Goal: Task Accomplishment & Management: Use online tool/utility

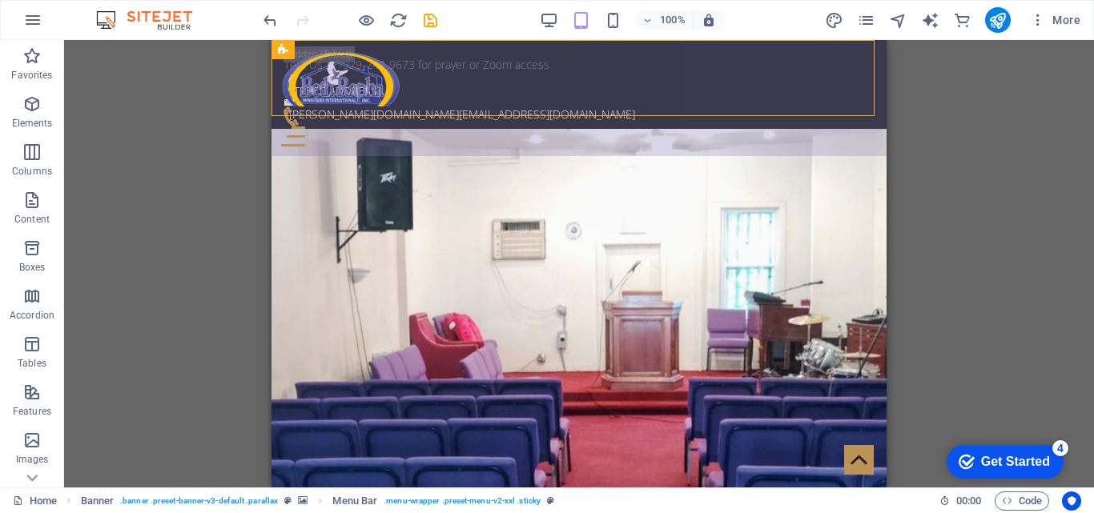
scroll to position [2301, 0]
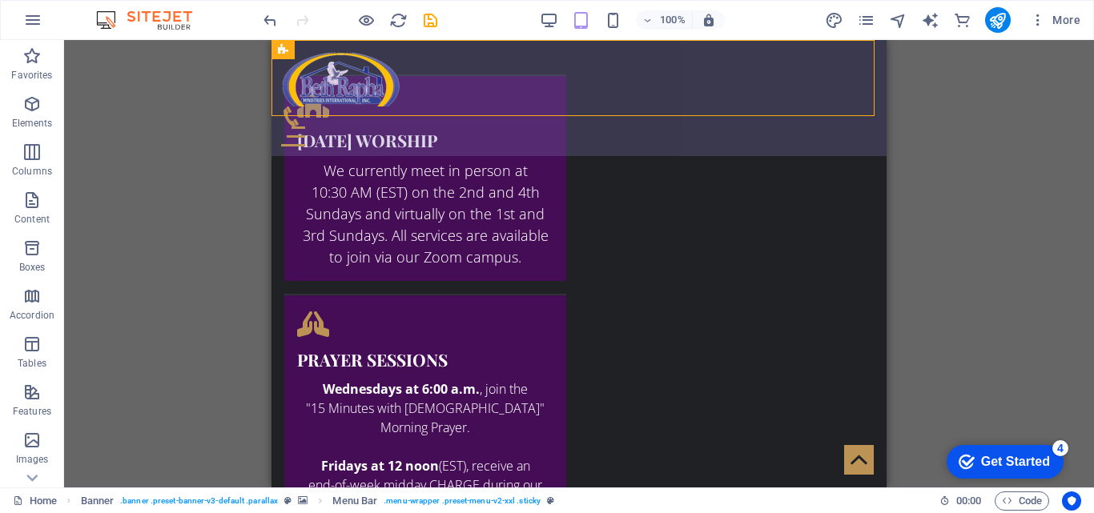
click at [489, 88] on div "Home Home Subpage About us Service Pricing Gallery Contact" at bounding box center [578, 98] width 615 height 116
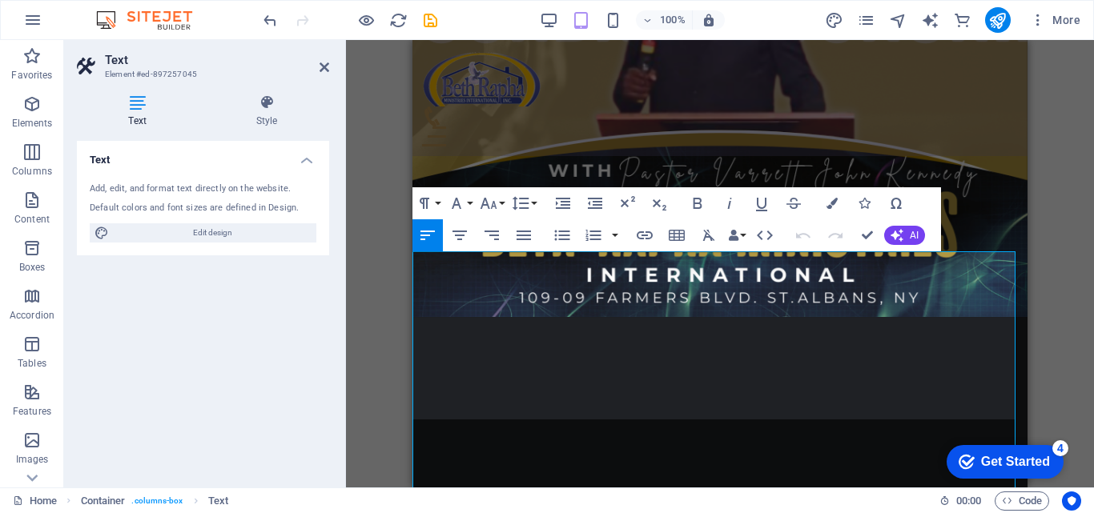
scroll to position [1741, 0]
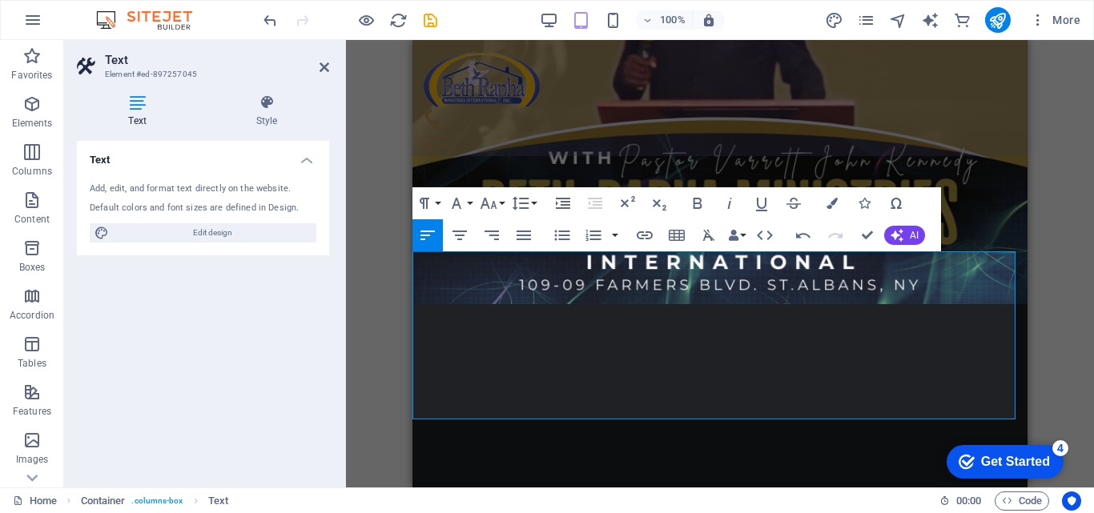
click at [489, 195] on icon "button" at bounding box center [488, 203] width 19 height 19
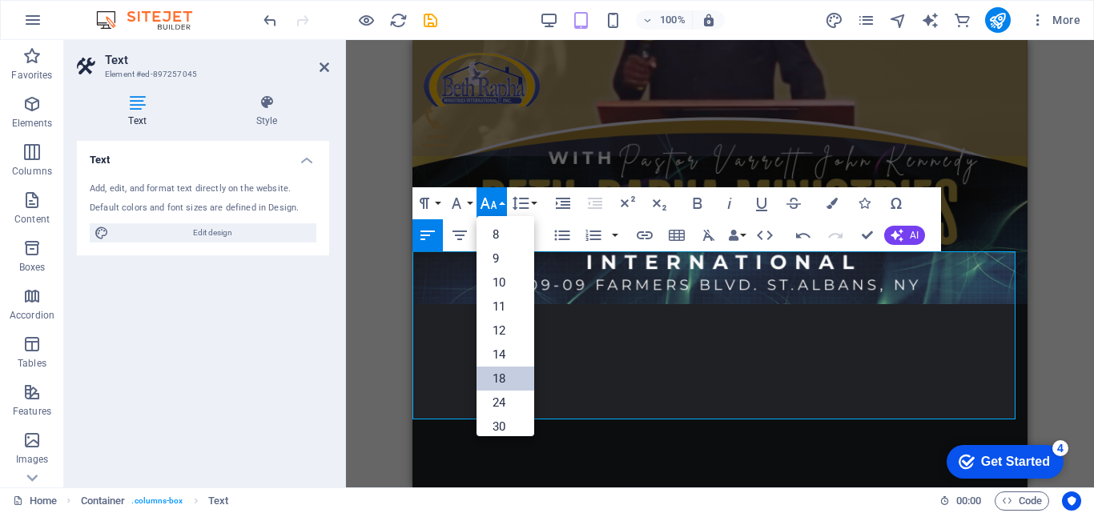
click at [489, 379] on link "18" at bounding box center [505, 379] width 58 height 24
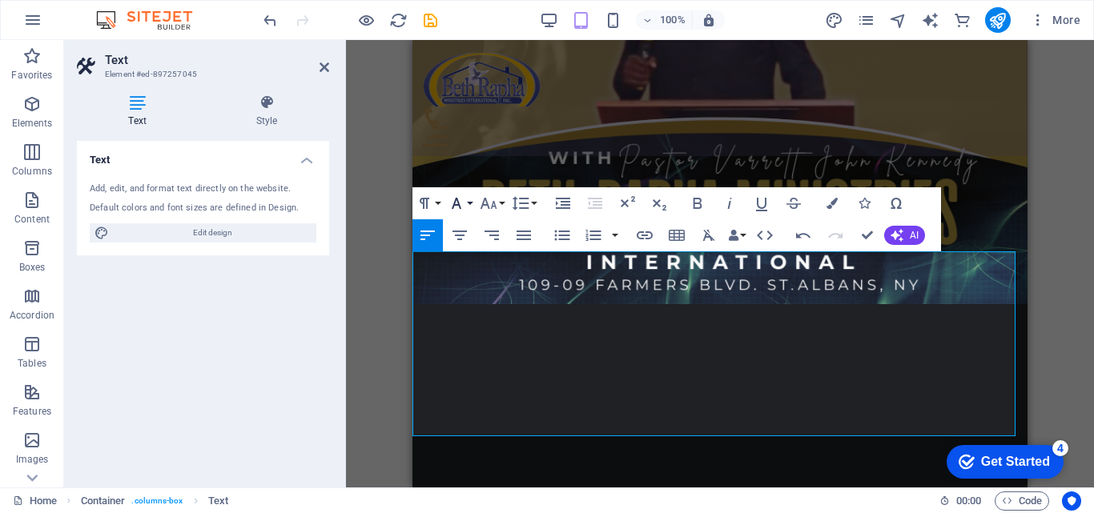
click at [459, 201] on icon "button" at bounding box center [456, 203] width 19 height 19
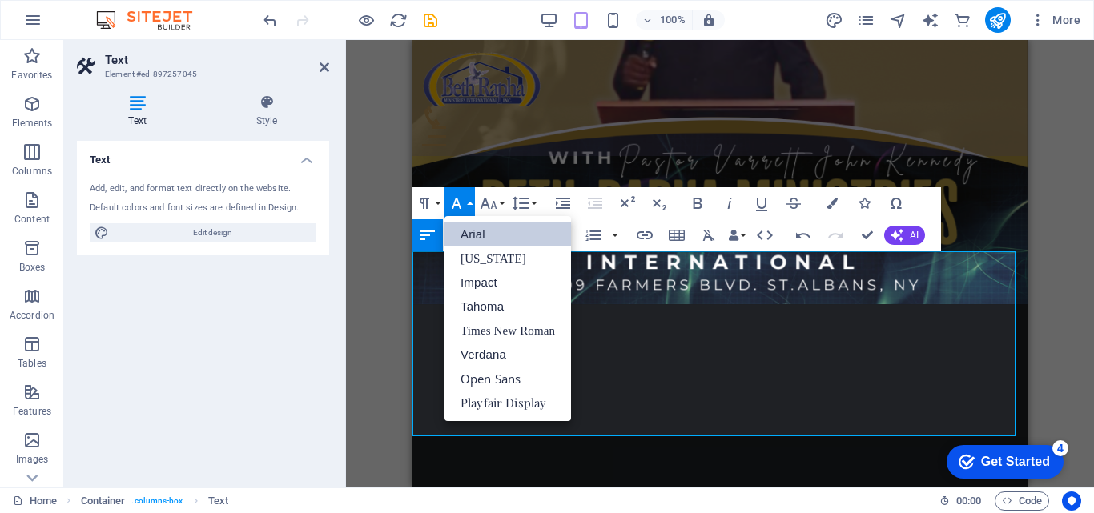
scroll to position [0, 0]
click at [459, 400] on link "Playfair Display" at bounding box center [507, 403] width 126 height 24
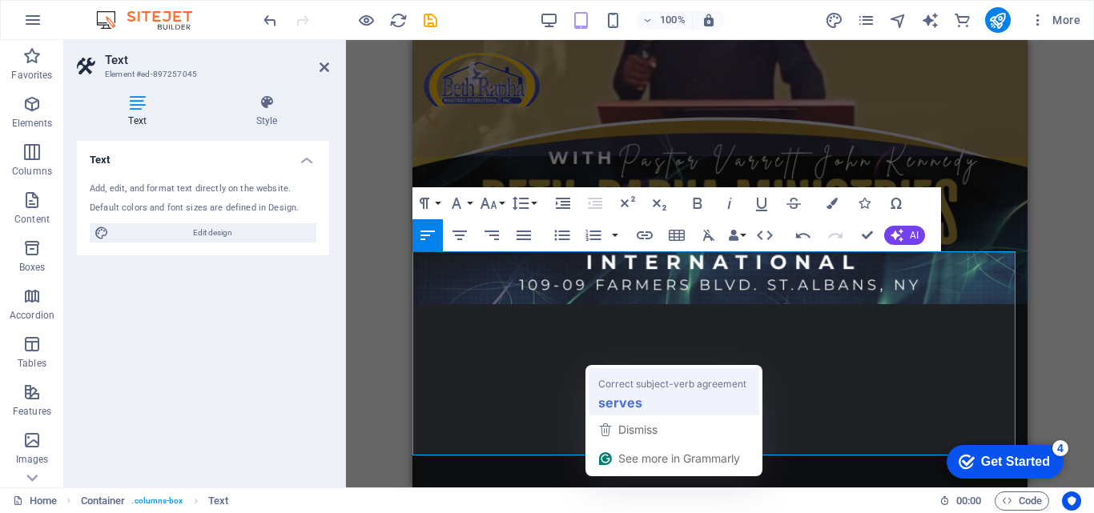
click at [650, 379] on span "Correct subject-verb agreement" at bounding box center [672, 383] width 148 height 16
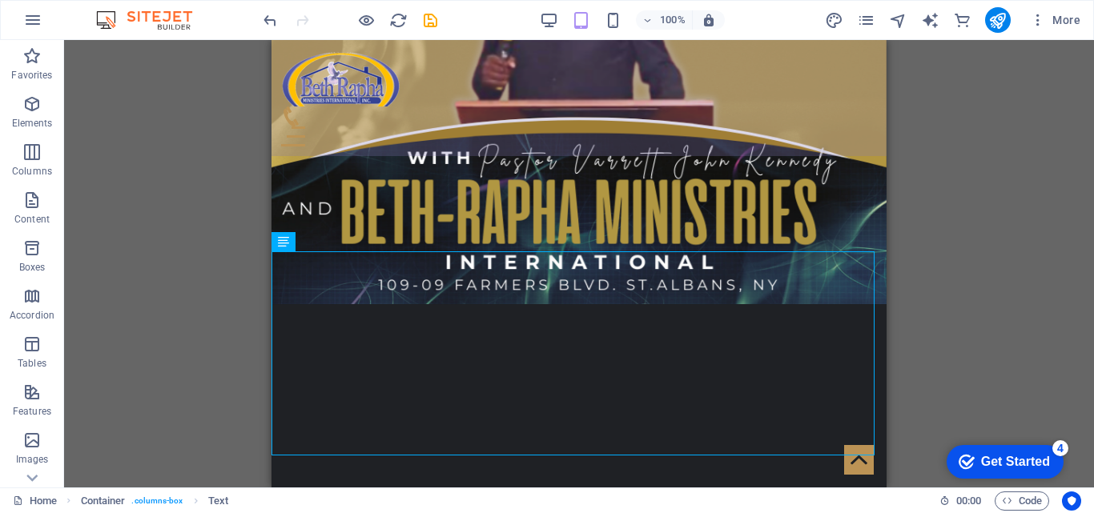
click at [906, 287] on div "Drag here to replace the existing content. Press “Ctrl” if you want to create a…" at bounding box center [579, 264] width 1030 height 448
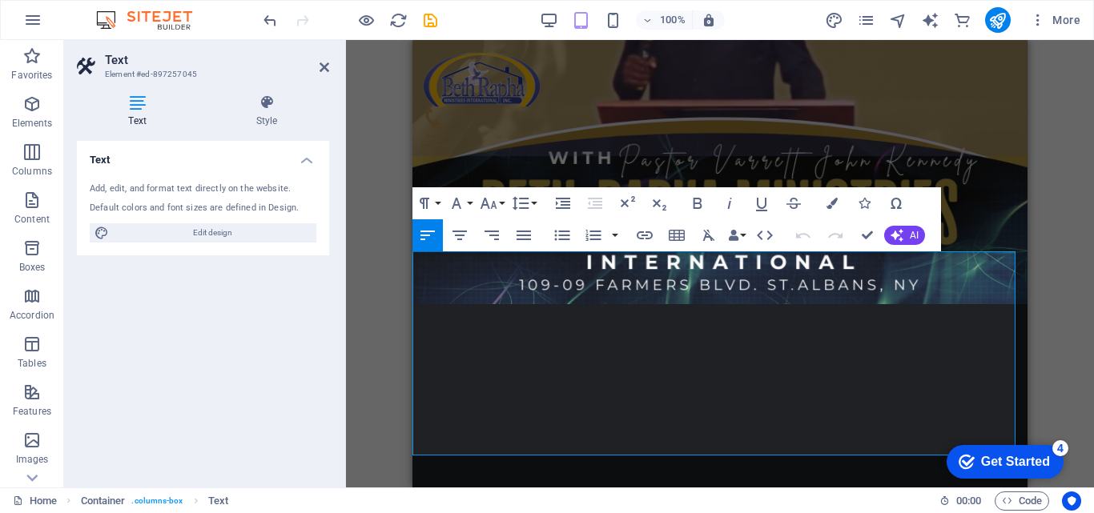
click at [829, 196] on button "Colors" at bounding box center [832, 203] width 30 height 32
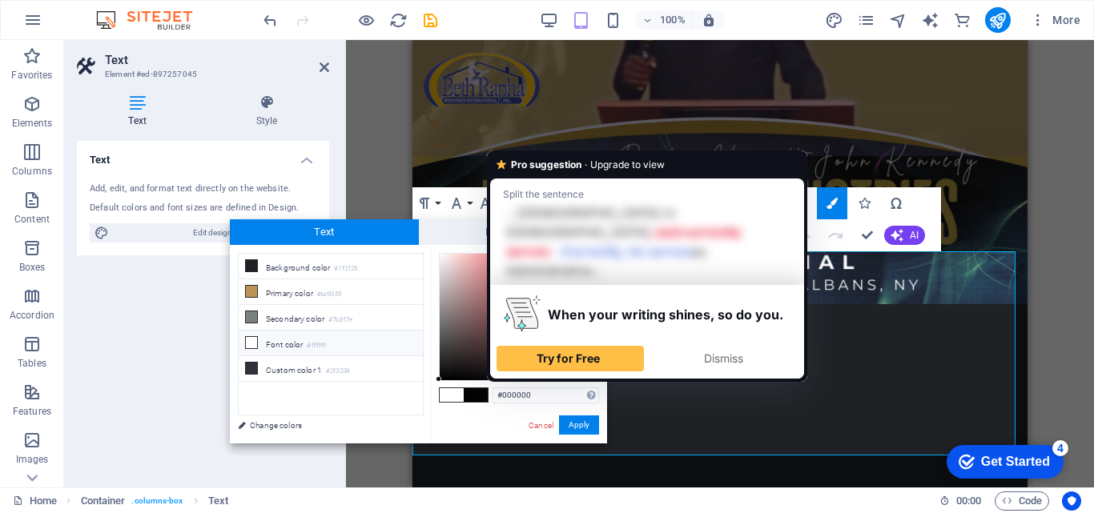
click at [339, 345] on li "Font color #ffffff" at bounding box center [331, 344] width 184 height 26
type input "#ffffff"
click at [590, 428] on button "Apply" at bounding box center [579, 425] width 40 height 19
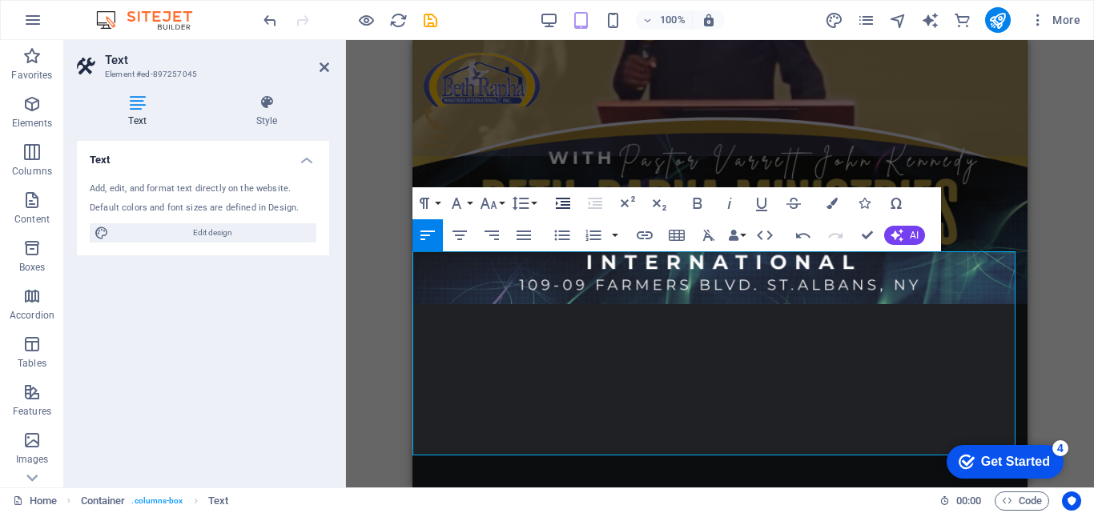
click at [561, 206] on icon "button" at bounding box center [562, 203] width 19 height 19
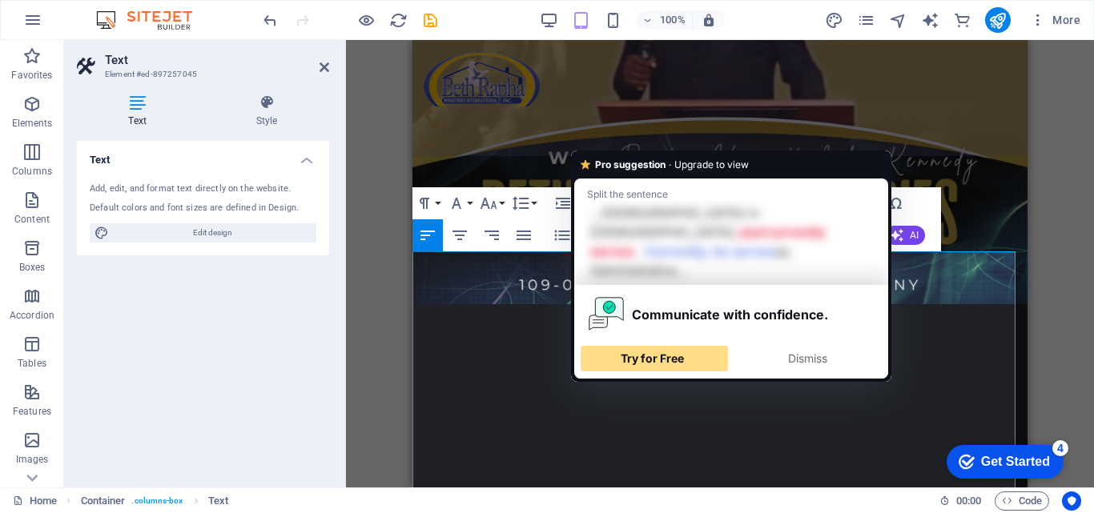
click at [659, 351] on span "Try for Free" at bounding box center [651, 358] width 63 height 14
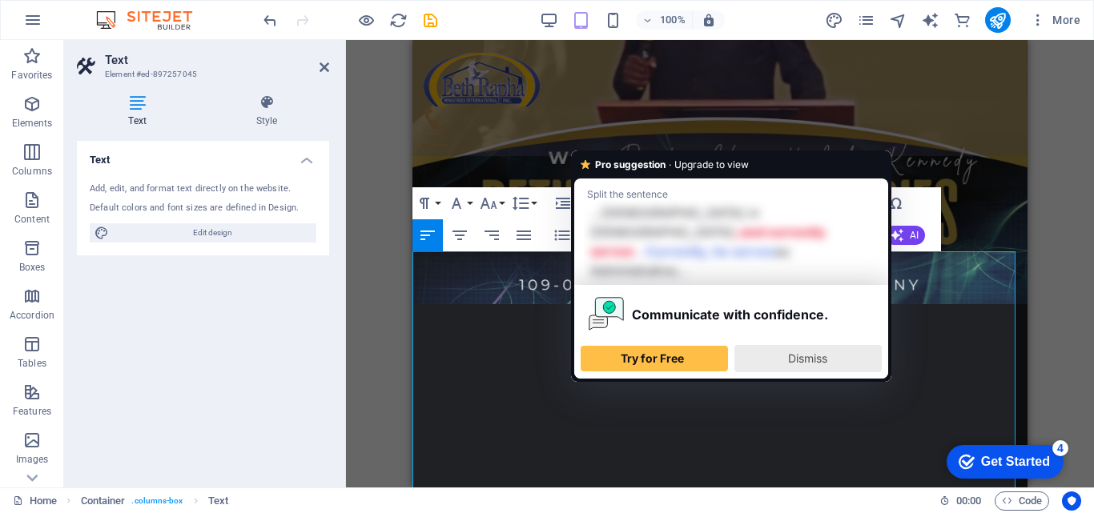
click at [822, 351] on span "Dismiss" at bounding box center [807, 358] width 39 height 14
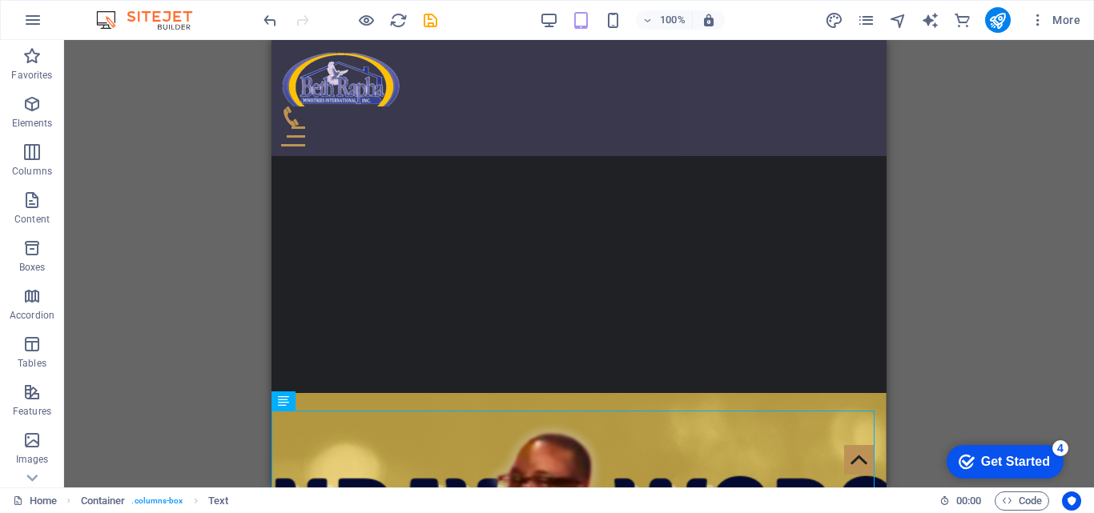
scroll to position [1590, 0]
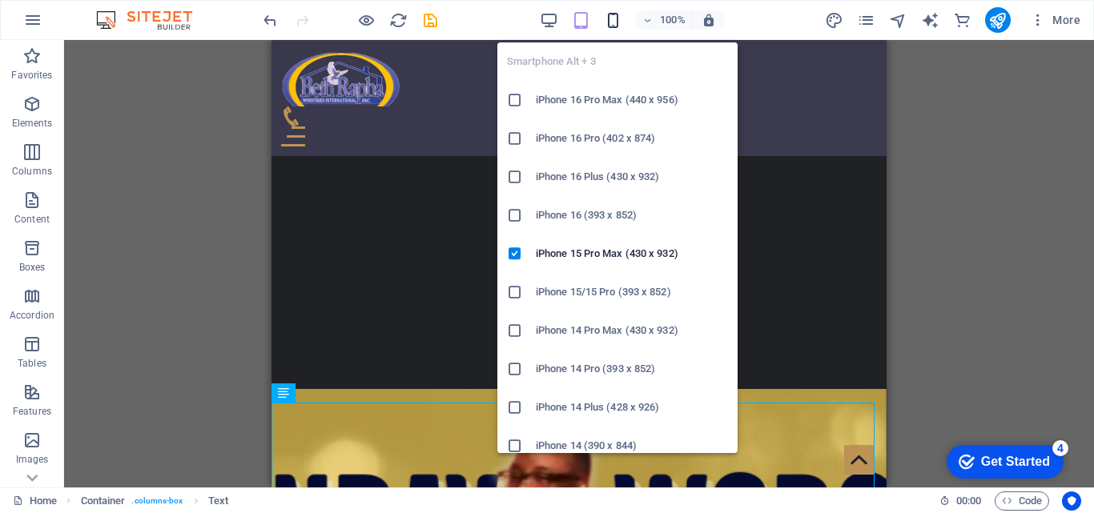
click at [613, 29] on icon "button" at bounding box center [613, 20] width 18 height 18
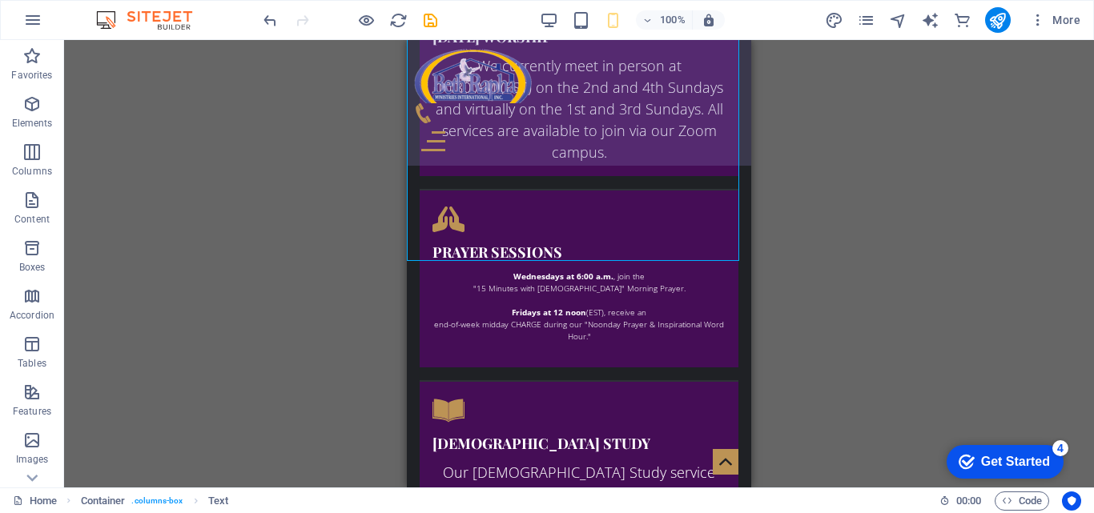
scroll to position [2434, 0]
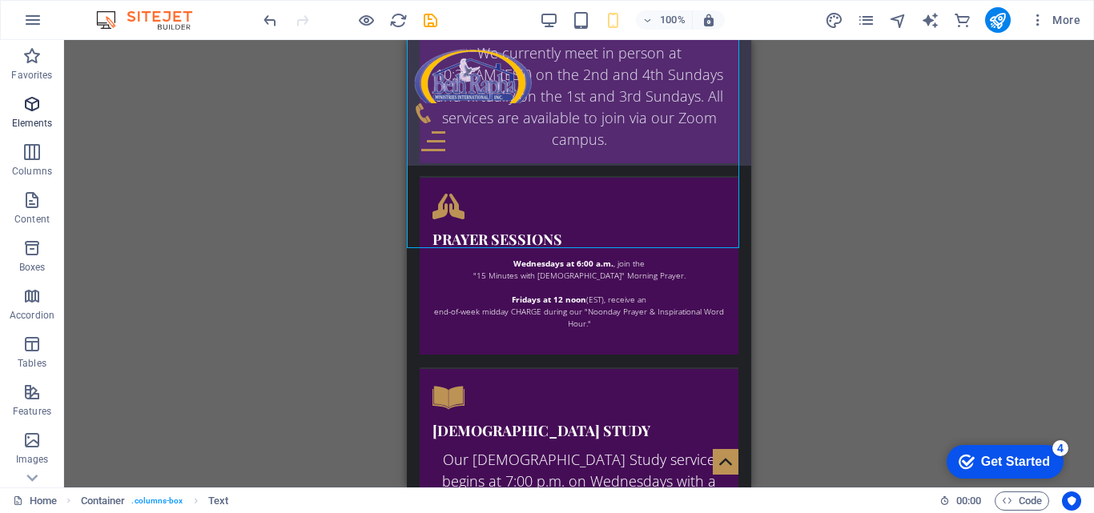
click at [42, 128] on p "Elements" at bounding box center [32, 123] width 41 height 13
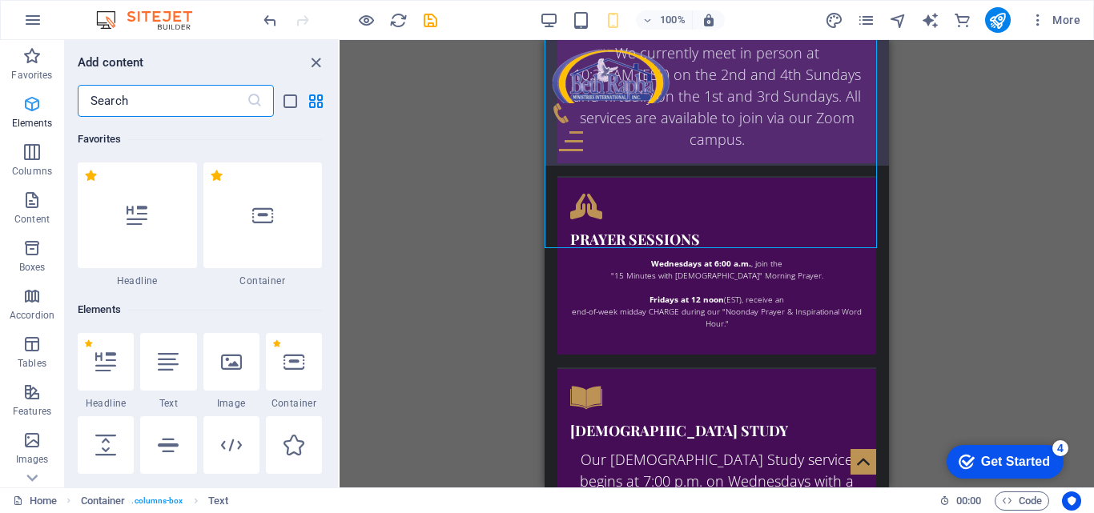
scroll to position [171, 0]
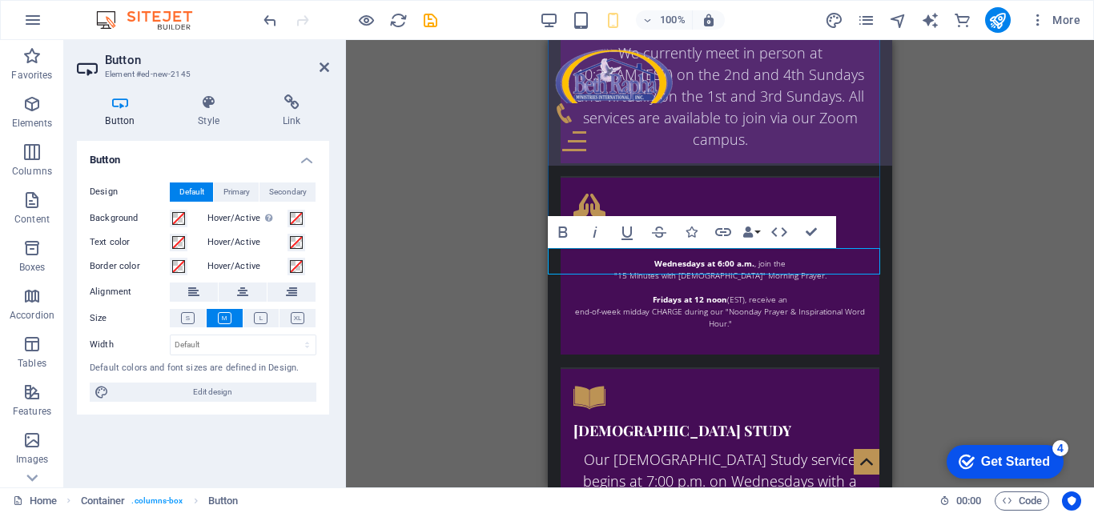
click at [502, 251] on div "H1 Banner Menu Bar Info Bar Container Text Container Image with text Text Conta…" at bounding box center [720, 264] width 748 height 448
click at [256, 311] on button at bounding box center [261, 318] width 36 height 18
click at [282, 311] on button at bounding box center [297, 318] width 36 height 18
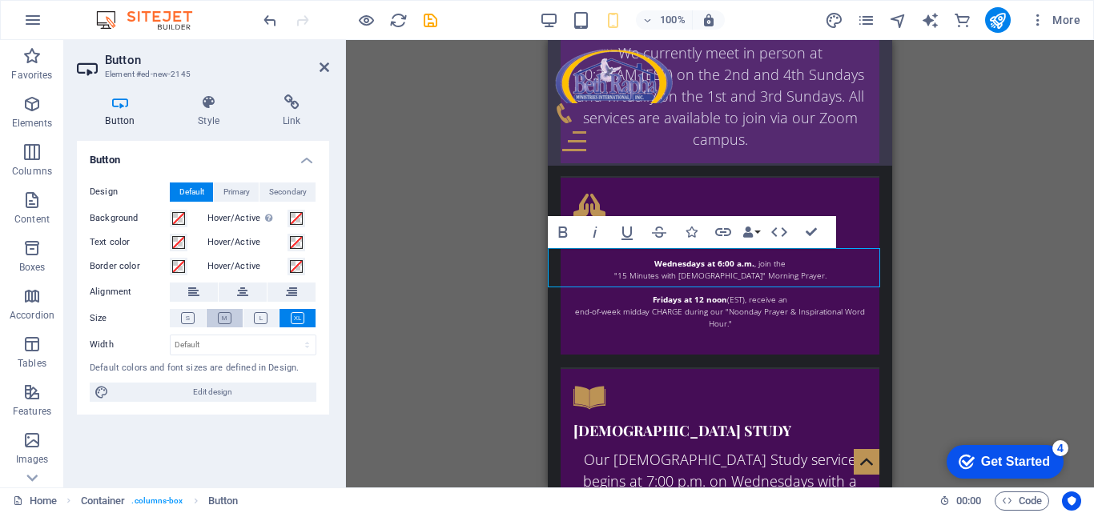
click at [221, 311] on button at bounding box center [225, 318] width 36 height 18
click at [256, 311] on button at bounding box center [261, 318] width 36 height 18
click at [243, 297] on icon at bounding box center [242, 292] width 11 height 19
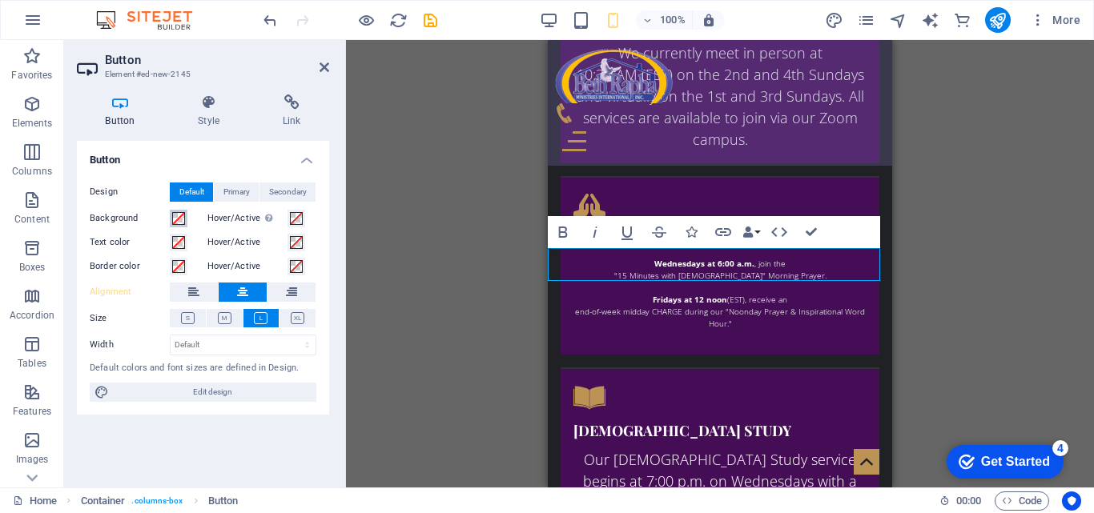
click at [178, 215] on span at bounding box center [178, 218] width 13 height 13
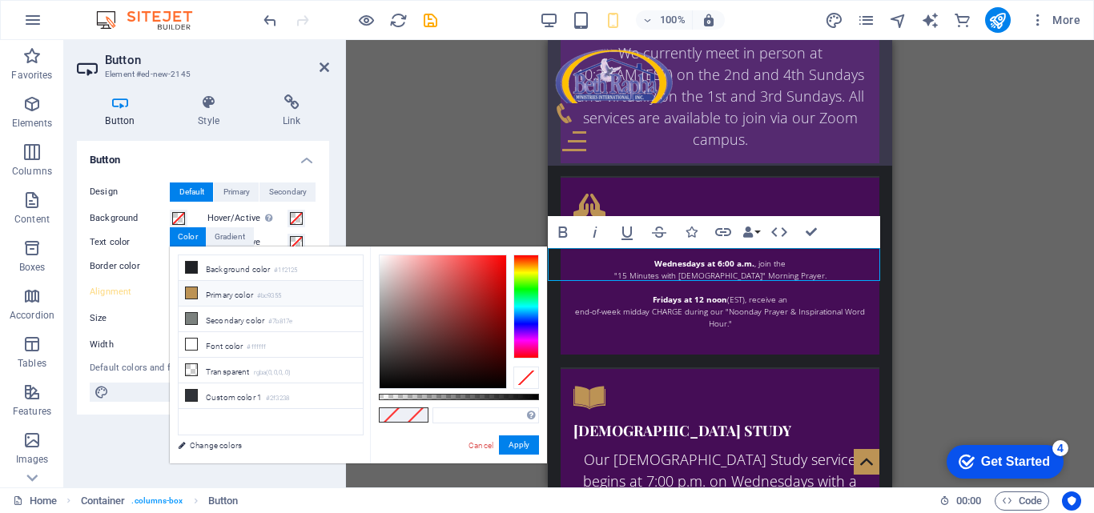
click at [255, 291] on li "Primary color #bc9355" at bounding box center [271, 294] width 184 height 26
type input "#bc9355"
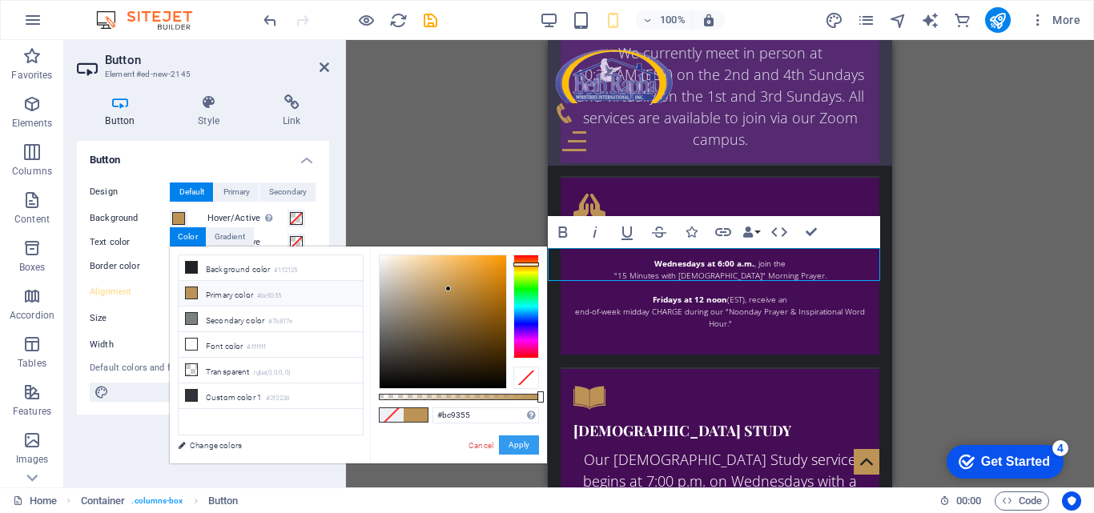
click at [518, 447] on button "Apply" at bounding box center [519, 445] width 40 height 19
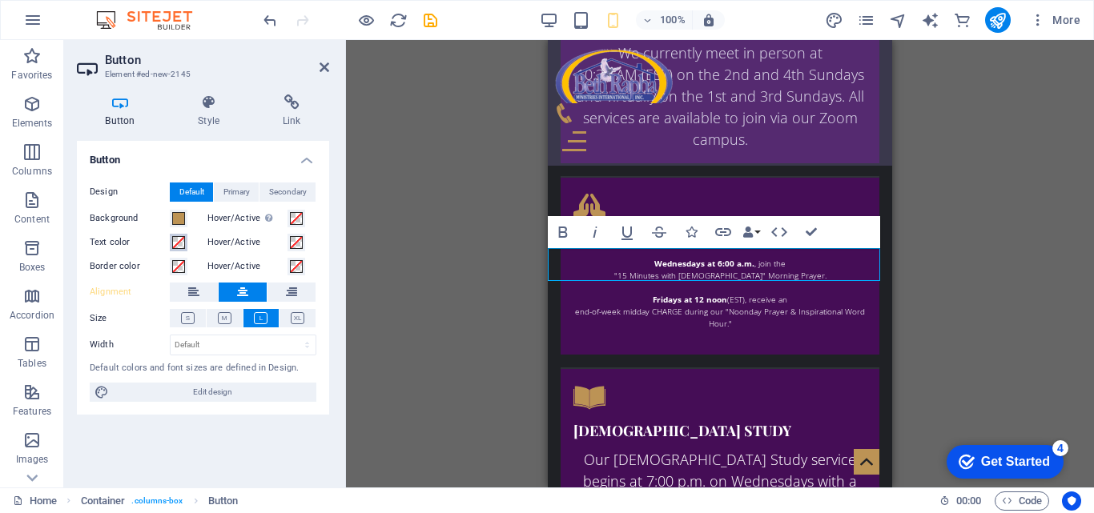
click at [185, 239] on button "Text color" at bounding box center [179, 243] width 18 height 18
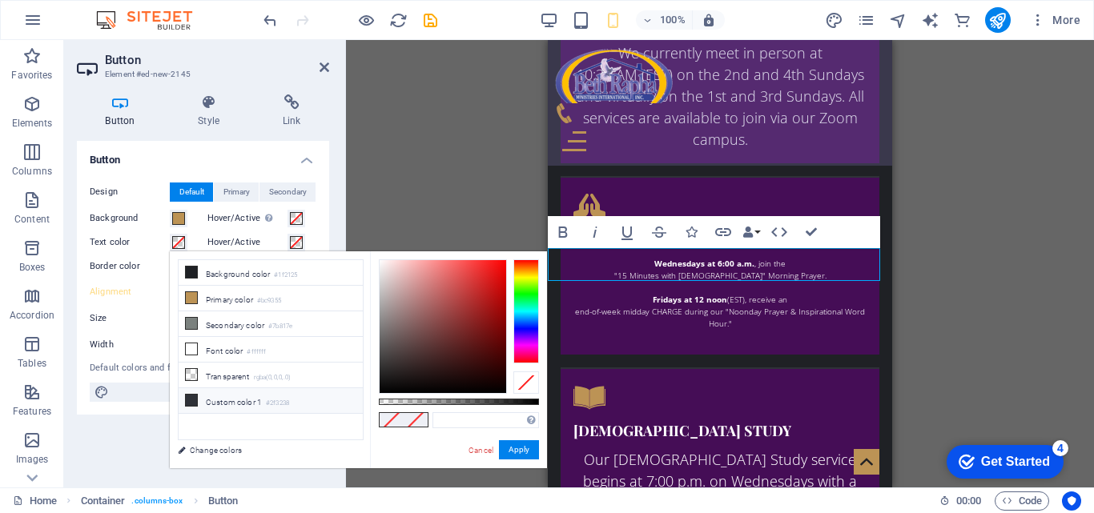
click at [185, 397] on span at bounding box center [191, 400] width 13 height 13
type input "#2f3238"
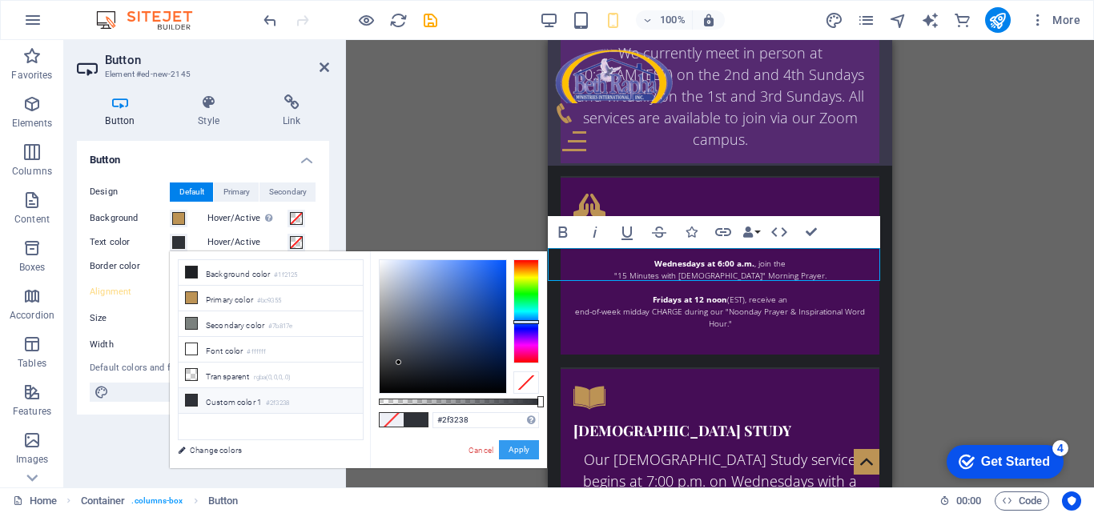
click at [509, 445] on button "Apply" at bounding box center [519, 449] width 40 height 19
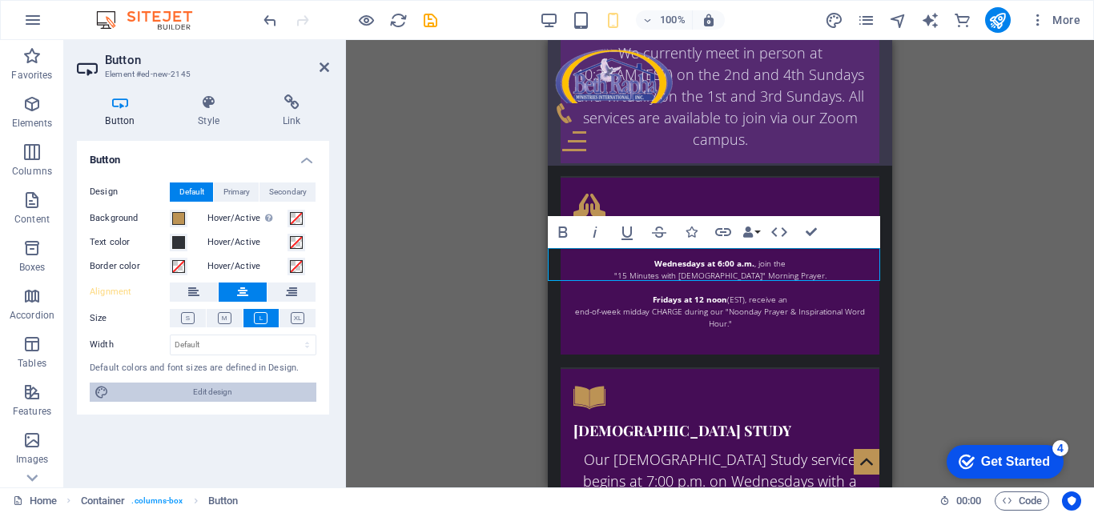
click at [304, 397] on span "Edit design" at bounding box center [213, 392] width 198 height 19
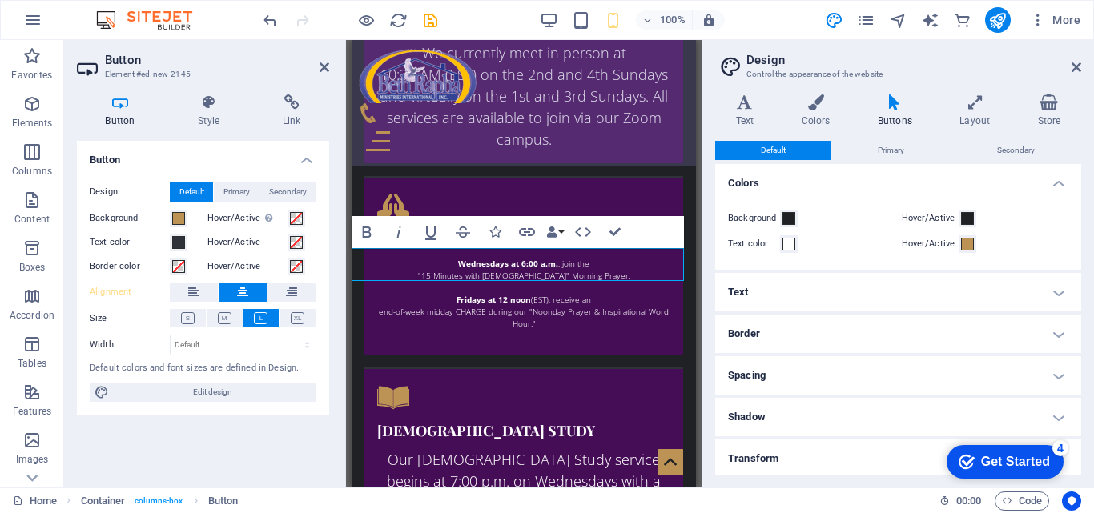
click at [796, 286] on h4 "Text" at bounding box center [898, 292] width 366 height 38
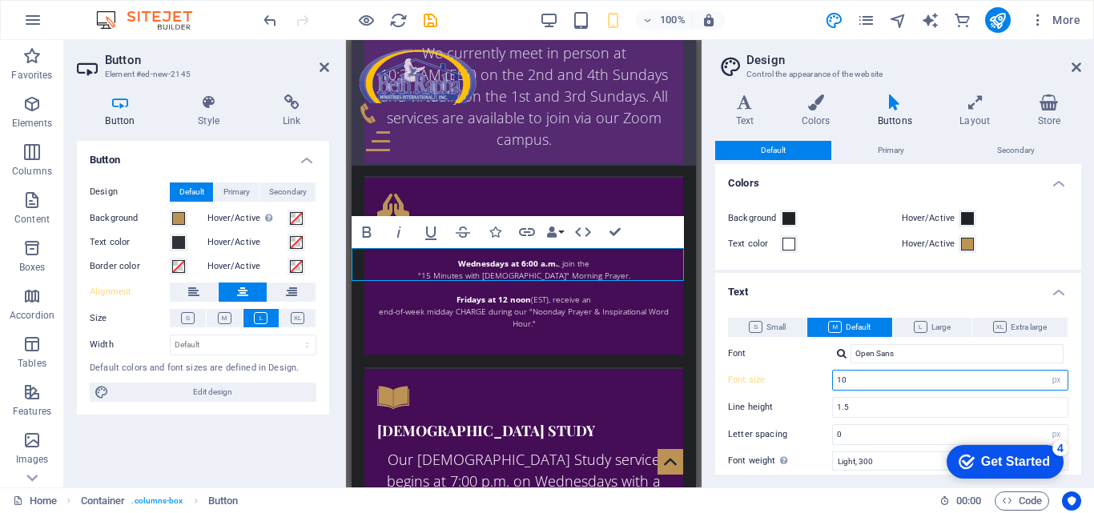
click at [888, 377] on input "10" at bounding box center [950, 380] width 235 height 19
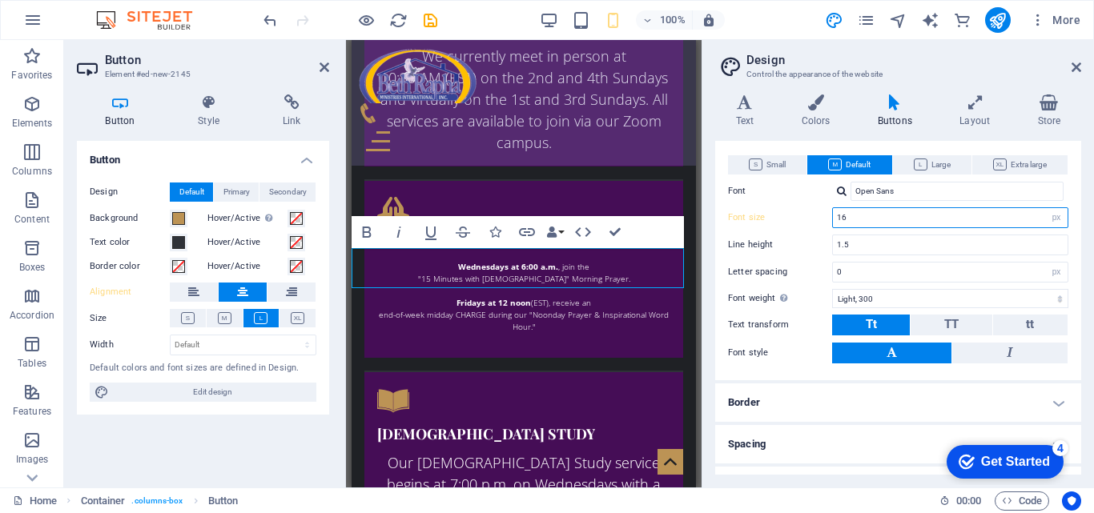
scroll to position [177, 0]
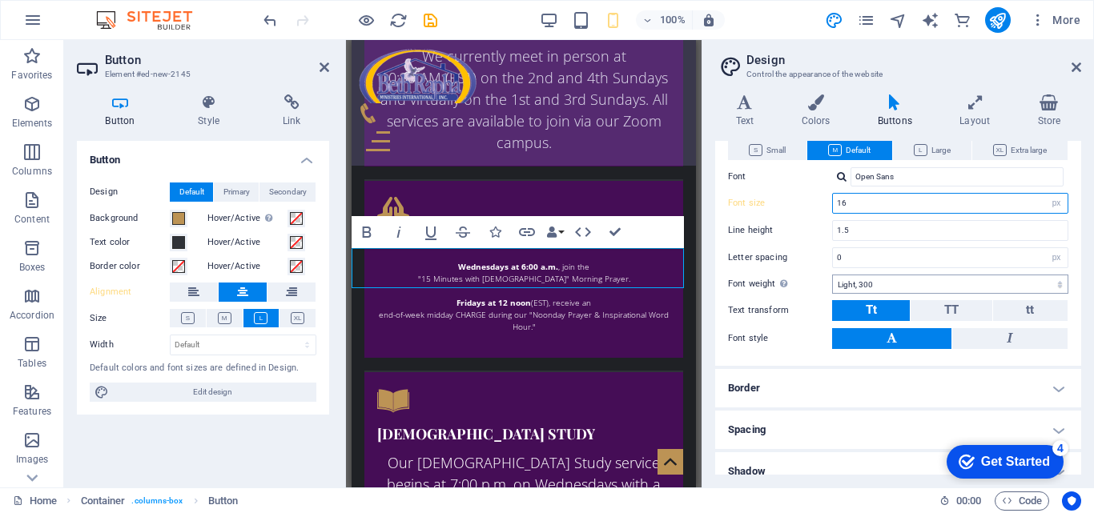
type input "16"
click at [1010, 282] on select "Thin, 100 Extra-light, 200 Light, 300 Regular, 400 Medium, 500 Semi-bold, 600 B…" at bounding box center [950, 284] width 236 height 19
select select "500"
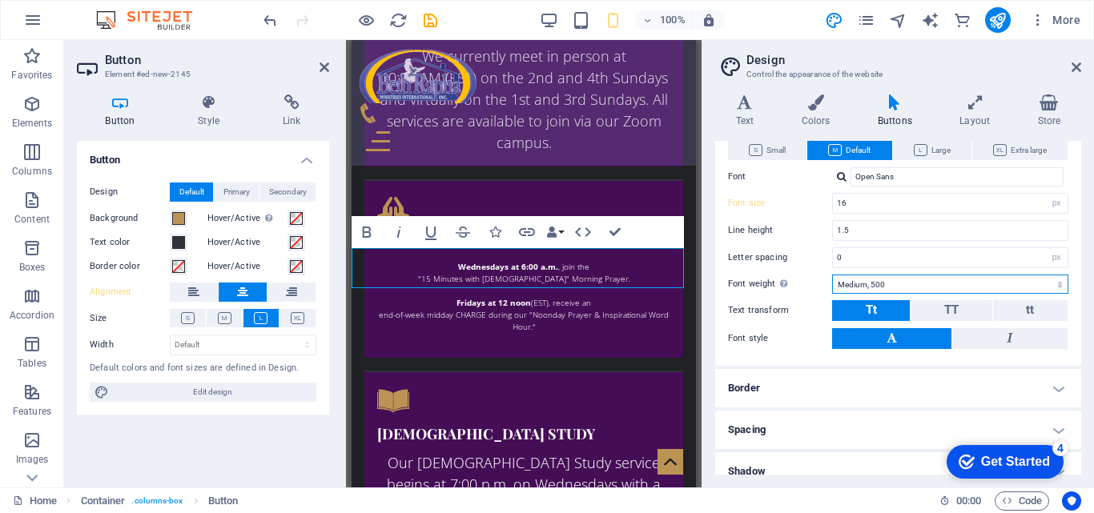
click at [832, 275] on select "Thin, 100 Extra-light, 200 Light, 300 Regular, 400 Medium, 500 Semi-bold, 600 B…" at bounding box center [950, 284] width 236 height 19
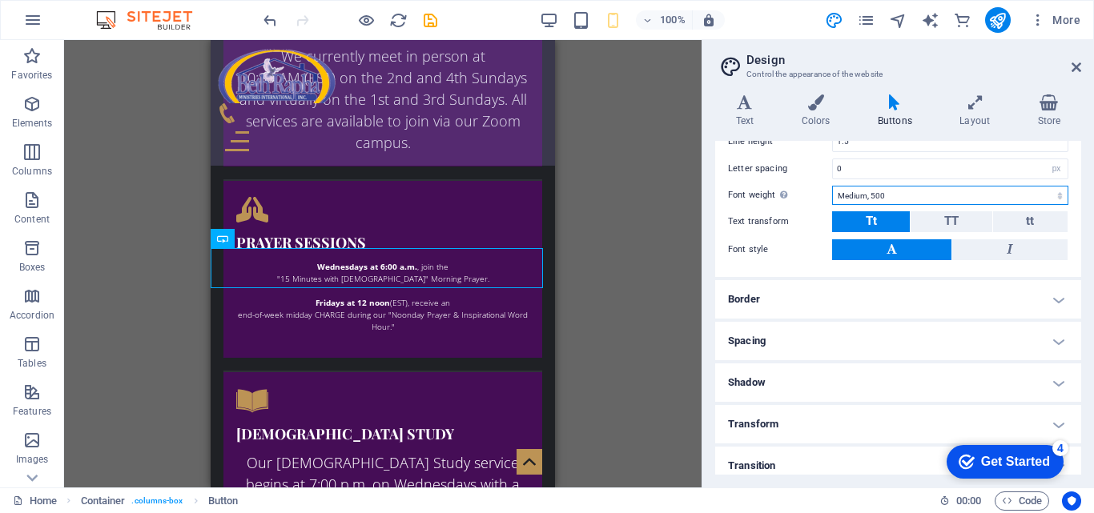
scroll to position [276, 0]
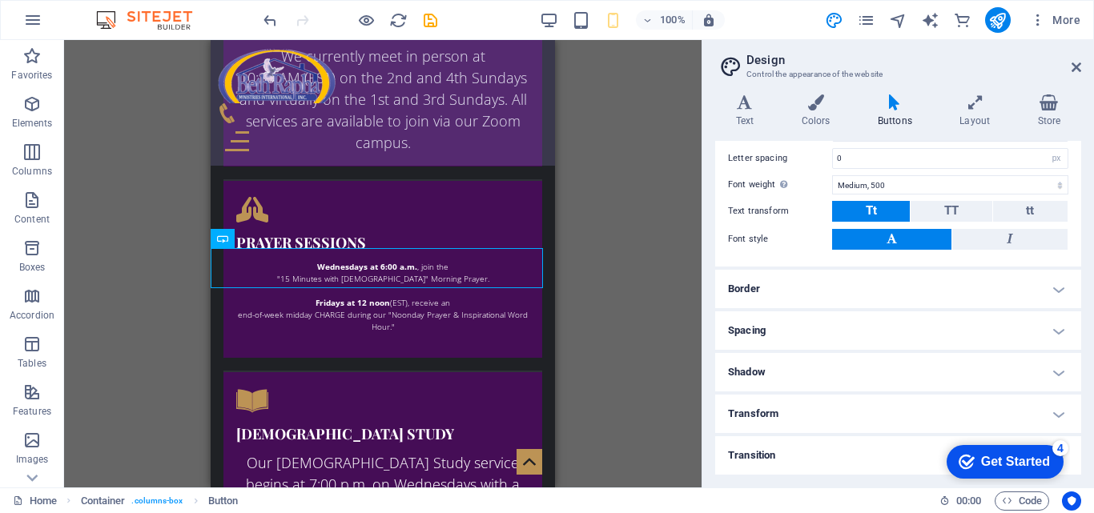
click at [850, 452] on h4 "Transition" at bounding box center [898, 455] width 366 height 38
click at [850, 452] on h4 "Transition" at bounding box center [898, 450] width 366 height 29
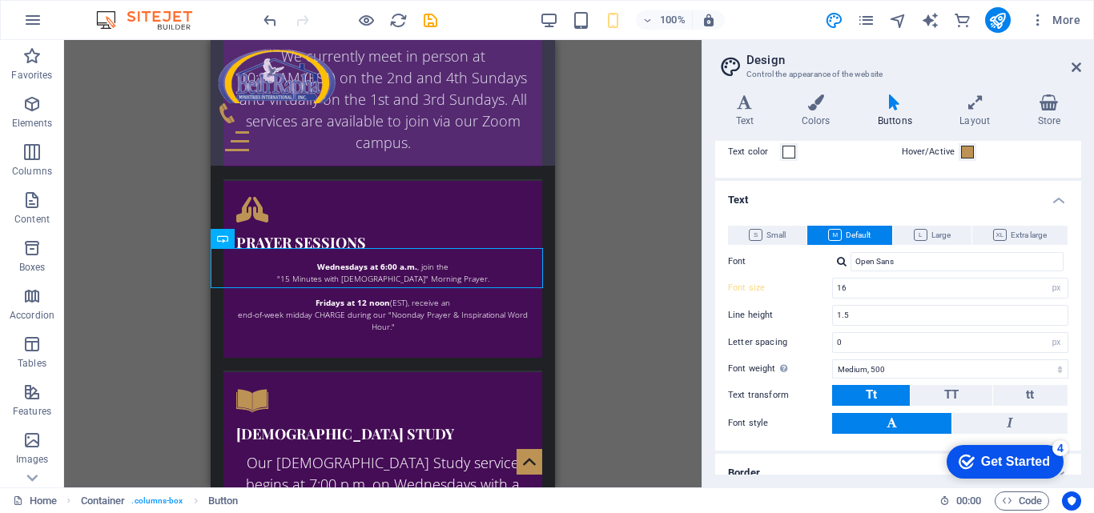
scroll to position [82, 0]
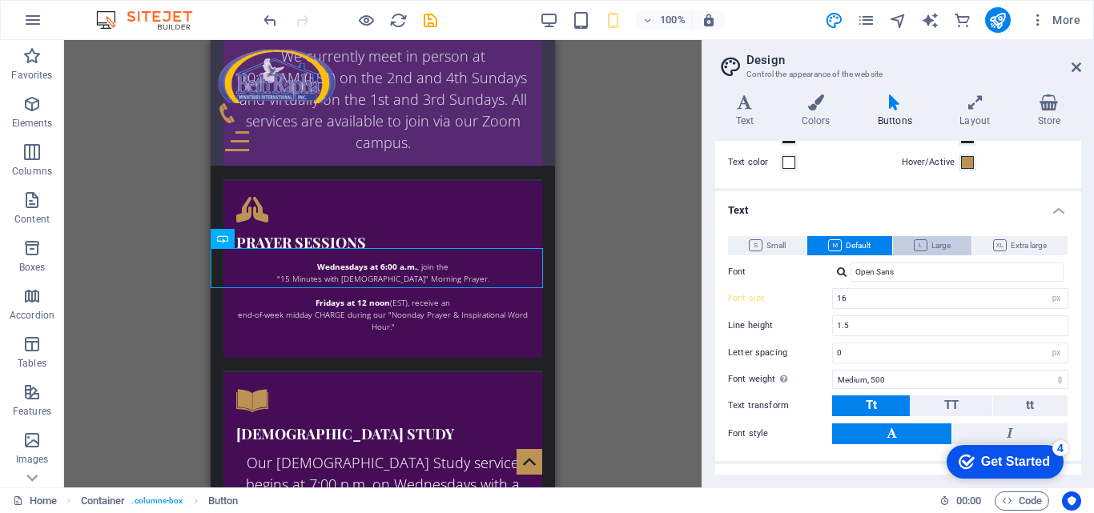
click at [952, 243] on button "Large" at bounding box center [932, 245] width 78 height 19
click at [795, 243] on button "Small" at bounding box center [767, 245] width 78 height 19
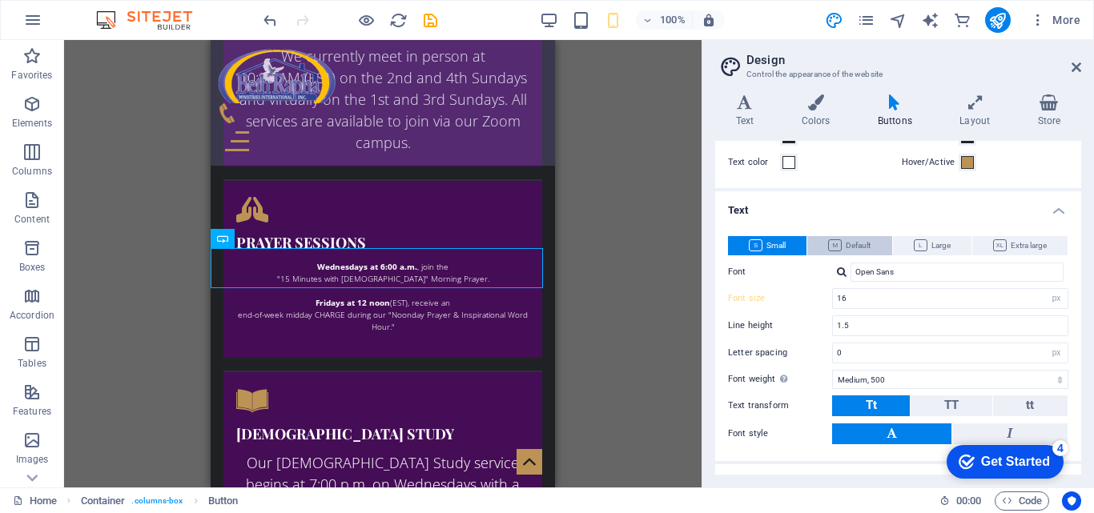
click at [843, 243] on span "Default" at bounding box center [849, 245] width 42 height 19
click at [283, 243] on icon at bounding box center [279, 239] width 9 height 17
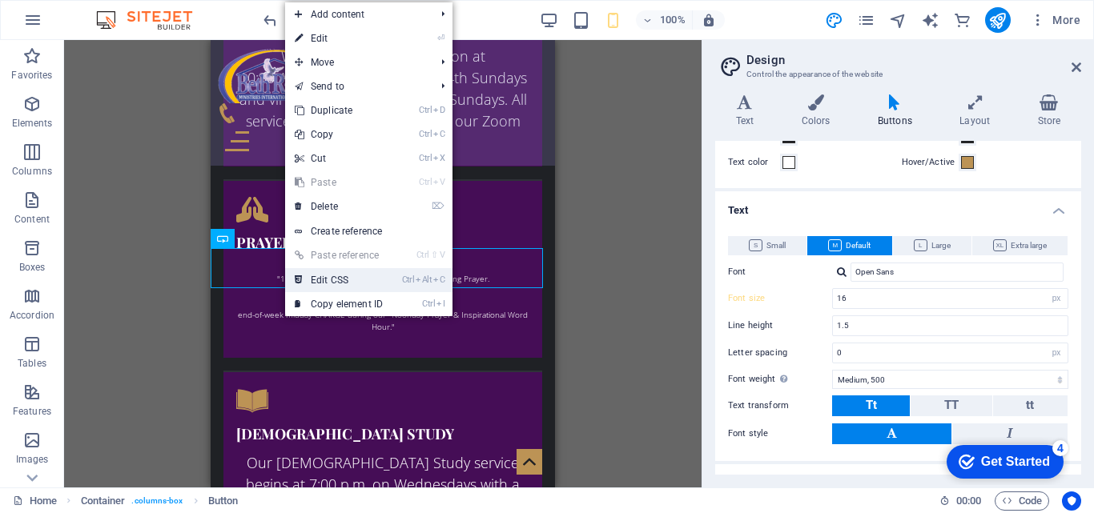
click at [367, 278] on link "Ctrl Alt C Edit CSS" at bounding box center [338, 280] width 107 height 24
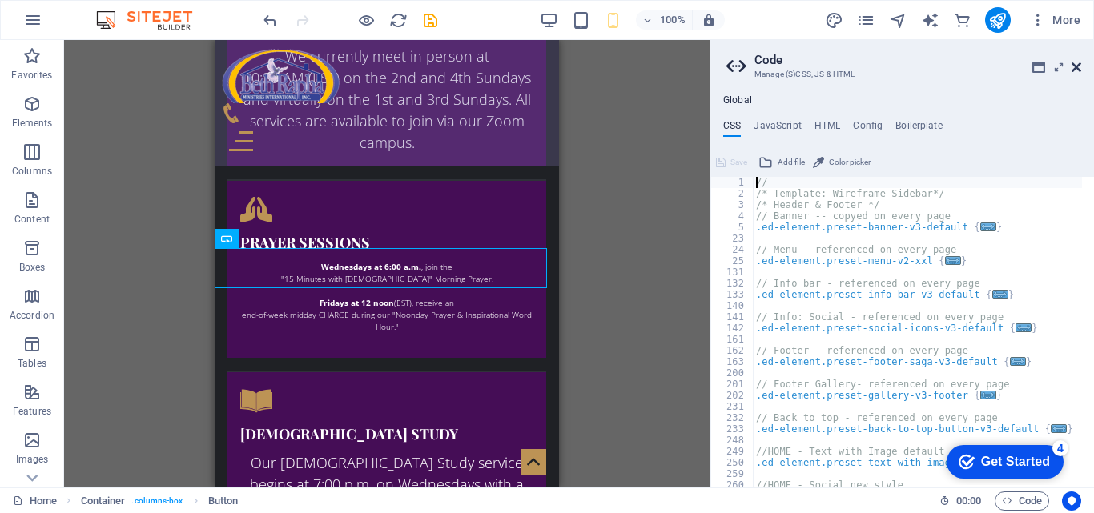
click at [1077, 66] on icon at bounding box center [1076, 67] width 10 height 13
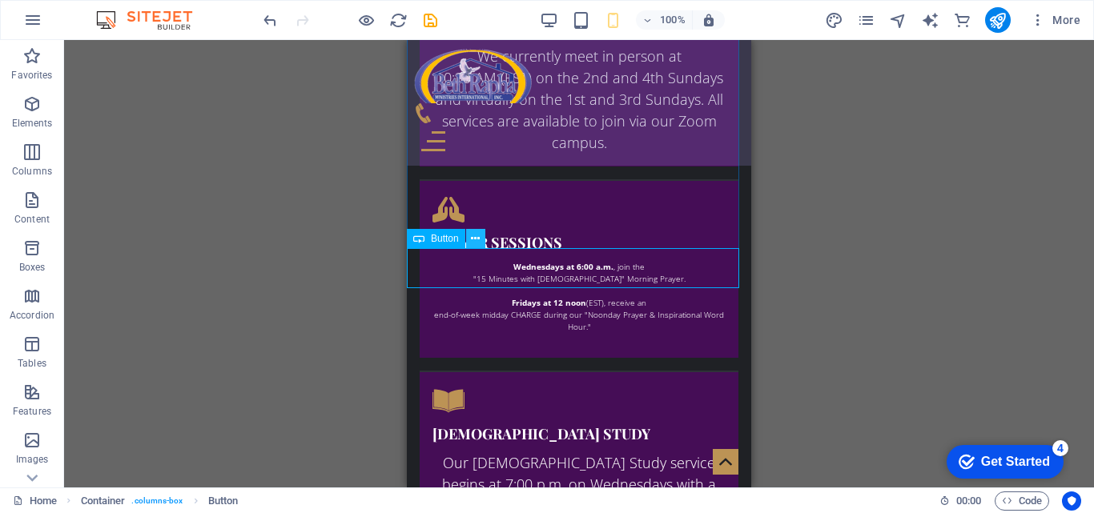
click at [469, 243] on button at bounding box center [475, 238] width 19 height 19
click at [472, 241] on icon at bounding box center [475, 239] width 9 height 17
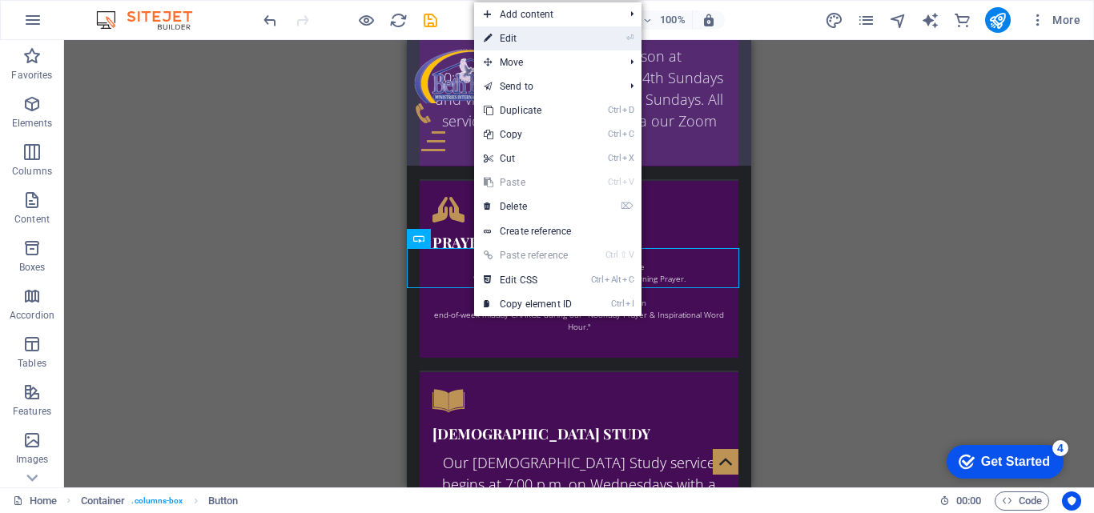
click at [524, 45] on link "⏎ Edit" at bounding box center [527, 38] width 107 height 24
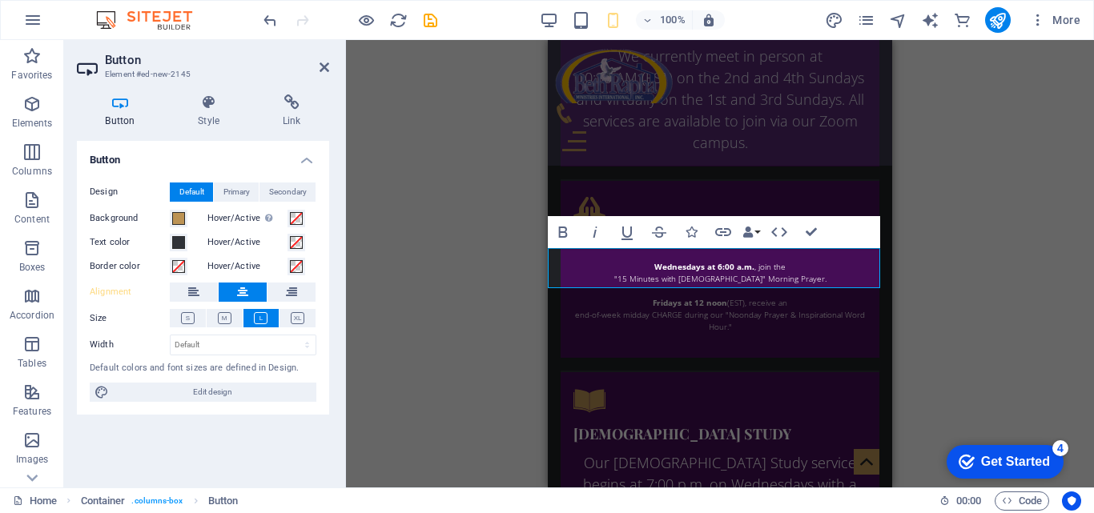
click at [375, 195] on div "H1 Banner Menu Bar Info Bar Container Text Container Image with text Text Conta…" at bounding box center [720, 264] width 748 height 448
click at [182, 311] on button at bounding box center [188, 318] width 36 height 18
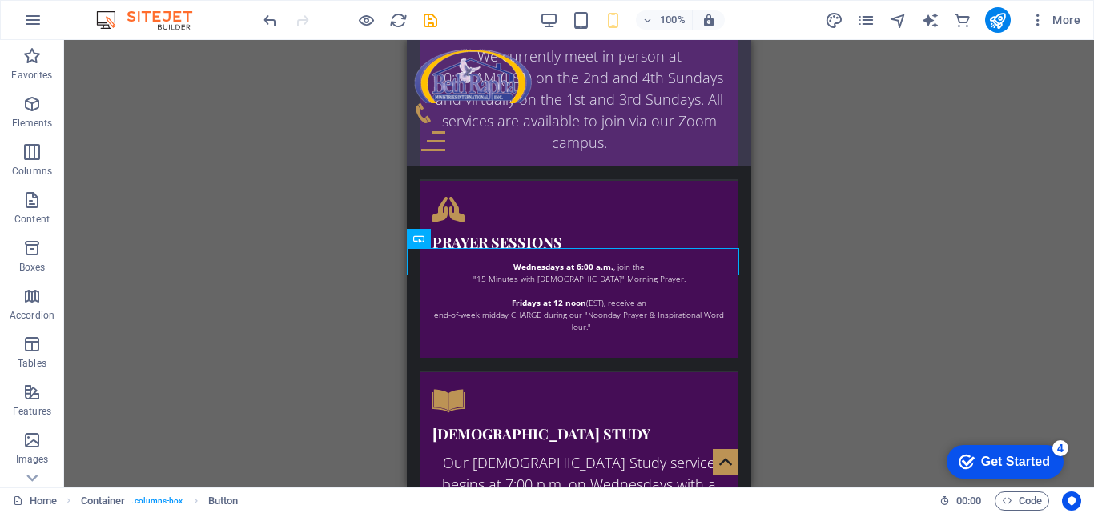
click at [813, 227] on div "H1 Banner Menu Bar Info Bar Container Text Container Image with text Text Conta…" at bounding box center [579, 264] width 1030 height 448
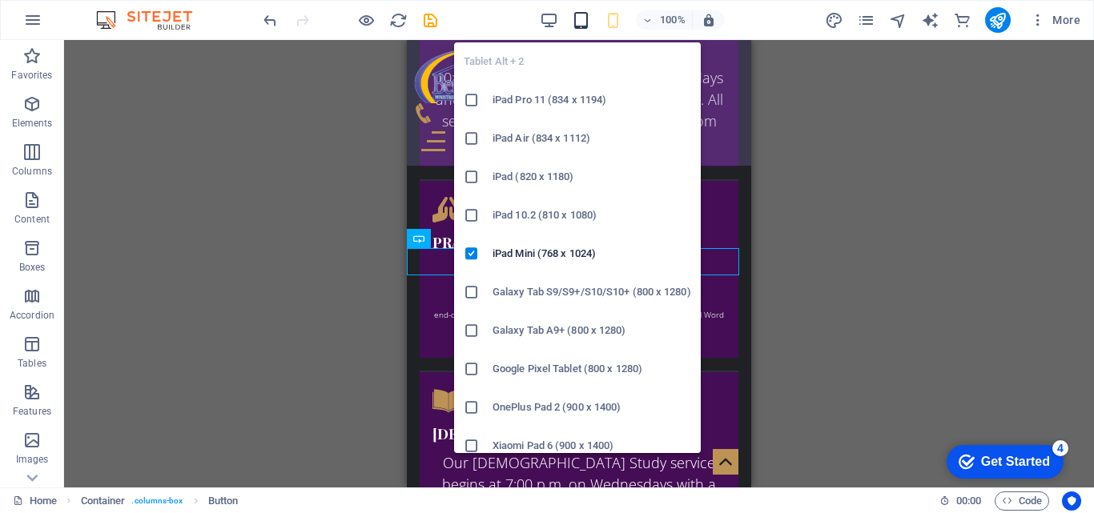
click at [586, 19] on icon "button" at bounding box center [581, 20] width 18 height 18
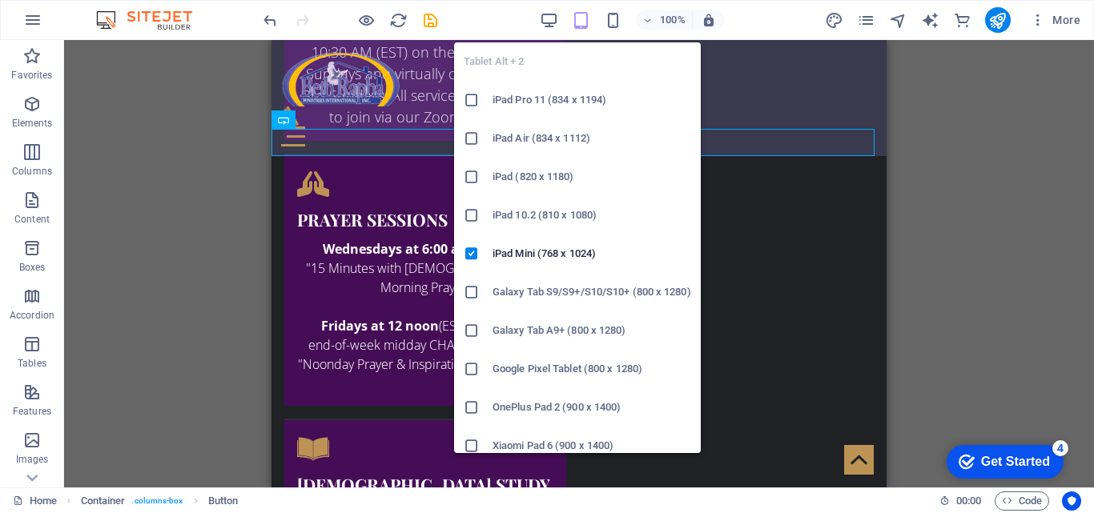
scroll to position [2101, 0]
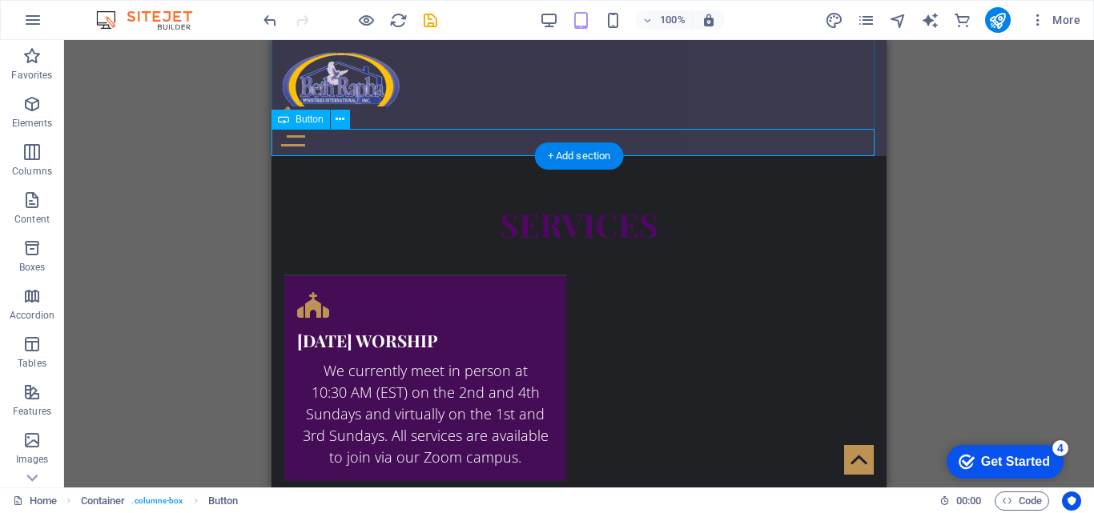
click at [338, 122] on icon at bounding box center [339, 119] width 9 height 17
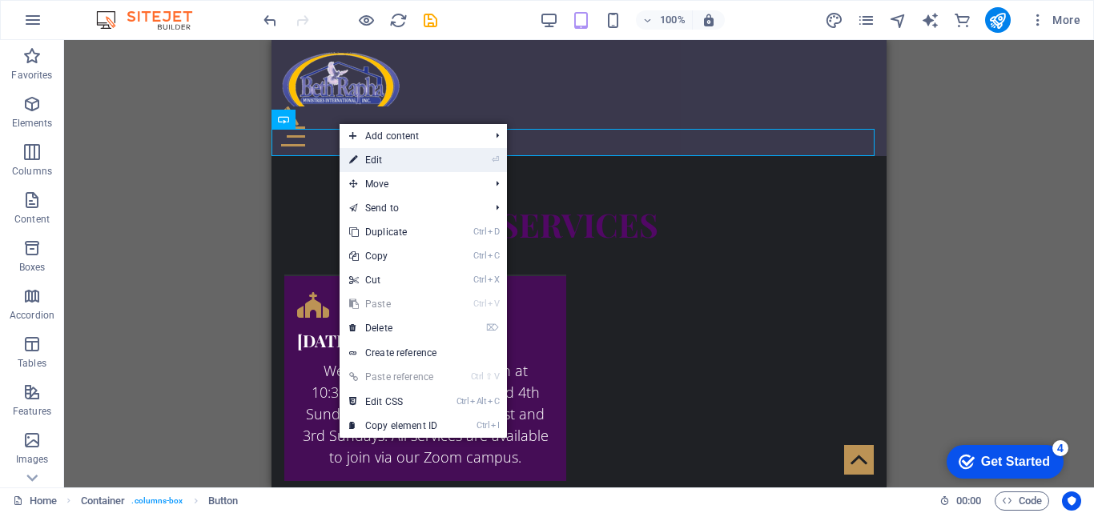
click at [372, 156] on link "⏎ Edit" at bounding box center [392, 160] width 107 height 24
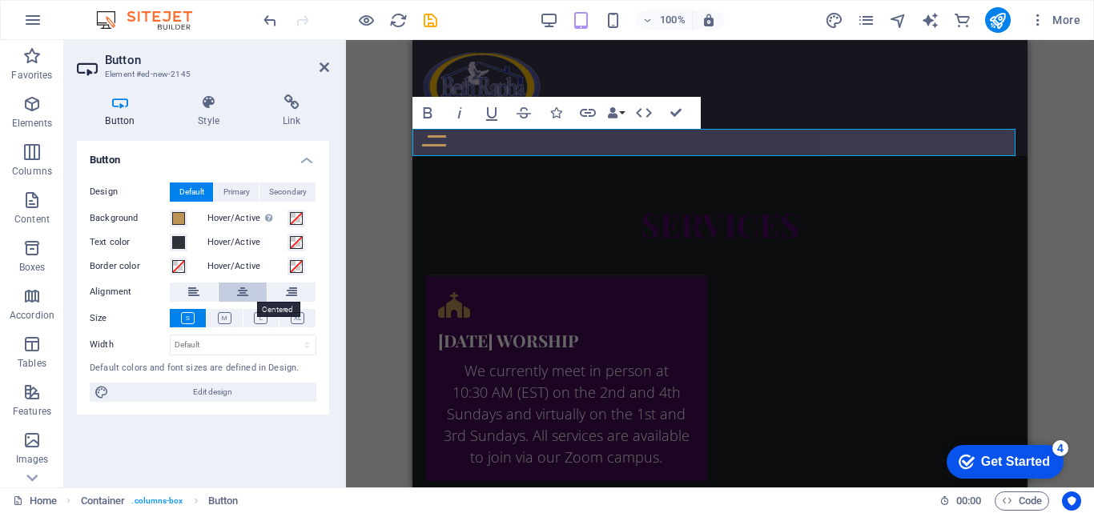
click at [242, 287] on icon at bounding box center [242, 292] width 11 height 19
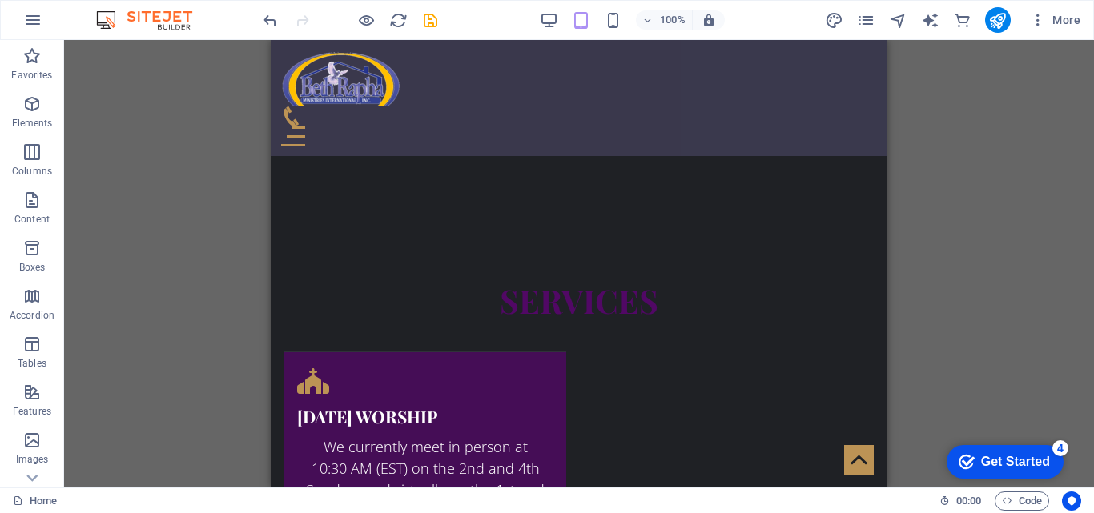
scroll to position [2051, 0]
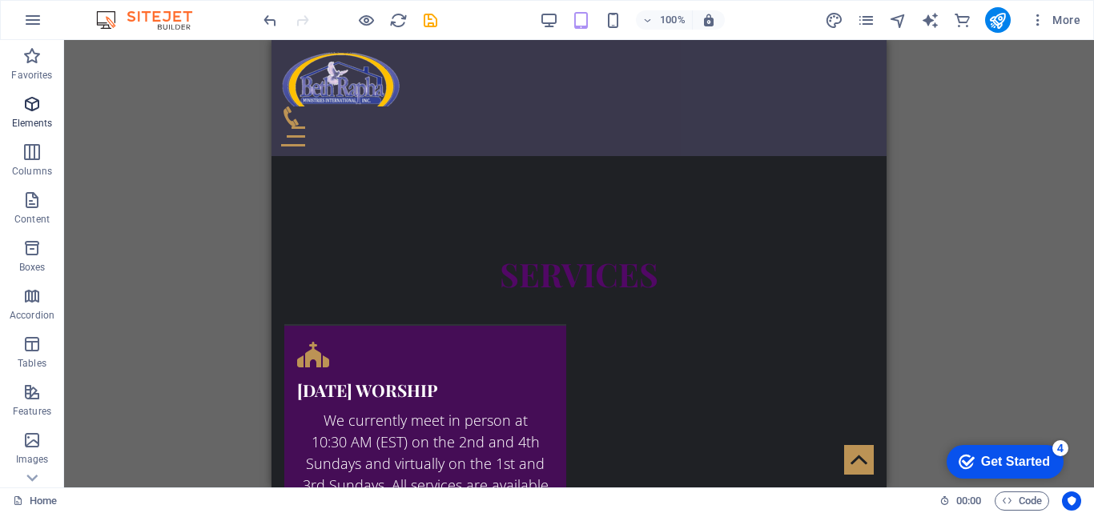
click at [34, 120] on p "Elements" at bounding box center [32, 123] width 41 height 13
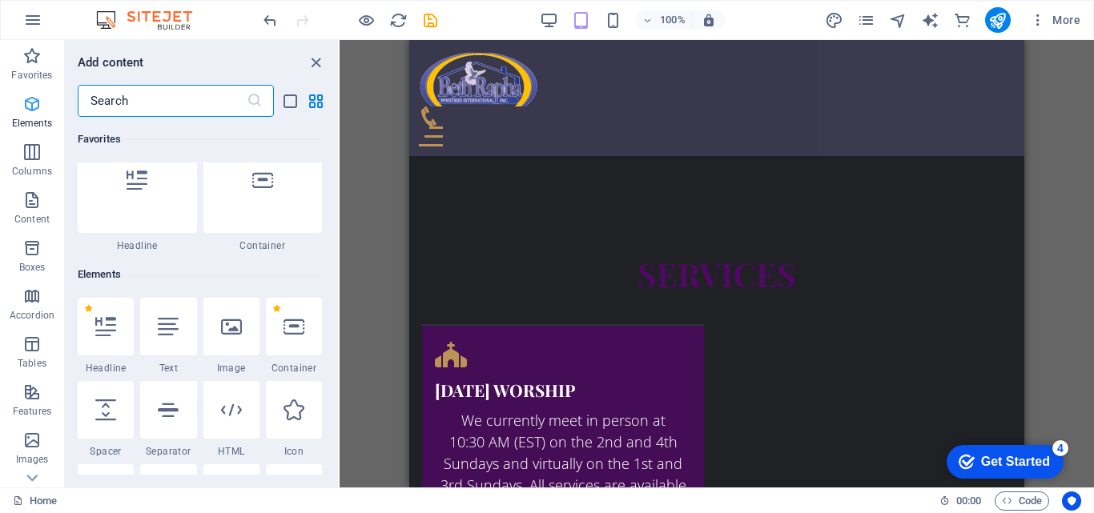
scroll to position [171, 0]
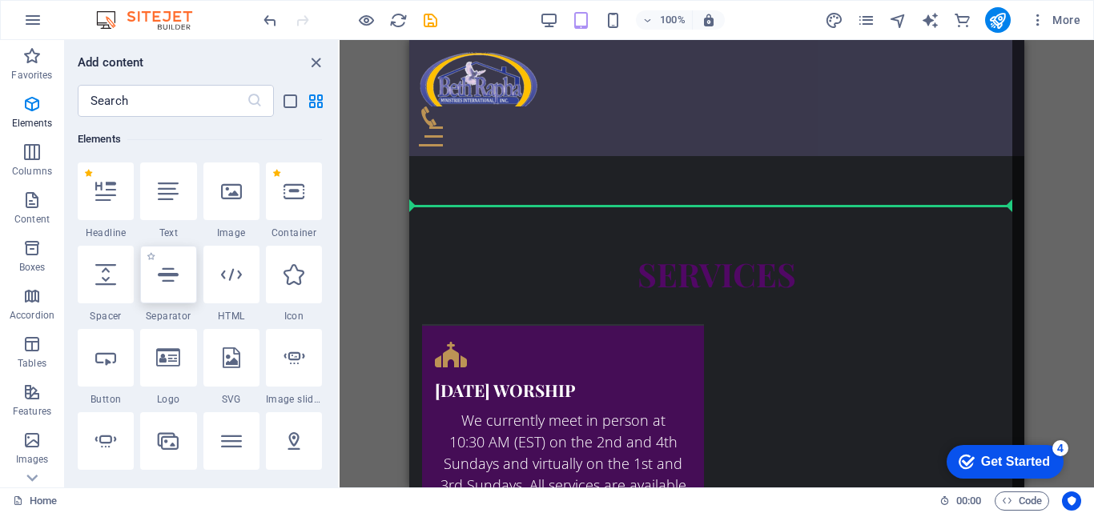
select select "%"
select select "px"
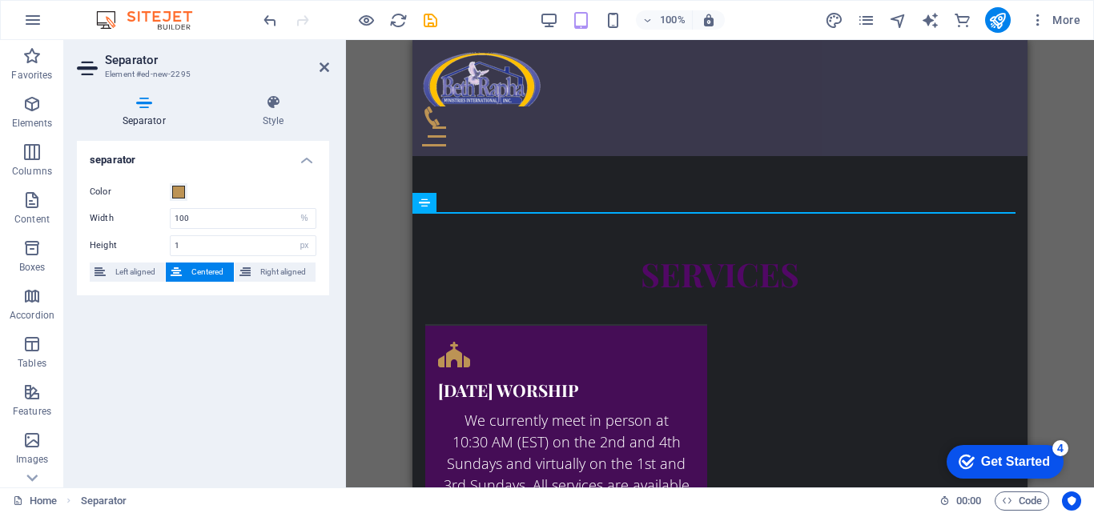
click at [389, 215] on div "H1 Banner Menu Bar Info Bar Container Text Container Image with text Text Conta…" at bounding box center [720, 264] width 748 height 448
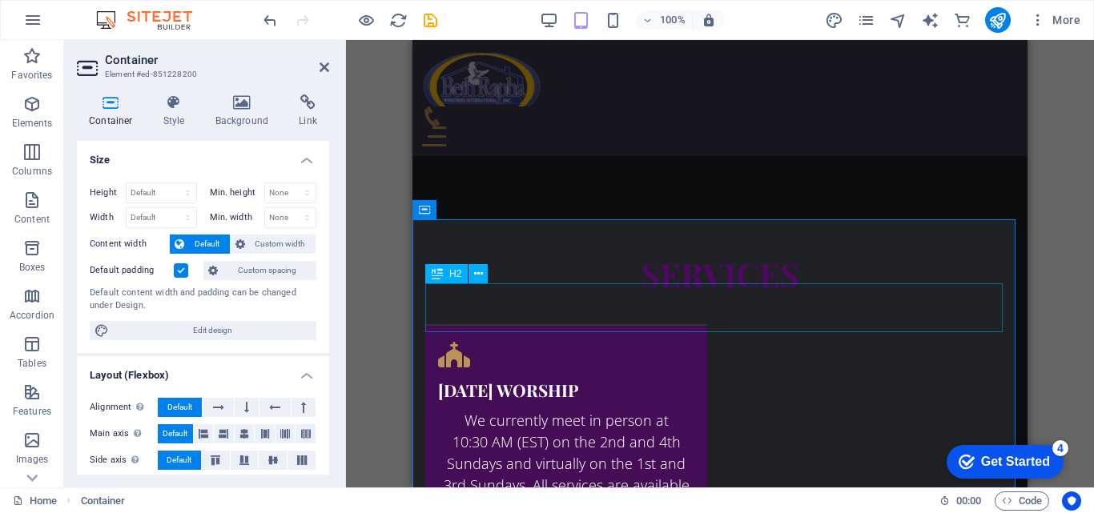
click at [435, 18] on icon "save" at bounding box center [430, 20] width 18 height 18
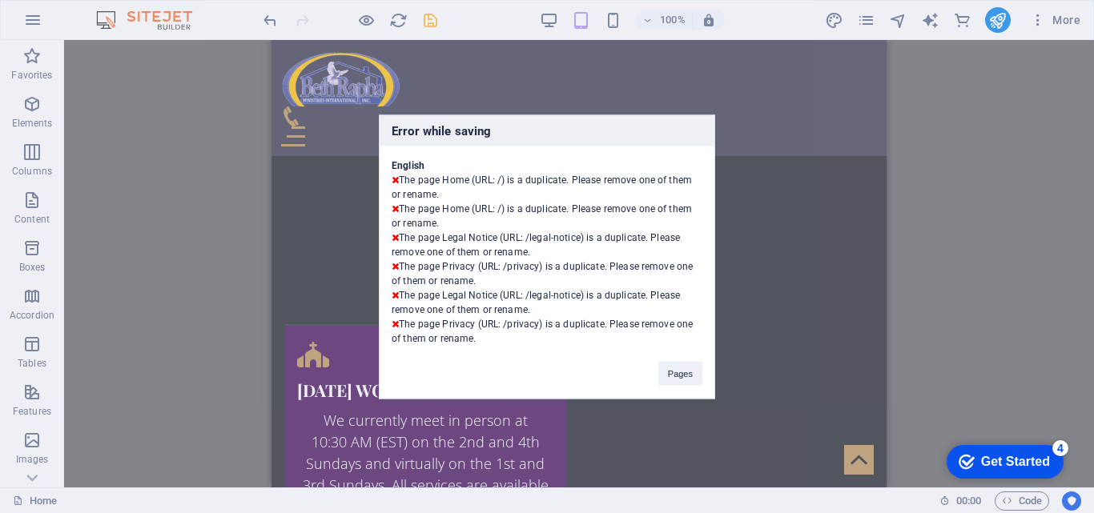
click at [491, 74] on div "Error while saving English The page Home (URL: /) is a duplicate. Please remove…" at bounding box center [547, 256] width 1094 height 513
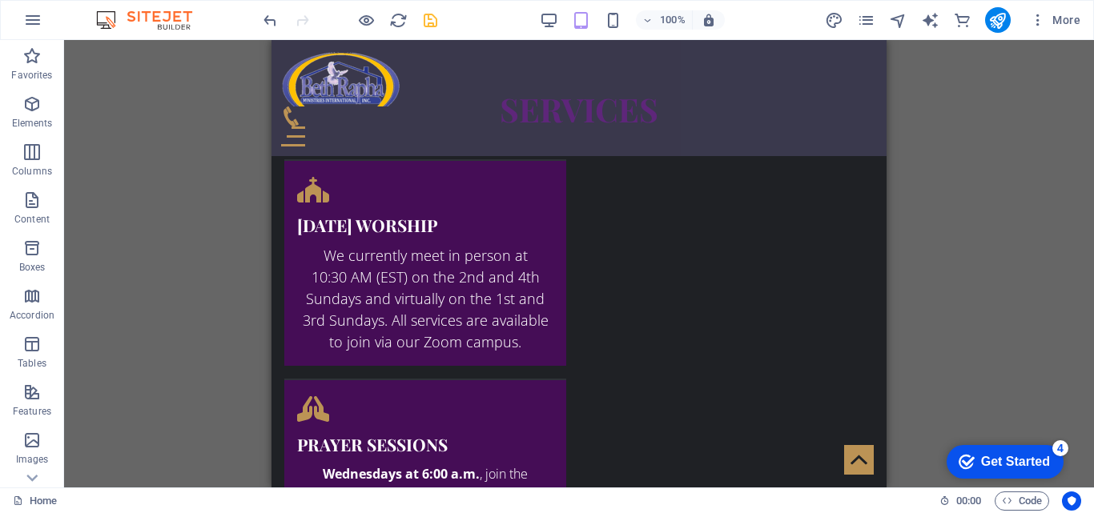
scroll to position [2277, 0]
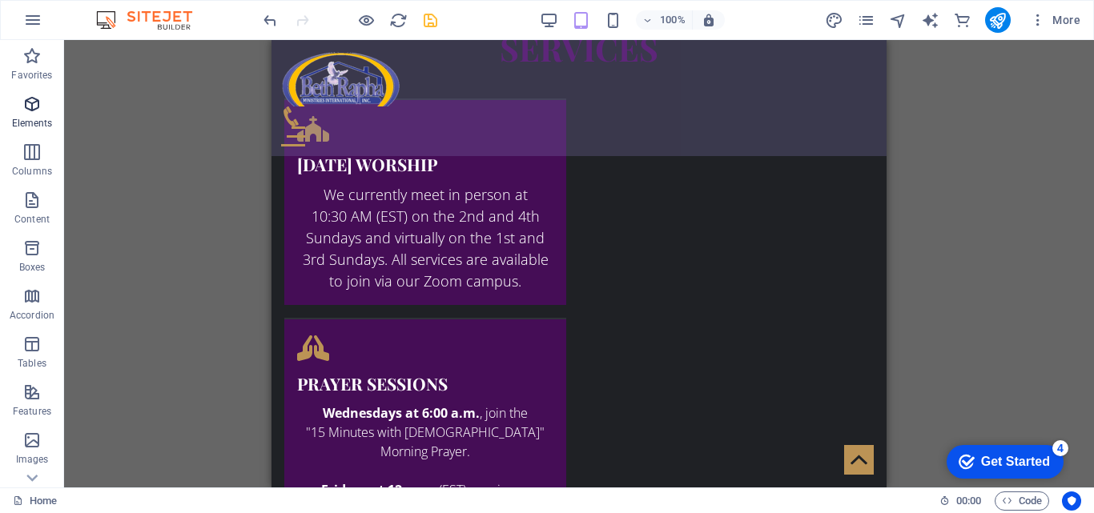
click at [34, 102] on icon "button" at bounding box center [31, 103] width 19 height 19
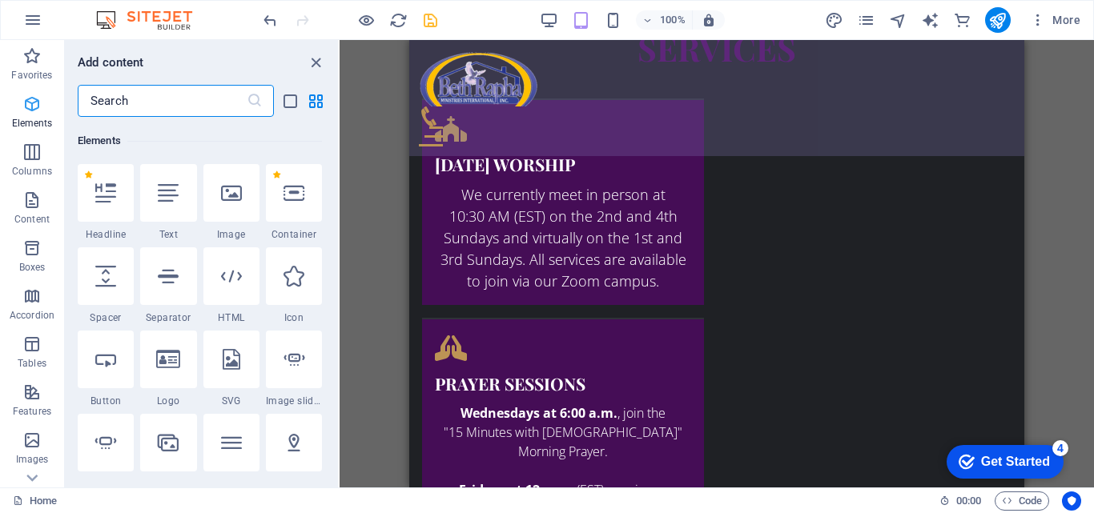
scroll to position [171, 0]
click at [334, 315] on div "Favorites 1 Star Headline 1 Star Container Elements 1 Star Headline 1 Star Text…" at bounding box center [201, 296] width 273 height 358
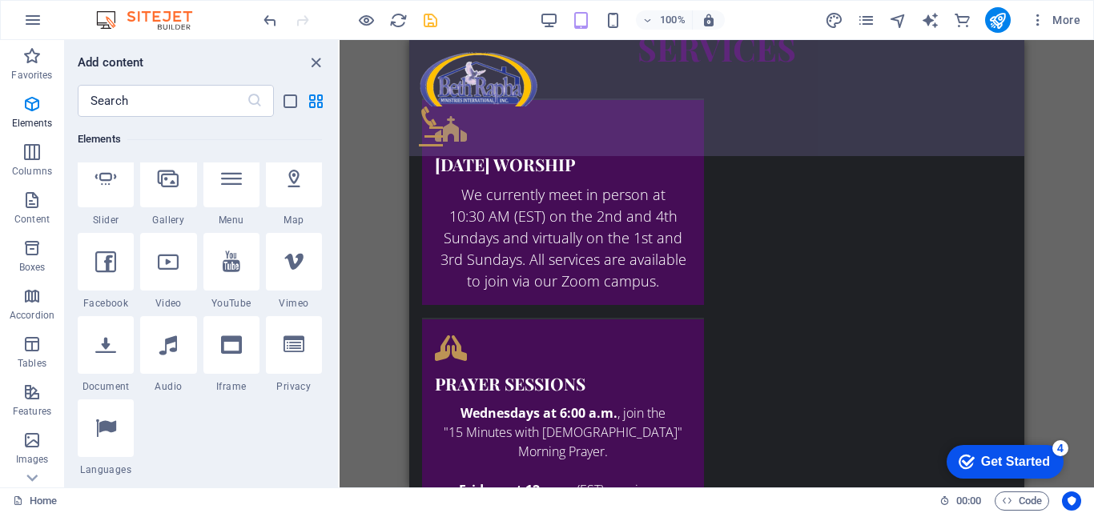
scroll to position [469, 0]
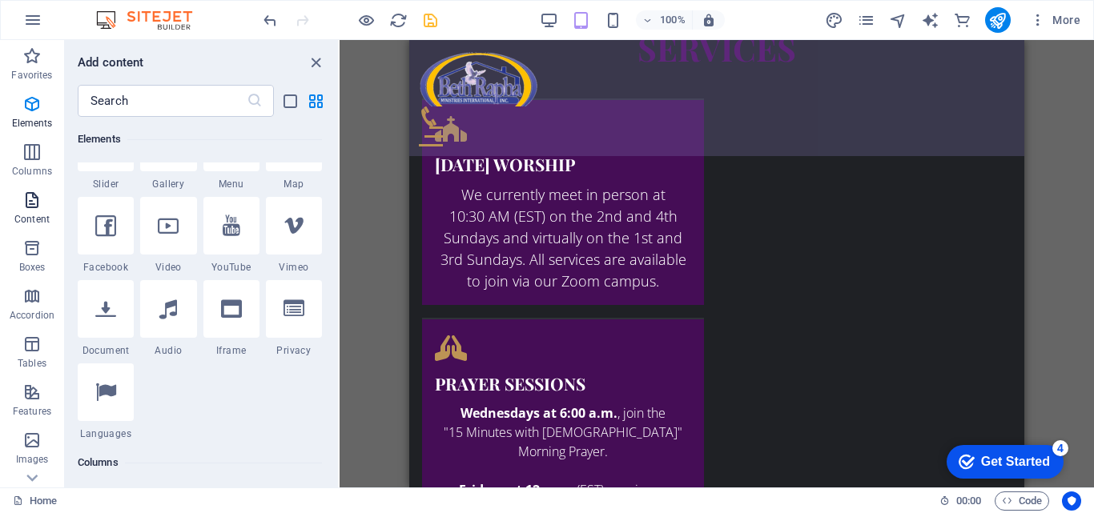
click at [30, 218] on p "Content" at bounding box center [31, 219] width 35 height 13
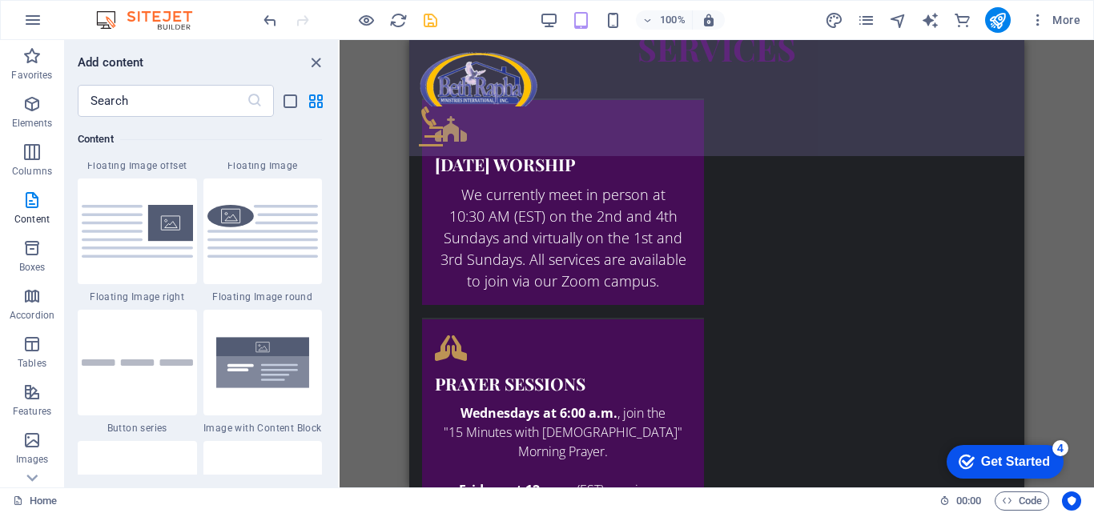
scroll to position [3536, 0]
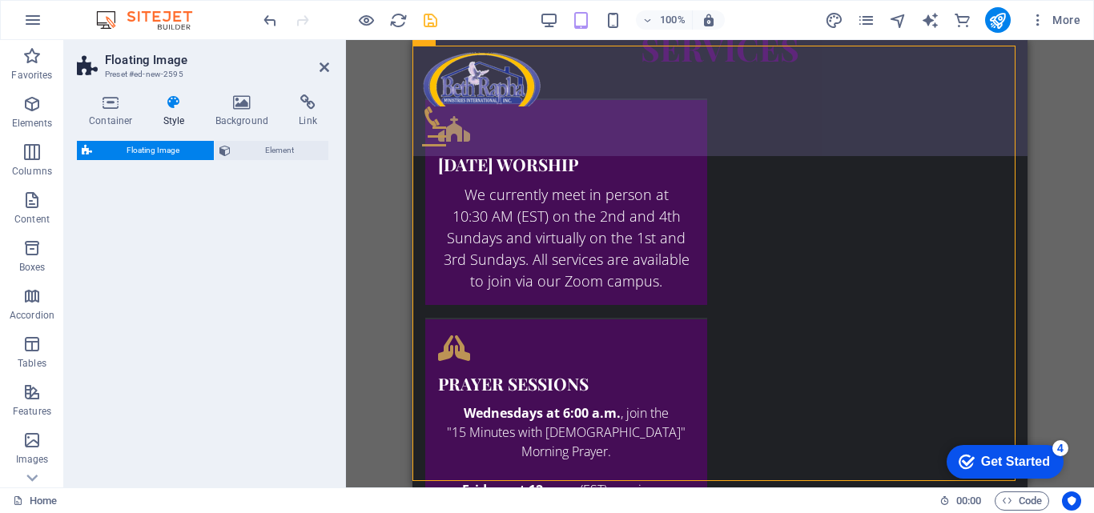
select select "%"
select select "rem"
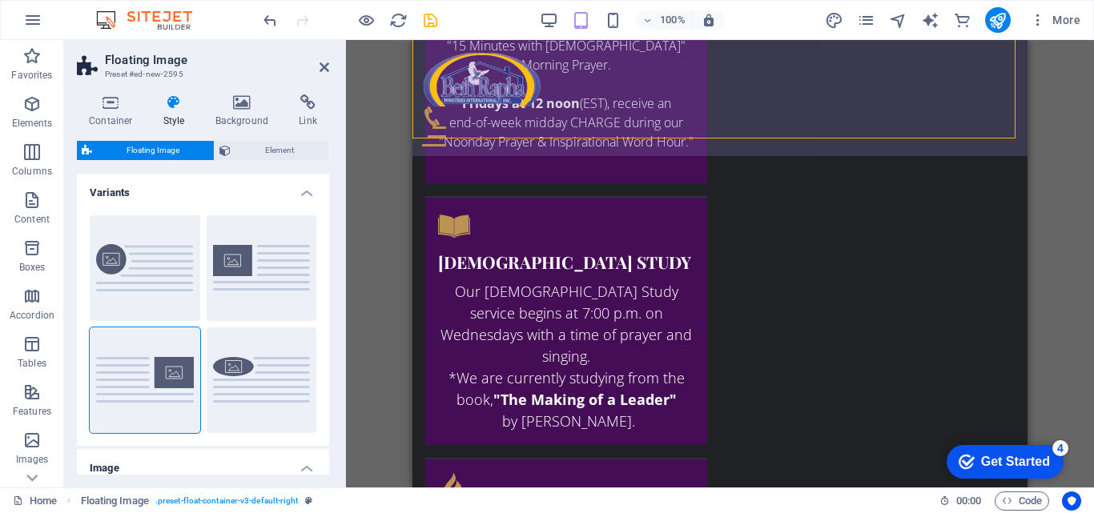
scroll to position [2606, 0]
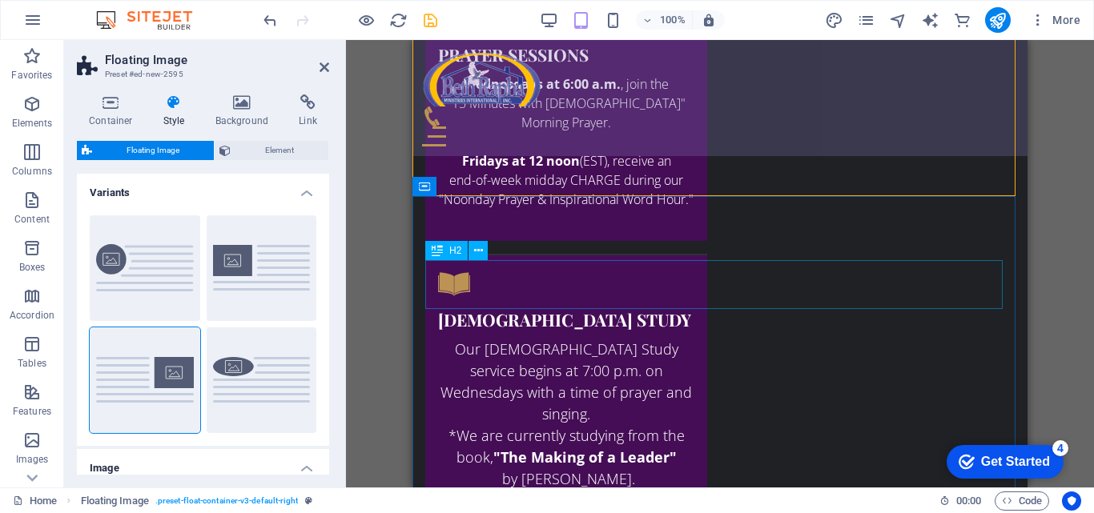
click at [441, 255] on icon at bounding box center [437, 250] width 11 height 19
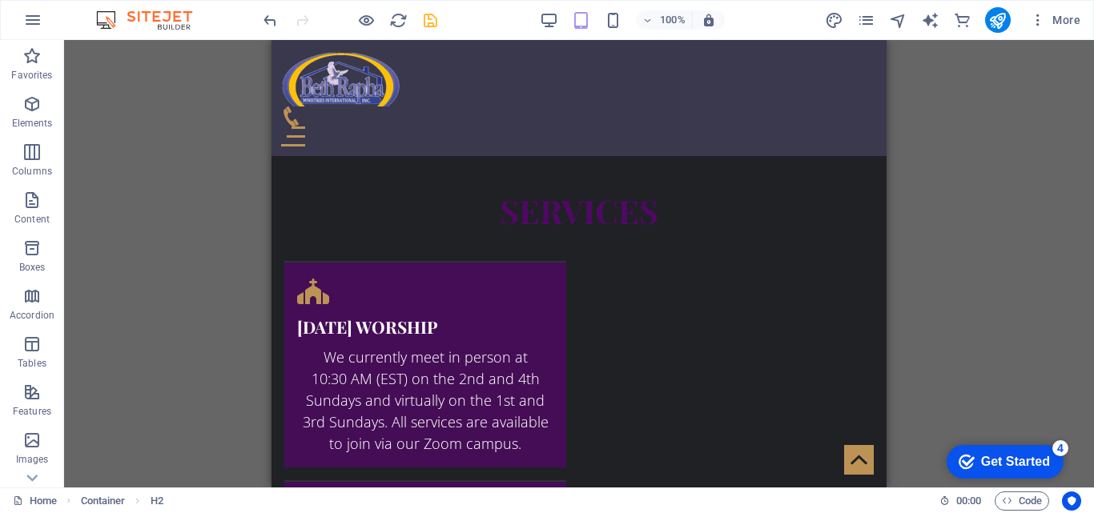
scroll to position [2110, 0]
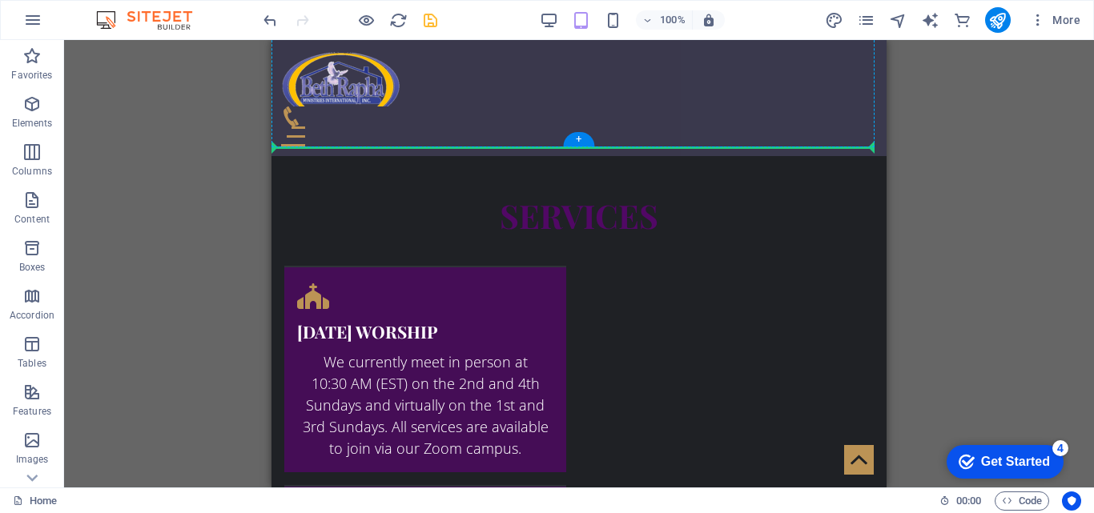
drag, startPoint x: 572, startPoint y: 295, endPoint x: 451, endPoint y: 147, distance: 191.2
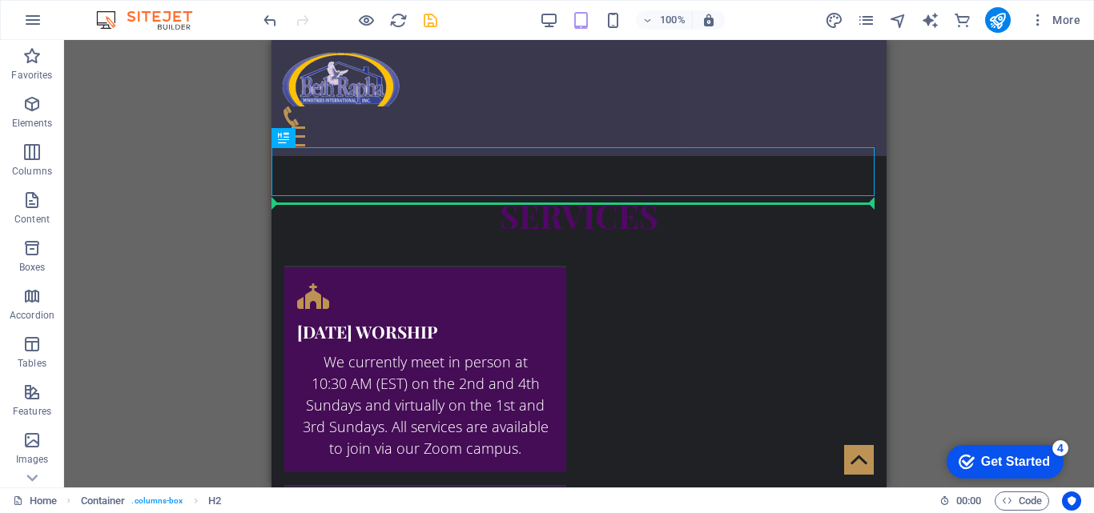
drag, startPoint x: 558, startPoint y: 179, endPoint x: 287, endPoint y: 203, distance: 272.5
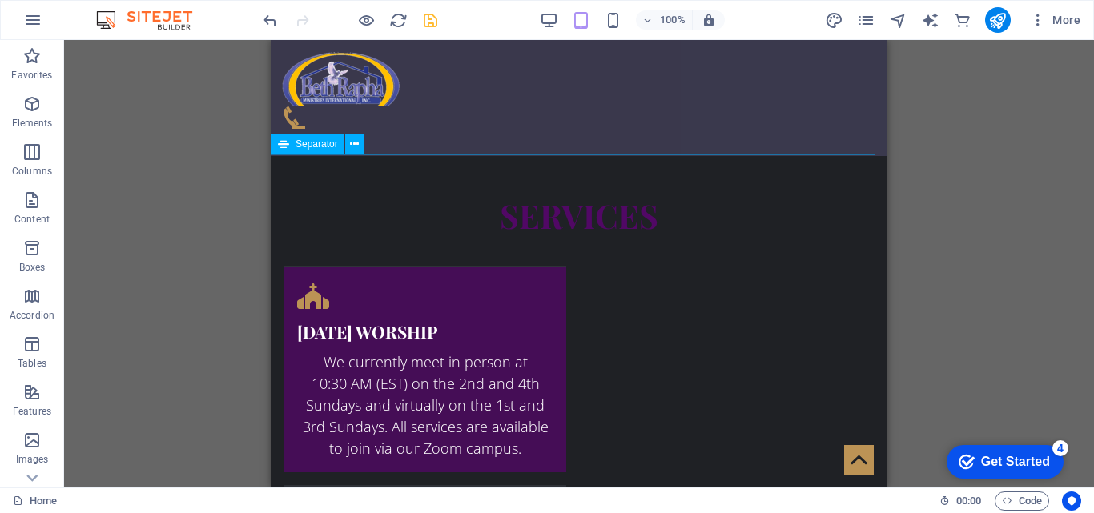
click at [353, 147] on icon at bounding box center [354, 144] width 9 height 17
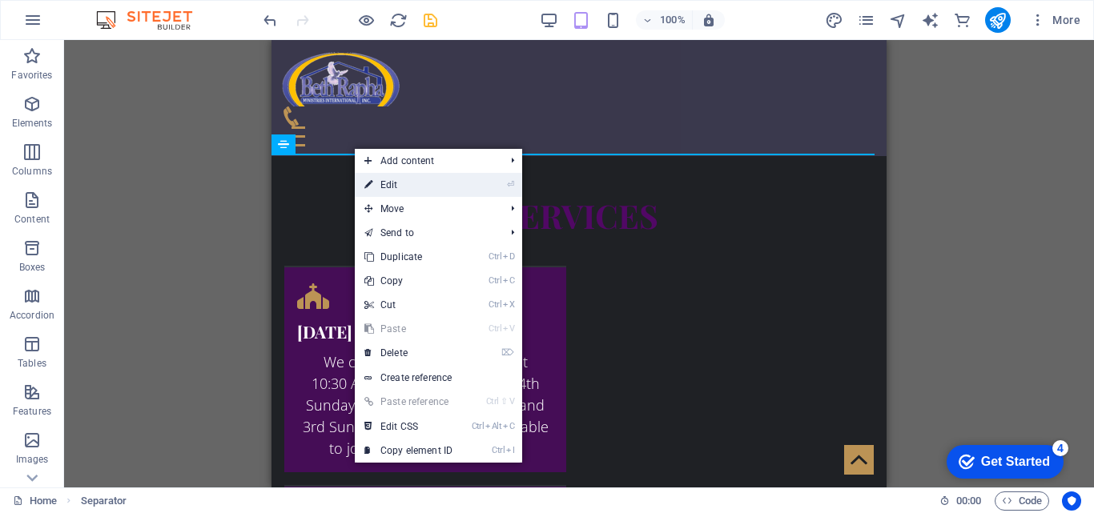
click at [388, 181] on link "⏎ Edit" at bounding box center [408, 185] width 107 height 24
select select "%"
select select "px"
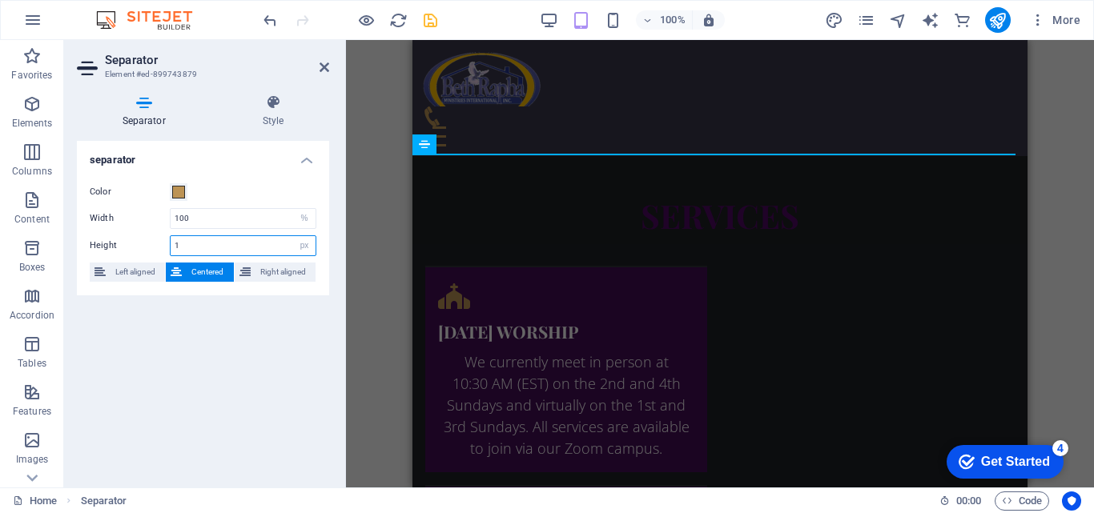
click at [245, 245] on input "1" at bounding box center [243, 245] width 145 height 19
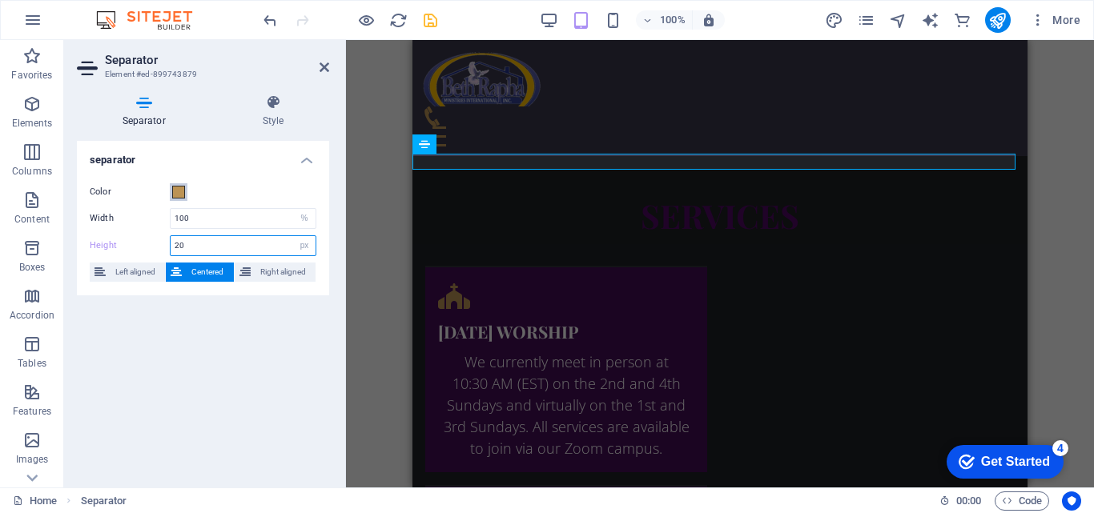
type input "20"
click at [179, 190] on span at bounding box center [178, 192] width 13 height 13
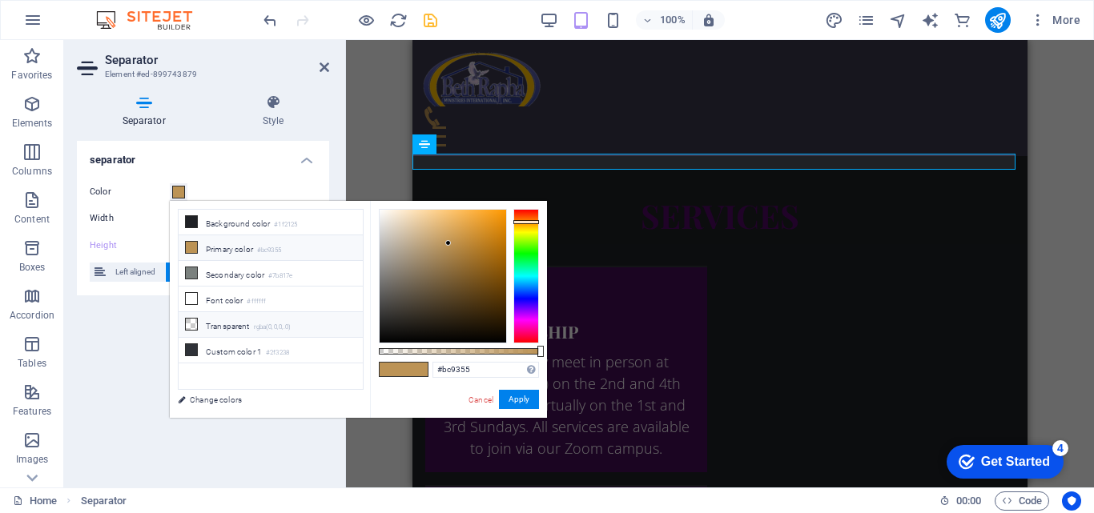
click at [315, 325] on li "Transparent rgba(0,0,0,.0)" at bounding box center [271, 325] width 184 height 26
type input "rgba(0, 0, 0, 0)"
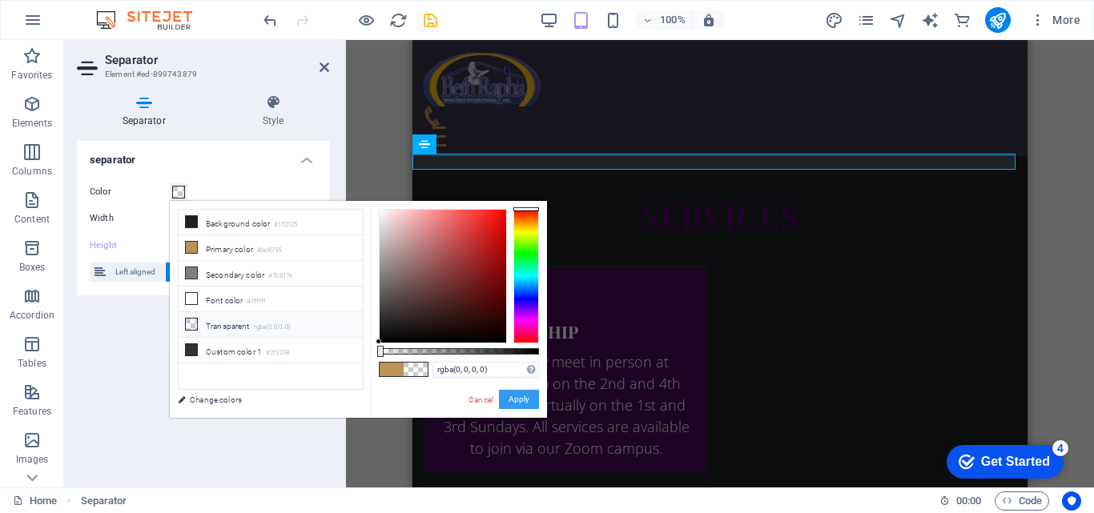
click at [505, 396] on button "Apply" at bounding box center [519, 399] width 40 height 19
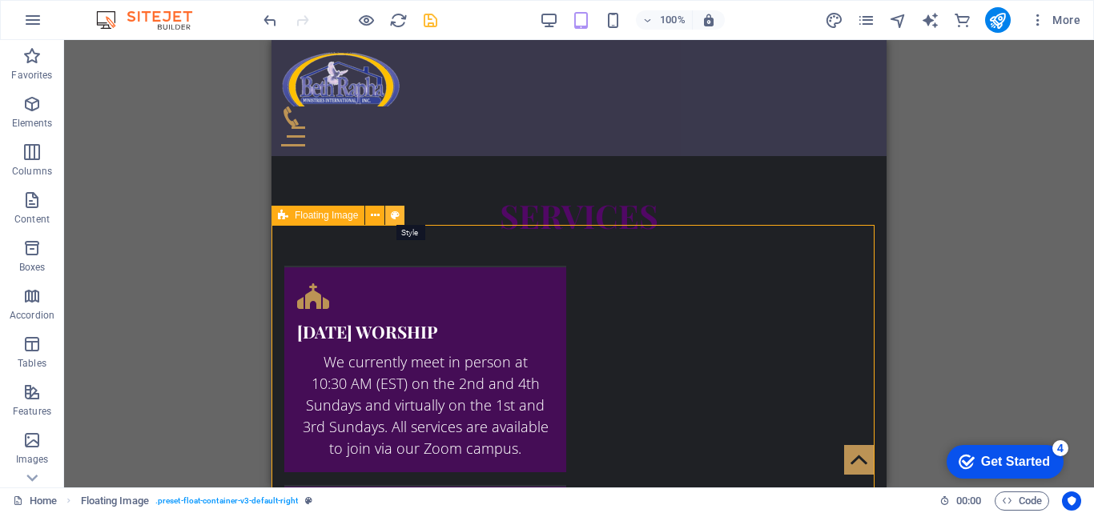
click at [395, 220] on icon at bounding box center [395, 215] width 9 height 17
select select "%"
select select "rem"
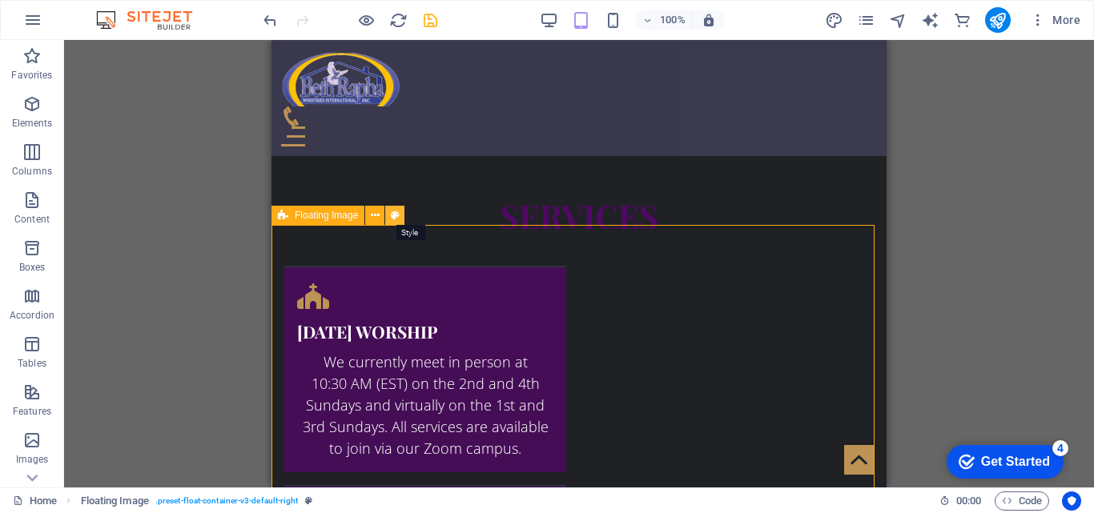
select select "rem"
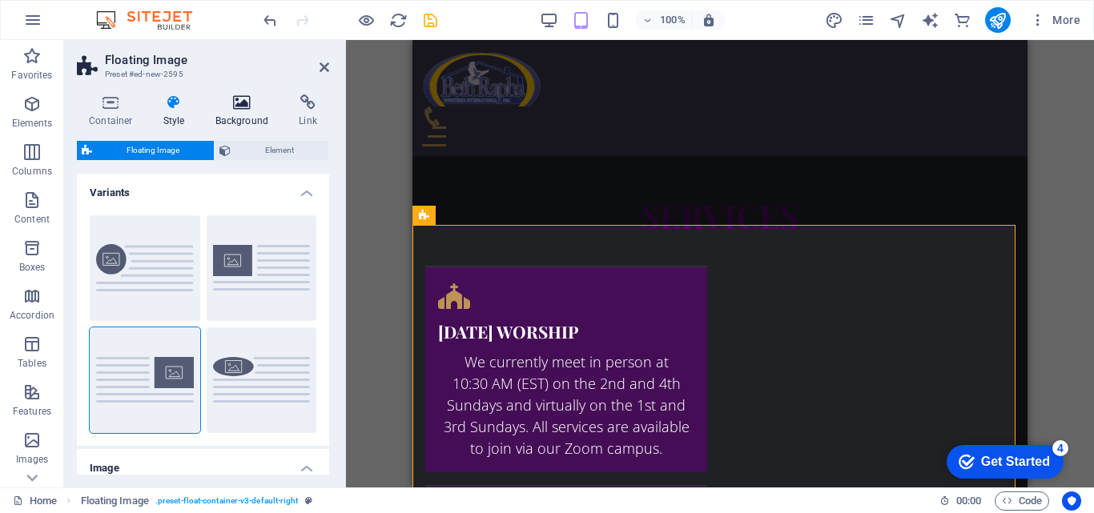
click at [250, 118] on h4 "Background" at bounding box center [245, 111] width 84 height 34
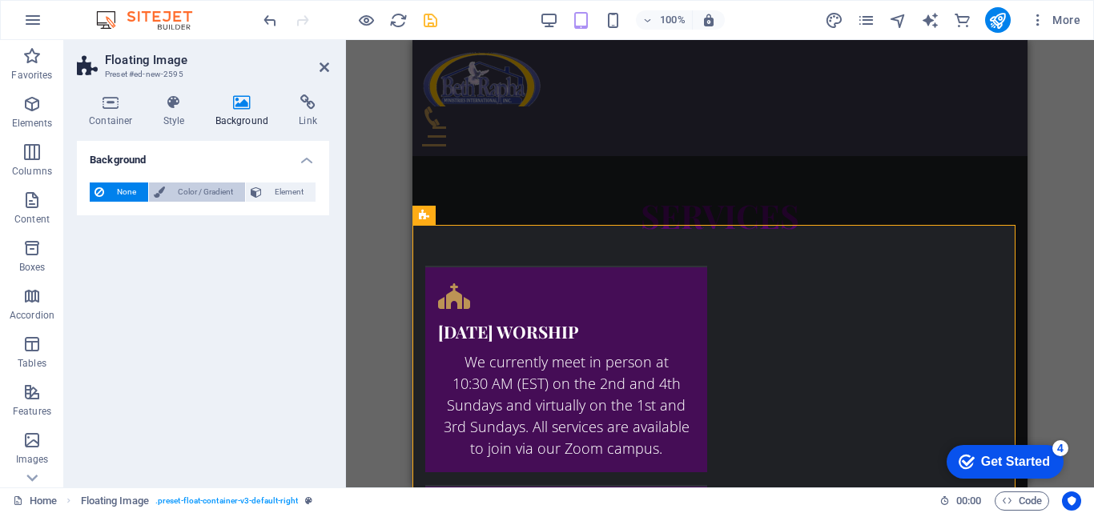
click at [221, 183] on span "Color / Gradient" at bounding box center [205, 192] width 70 height 19
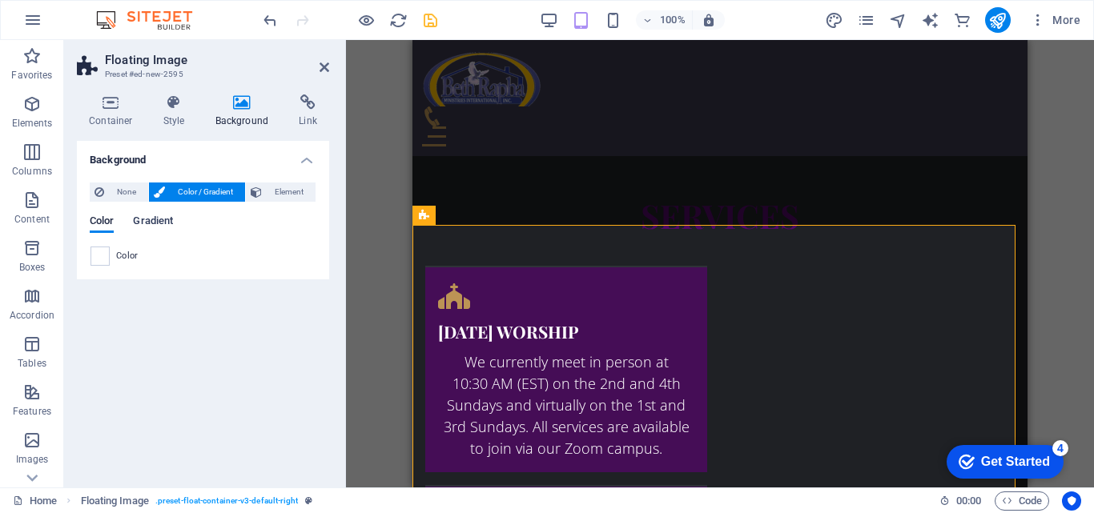
click at [163, 218] on span "Gradient" at bounding box center [153, 222] width 40 height 22
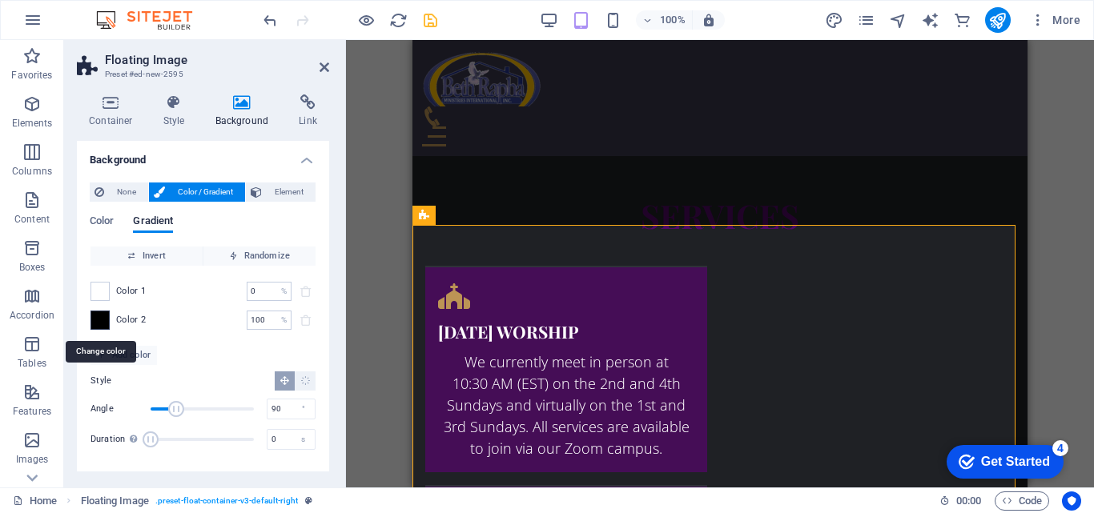
click at [91, 316] on span at bounding box center [100, 320] width 18 height 18
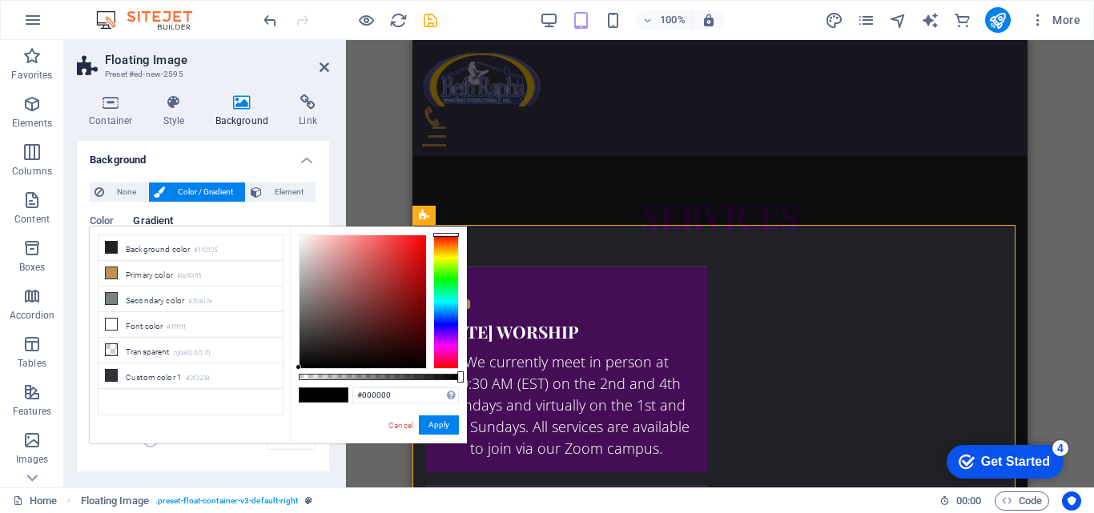
click at [450, 335] on div at bounding box center [446, 302] width 26 height 135
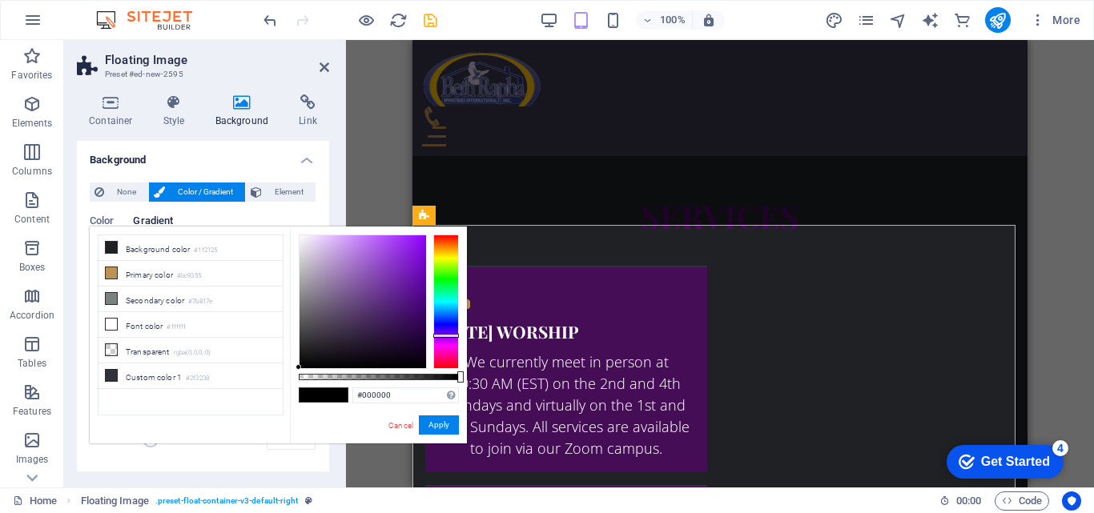
click at [359, 263] on div at bounding box center [362, 301] width 126 height 133
click at [339, 254] on div at bounding box center [362, 301] width 126 height 133
click at [353, 267] on div at bounding box center [362, 301] width 126 height 133
click at [455, 424] on button "Apply" at bounding box center [439, 425] width 40 height 19
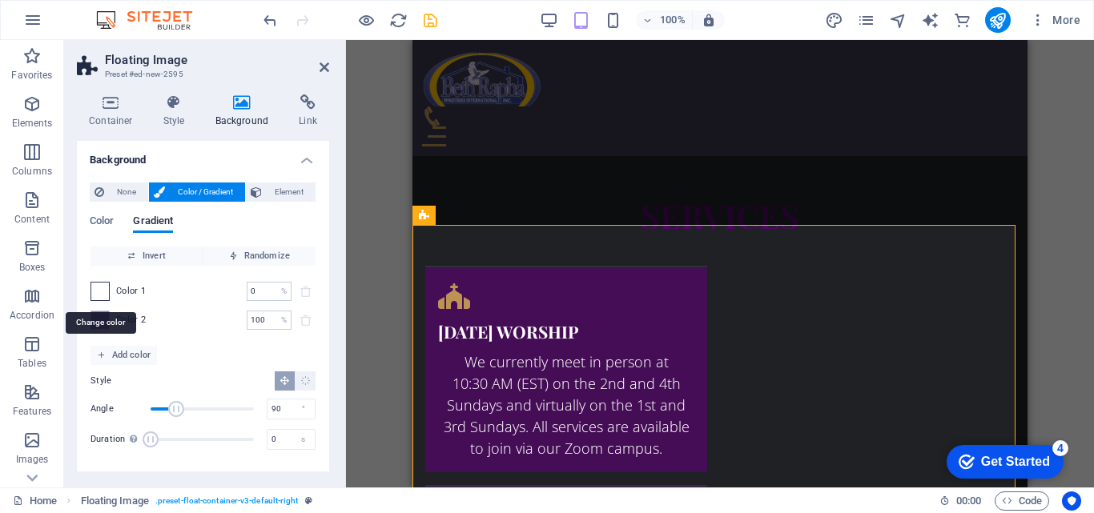
click at [93, 290] on span at bounding box center [100, 292] width 18 height 18
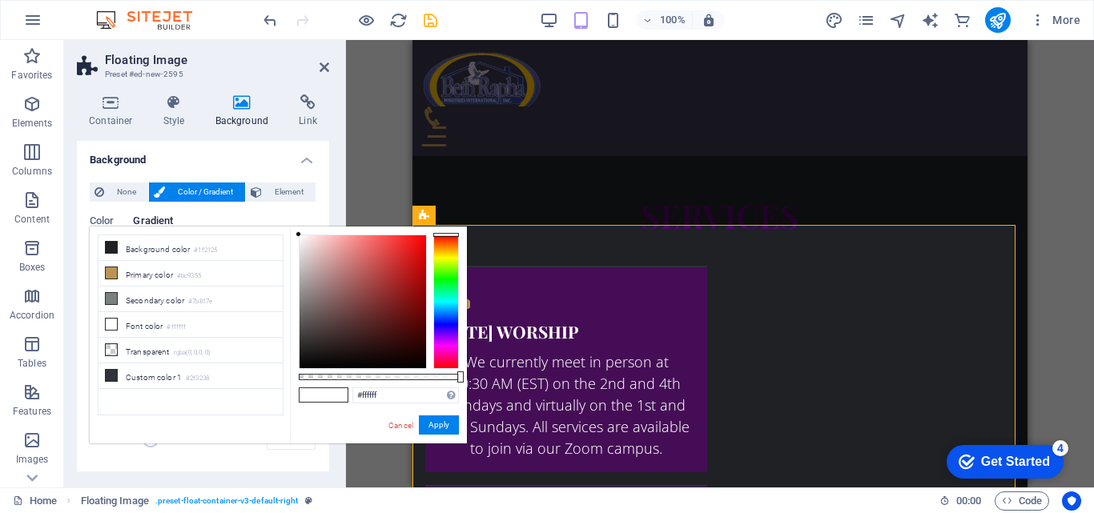
click at [438, 313] on div at bounding box center [446, 302] width 26 height 135
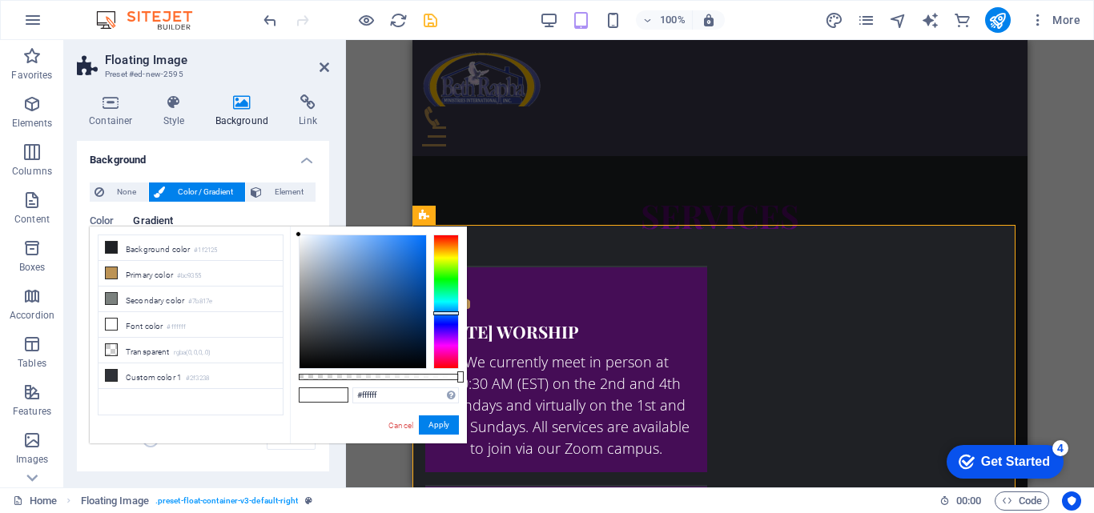
click at [414, 288] on div at bounding box center [362, 301] width 126 height 133
click at [364, 288] on div at bounding box center [362, 301] width 126 height 133
click at [350, 288] on div at bounding box center [362, 301] width 126 height 133
type input "#5a7597"
click at [454, 431] on button "Apply" at bounding box center [439, 425] width 40 height 19
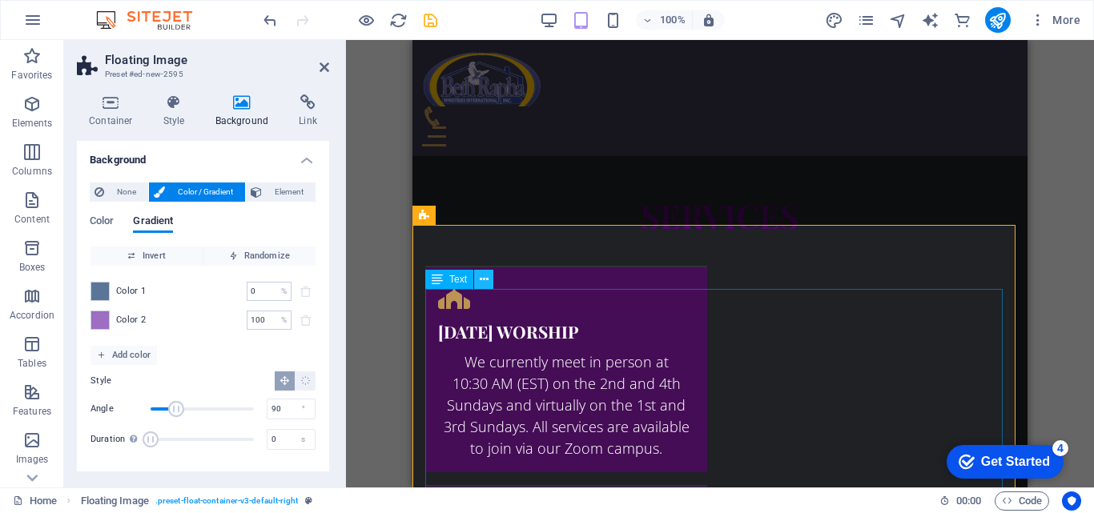
click at [490, 283] on button at bounding box center [483, 279] width 19 height 19
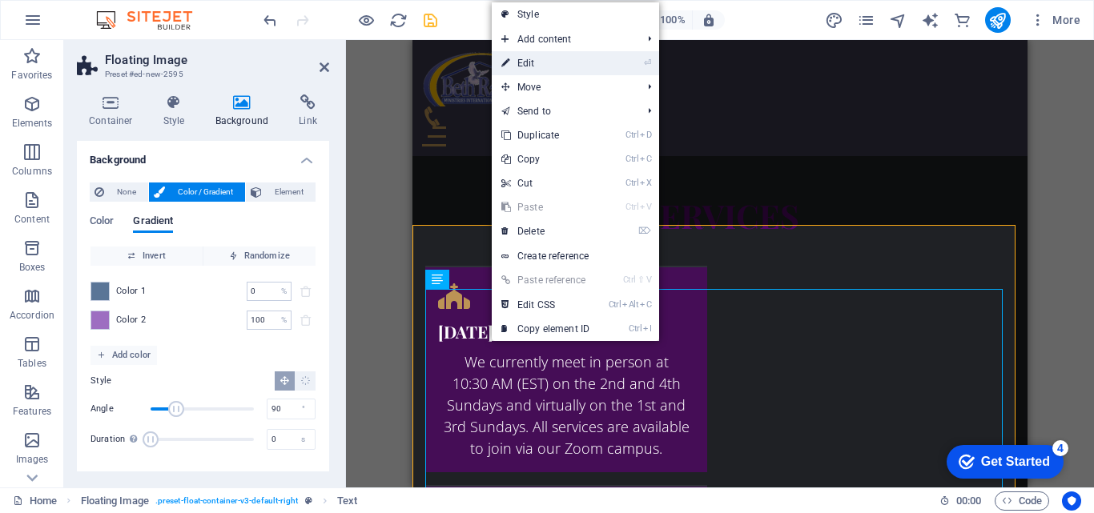
click at [522, 62] on link "⏎ Edit" at bounding box center [545, 63] width 107 height 24
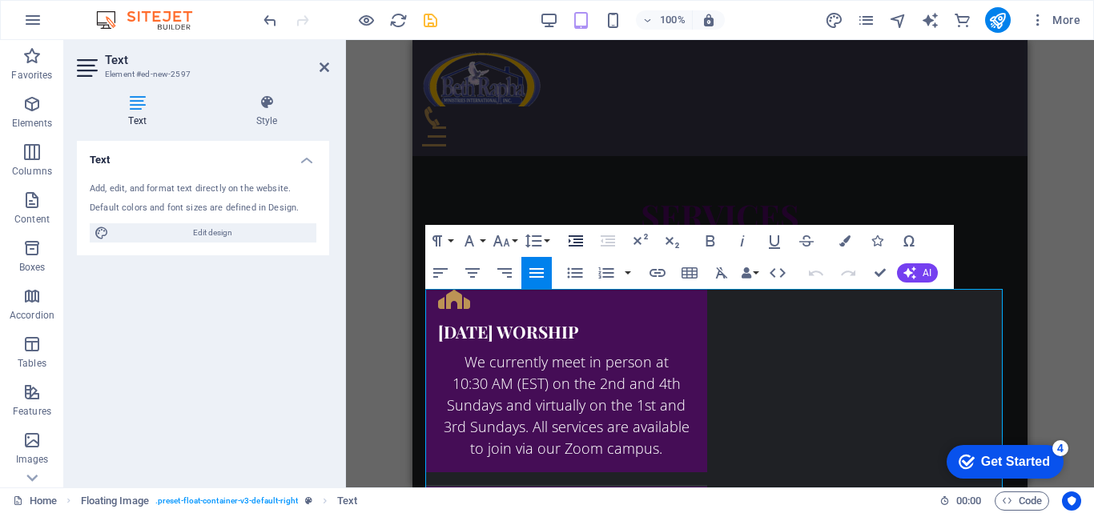
click at [576, 241] on icon "button" at bounding box center [575, 240] width 19 height 19
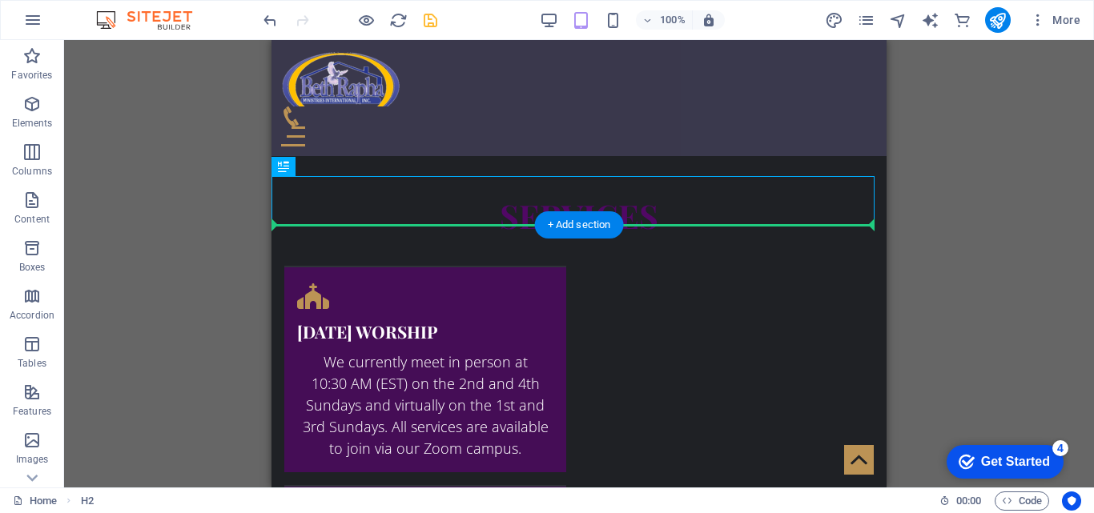
drag, startPoint x: 563, startPoint y: 204, endPoint x: 291, endPoint y: 238, distance: 273.5
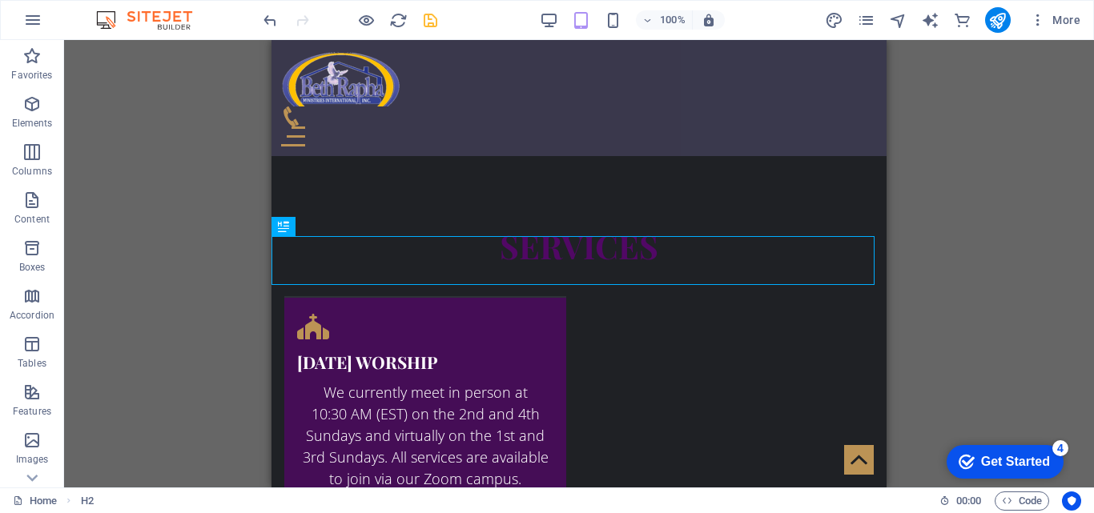
scroll to position [2147, 0]
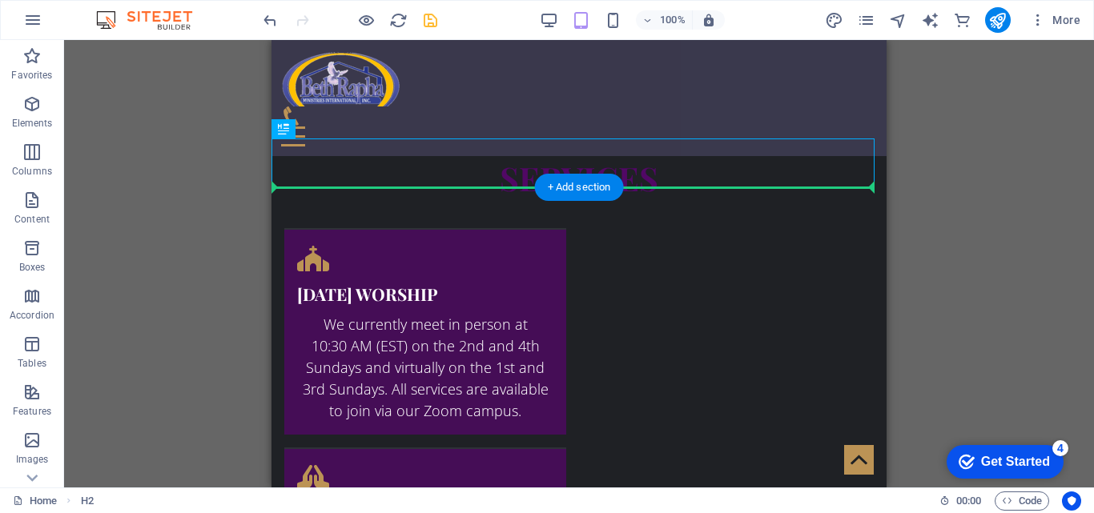
drag, startPoint x: 552, startPoint y: 173, endPoint x: 280, endPoint y: 326, distance: 311.5
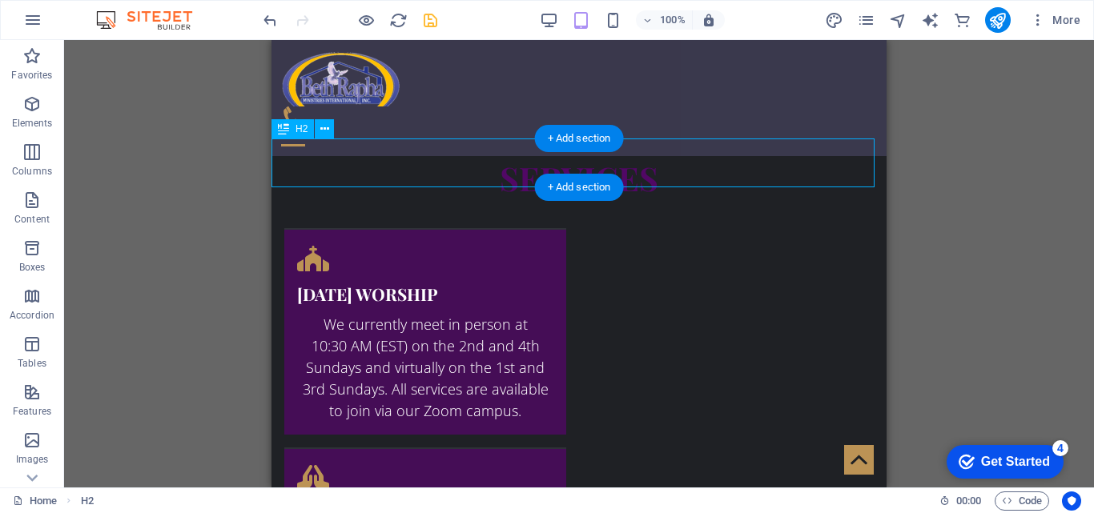
click at [331, 134] on button at bounding box center [324, 128] width 19 height 19
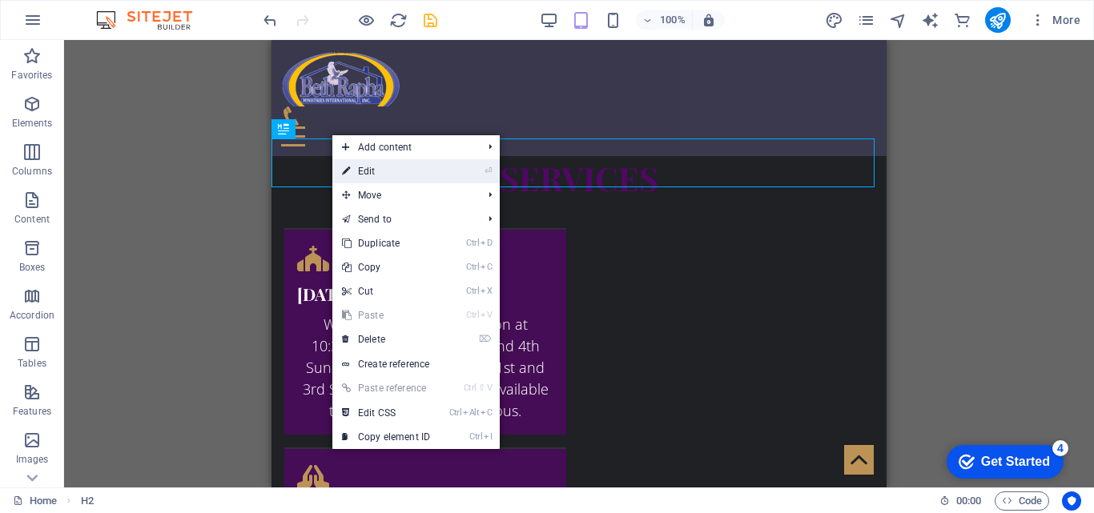
click at [366, 168] on link "⏎ Edit" at bounding box center [385, 171] width 107 height 24
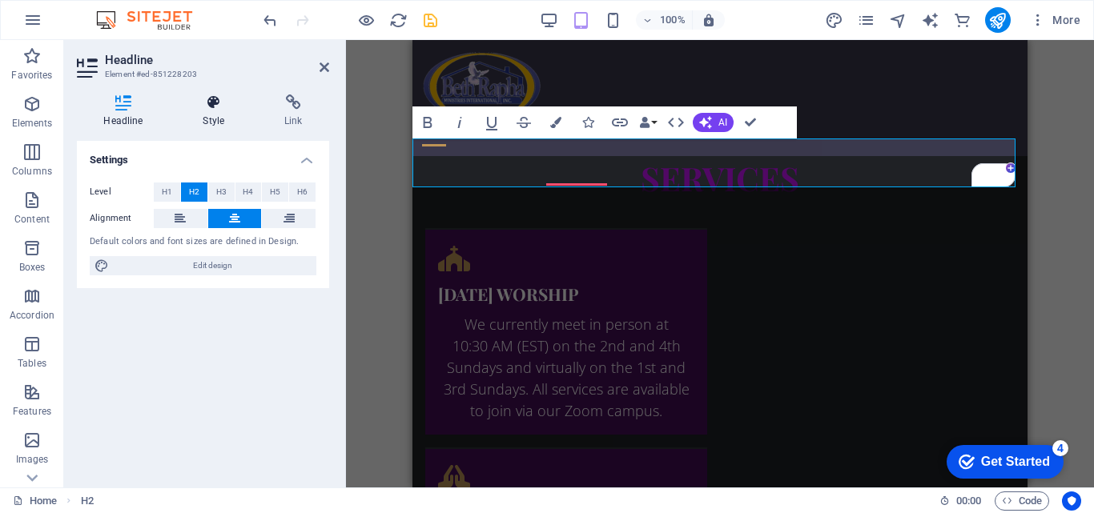
click at [213, 113] on h4 "Style" at bounding box center [217, 111] width 82 height 34
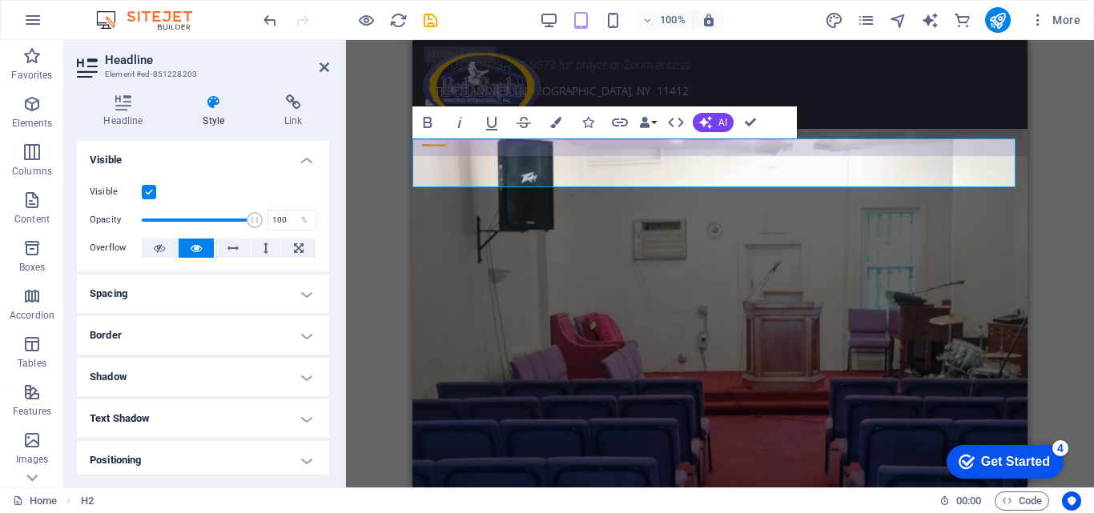
scroll to position [2147, 0]
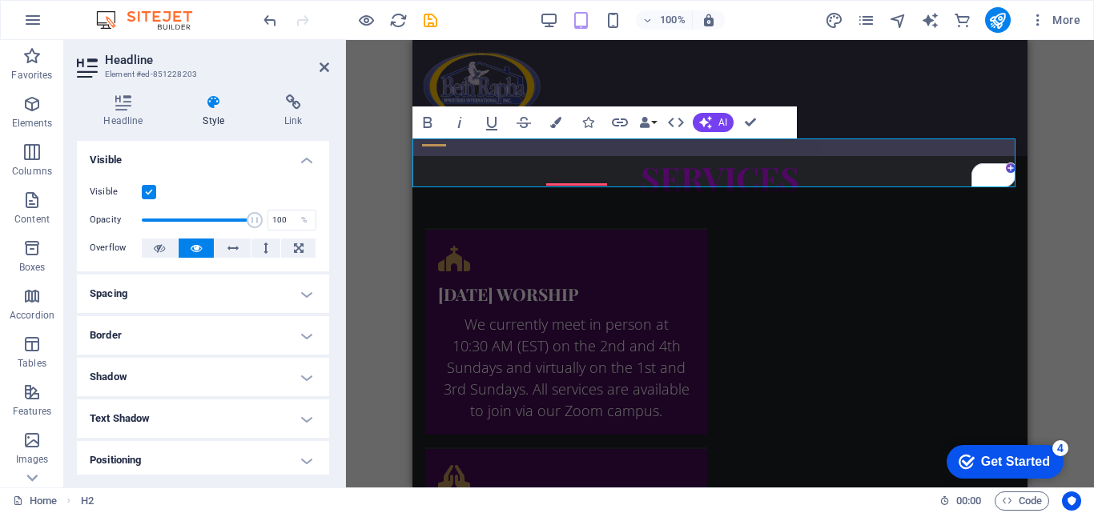
drag, startPoint x: 325, startPoint y: 225, endPoint x: 325, endPoint y: 343, distance: 118.5
click at [325, 343] on ul "Layout How this element expands within the layout (Flexbox). Size Default auto …" at bounding box center [203, 393] width 252 height 505
drag, startPoint x: 325, startPoint y: 343, endPoint x: 325, endPoint y: 393, distance: 49.6
click at [325, 393] on ul "Layout How this element expands within the layout (Flexbox). Size Default auto …" at bounding box center [203, 393] width 252 height 505
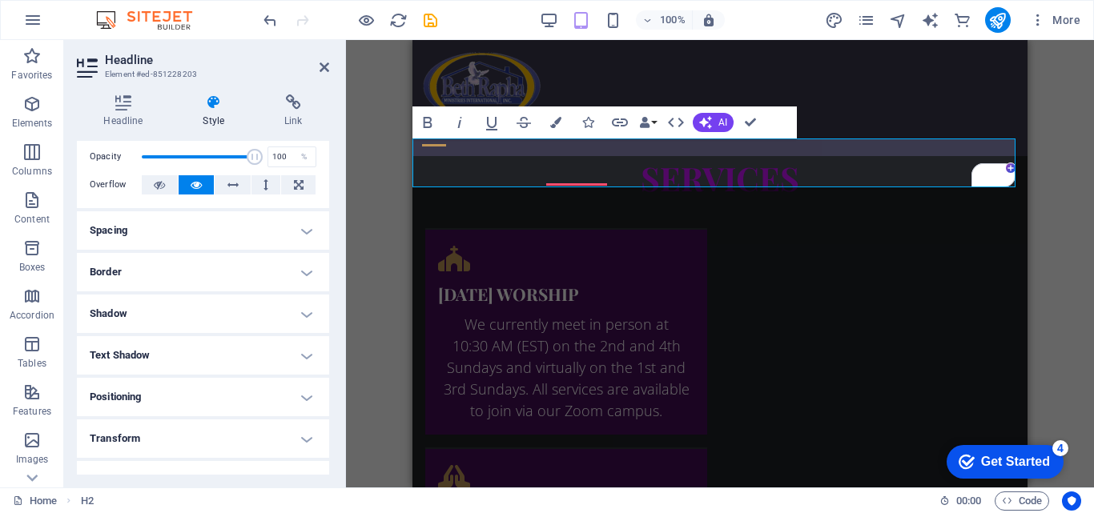
scroll to position [0, 0]
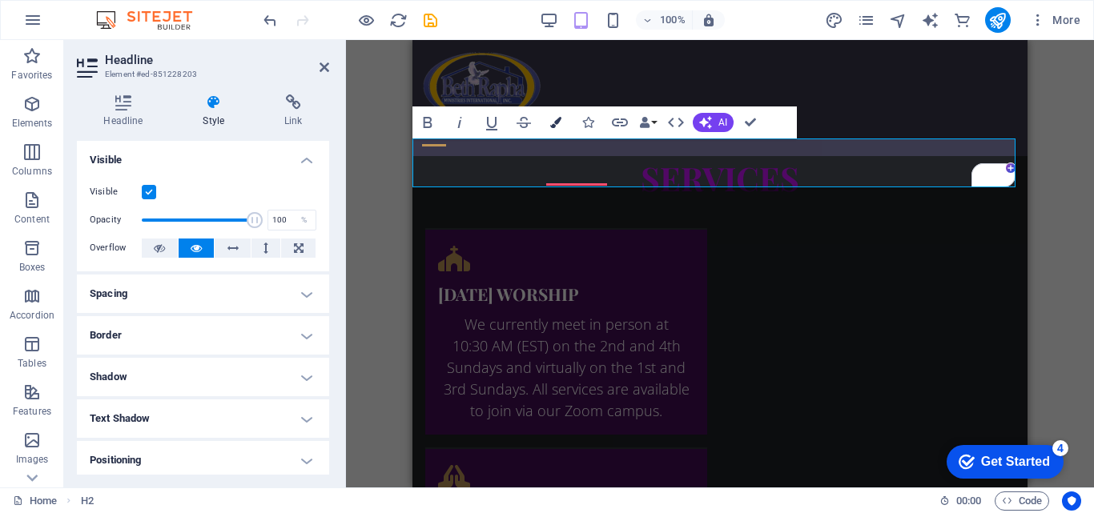
click at [556, 120] on icon "button" at bounding box center [555, 122] width 11 height 11
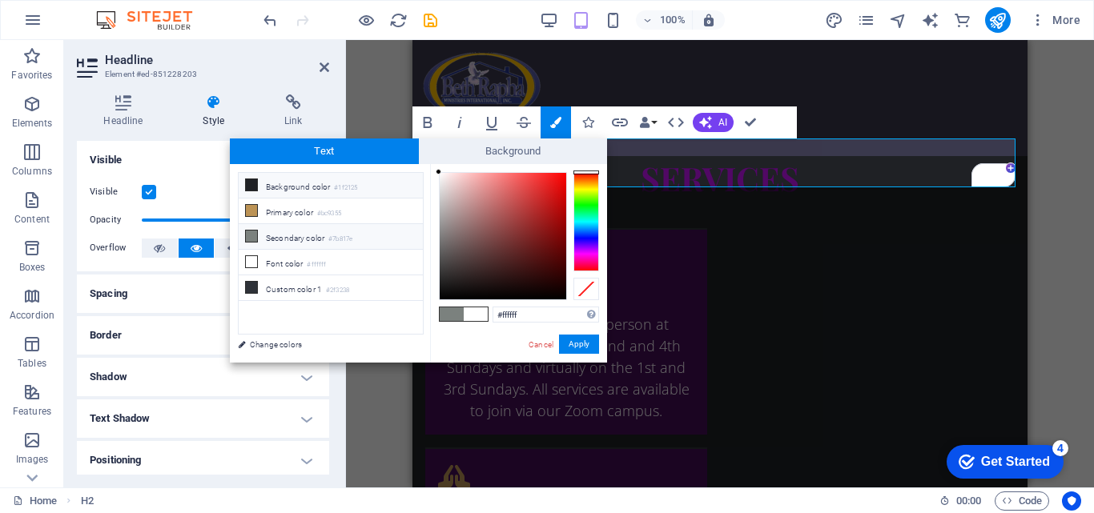
click at [387, 191] on li "Background color #1f2125" at bounding box center [331, 186] width 184 height 26
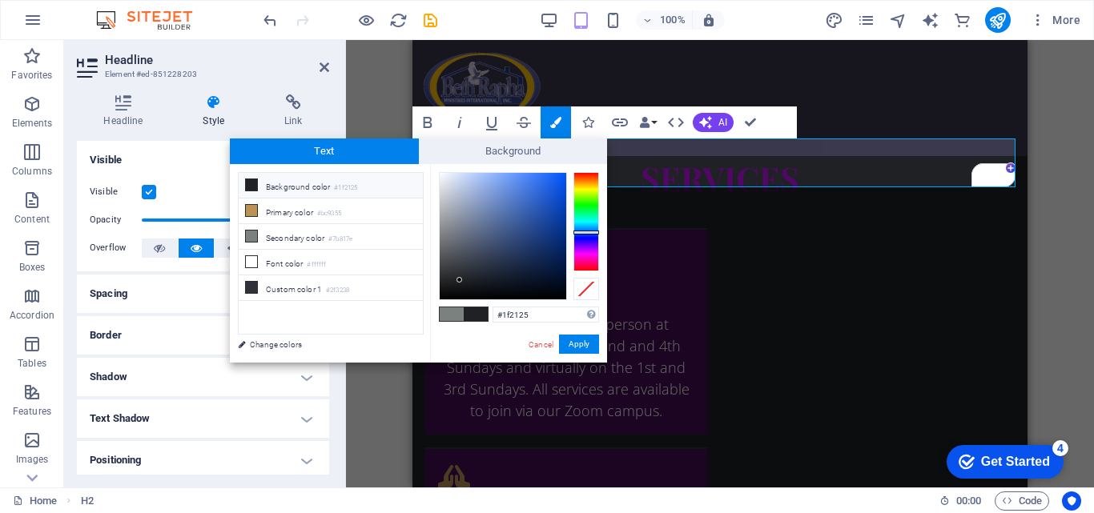
click at [576, 250] on div at bounding box center [586, 221] width 26 height 99
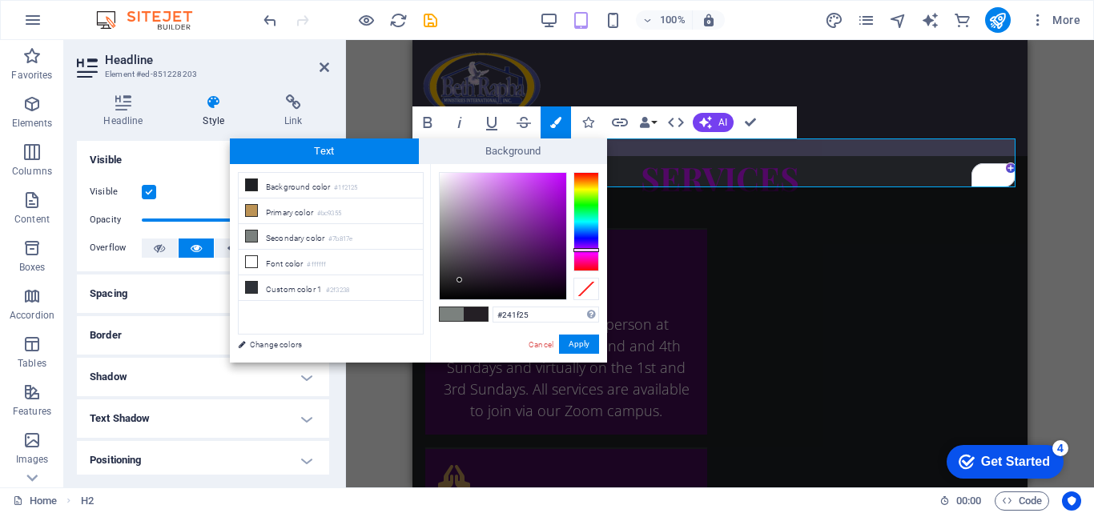
click at [563, 237] on div at bounding box center [503, 236] width 126 height 126
click at [540, 237] on div at bounding box center [503, 236] width 126 height 126
click at [520, 217] on div at bounding box center [503, 236] width 126 height 126
type input "#8b3aa5"
click at [576, 343] on button "Apply" at bounding box center [579, 344] width 40 height 19
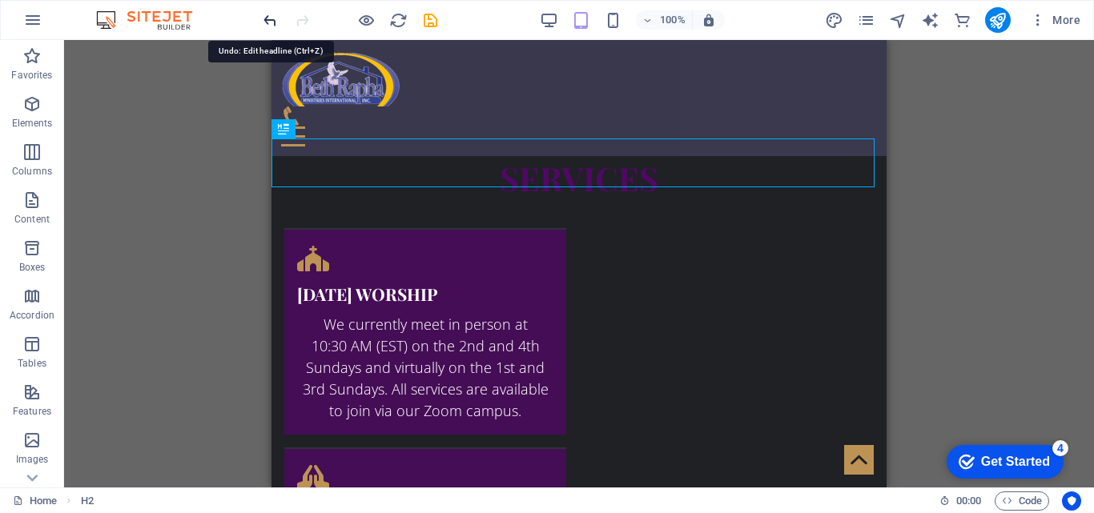
click at [279, 25] on icon "undo" at bounding box center [270, 20] width 18 height 18
click at [552, 191] on div "+ Add section" at bounding box center [579, 187] width 89 height 27
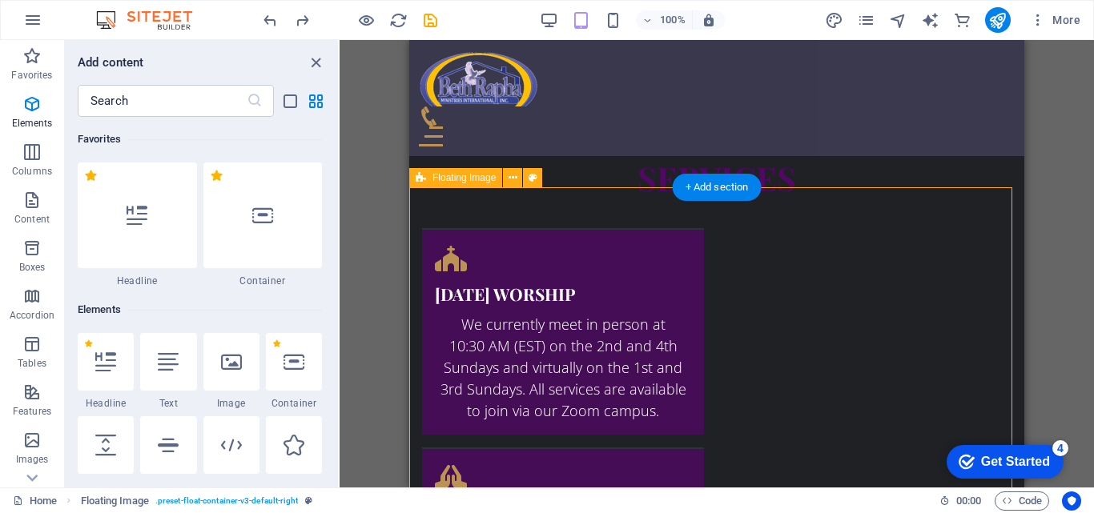
scroll to position [2801, 0]
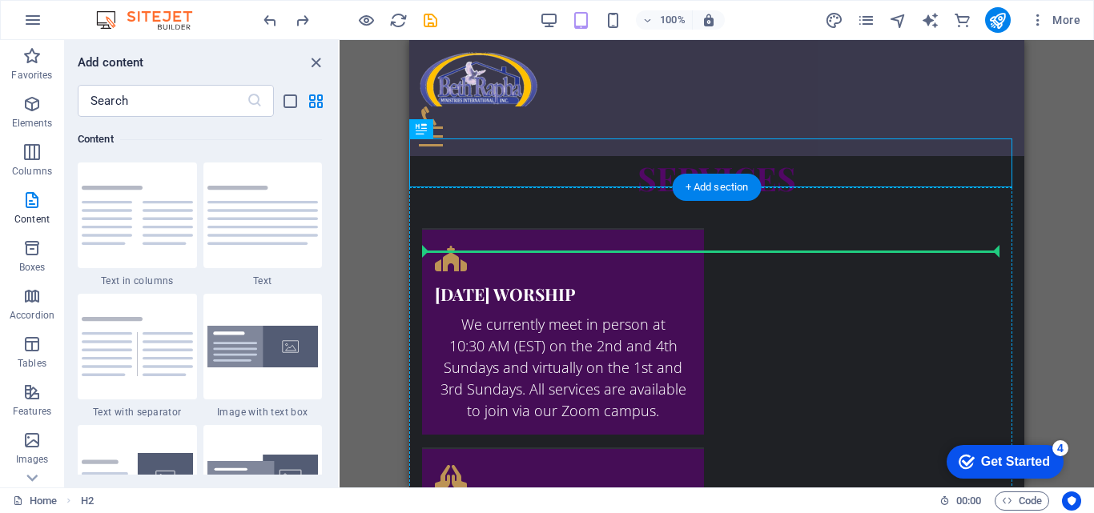
drag, startPoint x: 846, startPoint y: 175, endPoint x: 586, endPoint y: 284, distance: 282.4
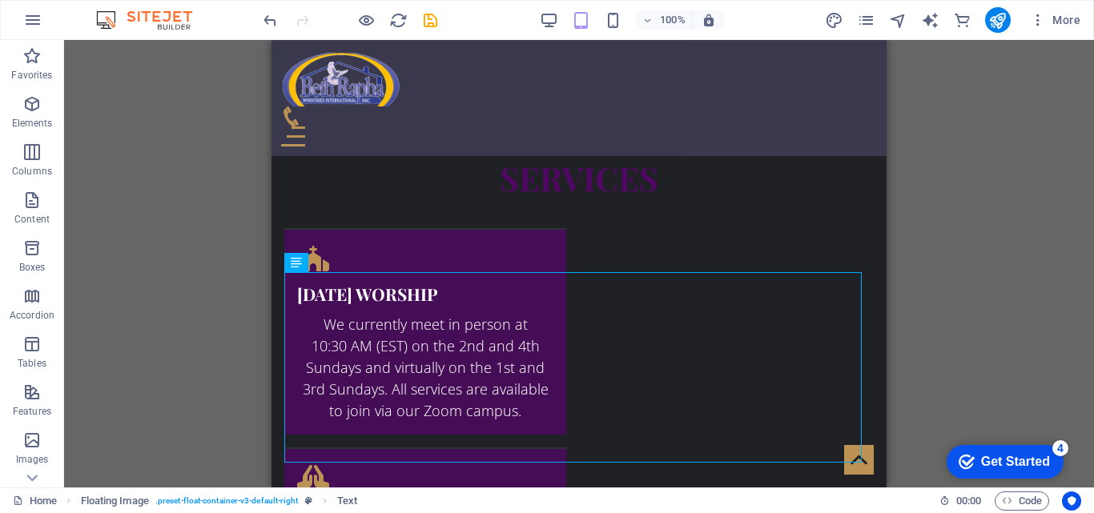
click at [905, 263] on div "Drag here to replace the existing content. Press “Ctrl” if you want to create a…" at bounding box center [579, 264] width 1030 height 448
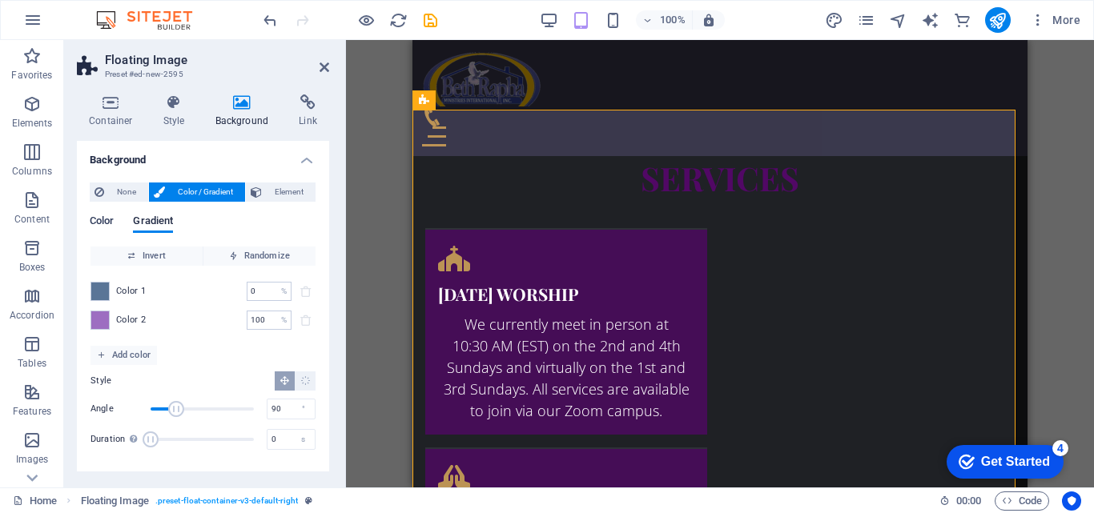
click at [97, 215] on span "Color" at bounding box center [102, 222] width 24 height 22
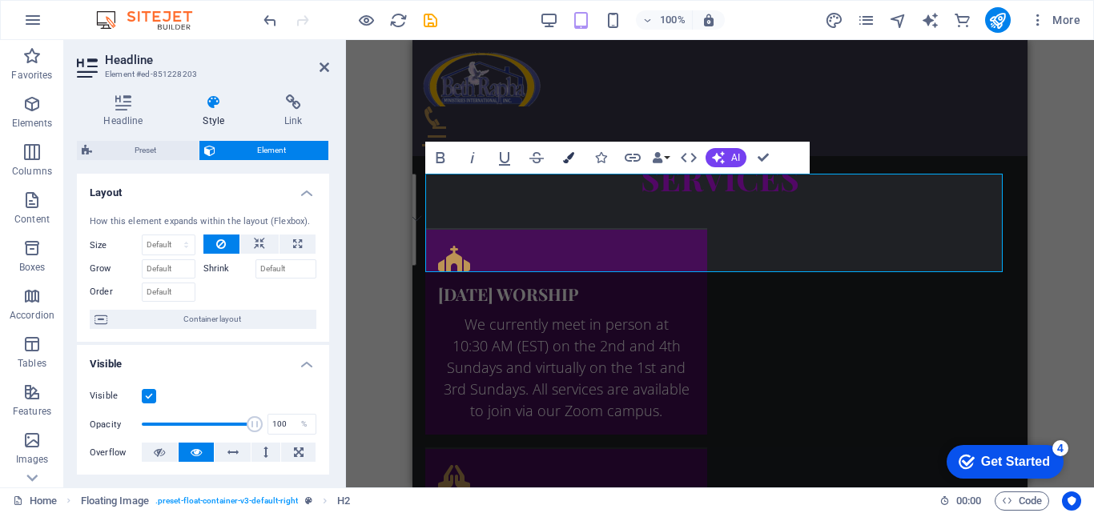
click at [574, 152] on button "Colors" at bounding box center [568, 158] width 30 height 32
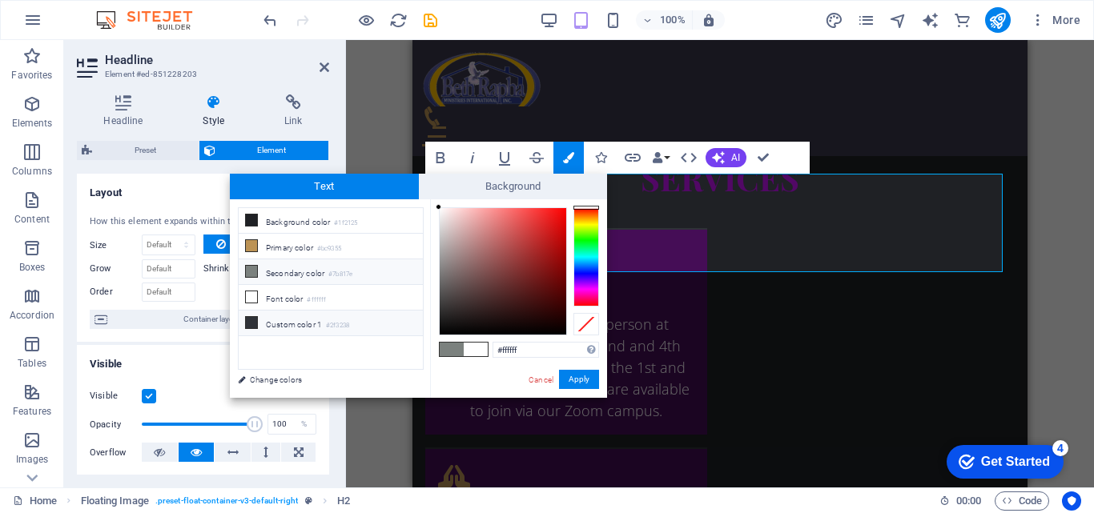
click at [399, 326] on li "Custom color 1 #2f3238" at bounding box center [331, 324] width 184 height 26
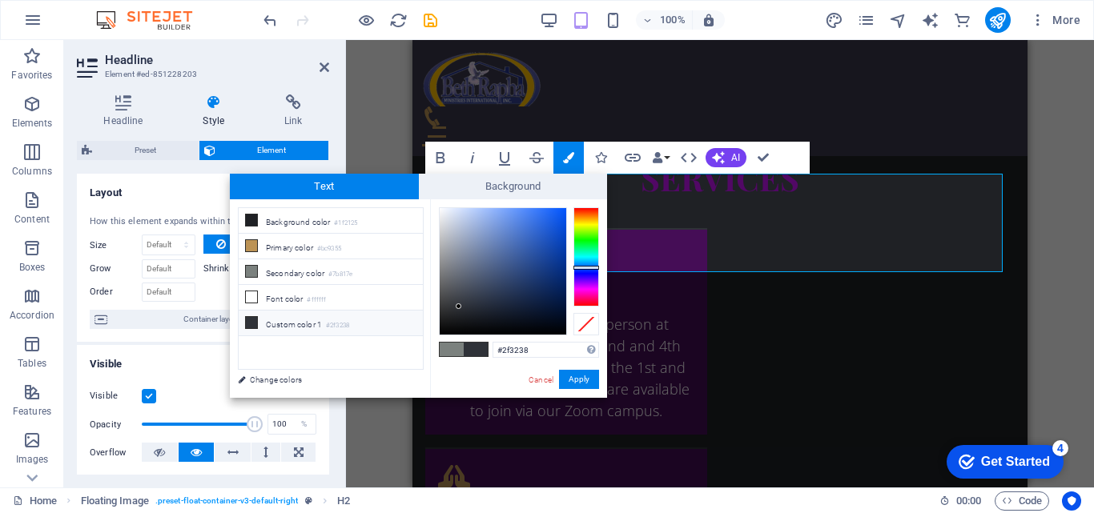
click at [449, 327] on div at bounding box center [503, 271] width 126 height 126
type input "#0c0d0d"
click at [568, 375] on button "Apply" at bounding box center [579, 379] width 40 height 19
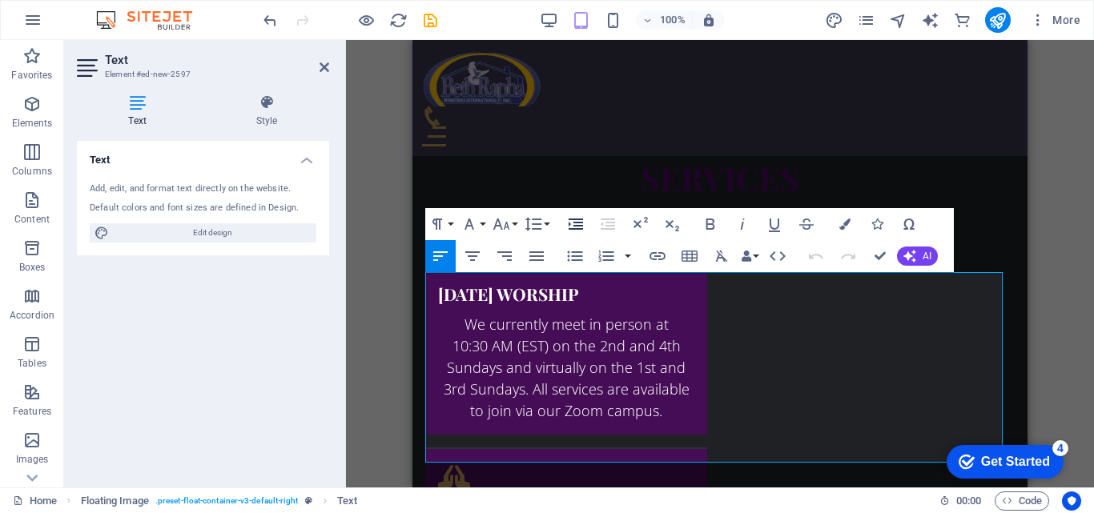
click at [575, 224] on icon "button" at bounding box center [575, 224] width 19 height 19
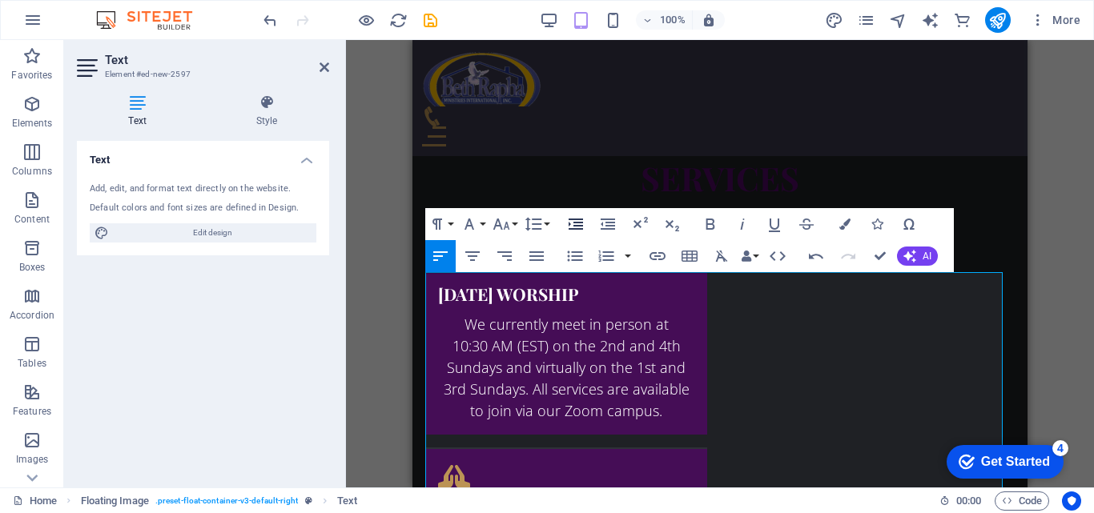
click at [575, 224] on icon "button" at bounding box center [575, 224] width 19 height 19
click at [809, 255] on icon "button" at bounding box center [816, 256] width 14 height 6
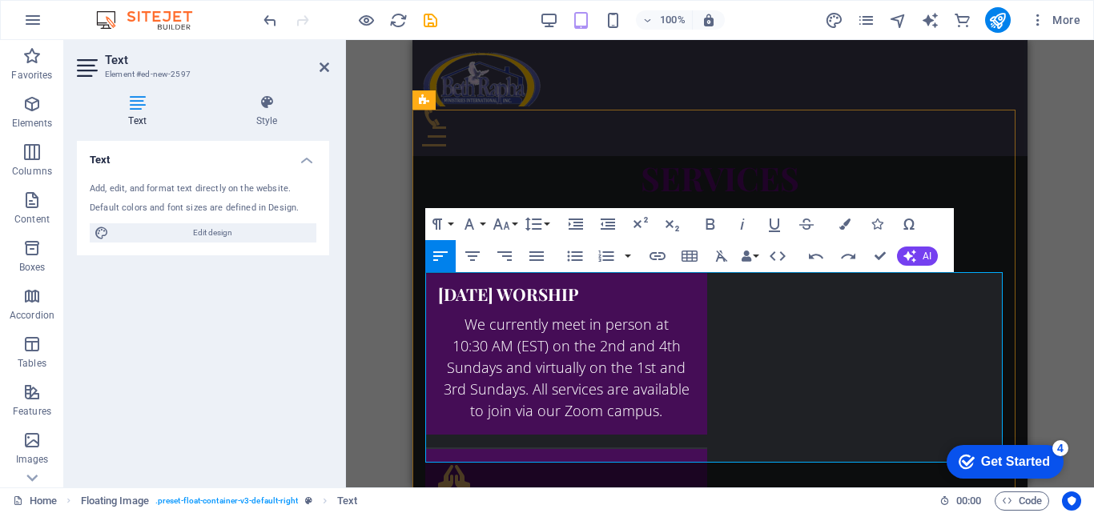
drag, startPoint x: 425, startPoint y: 306, endPoint x: 929, endPoint y: 449, distance: 523.6
click at [572, 228] on icon "button" at bounding box center [575, 224] width 14 height 11
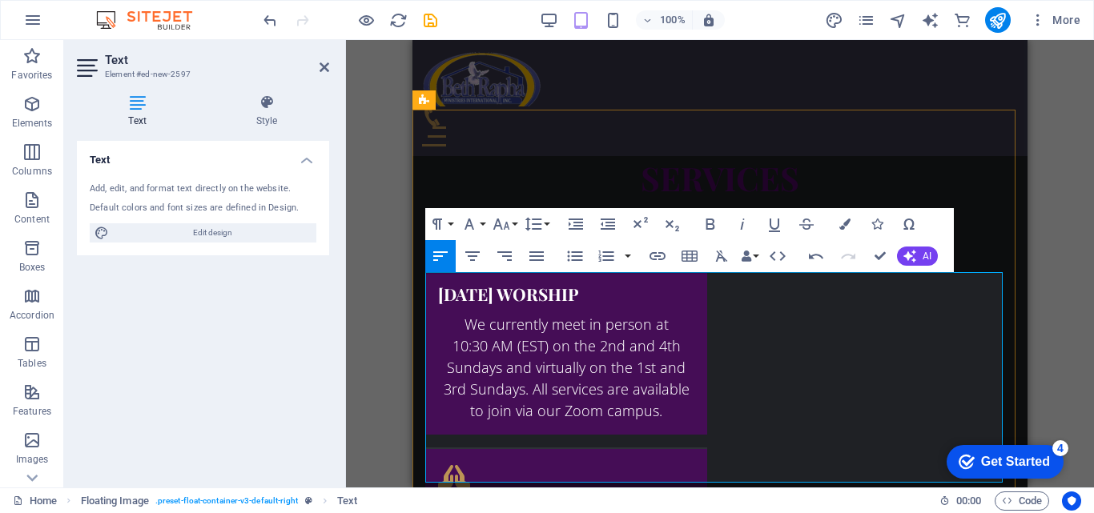
click at [402, 325] on div "Drag here to replace the existing content. Press “Ctrl” if you want to create a…" at bounding box center [720, 264] width 748 height 448
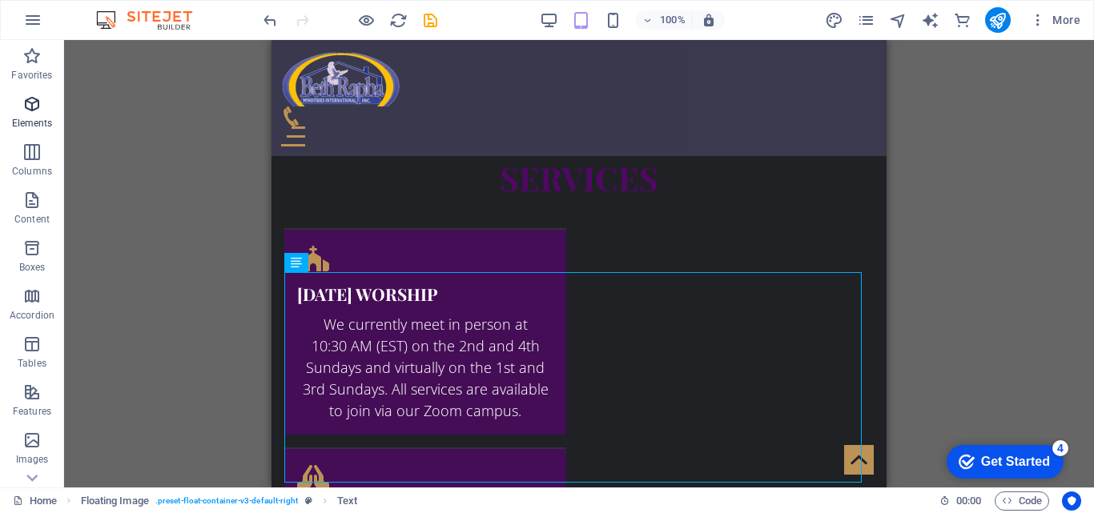
click at [26, 125] on p "Elements" at bounding box center [32, 123] width 41 height 13
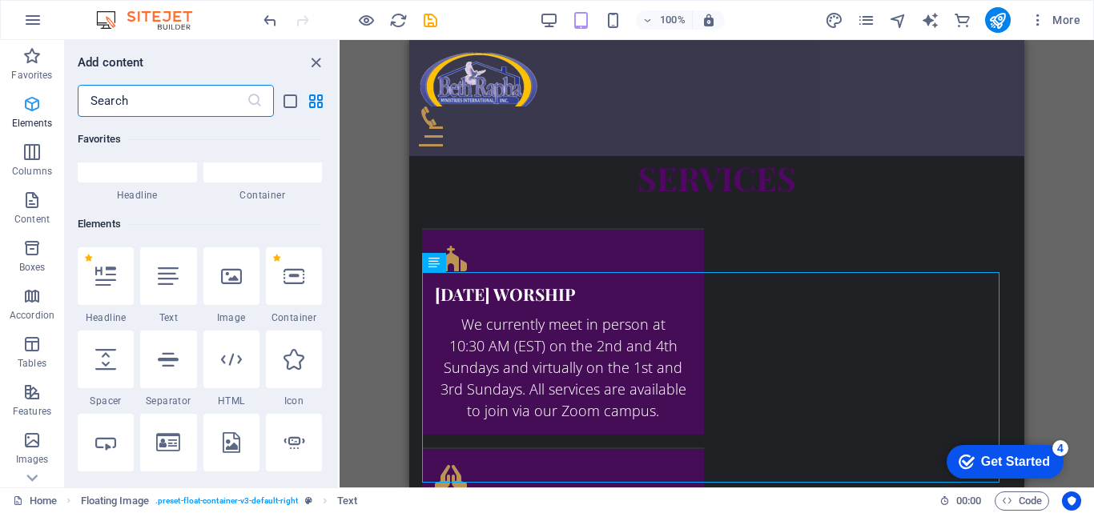
scroll to position [171, 0]
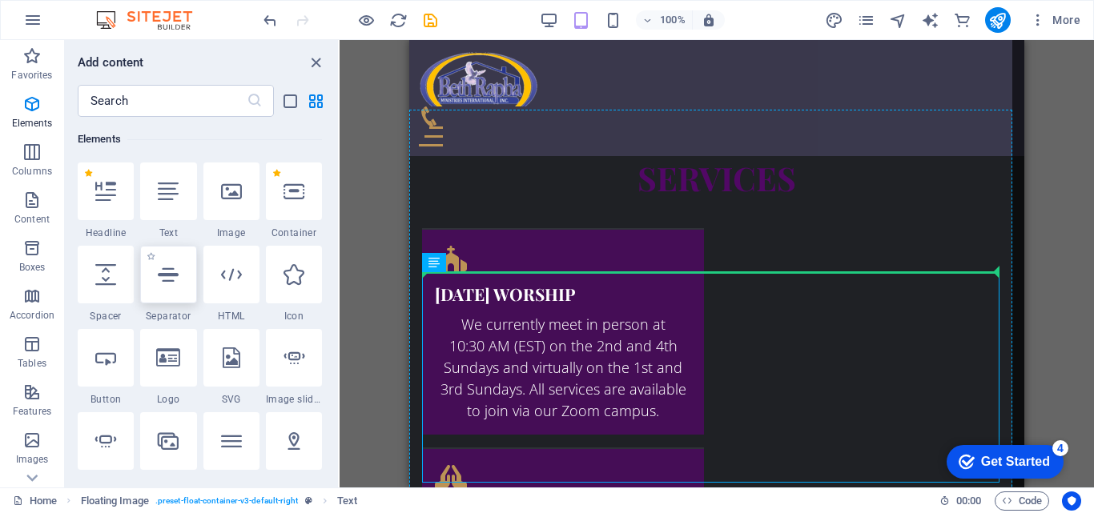
select select "%"
select select "px"
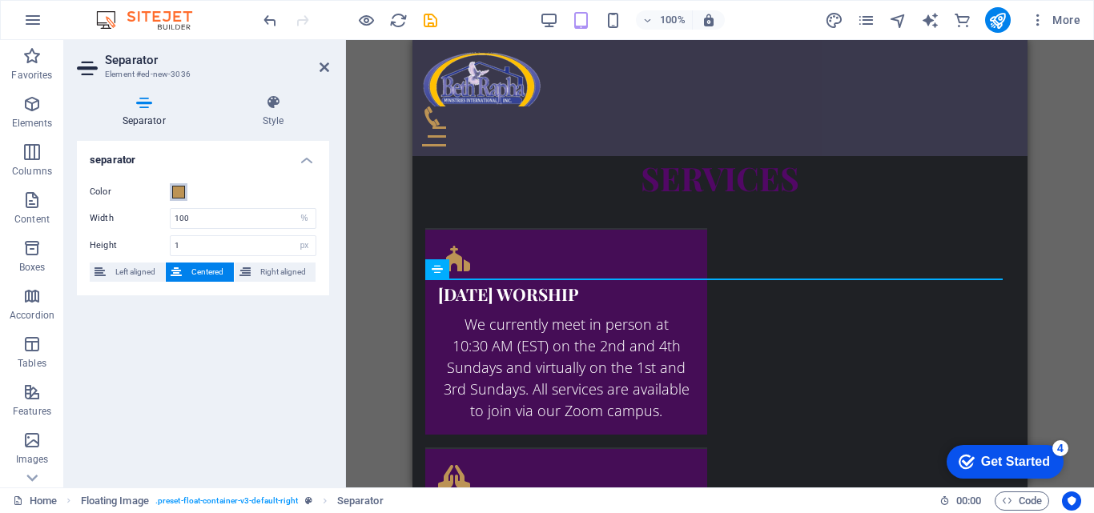
click at [174, 183] on button "Color" at bounding box center [179, 192] width 18 height 18
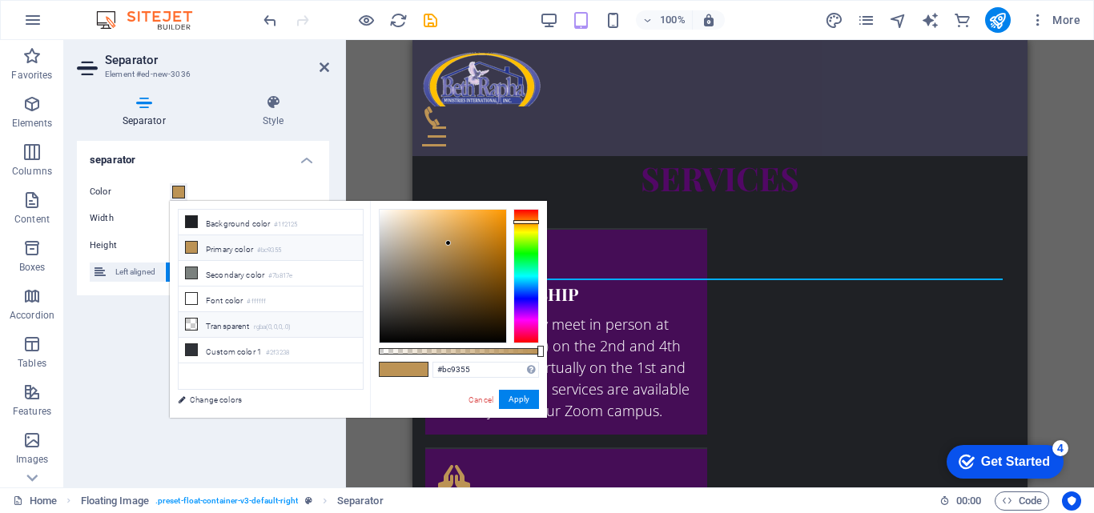
click at [313, 321] on li "Transparent rgba(0,0,0,.0)" at bounding box center [271, 325] width 184 height 26
type input "rgba(0, 0, 0, 0)"
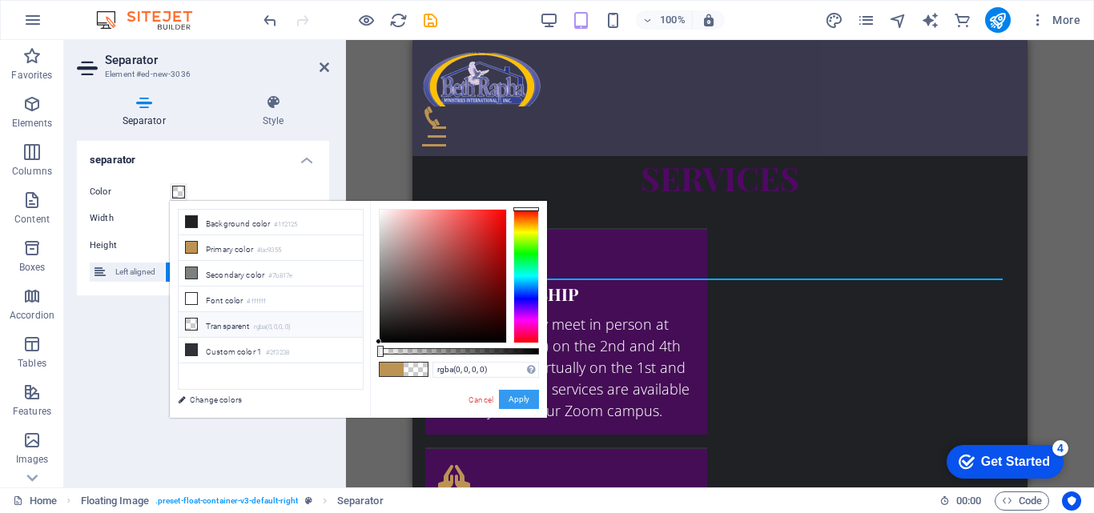
click at [504, 393] on button "Apply" at bounding box center [519, 399] width 40 height 19
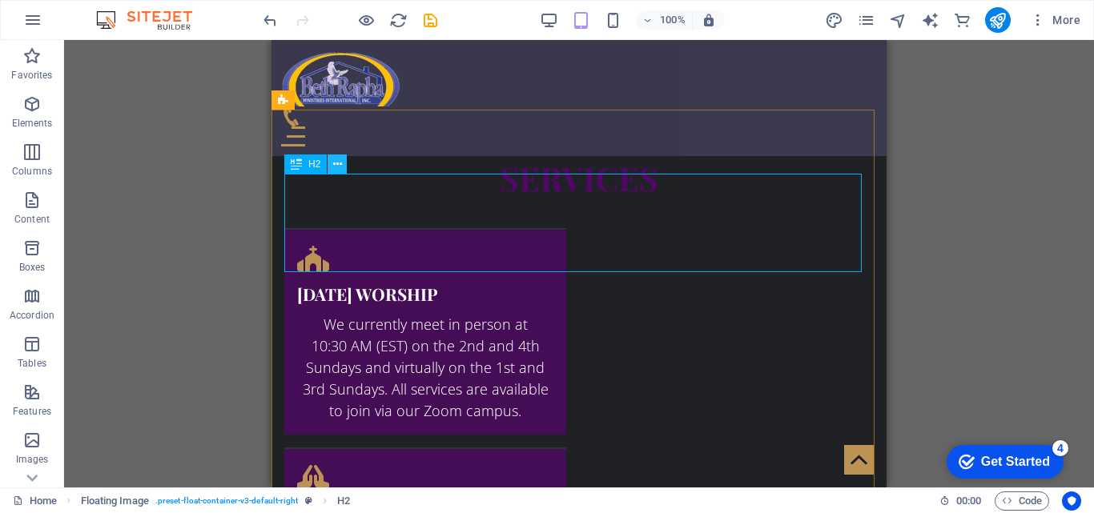
click at [335, 172] on icon at bounding box center [337, 164] width 9 height 17
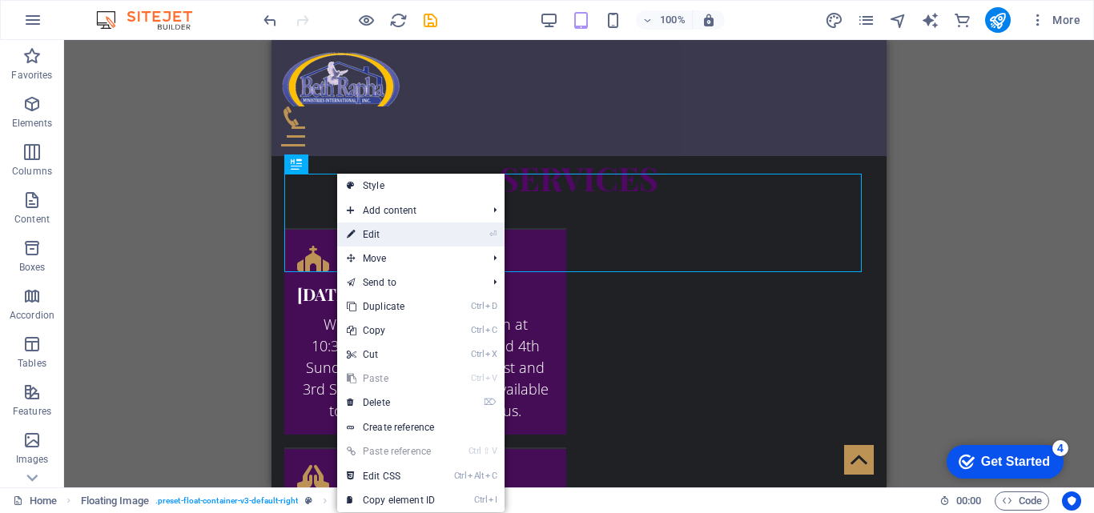
click at [391, 227] on link "⏎ Edit" at bounding box center [390, 235] width 107 height 24
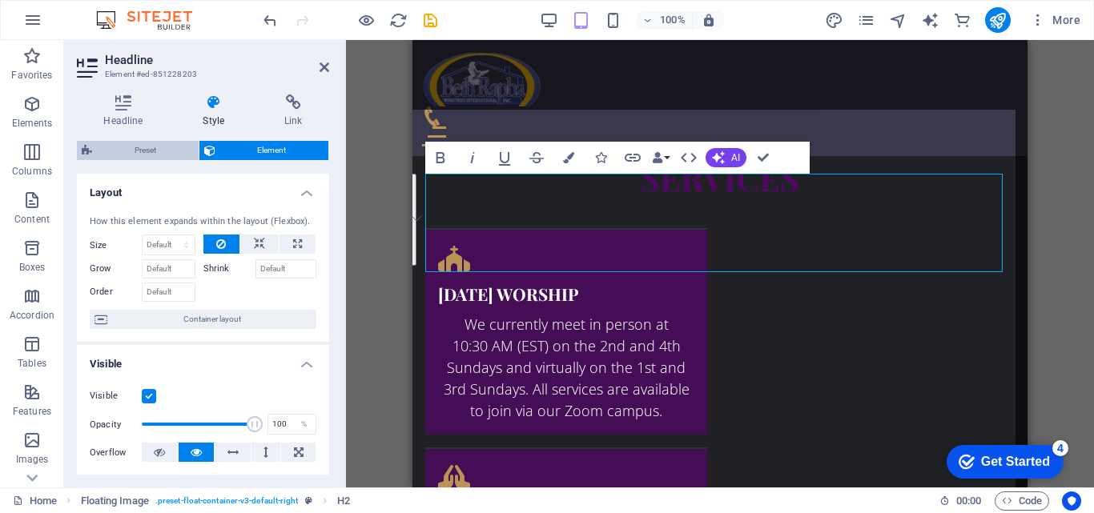
click at [163, 156] on span "Preset" at bounding box center [145, 150] width 97 height 19
select select "%"
select select "rem"
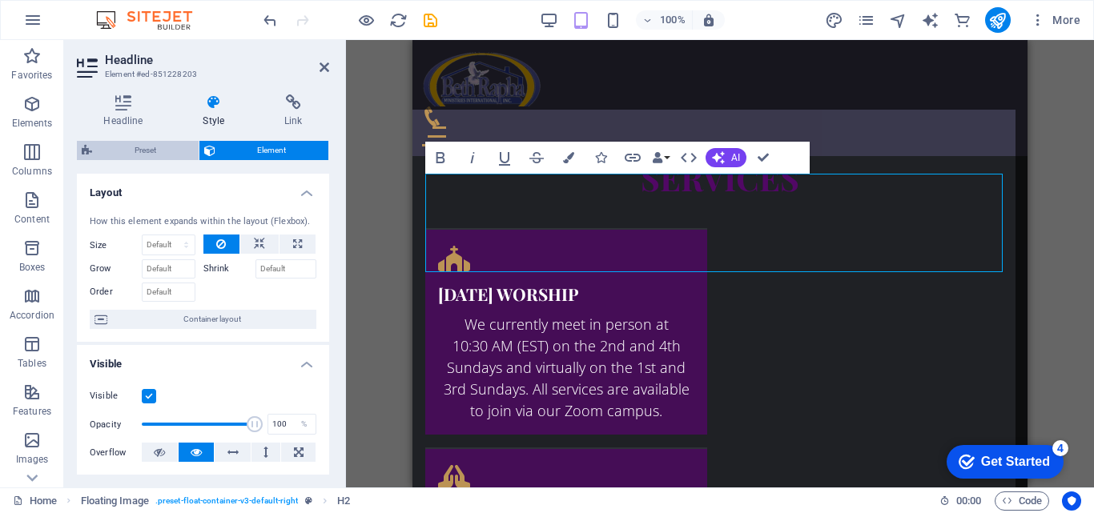
select select "rem"
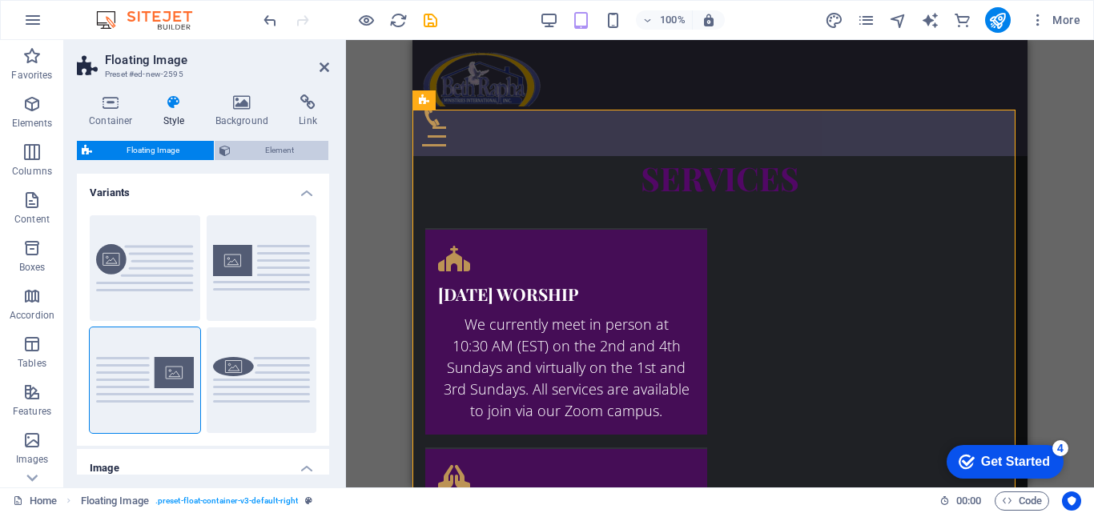
click at [270, 156] on span "Element" at bounding box center [279, 150] width 88 height 19
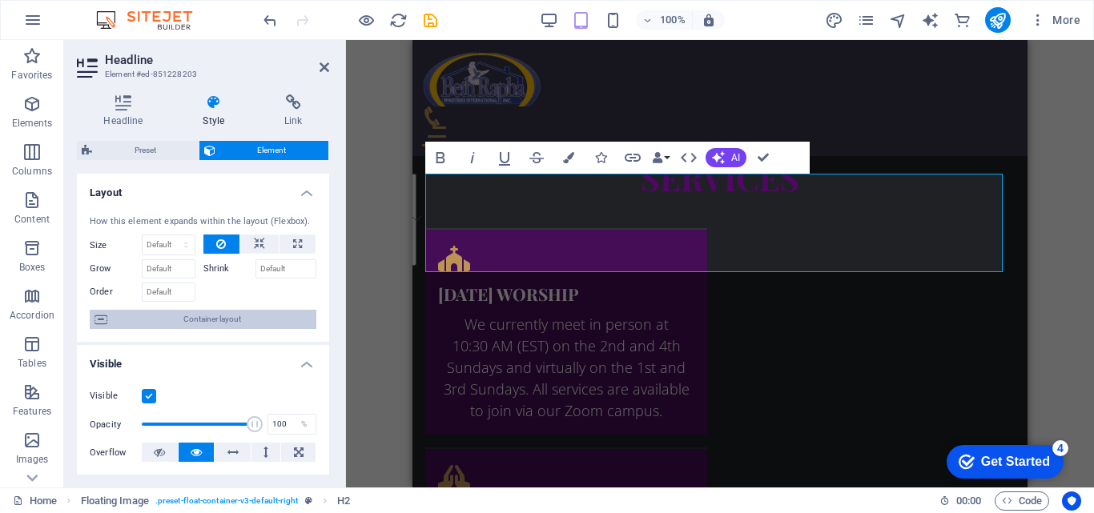
click at [266, 323] on span "Container layout" at bounding box center [211, 319] width 199 height 19
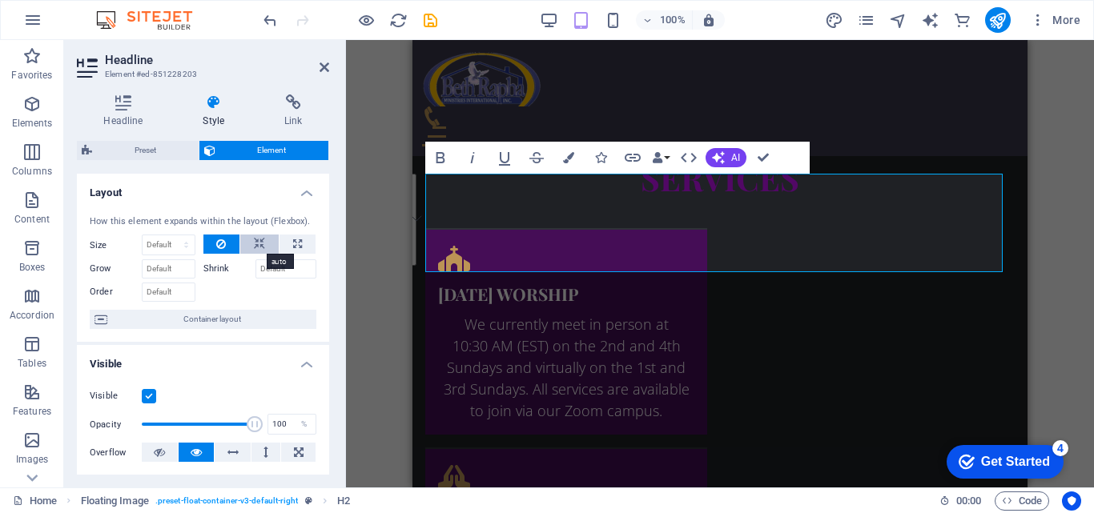
click at [262, 247] on icon at bounding box center [259, 244] width 11 height 19
click at [230, 247] on button at bounding box center [221, 244] width 37 height 19
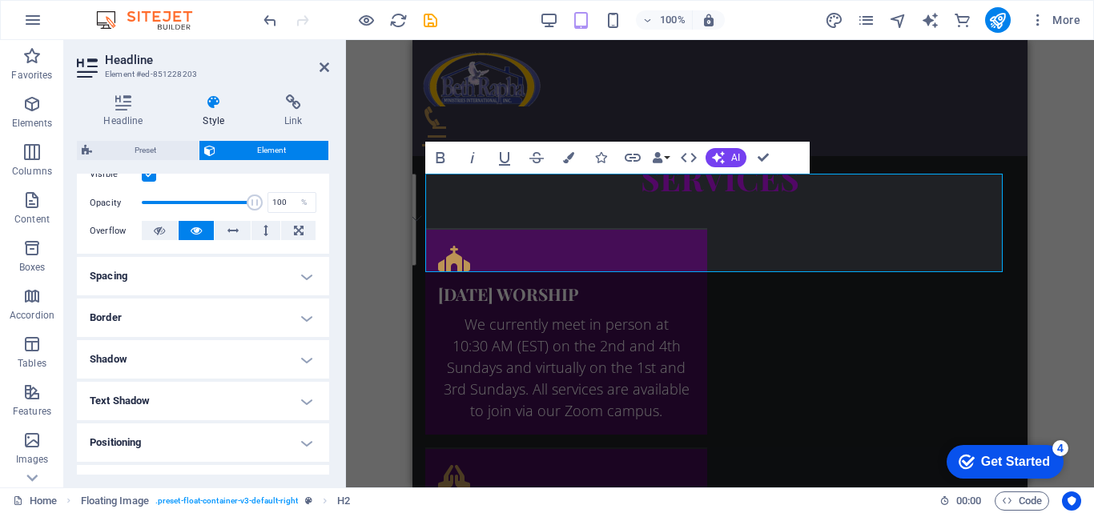
scroll to position [229, 0]
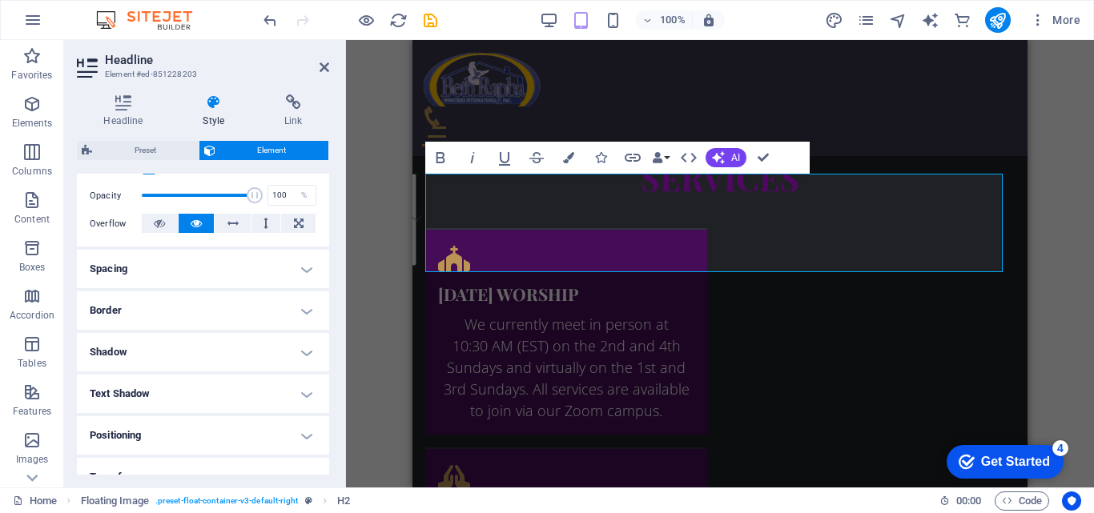
click at [255, 278] on h4 "Spacing" at bounding box center [203, 269] width 252 height 38
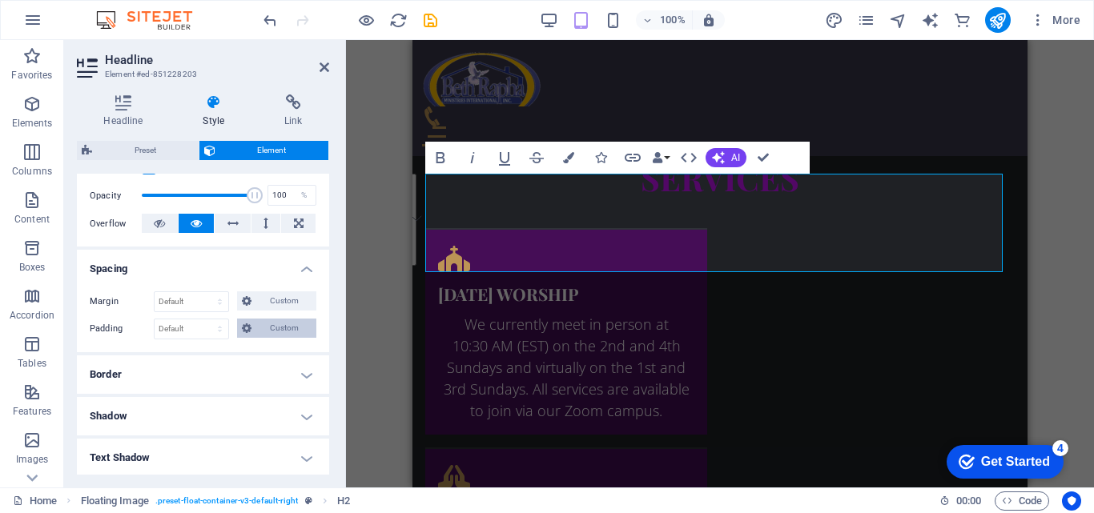
click at [283, 329] on span "Custom" at bounding box center [283, 328] width 55 height 19
click at [180, 383] on icon at bounding box center [179, 384] width 10 height 10
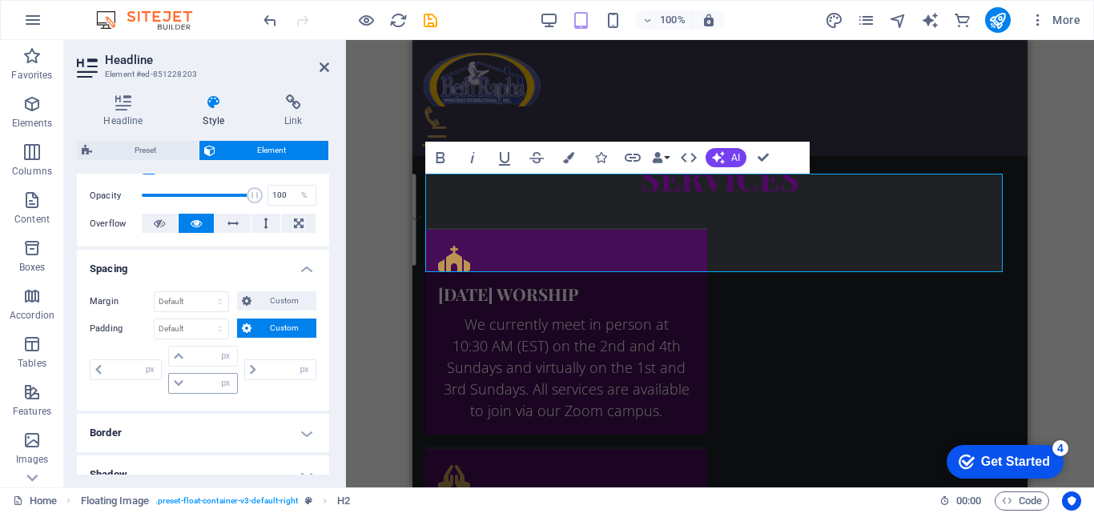
click at [180, 383] on icon at bounding box center [179, 384] width 10 height 10
click at [177, 383] on icon at bounding box center [179, 384] width 10 height 10
click at [181, 359] on icon at bounding box center [179, 356] width 10 height 10
click at [223, 359] on select "px rem % vh vw" at bounding box center [226, 356] width 22 height 19
select select "%"
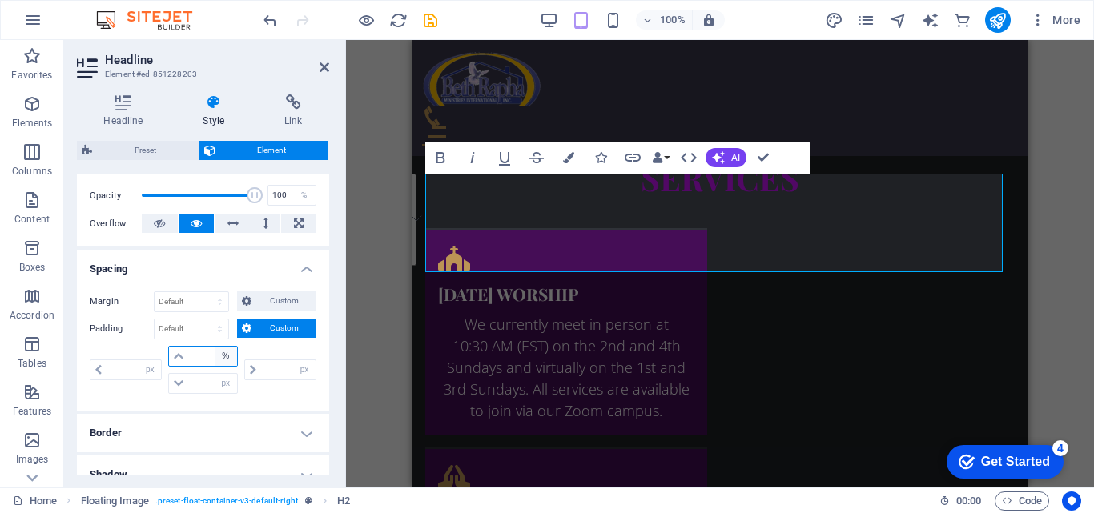
click at [215, 347] on select "px rem % vh vw" at bounding box center [226, 356] width 22 height 19
type input "0"
type input "100"
type input "0"
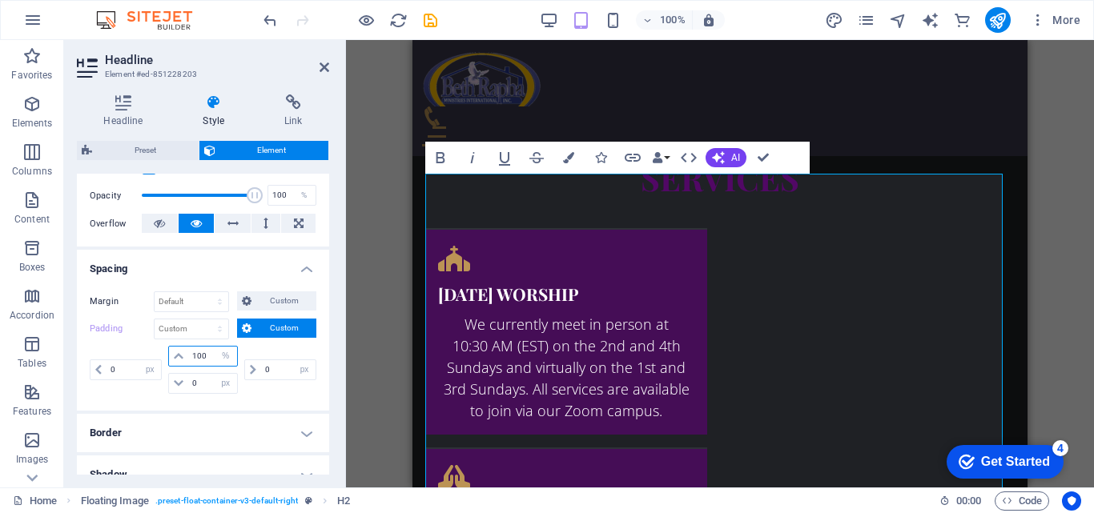
type input "9"
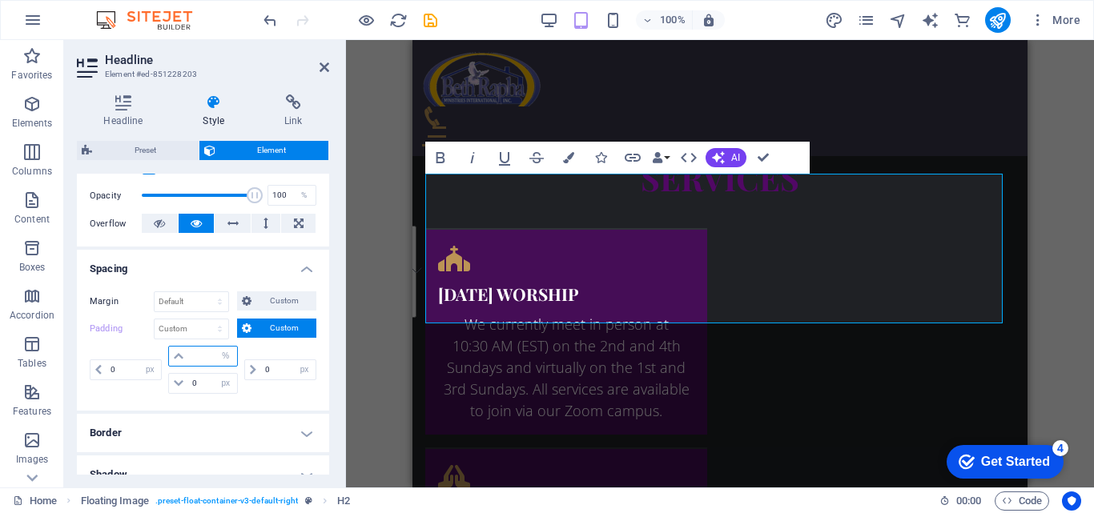
type input "4"
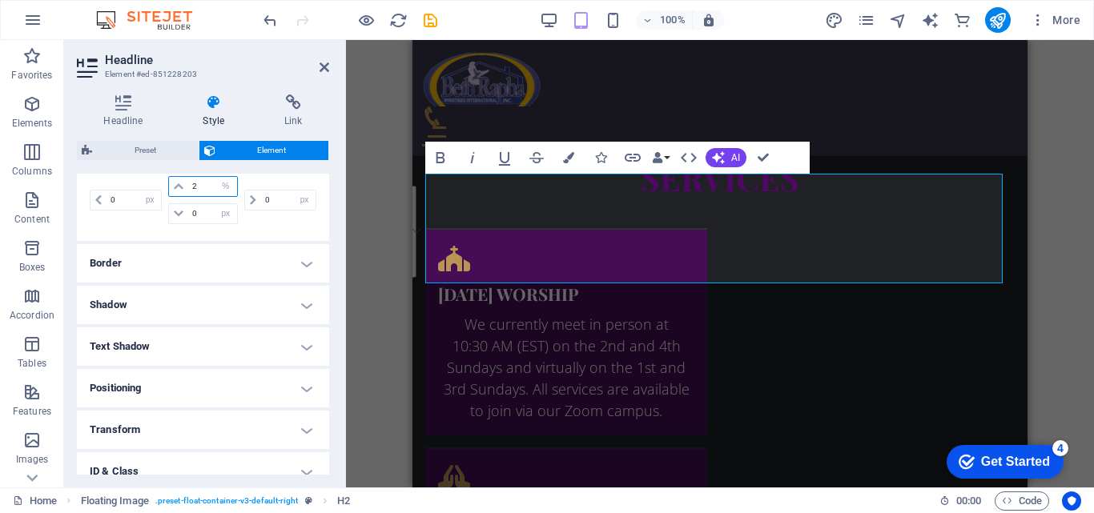
scroll to position [476, 0]
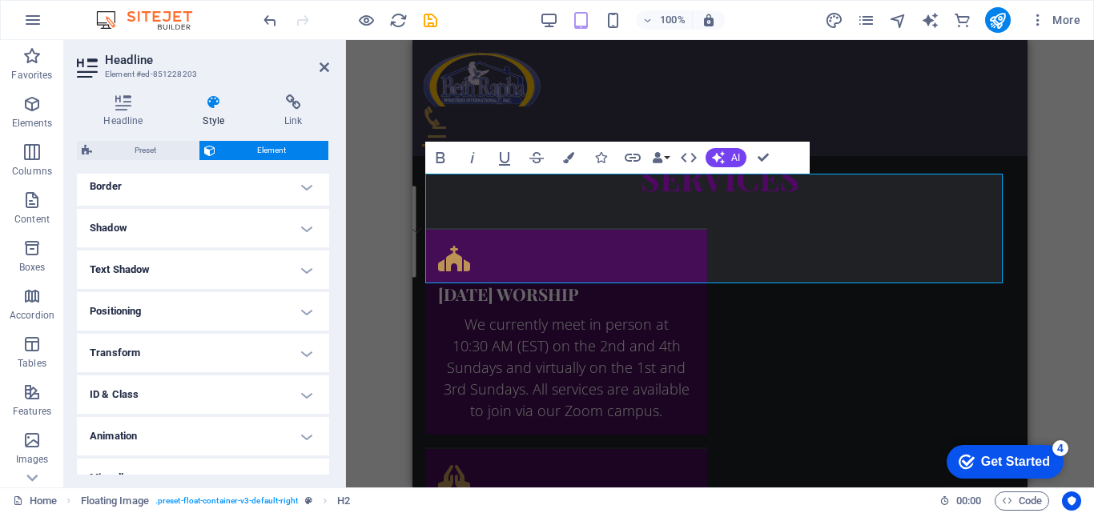
type input "2"
click at [179, 302] on h4 "Positioning" at bounding box center [203, 311] width 252 height 38
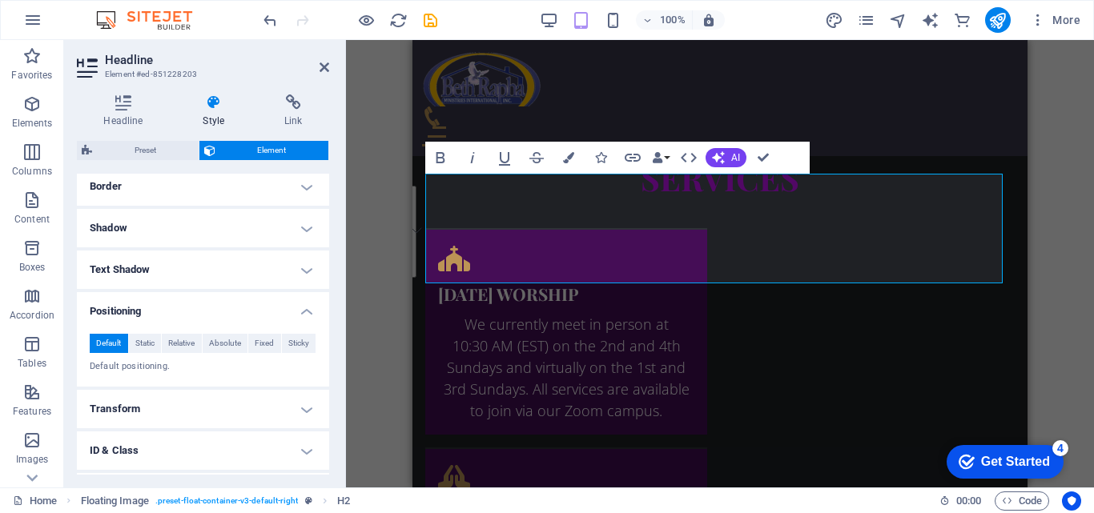
click at [203, 277] on h4 "Text Shadow" at bounding box center [203, 270] width 252 height 38
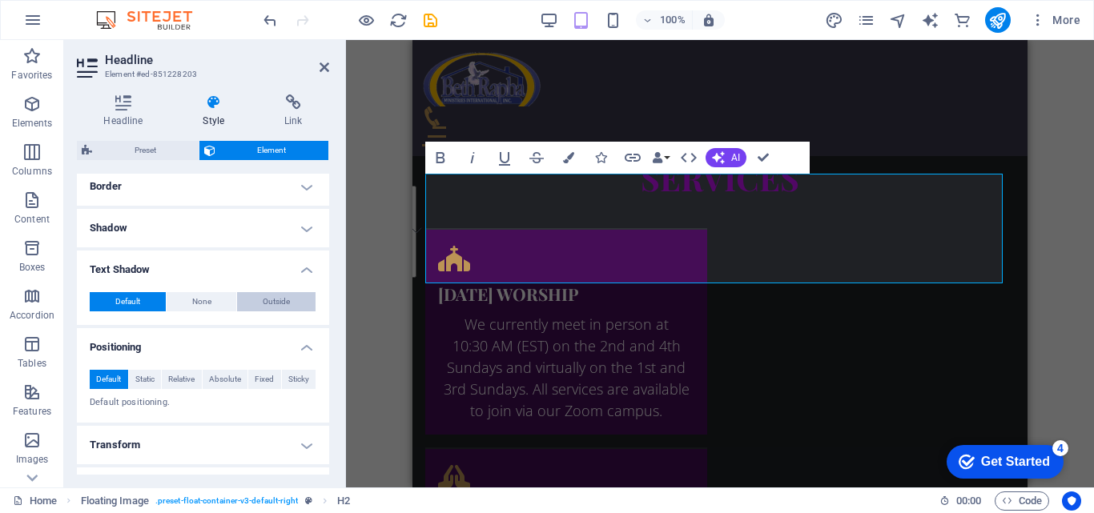
click at [263, 301] on span "Outside" at bounding box center [276, 301] width 27 height 19
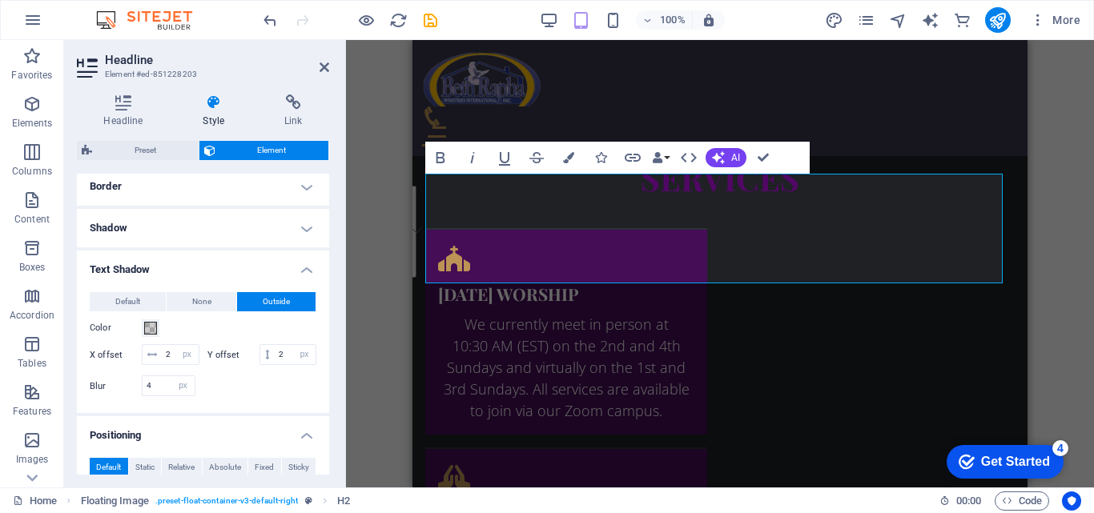
type input "2"
type input "4"
click at [147, 335] on span at bounding box center [150, 328] width 13 height 13
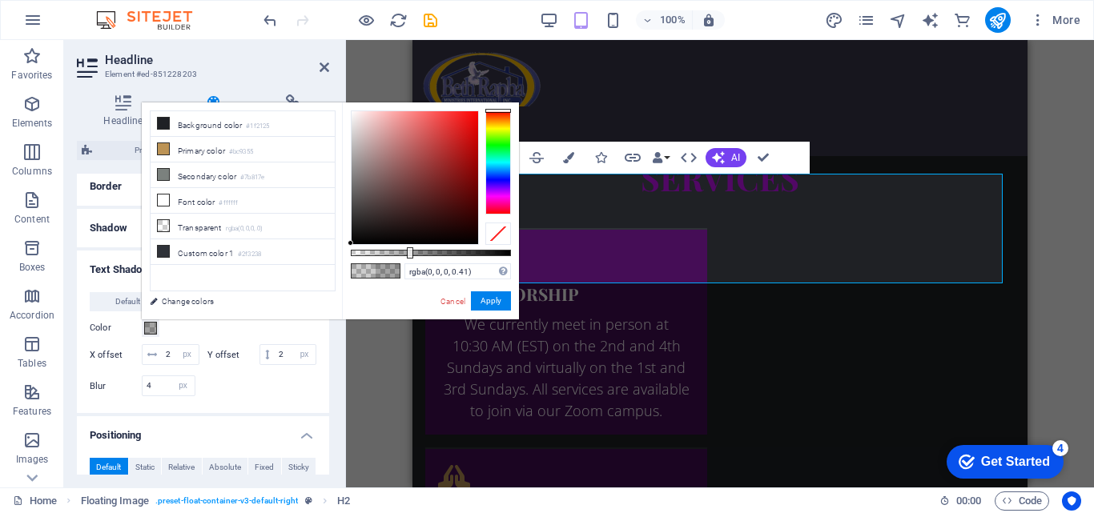
type input "rgba(0, 0, 0, 0.44)"
drag, startPoint x: 385, startPoint y: 252, endPoint x: 421, endPoint y: 252, distance: 36.0
click at [421, 252] on div at bounding box center [423, 252] width 6 height 11
click at [496, 307] on button "Apply" at bounding box center [491, 300] width 40 height 19
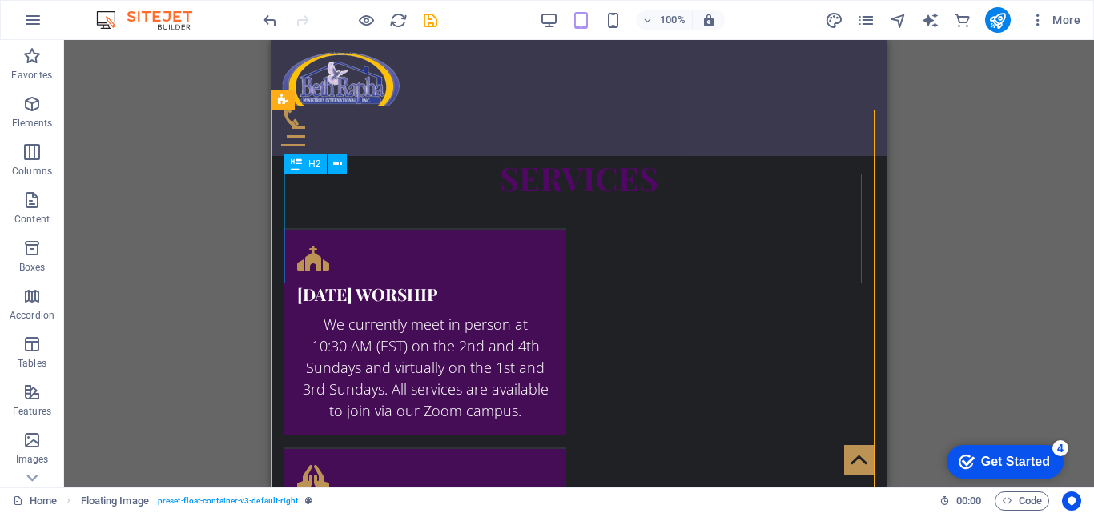
click at [312, 165] on span "H2" at bounding box center [314, 164] width 12 height 10
select select "px"
select select "%"
select select "px"
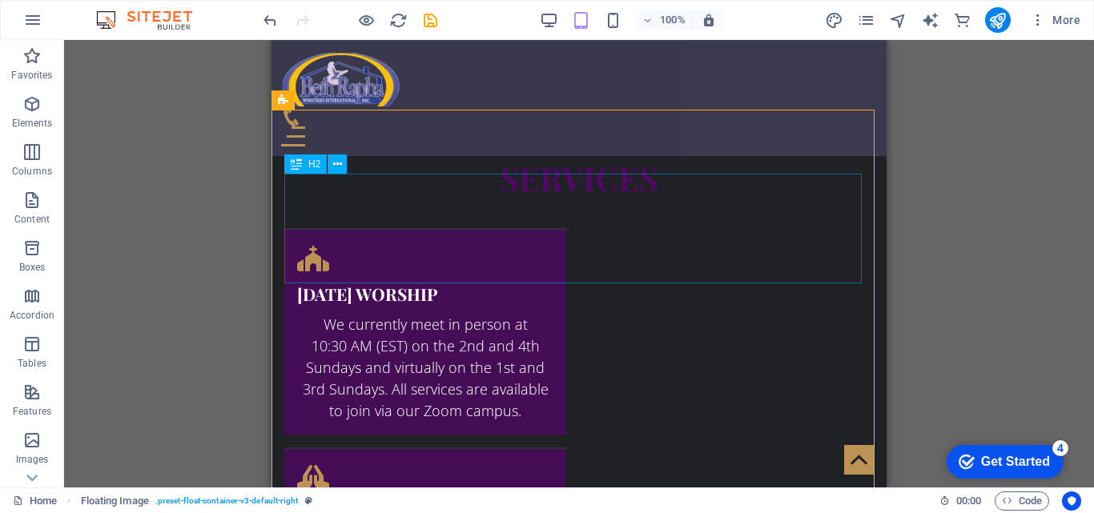
select select "px"
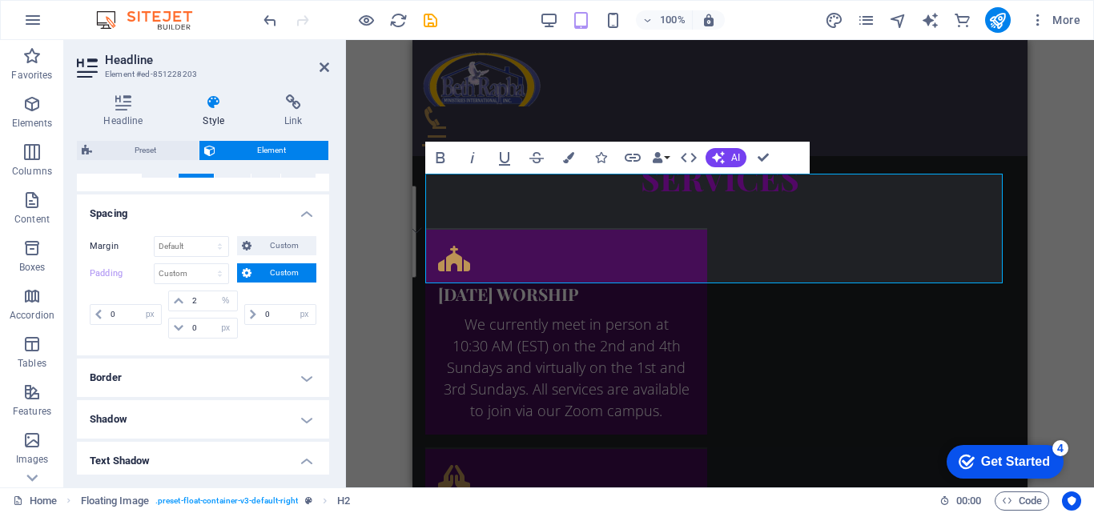
scroll to position [292, 0]
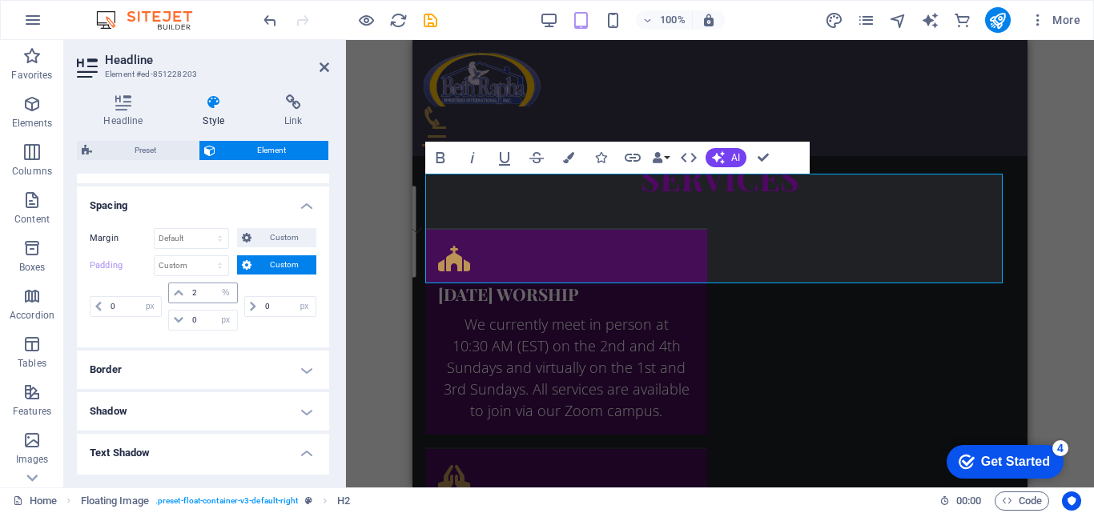
click at [179, 294] on icon at bounding box center [179, 293] width 10 height 10
click at [257, 237] on span "Custom" at bounding box center [283, 237] width 55 height 19
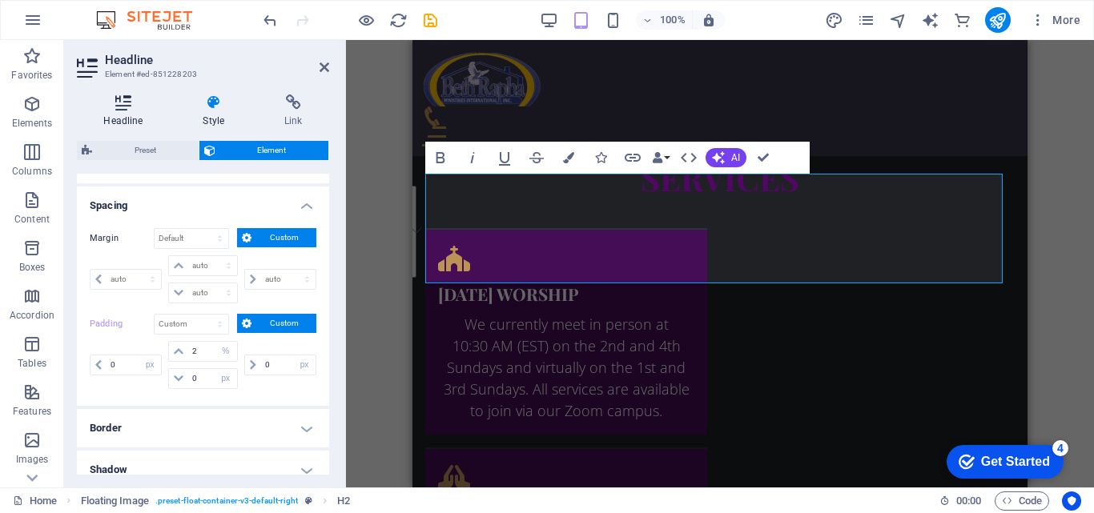
click at [118, 124] on h4 "Headline" at bounding box center [126, 111] width 99 height 34
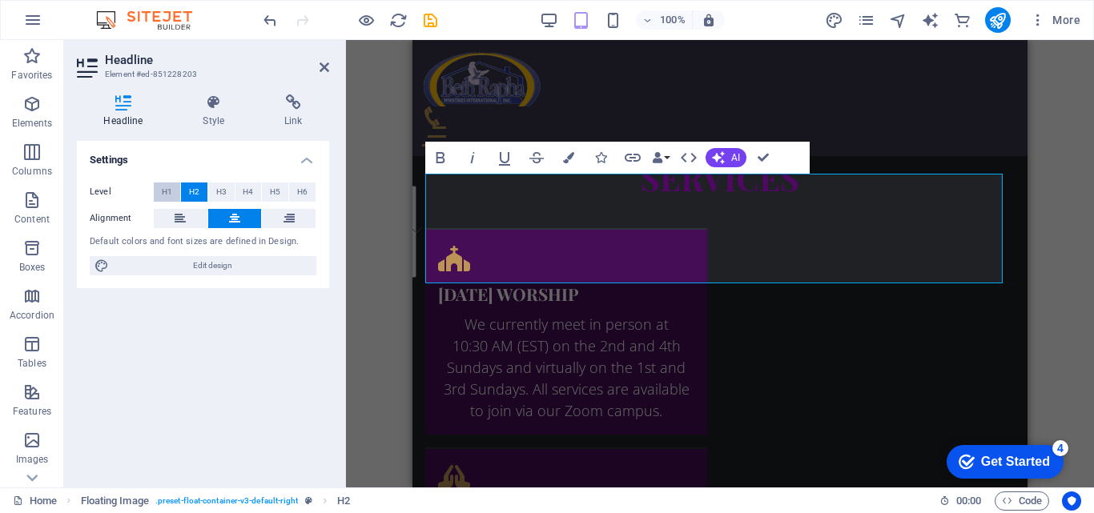
click at [171, 195] on span "H1" at bounding box center [167, 192] width 10 height 19
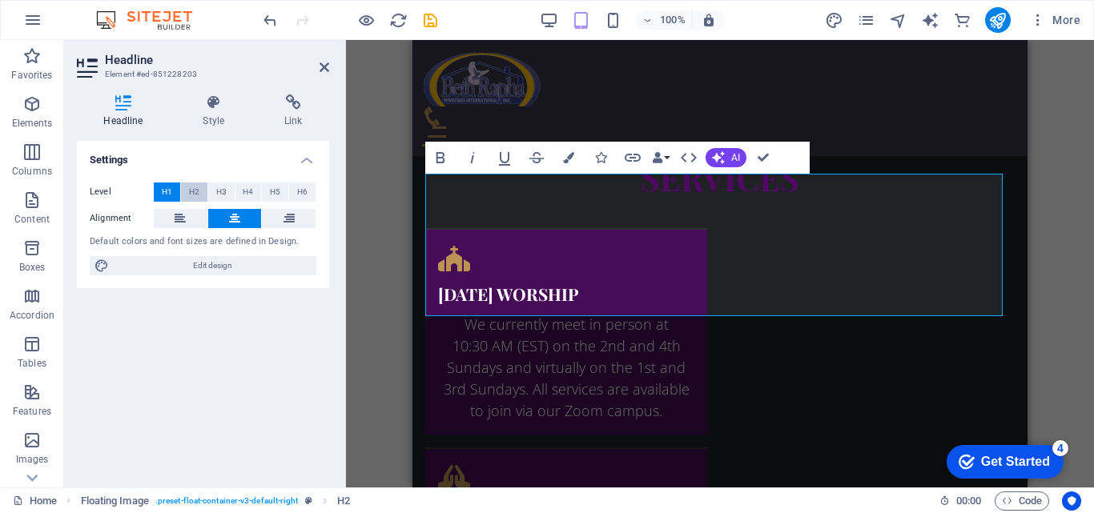
click at [202, 195] on button "H2" at bounding box center [194, 192] width 26 height 19
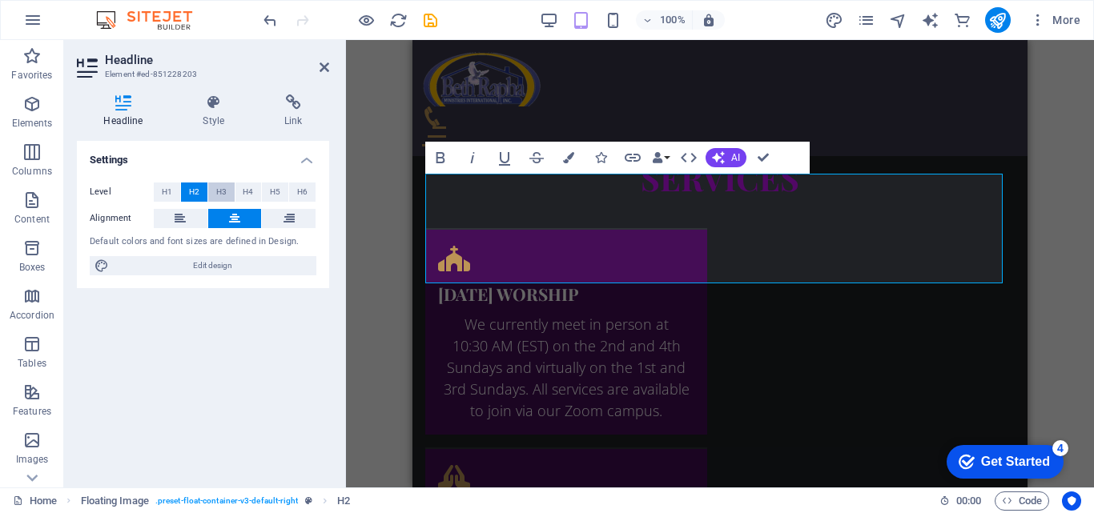
click at [220, 195] on span "H3" at bounding box center [221, 192] width 10 height 19
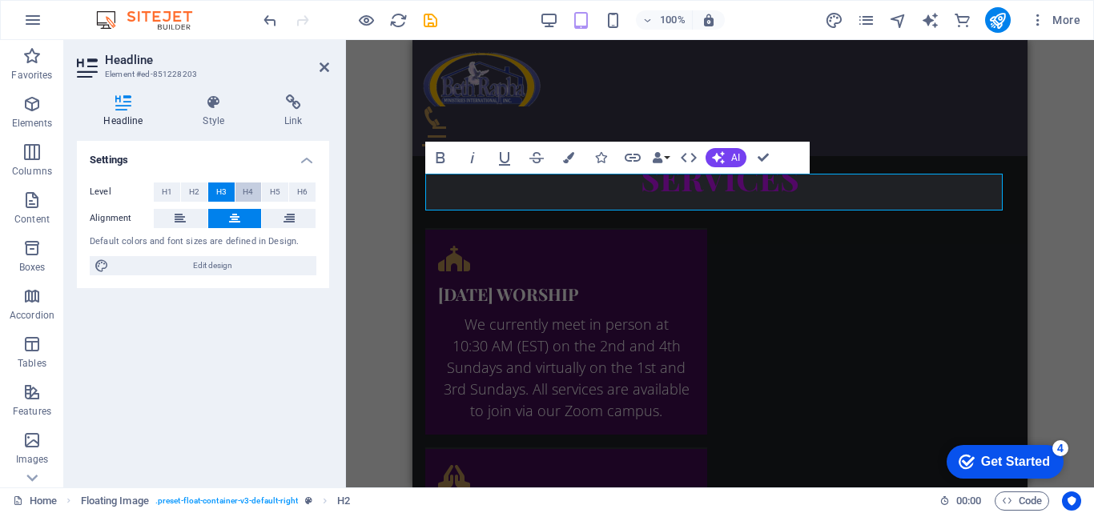
click at [247, 195] on span "H4" at bounding box center [248, 192] width 10 height 19
click at [283, 195] on button "H5" at bounding box center [275, 192] width 26 height 19
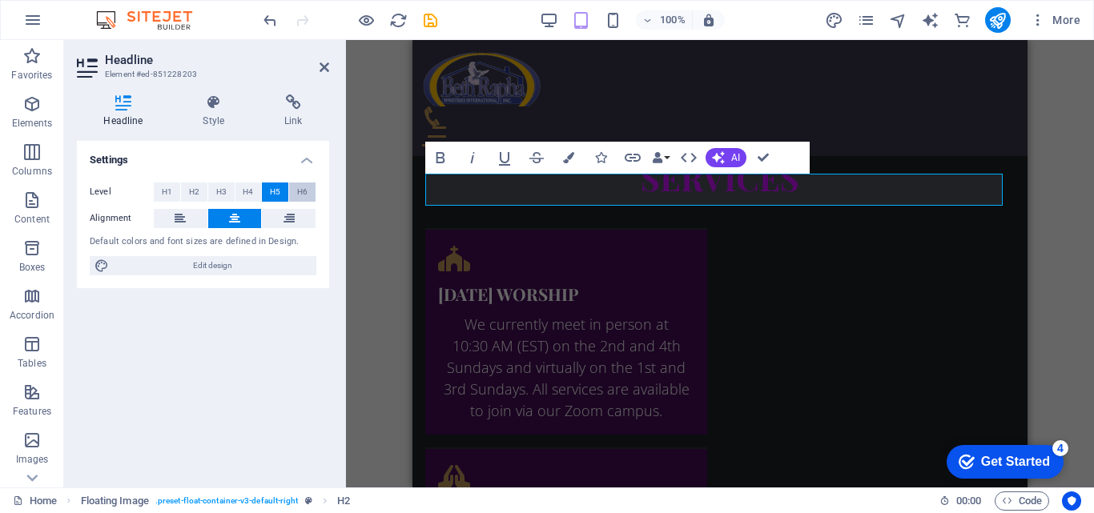
click at [306, 195] on span "H6" at bounding box center [302, 192] width 10 height 19
click at [201, 195] on button "H2" at bounding box center [194, 192] width 26 height 19
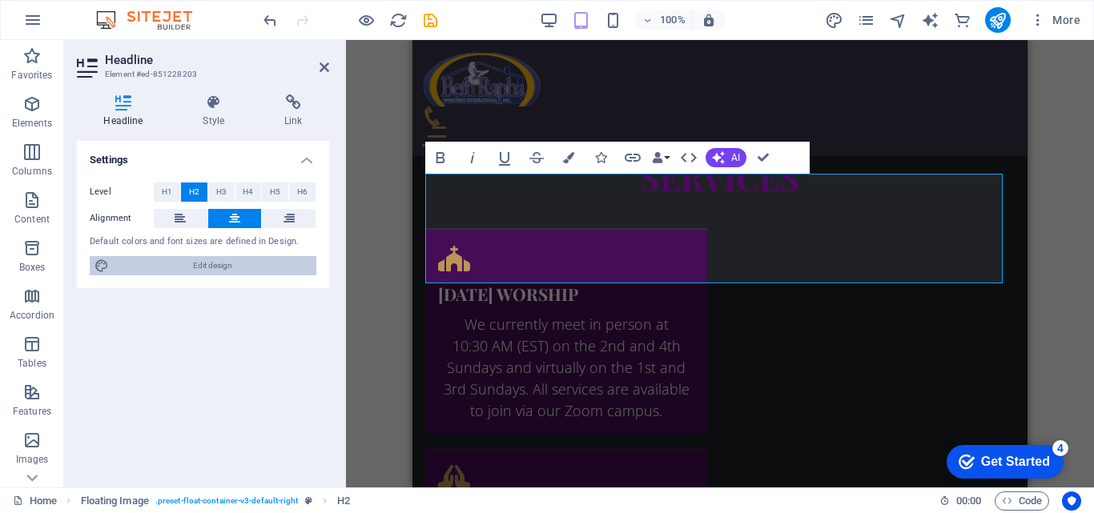
click at [201, 258] on span "Edit design" at bounding box center [213, 265] width 198 height 19
select select "px"
select select "300"
select select "px"
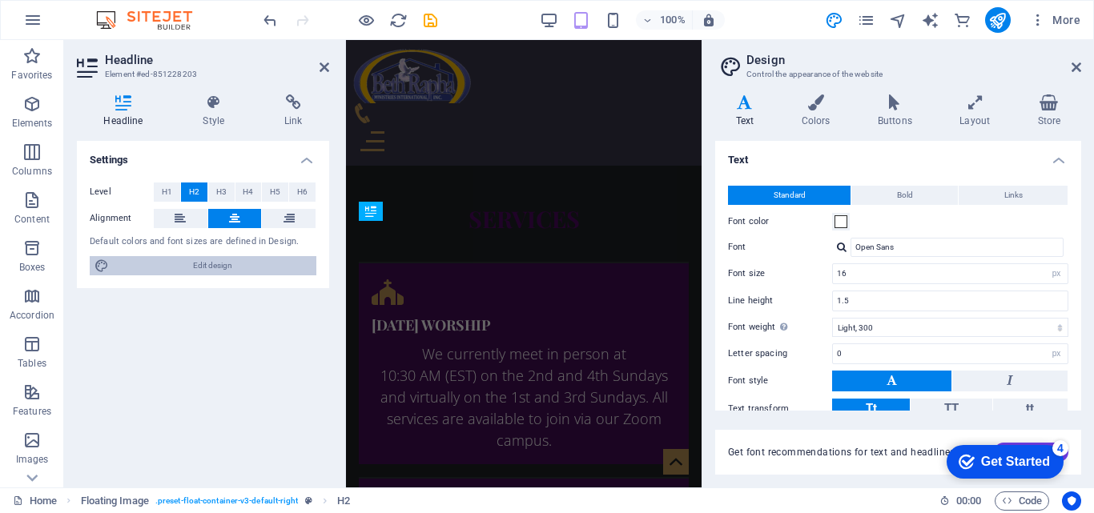
scroll to position [2553, 0]
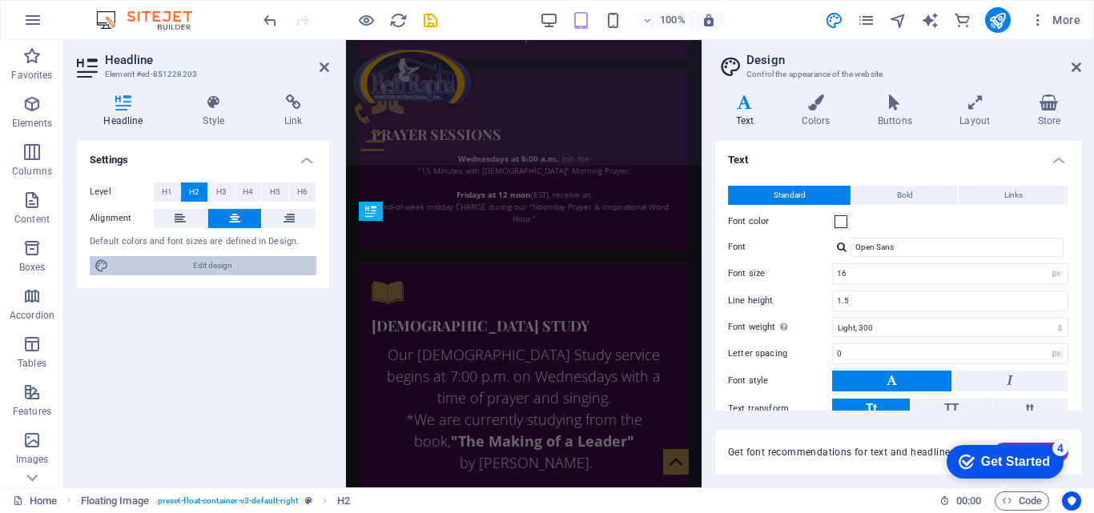
type input "10"
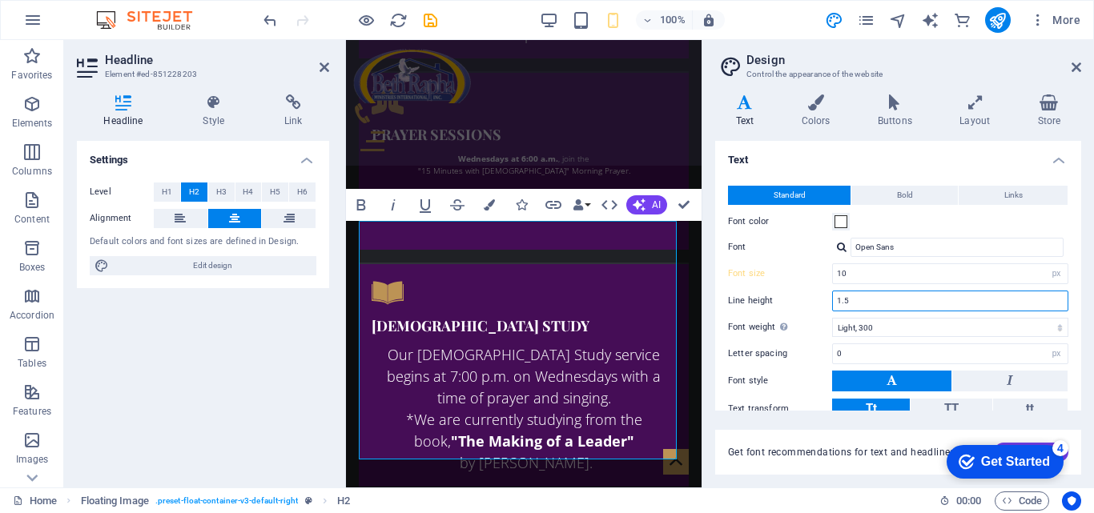
click at [856, 299] on input "1.5" at bounding box center [950, 300] width 235 height 19
type input "1"
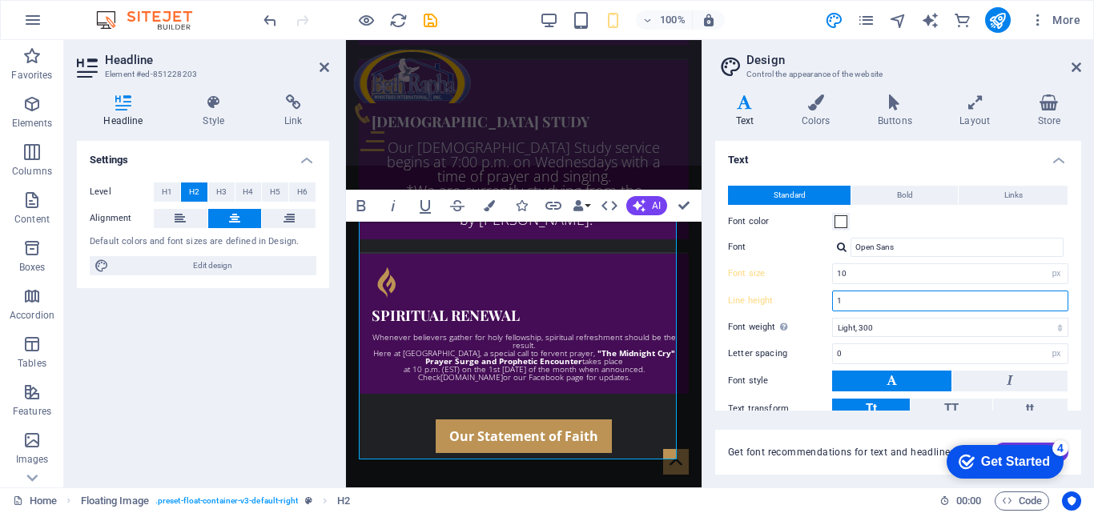
scroll to position [2355, 0]
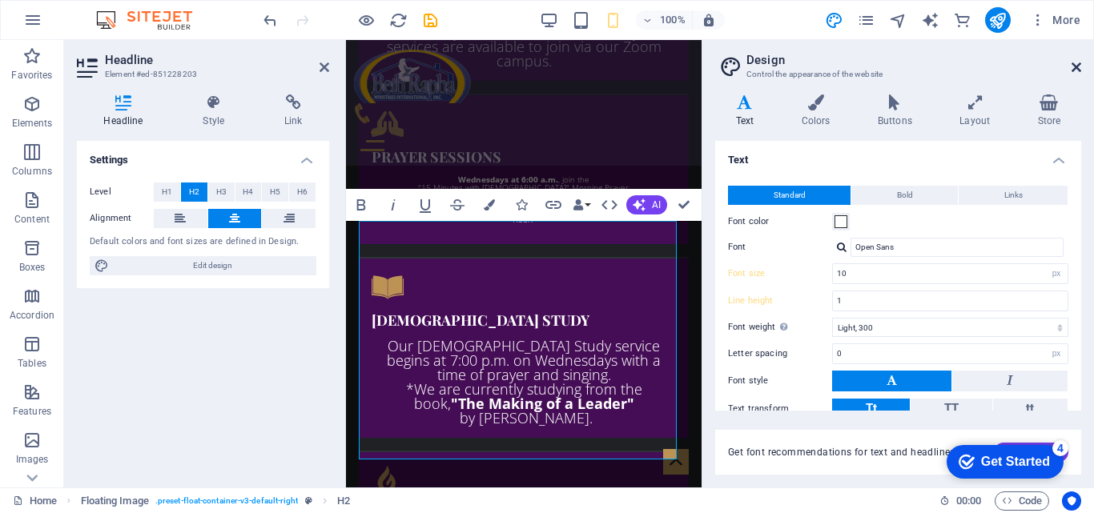
click at [1078, 73] on icon at bounding box center [1076, 67] width 10 height 13
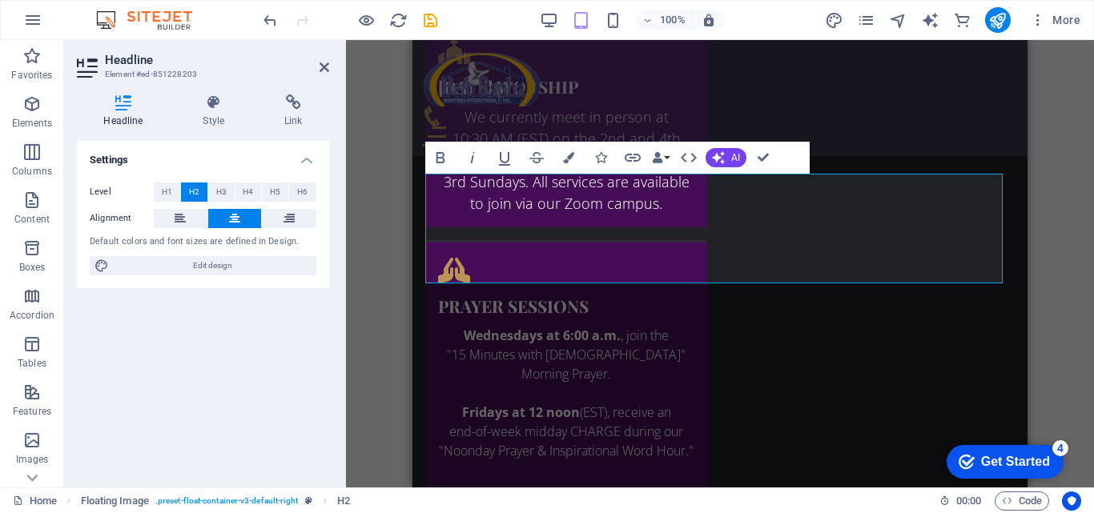
scroll to position [2147, 0]
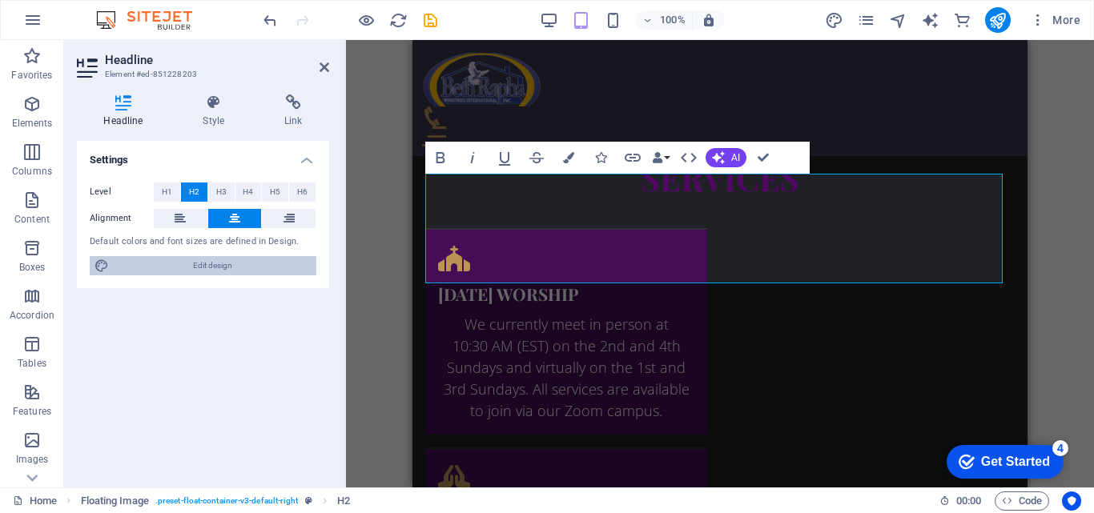
click at [251, 266] on span "Edit design" at bounding box center [213, 265] width 198 height 19
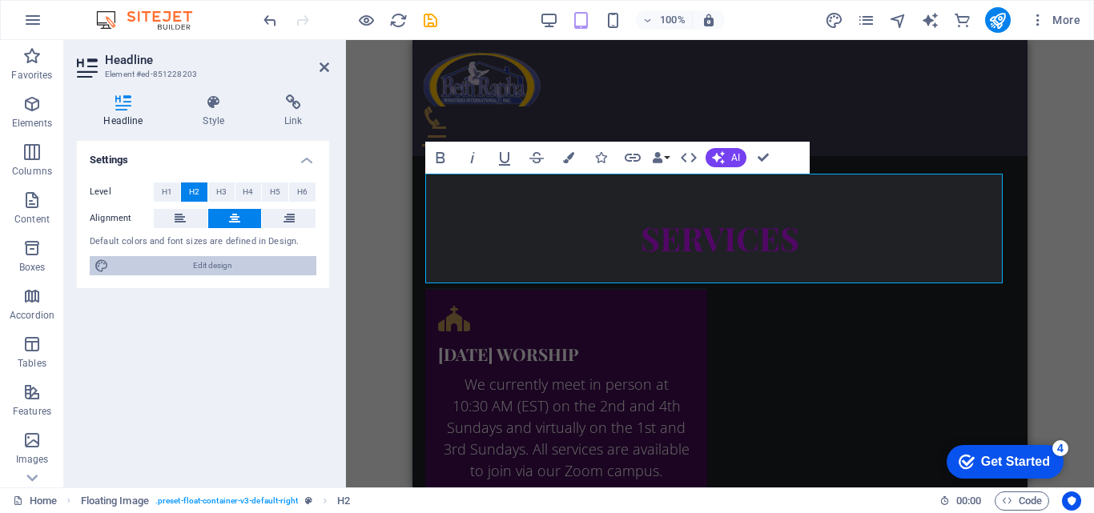
select select "px"
select select "300"
select select "px"
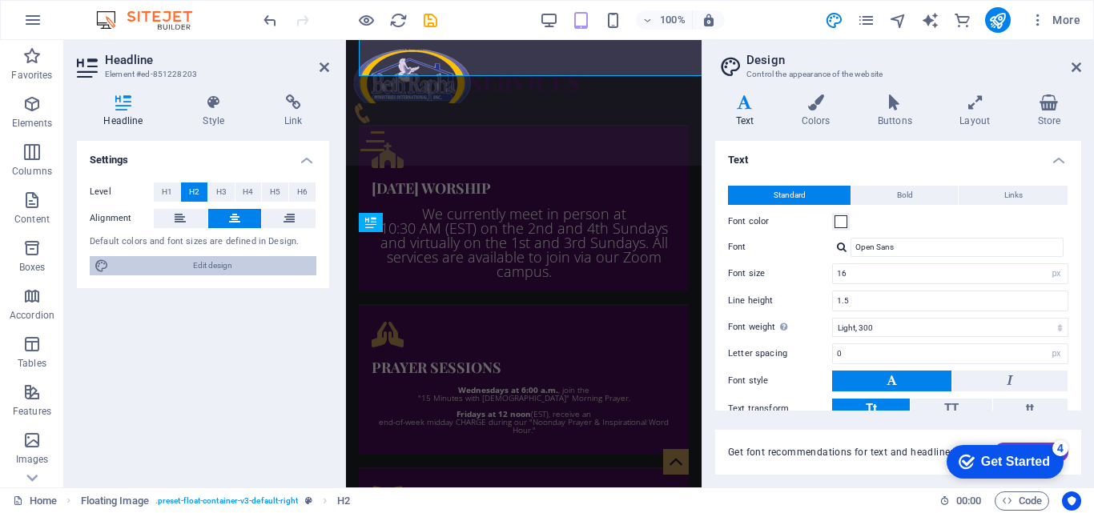
scroll to position [2355, 0]
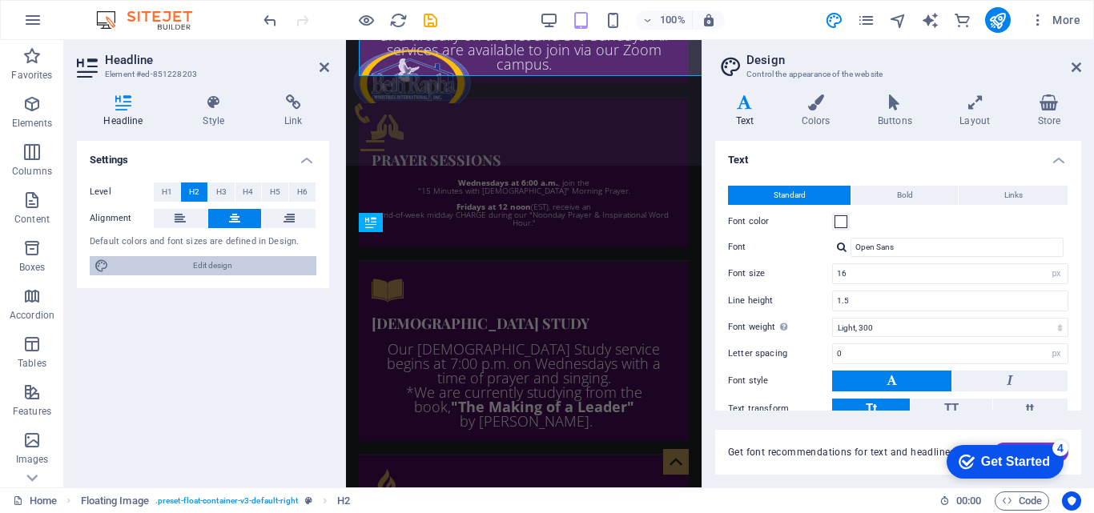
type input "10"
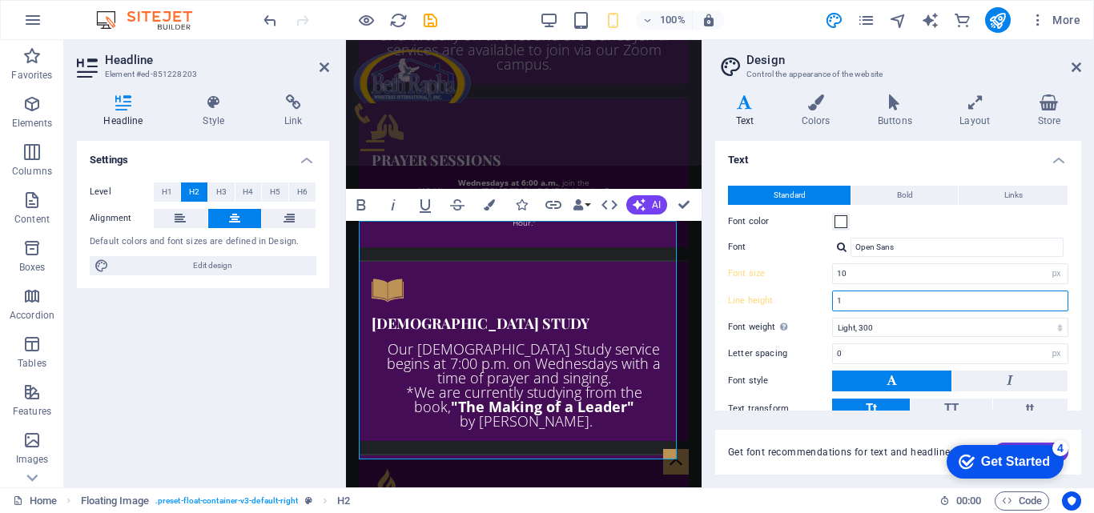
click at [833, 300] on input "1" at bounding box center [950, 300] width 235 height 19
type input "0.5"
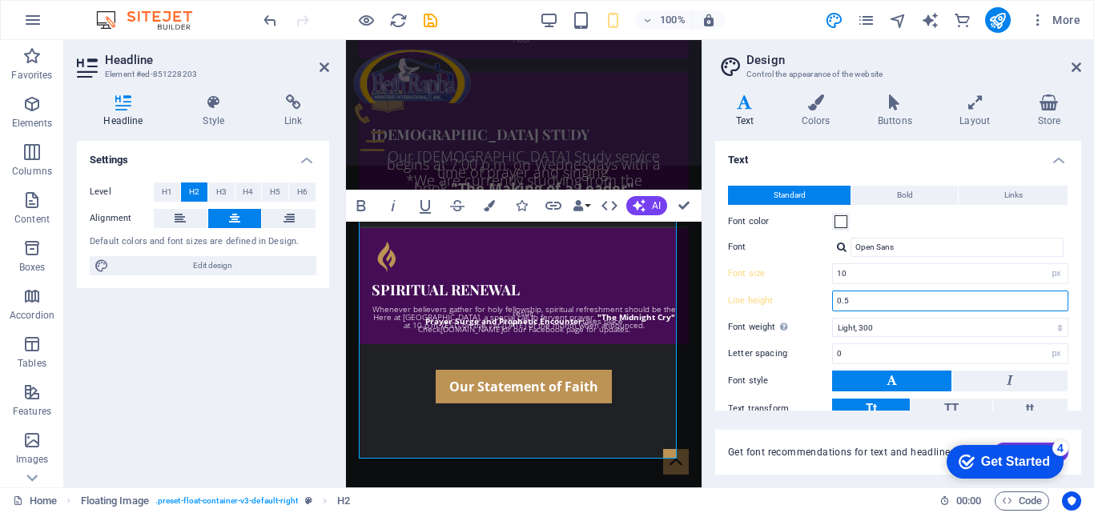
scroll to position [2179, 0]
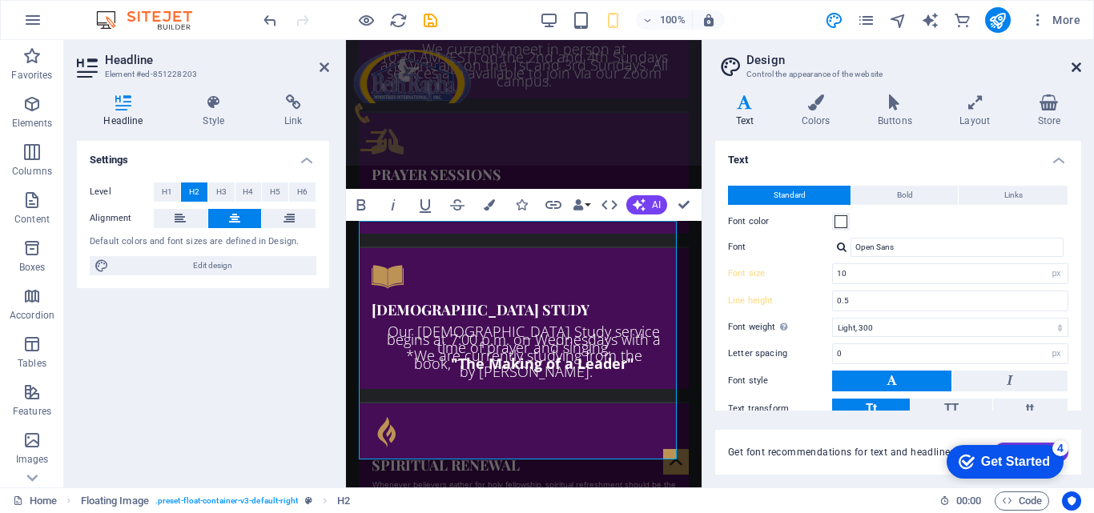
click at [1072, 62] on icon at bounding box center [1076, 67] width 10 height 13
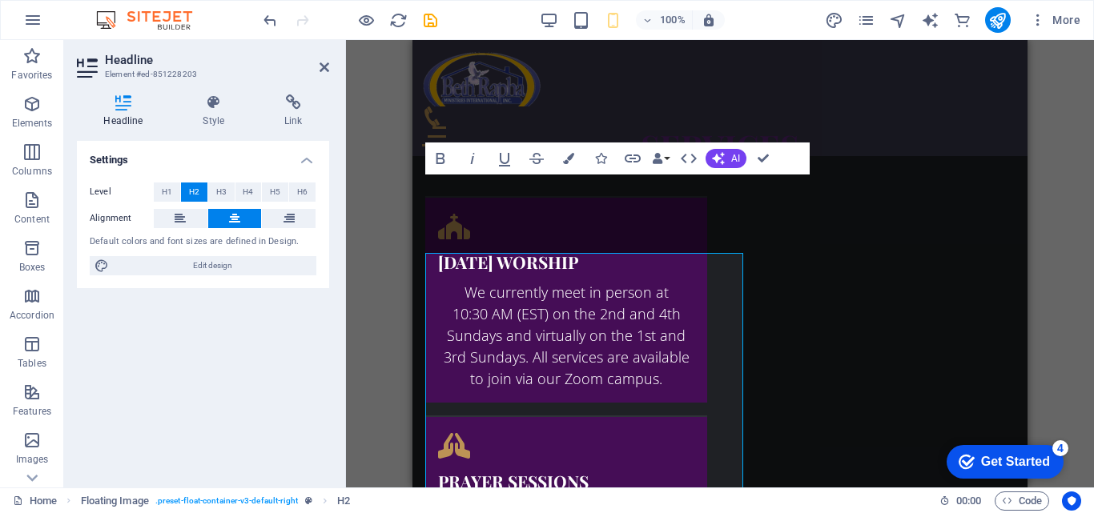
scroll to position [2147, 0]
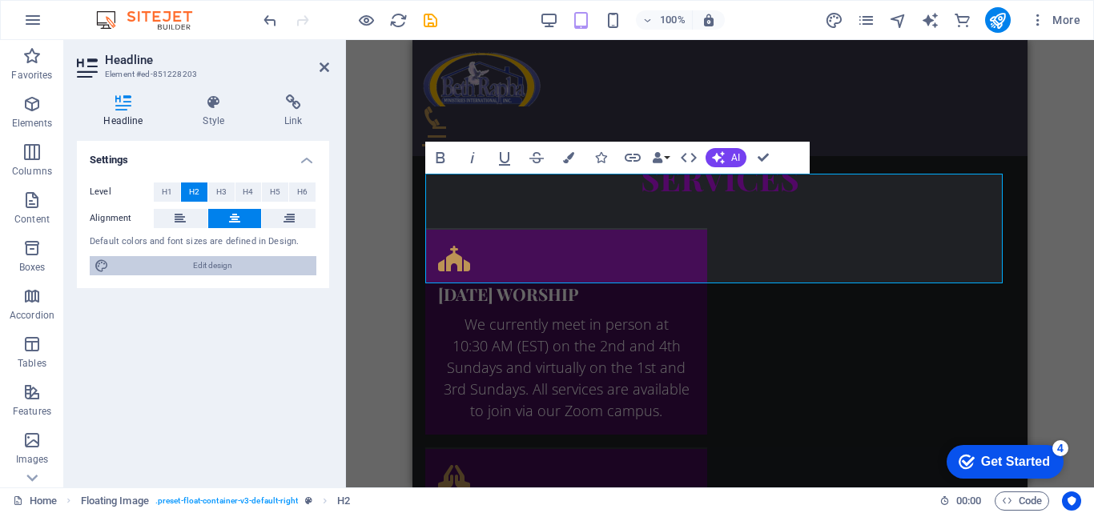
click at [260, 271] on span "Edit design" at bounding box center [213, 265] width 198 height 19
select select "px"
select select "300"
select select "px"
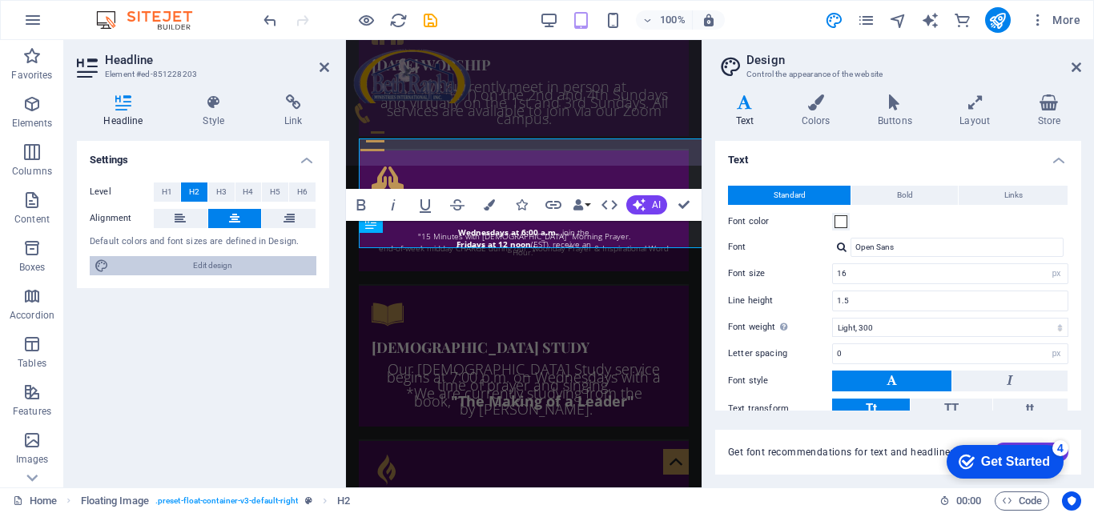
type input "10"
type input "0.5"
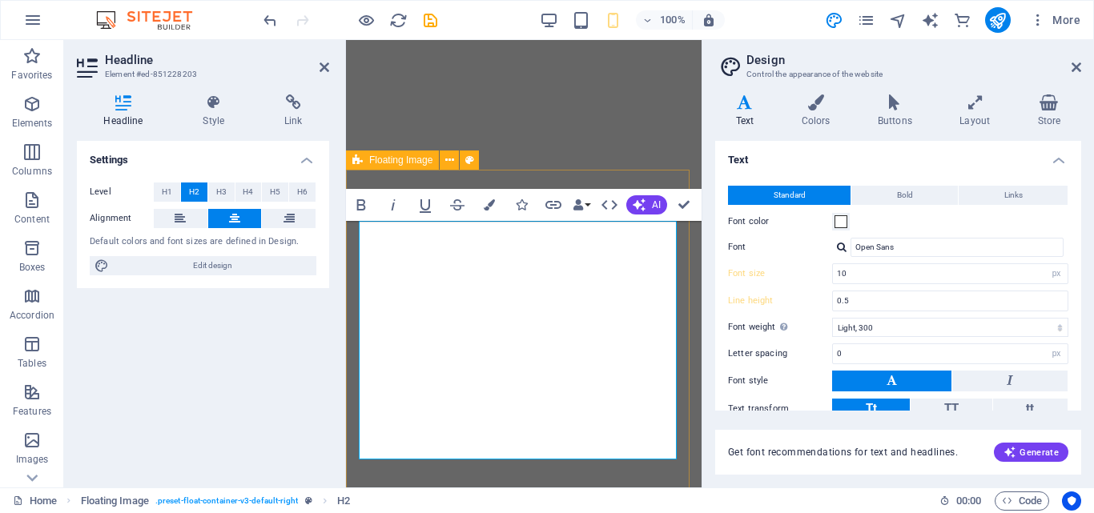
select select "px"
select select "300"
select select "px"
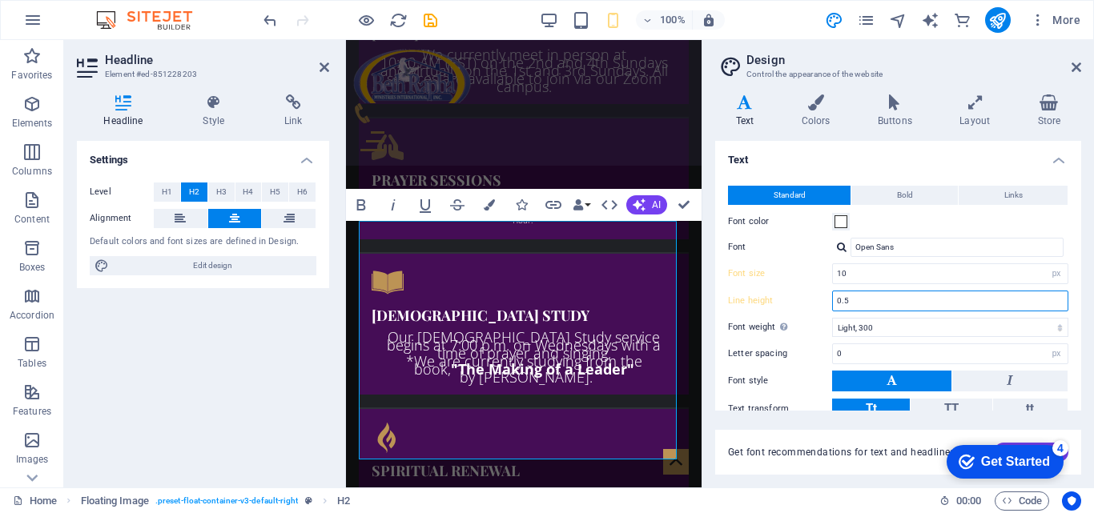
click at [868, 305] on input "0.5" at bounding box center [950, 300] width 235 height 19
click at [841, 305] on input "0.5" at bounding box center [950, 300] width 235 height 19
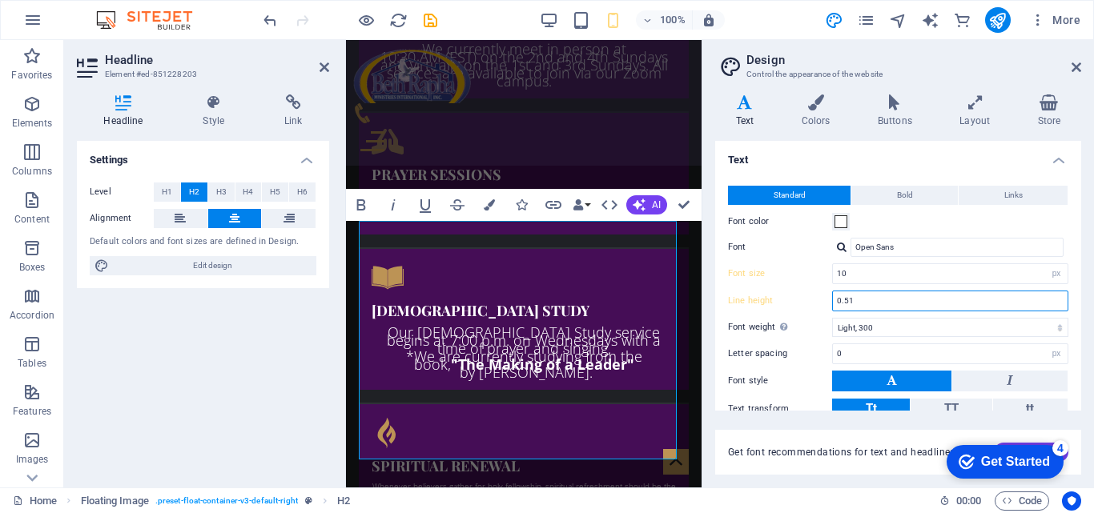
scroll to position [2182, 0]
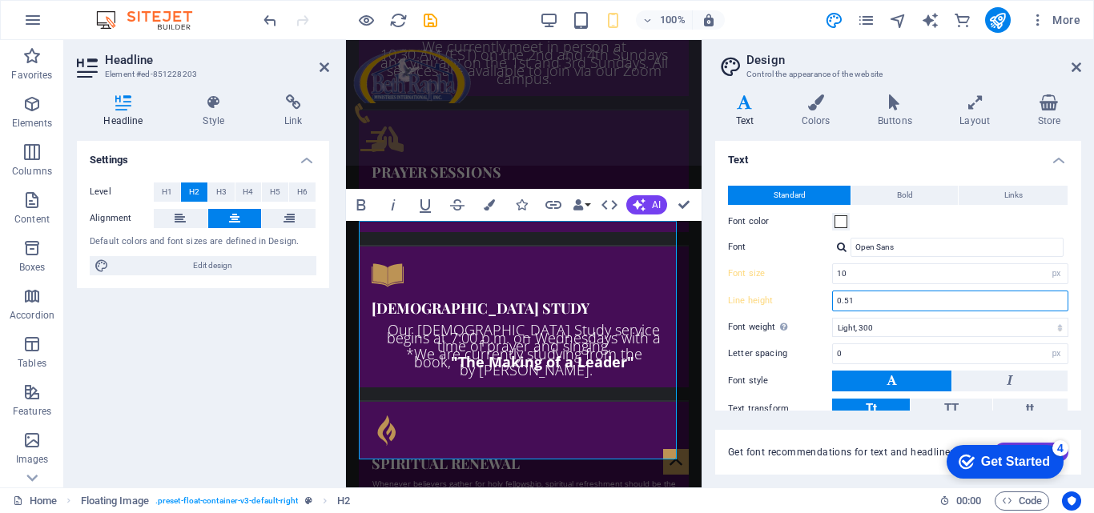
click at [841, 305] on input "0.51" at bounding box center [950, 300] width 235 height 19
type input "0.5"
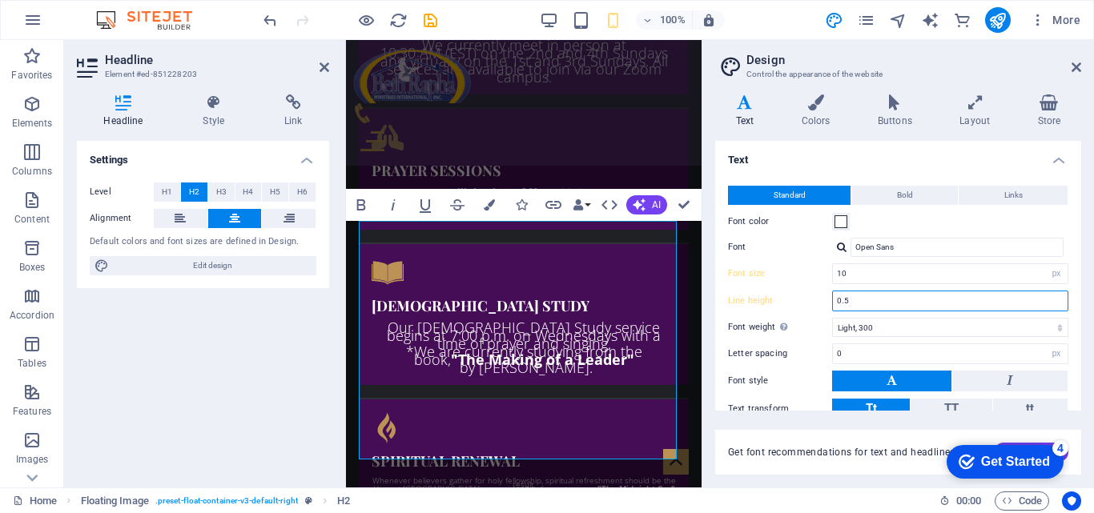
scroll to position [2179, 0]
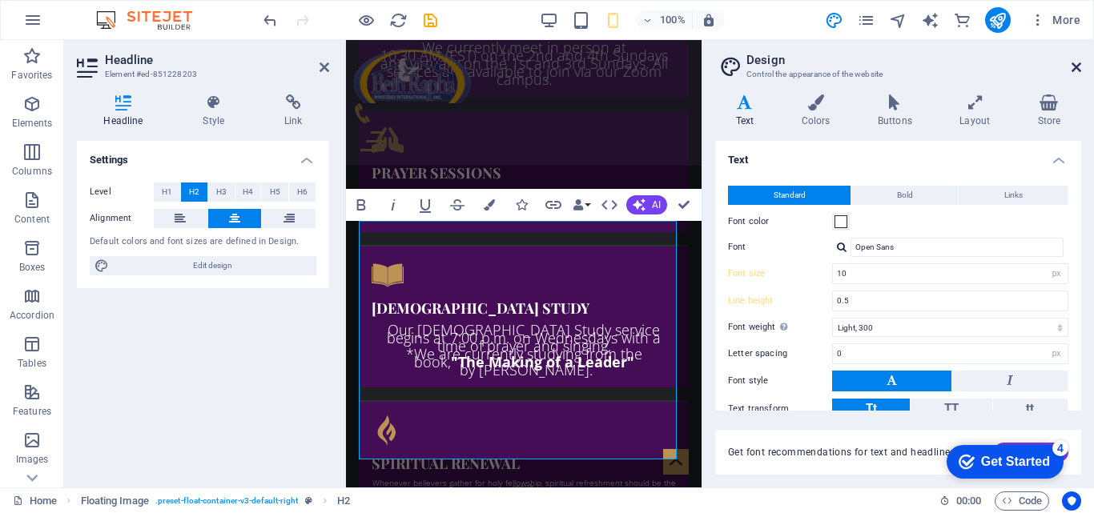
click at [1078, 65] on icon at bounding box center [1076, 67] width 10 height 13
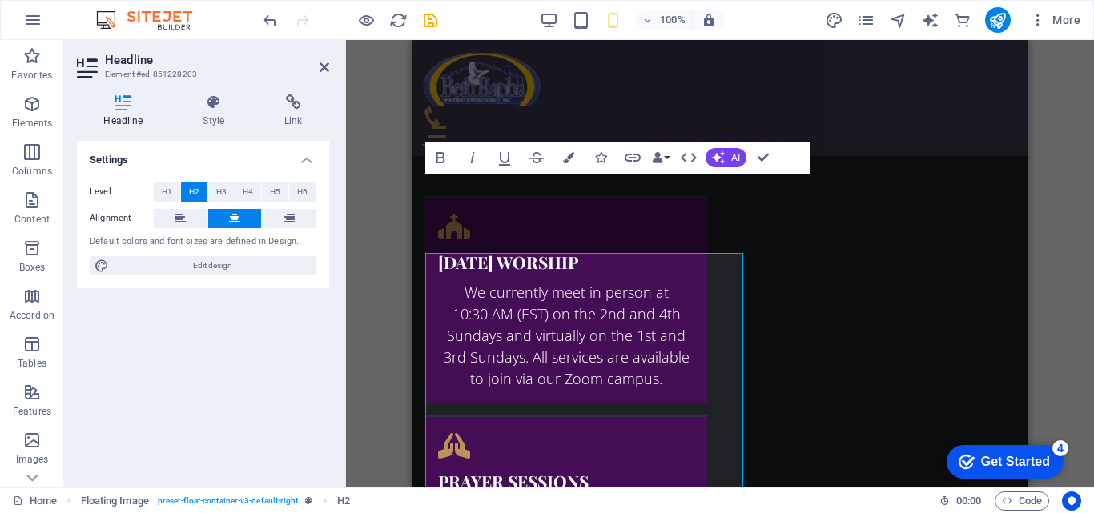
scroll to position [2147, 0]
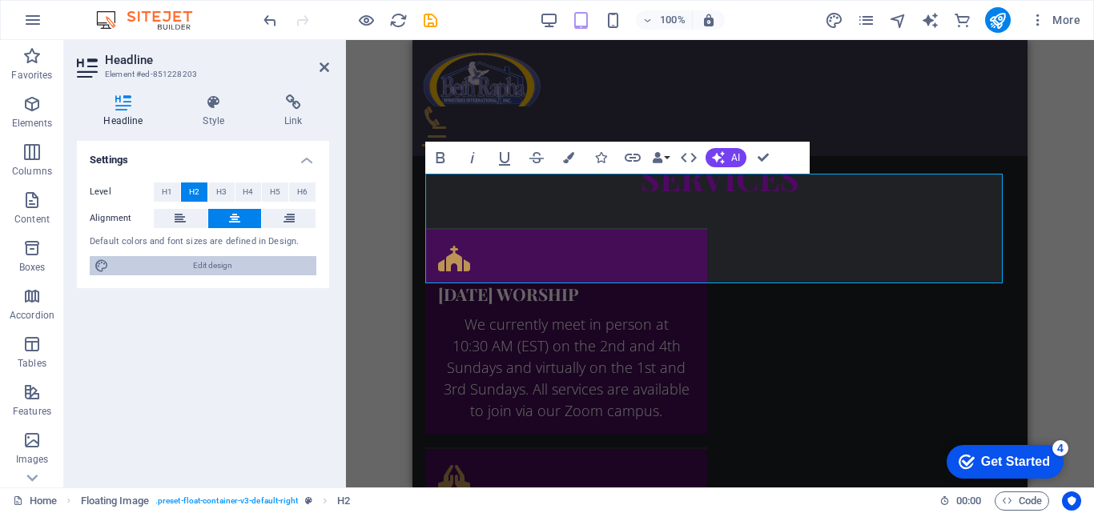
click at [297, 262] on span "Edit design" at bounding box center [213, 265] width 198 height 19
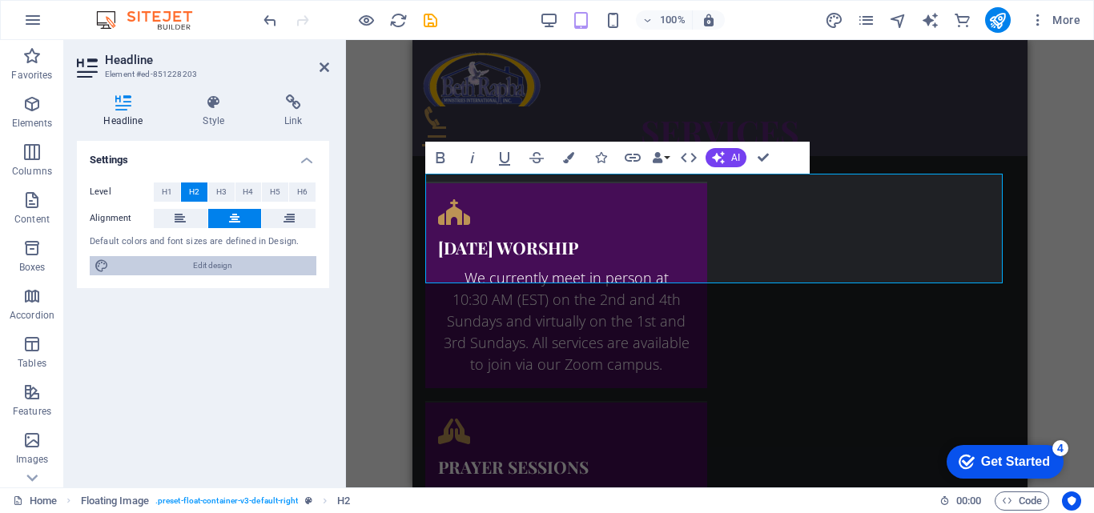
select select "px"
select select "300"
select select "px"
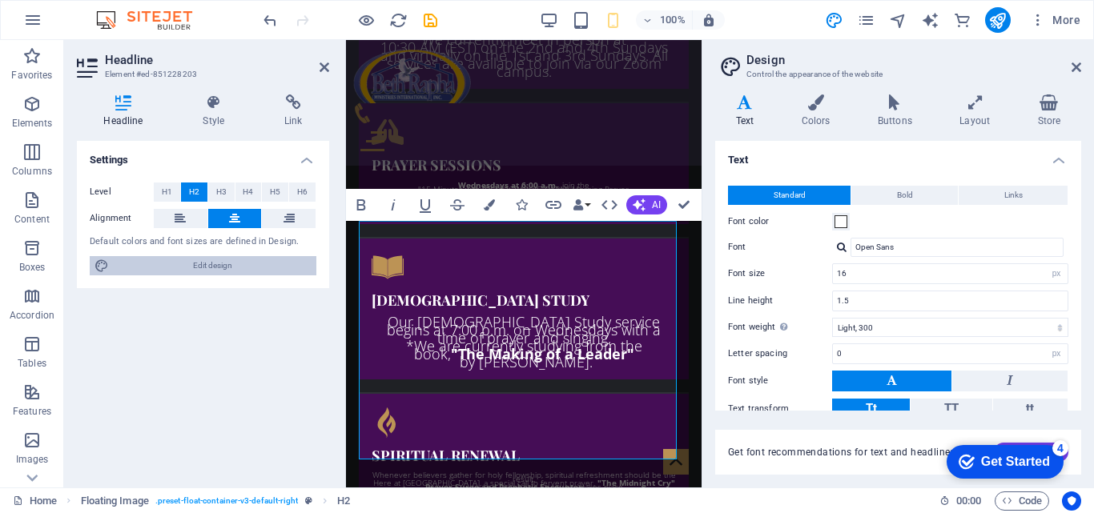
type input "10"
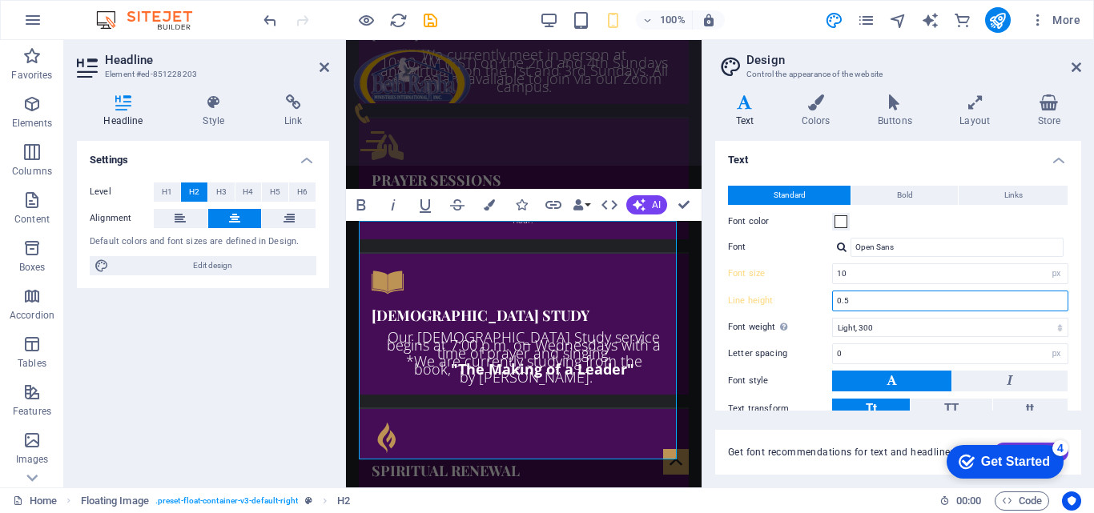
click at [877, 297] on input "0.5" at bounding box center [950, 300] width 235 height 19
type input "5"
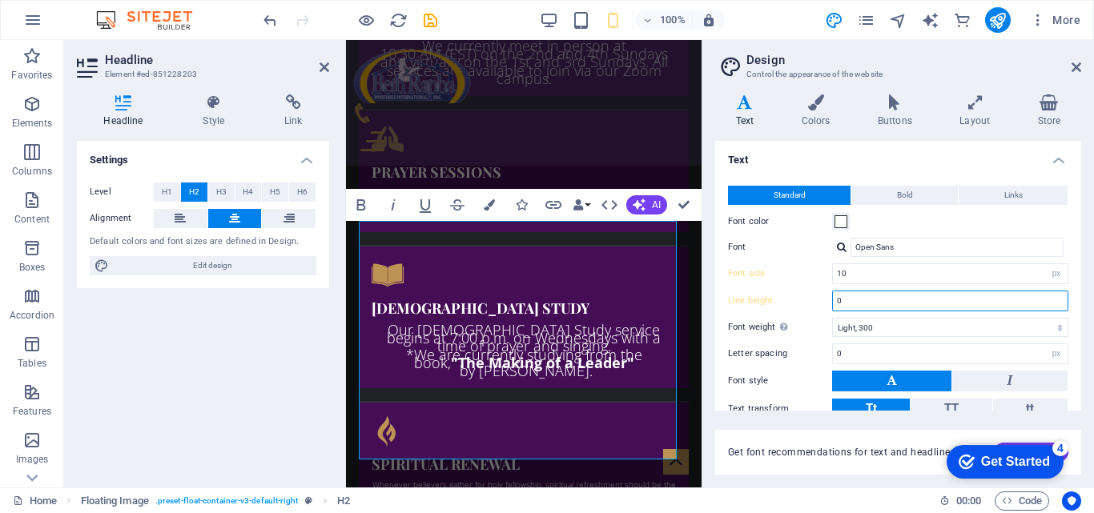
type input "0.5"
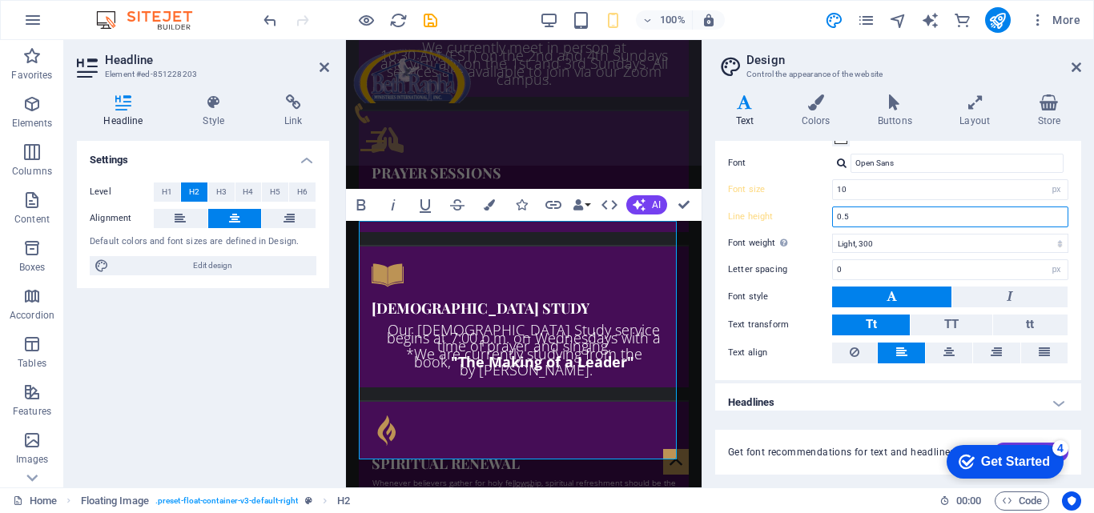
scroll to position [95, 0]
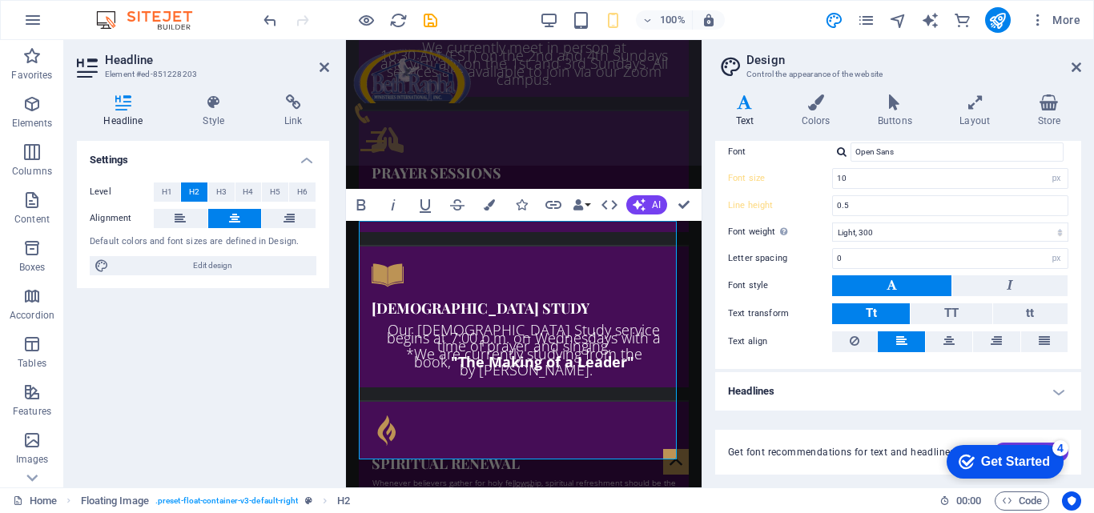
click at [1059, 397] on h4 "Headlines" at bounding box center [898, 391] width 366 height 38
click at [1059, 397] on h4 "Headlines" at bounding box center [898, 386] width 366 height 29
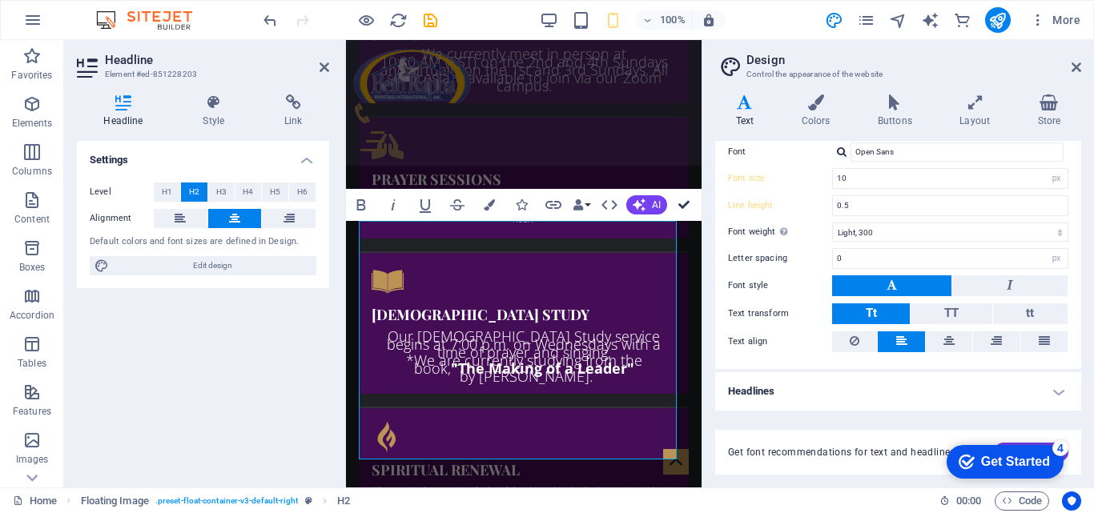
scroll to position [2147, 0]
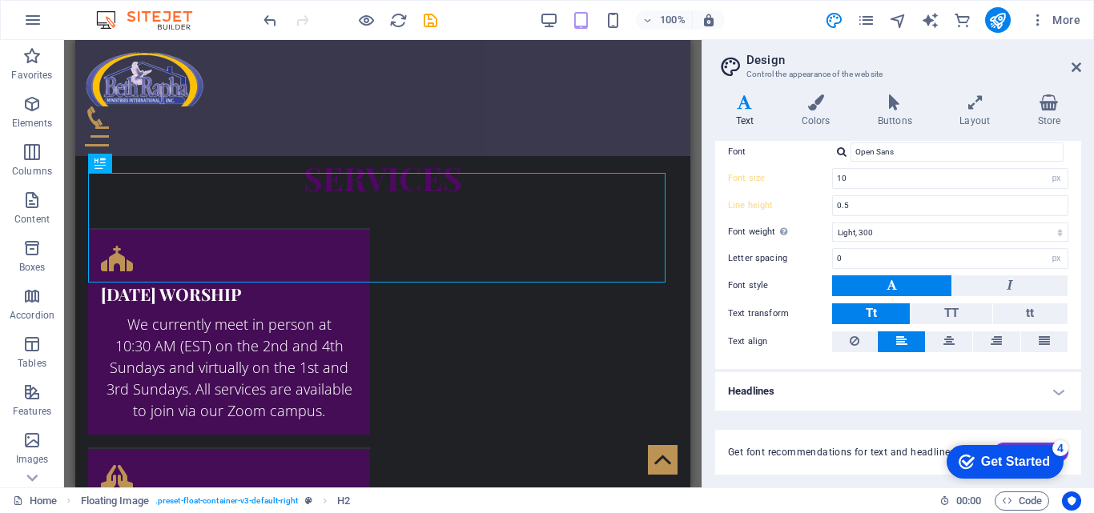
type input "16"
type input "1.5"
click at [1074, 70] on icon at bounding box center [1076, 67] width 10 height 13
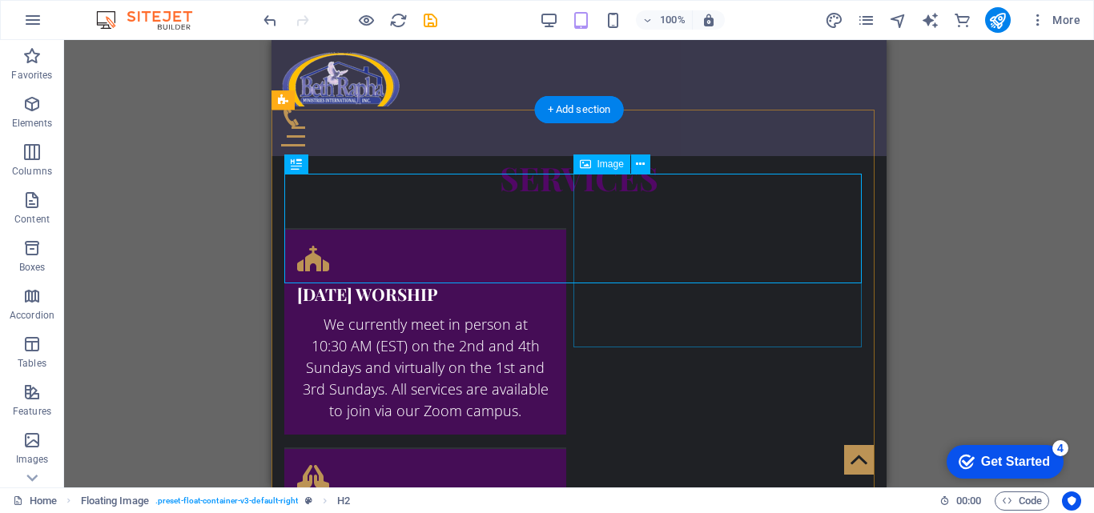
select select "%"
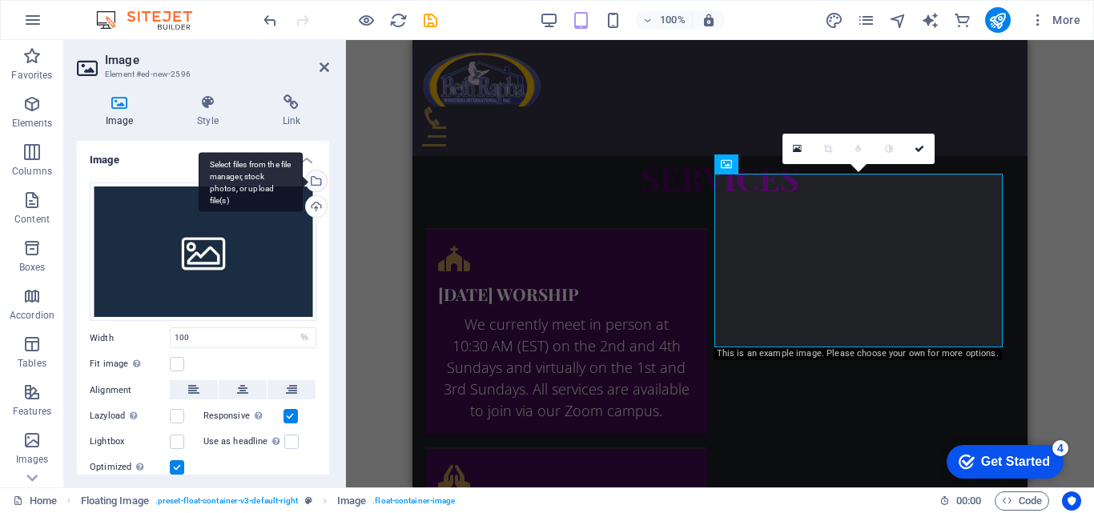
click at [315, 180] on div "Select files from the file manager, stock photos, or upload file(s)" at bounding box center [315, 183] width 24 height 24
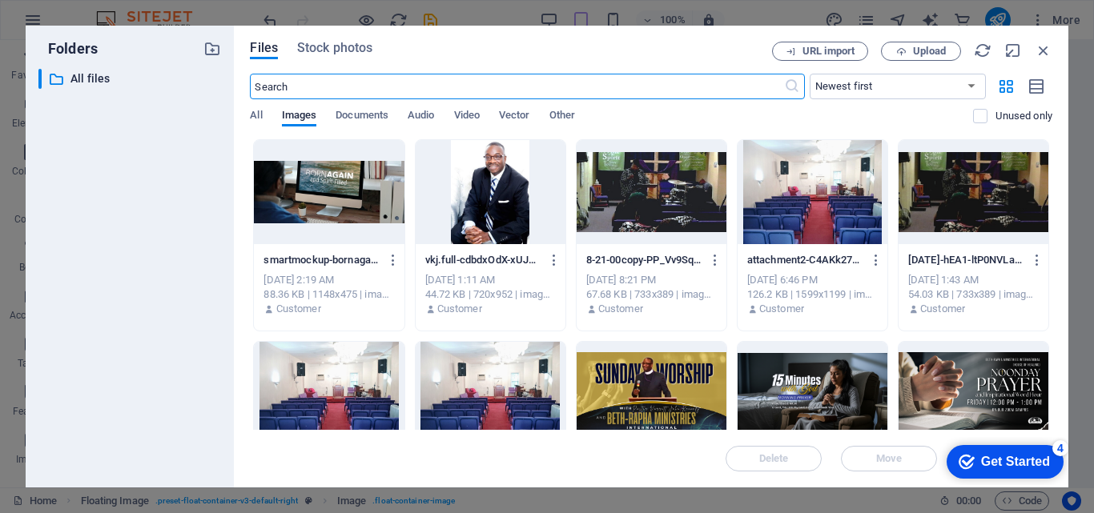
scroll to position [2179, 0]
click at [315, 180] on div at bounding box center [329, 192] width 150 height 104
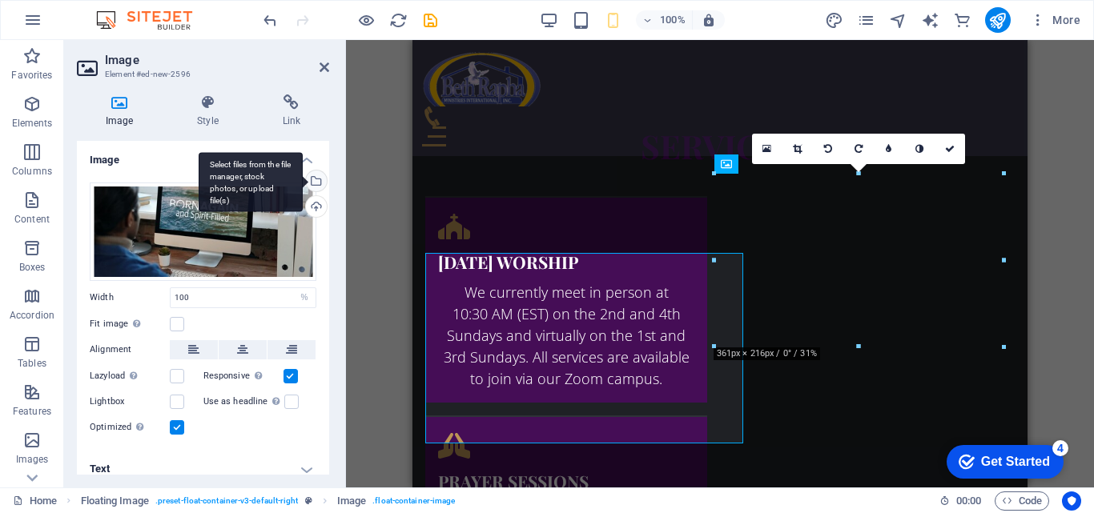
scroll to position [2147, 0]
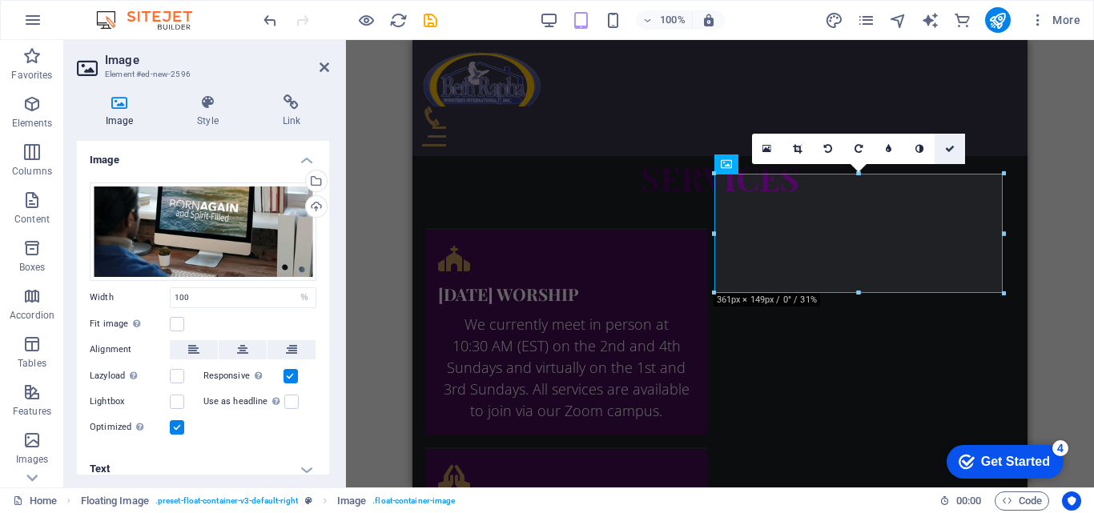
click at [953, 144] on icon at bounding box center [950, 149] width 10 height 10
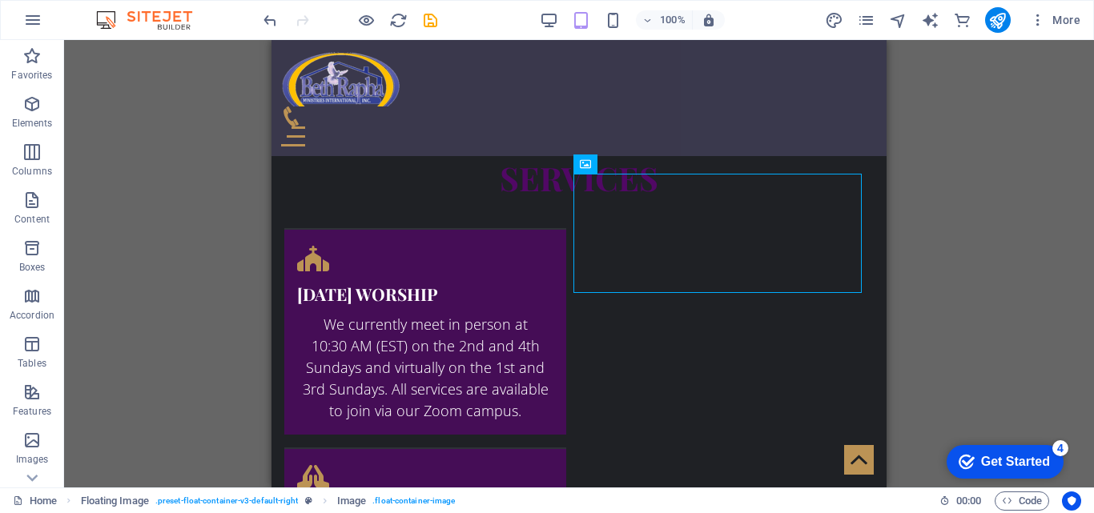
click at [953, 144] on div "Drag here to replace the existing content. Press “Ctrl” if you want to create a…" at bounding box center [579, 264] width 1030 height 448
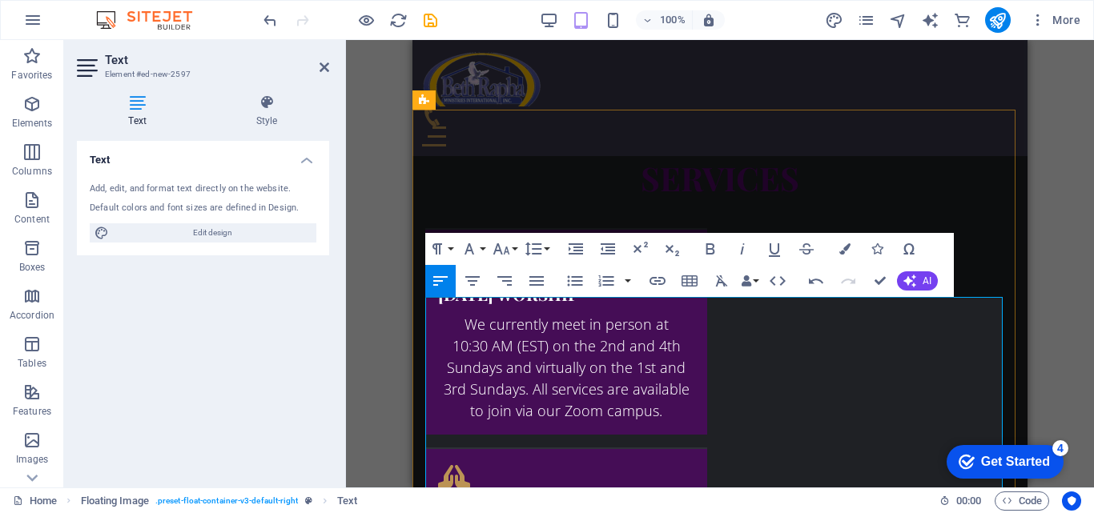
click at [504, 252] on icon "button" at bounding box center [501, 248] width 19 height 19
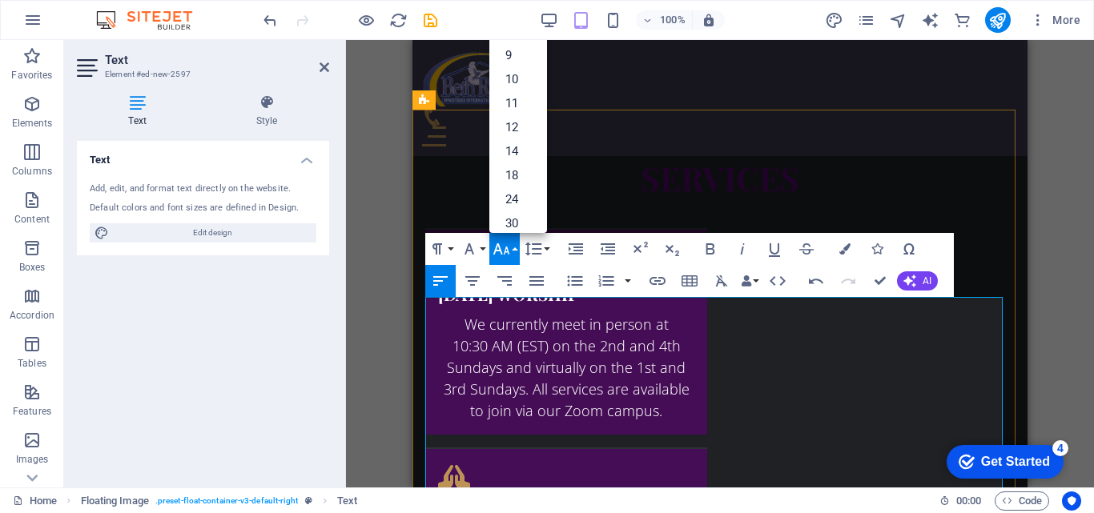
click at [499, 155] on link "14" at bounding box center [518, 151] width 58 height 24
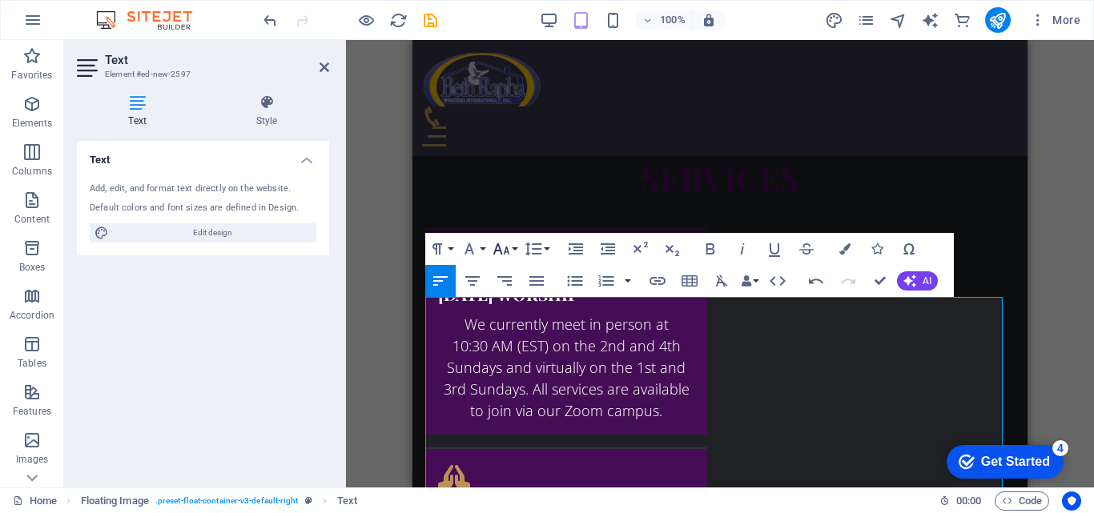
click at [499, 248] on icon "button" at bounding box center [501, 248] width 17 height 11
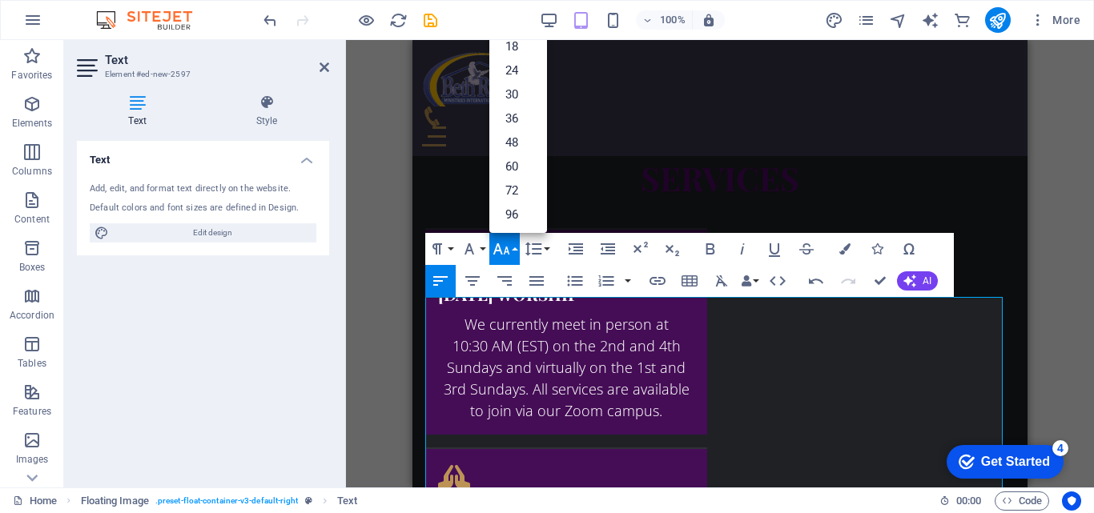
scroll to position [129, 0]
click at [512, 54] on link "18" at bounding box center [518, 46] width 58 height 24
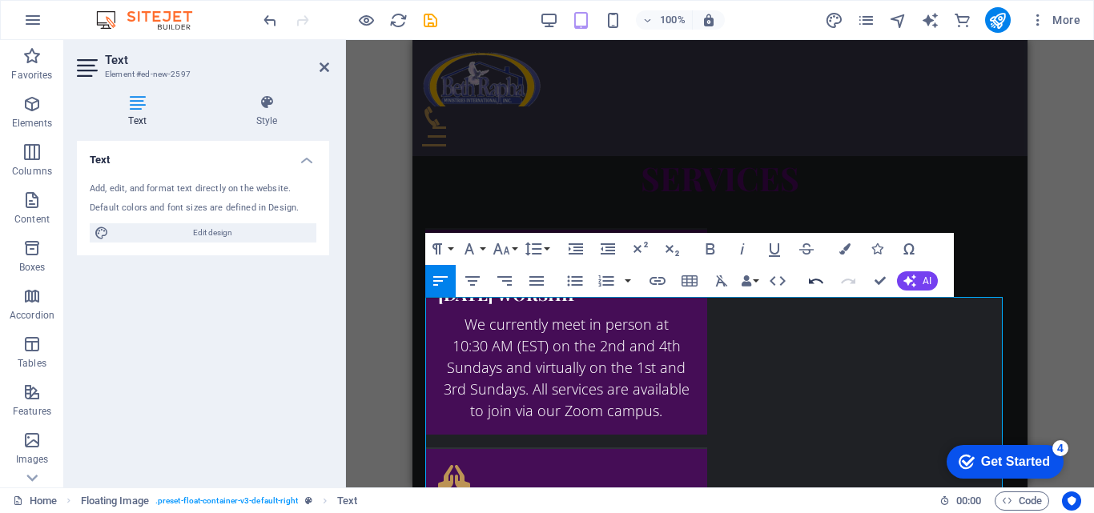
click at [821, 281] on icon "button" at bounding box center [816, 282] width 14 height 6
click at [512, 253] on button "Font Size" at bounding box center [504, 249] width 30 height 32
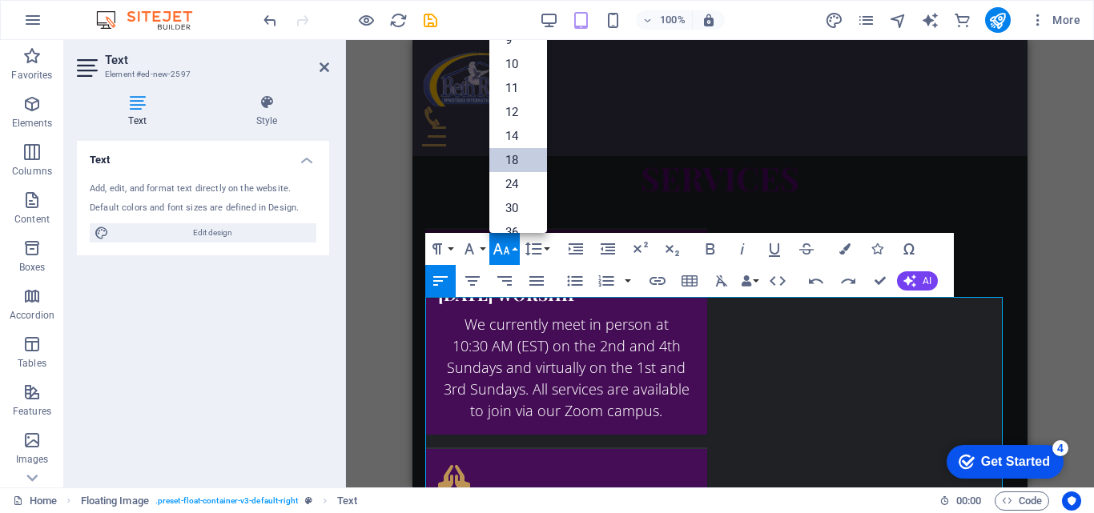
scroll to position [0, 0]
drag, startPoint x: 548, startPoint y: 217, endPoint x: 54, endPoint y: 94, distance: 508.9
click at [515, 135] on link "12" at bounding box center [518, 127] width 58 height 24
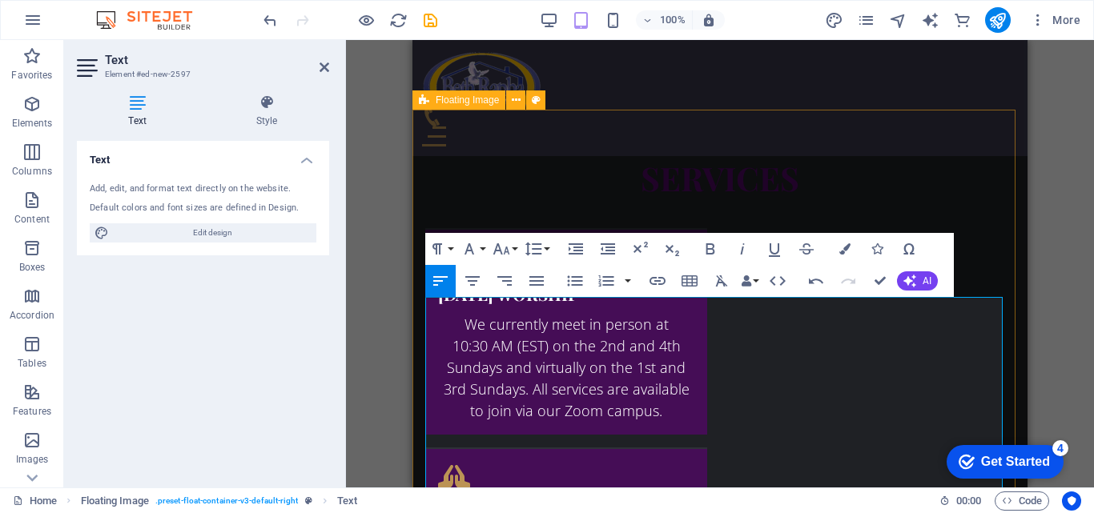
scroll to position [8701, 2]
drag, startPoint x: 442, startPoint y: 312, endPoint x: 706, endPoint y: 312, distance: 264.2
click at [485, 257] on button "Font Family" at bounding box center [472, 249] width 30 height 32
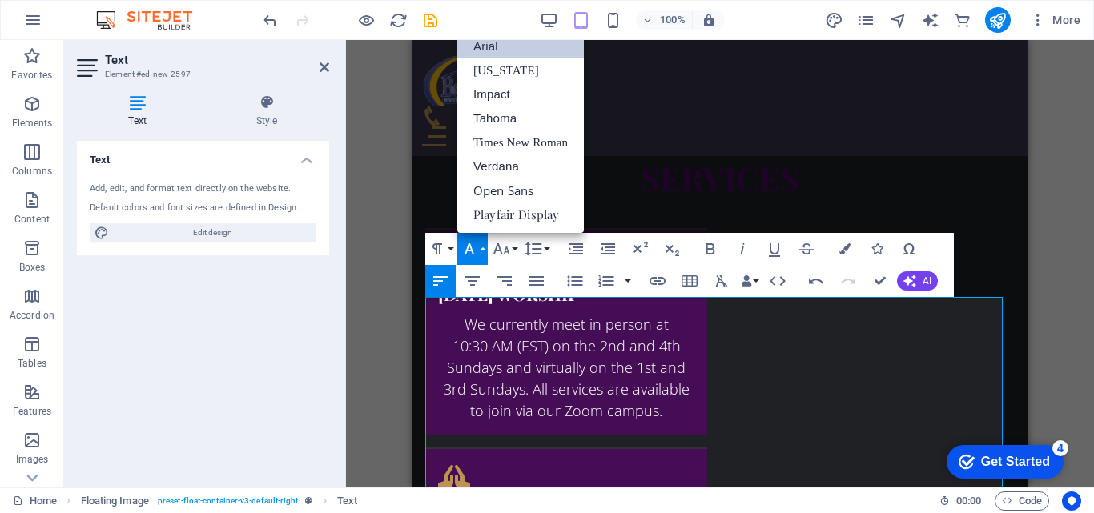
scroll to position [0, 0]
click at [485, 257] on button "Font Family" at bounding box center [472, 249] width 30 height 32
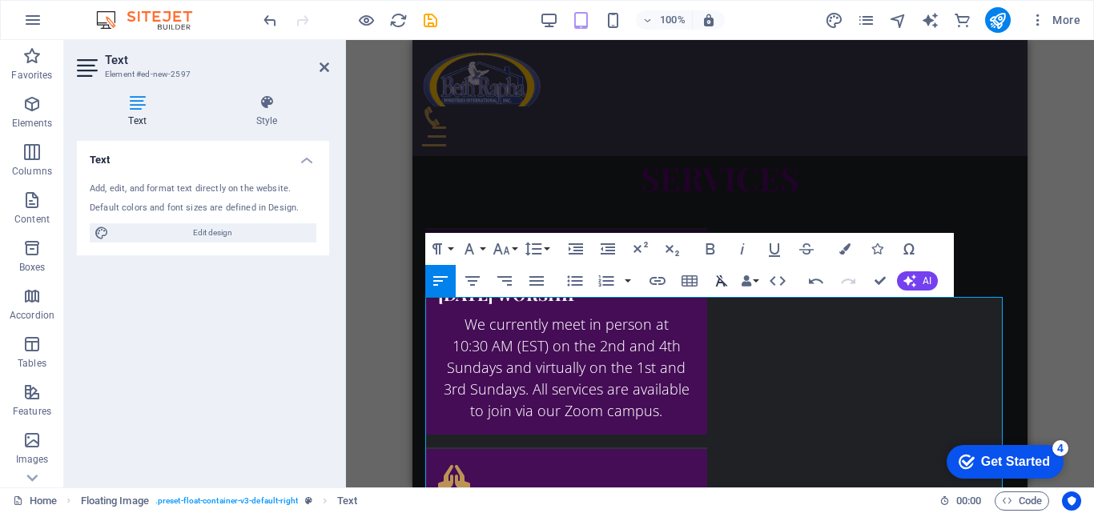
click at [717, 285] on icon "button" at bounding box center [722, 280] width 12 height 11
click at [504, 257] on icon "button" at bounding box center [501, 248] width 19 height 19
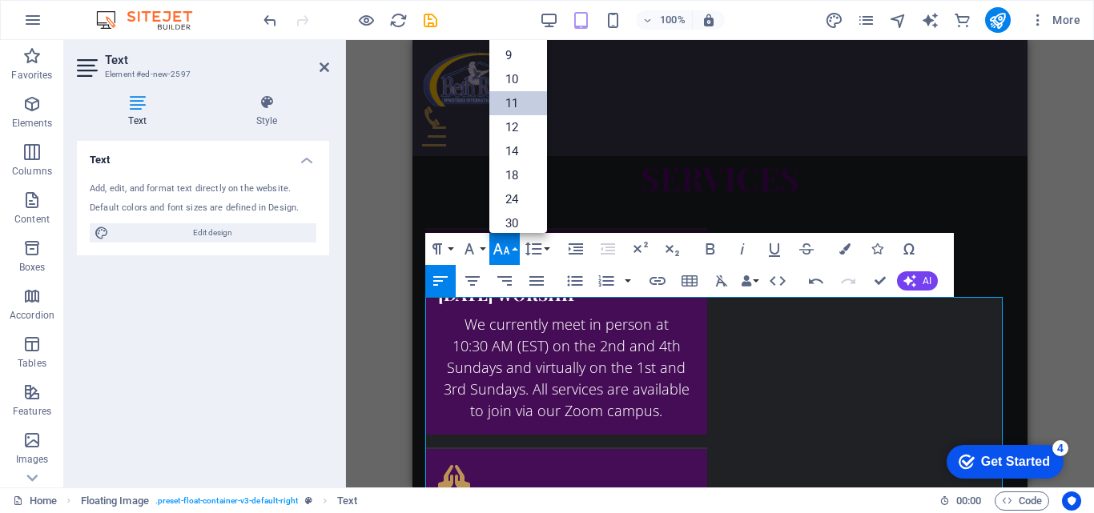
click at [514, 103] on link "11" at bounding box center [518, 103] width 58 height 24
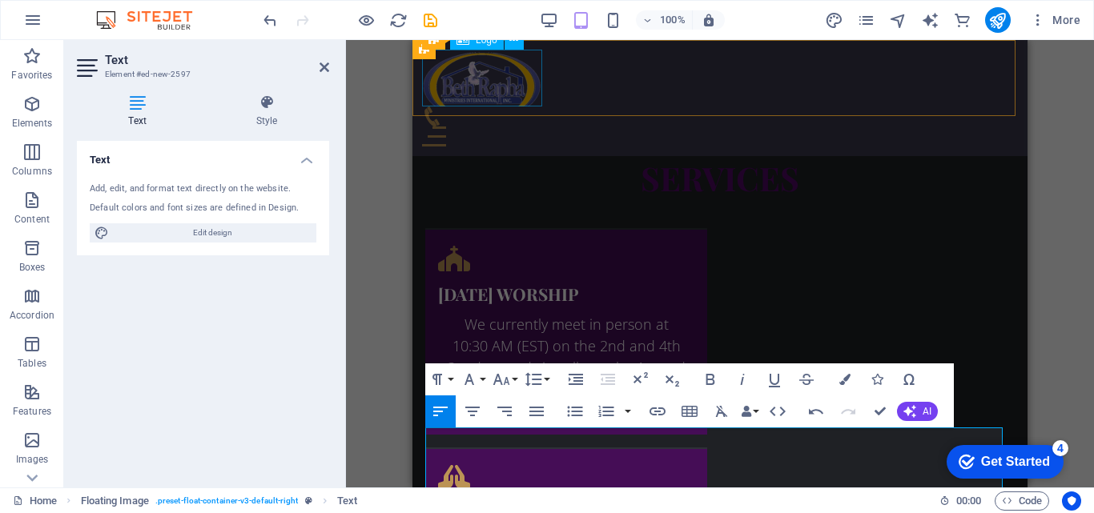
scroll to position [2017, 0]
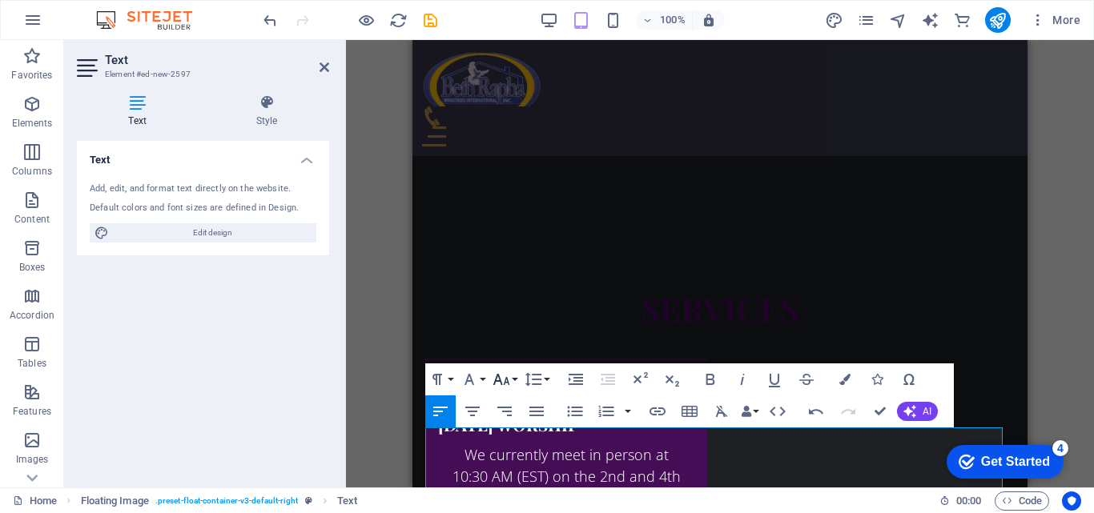
click at [514, 385] on button "Font Size" at bounding box center [504, 379] width 30 height 32
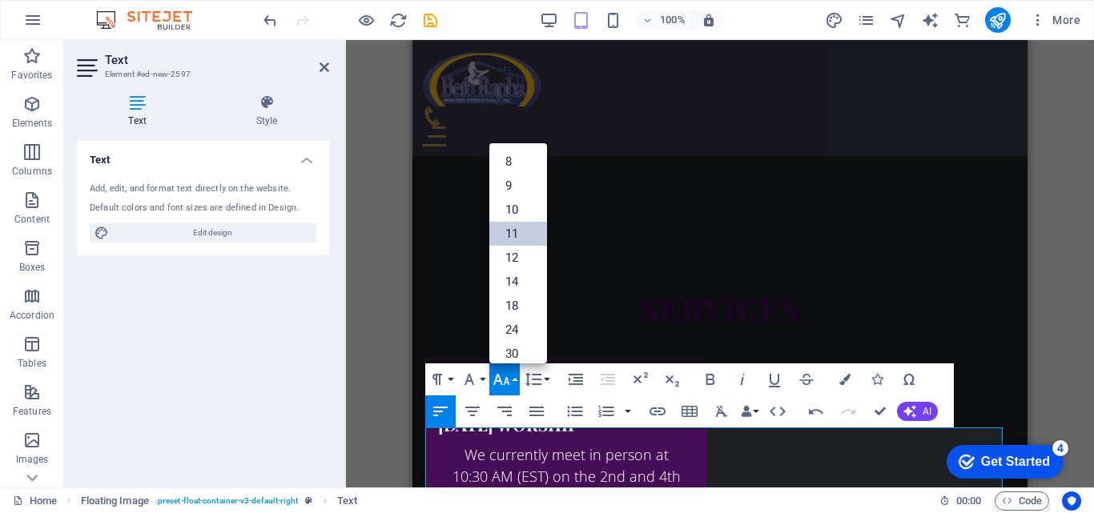
scroll to position [90, 0]
click at [502, 196] on link "14" at bounding box center [518, 191] width 58 height 24
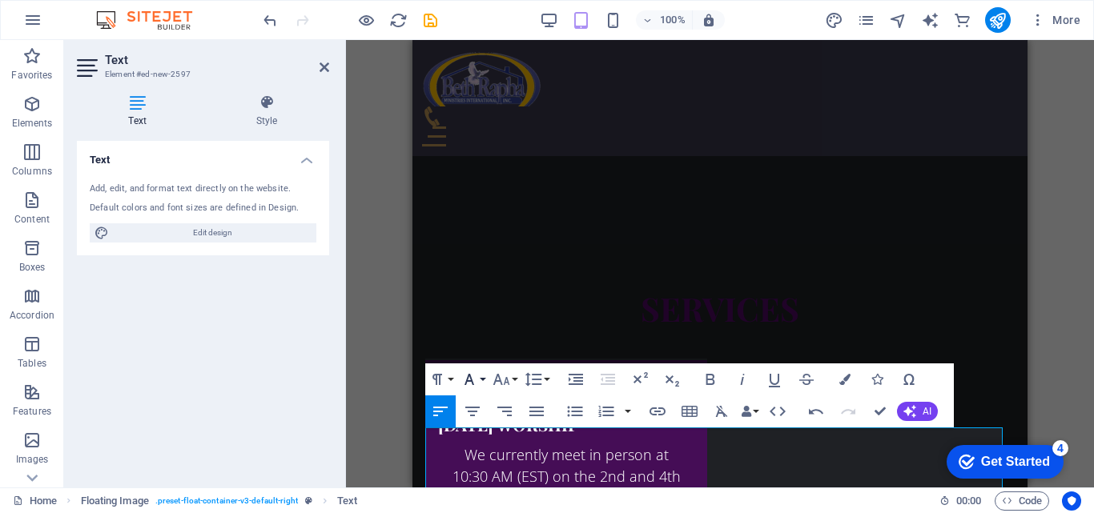
click at [476, 380] on icon "button" at bounding box center [469, 379] width 19 height 19
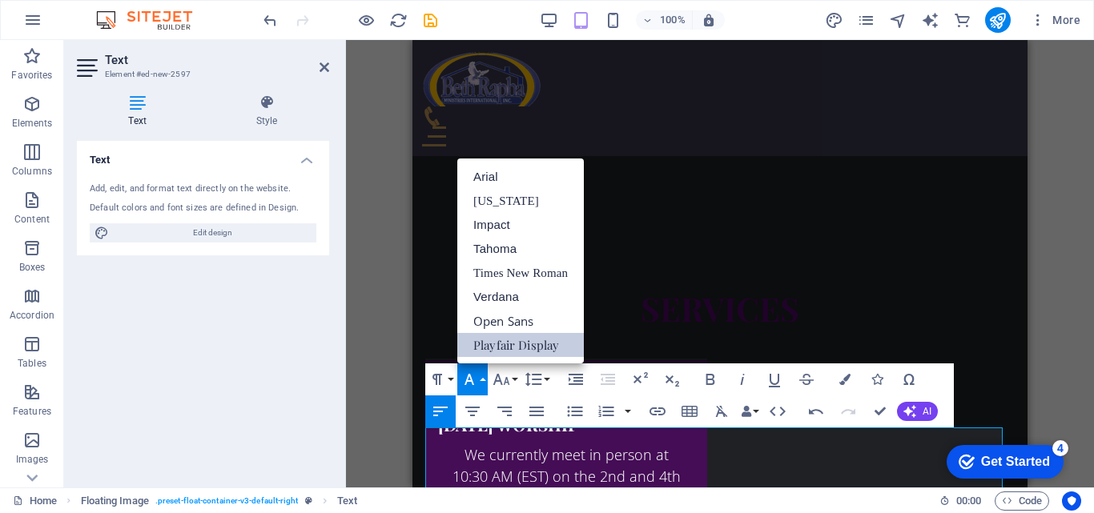
scroll to position [0, 0]
click at [547, 316] on link "Open Sans" at bounding box center [520, 321] width 126 height 24
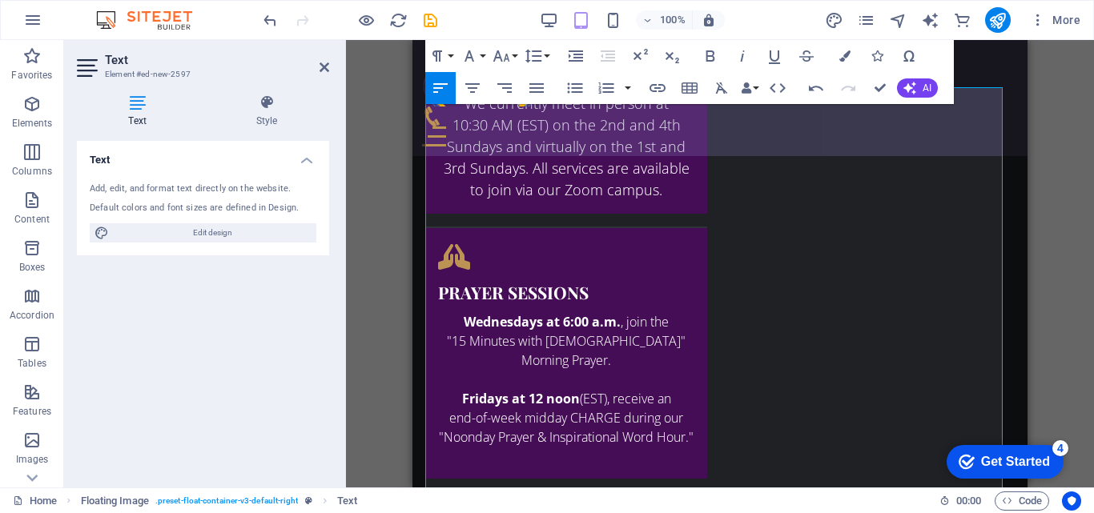
scroll to position [2357, 0]
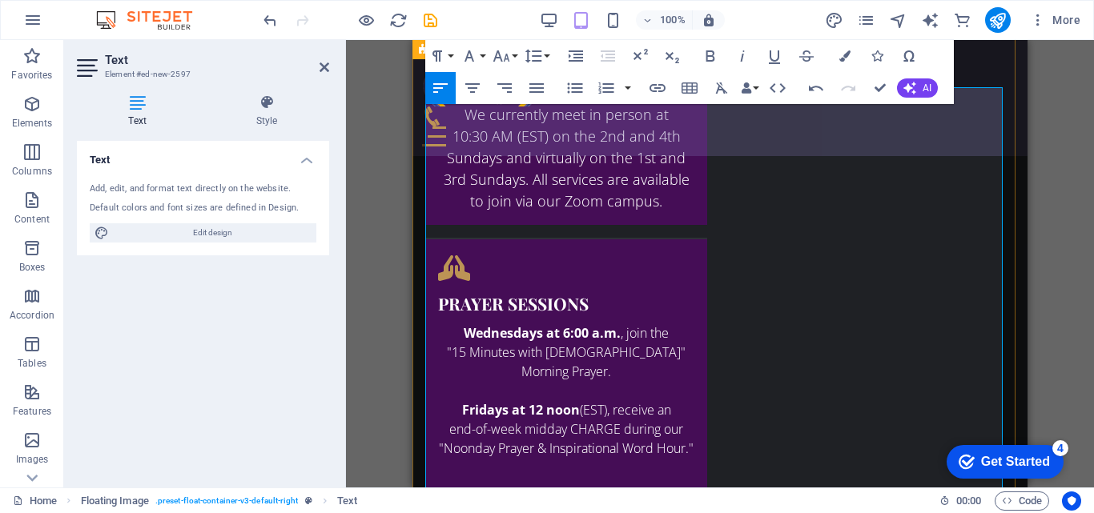
click at [809, 92] on icon "button" at bounding box center [815, 87] width 19 height 19
drag, startPoint x: 427, startPoint y: 140, endPoint x: 604, endPoint y: 450, distance: 357.2
click at [460, 56] on icon "button" at bounding box center [469, 55] width 19 height 19
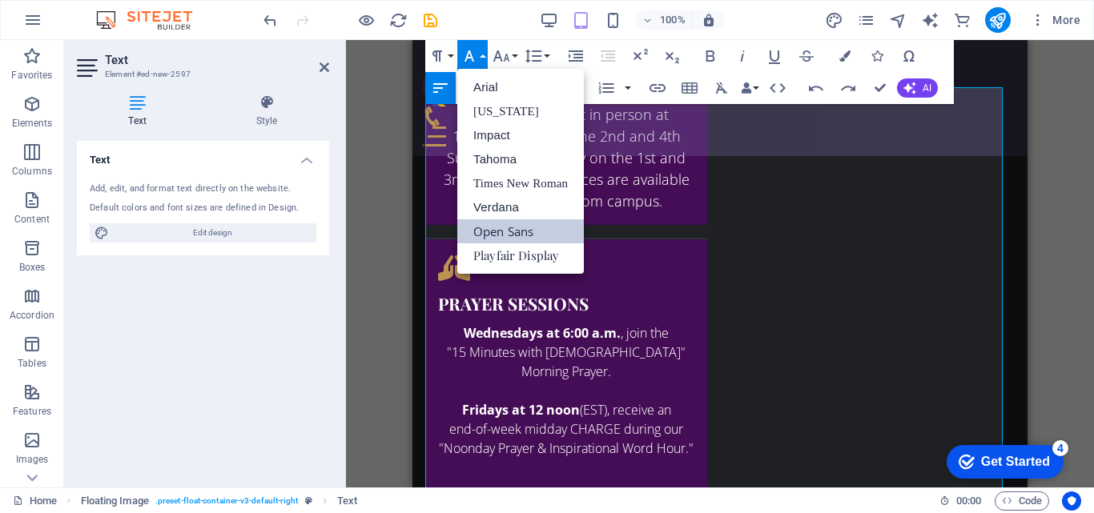
scroll to position [0, 0]
click at [476, 230] on link "Open Sans" at bounding box center [520, 231] width 126 height 24
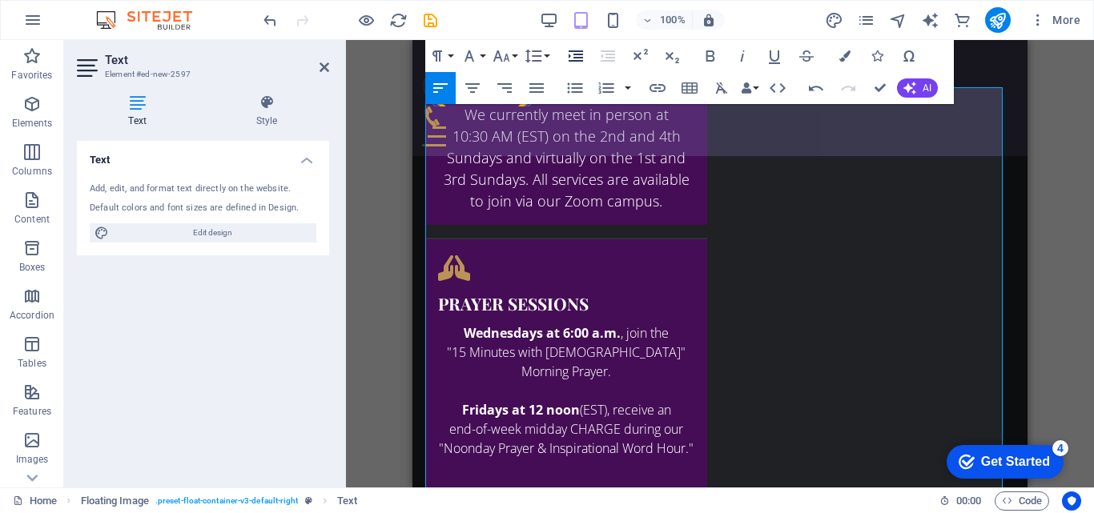
click at [572, 54] on icon "button" at bounding box center [575, 55] width 19 height 19
click at [540, 54] on icon "button" at bounding box center [533, 55] width 19 height 19
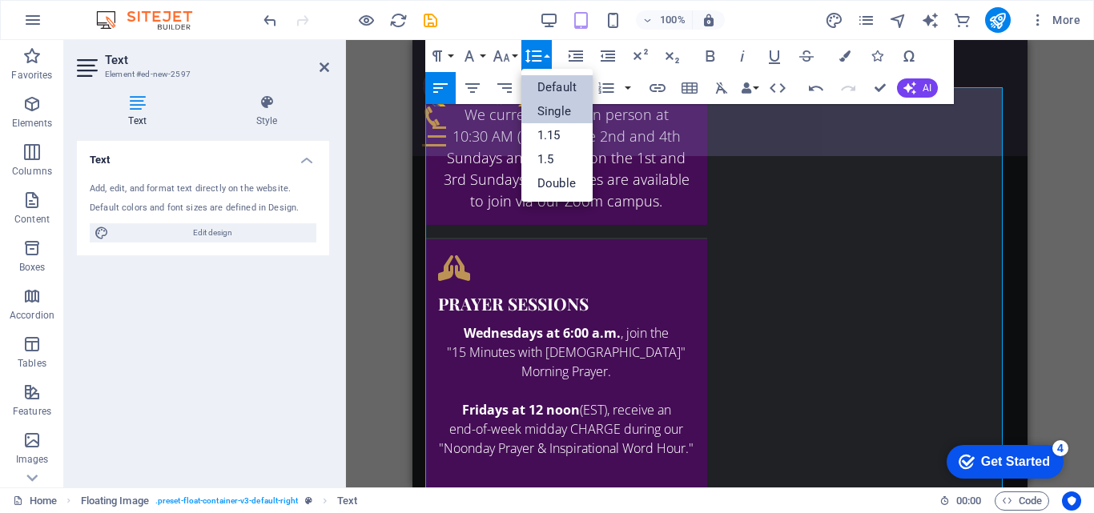
click at [540, 110] on link "Single" at bounding box center [556, 111] width 71 height 24
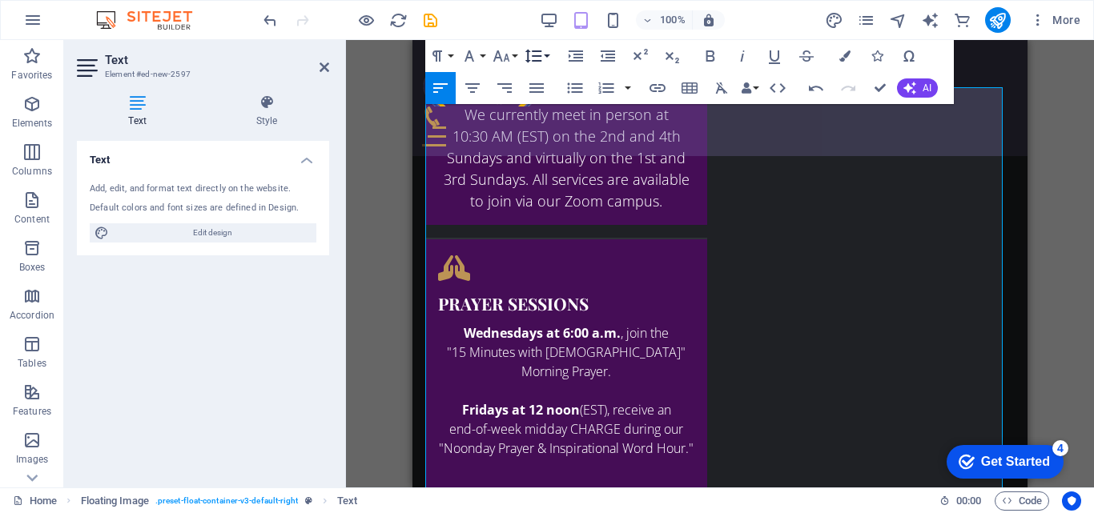
click at [535, 66] on button "Line Height" at bounding box center [536, 56] width 30 height 32
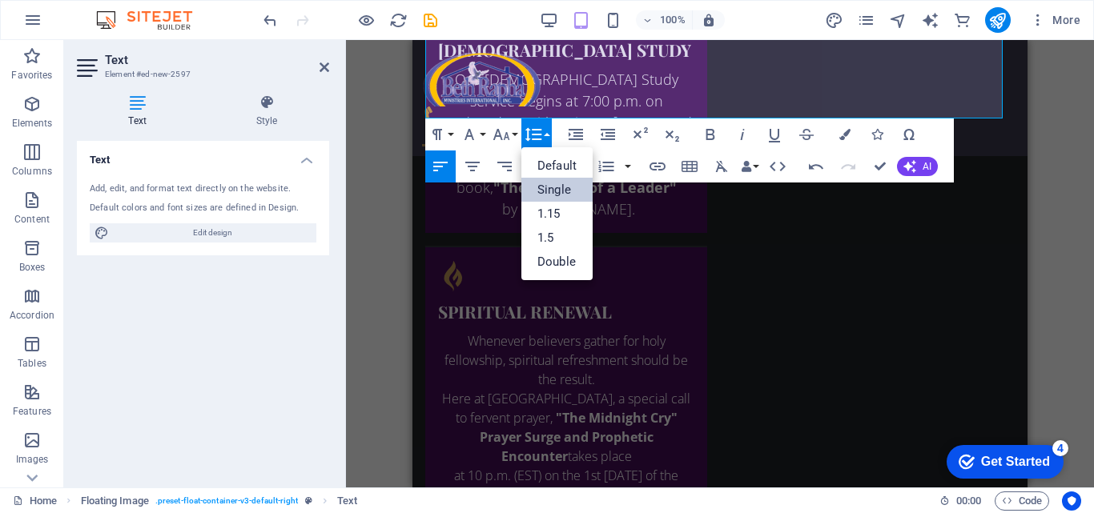
scroll to position [2498, 0]
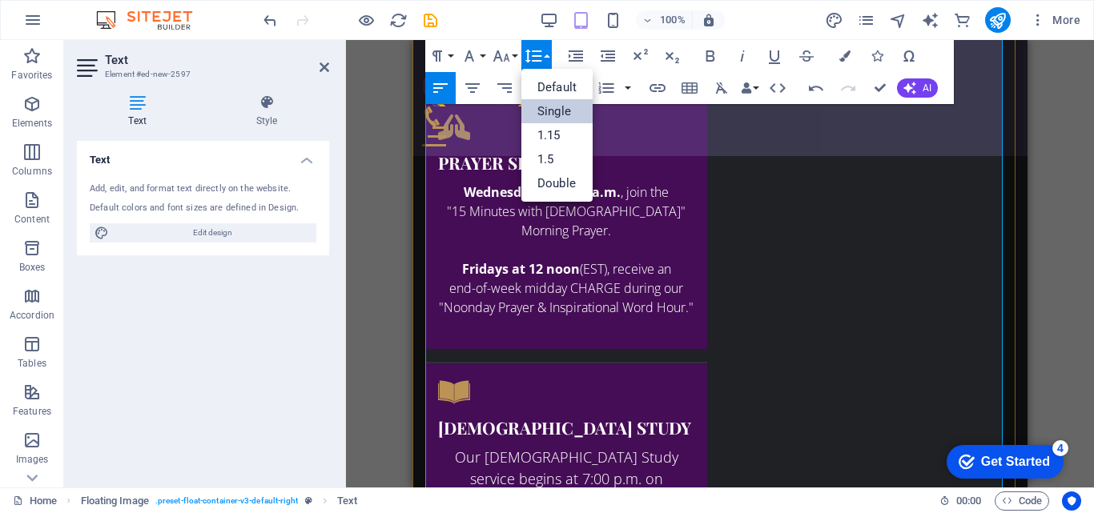
click at [531, 50] on icon "button" at bounding box center [533, 55] width 19 height 19
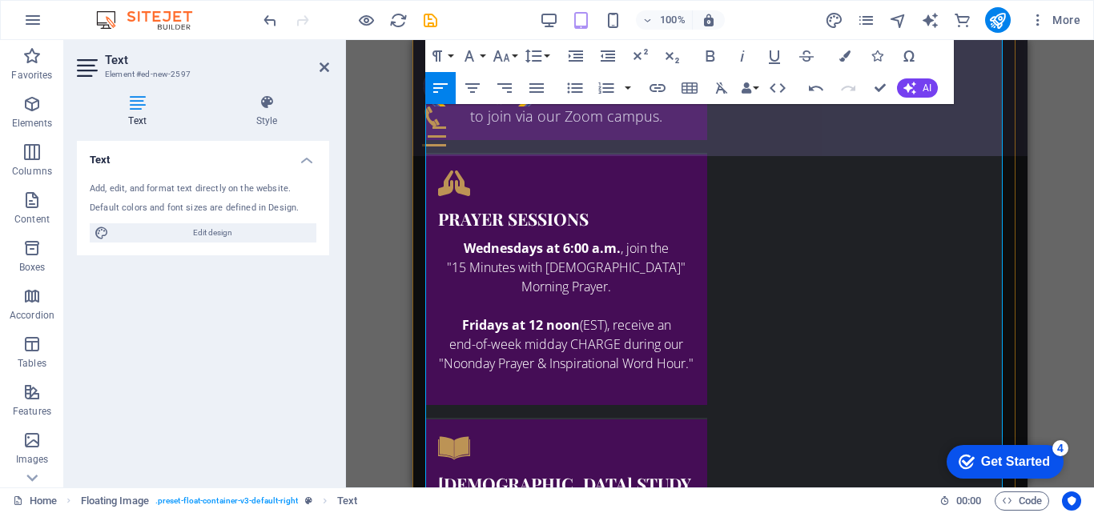
click at [821, 95] on icon "button" at bounding box center [815, 87] width 19 height 19
drag, startPoint x: 681, startPoint y: 315, endPoint x: 464, endPoint y: 98, distance: 308.0
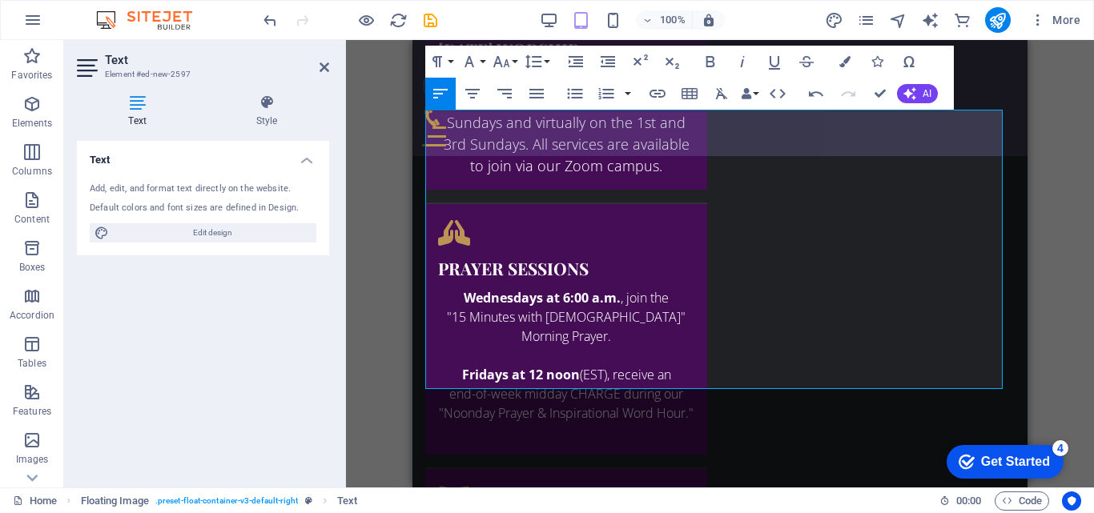
scroll to position [2267, 0]
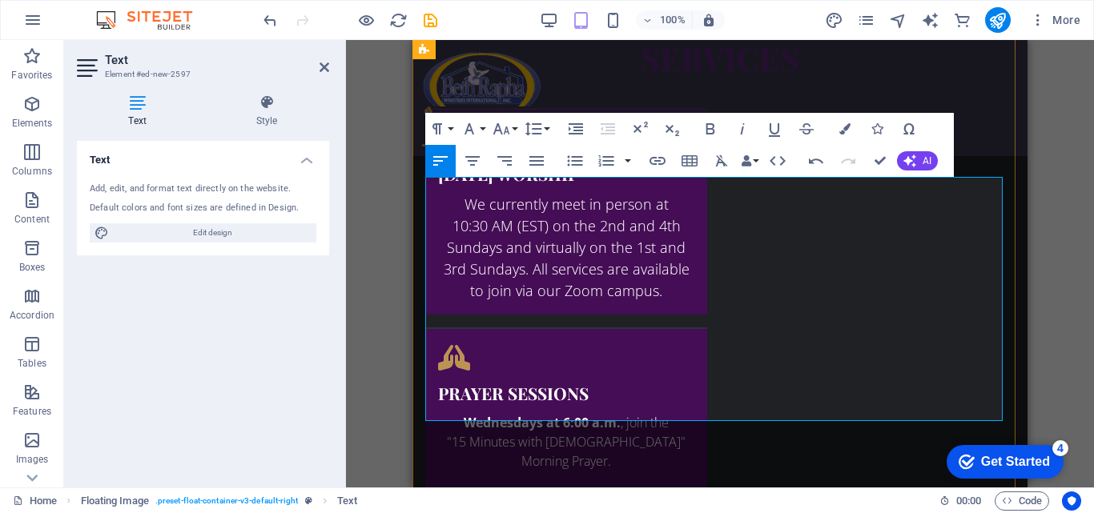
click at [508, 131] on icon "button" at bounding box center [501, 128] width 17 height 11
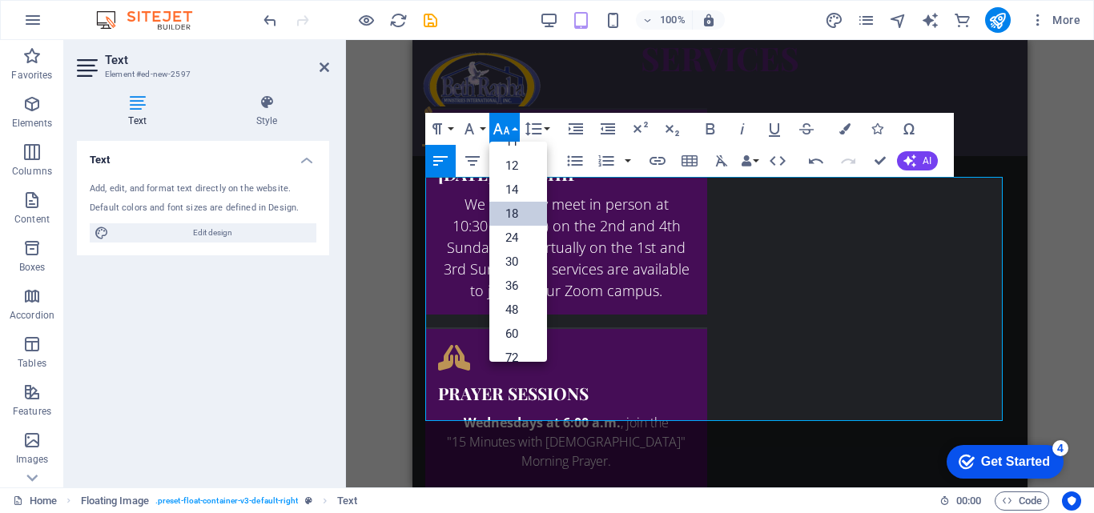
click at [508, 202] on link "18" at bounding box center [518, 214] width 58 height 24
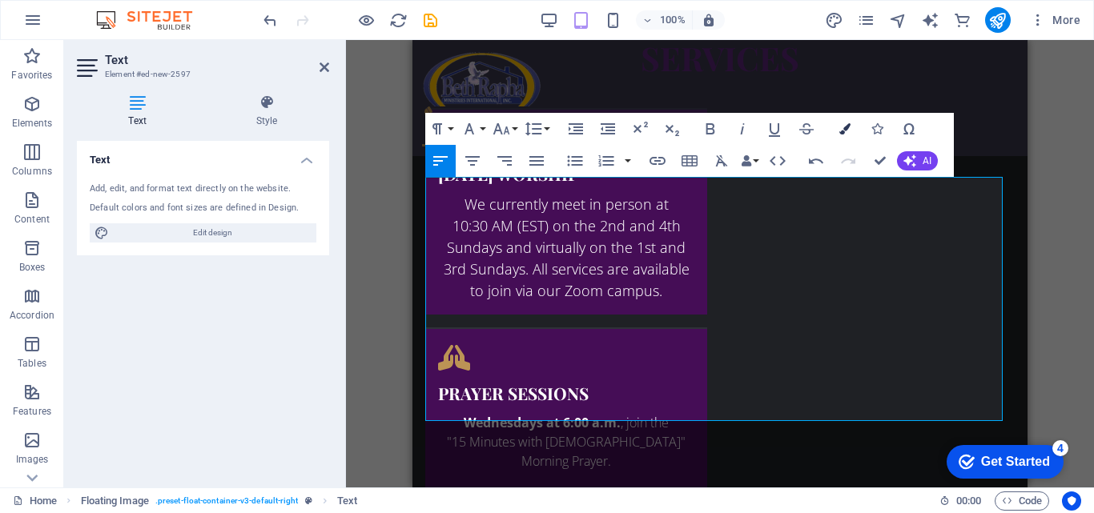
click at [839, 130] on icon "button" at bounding box center [844, 128] width 11 height 11
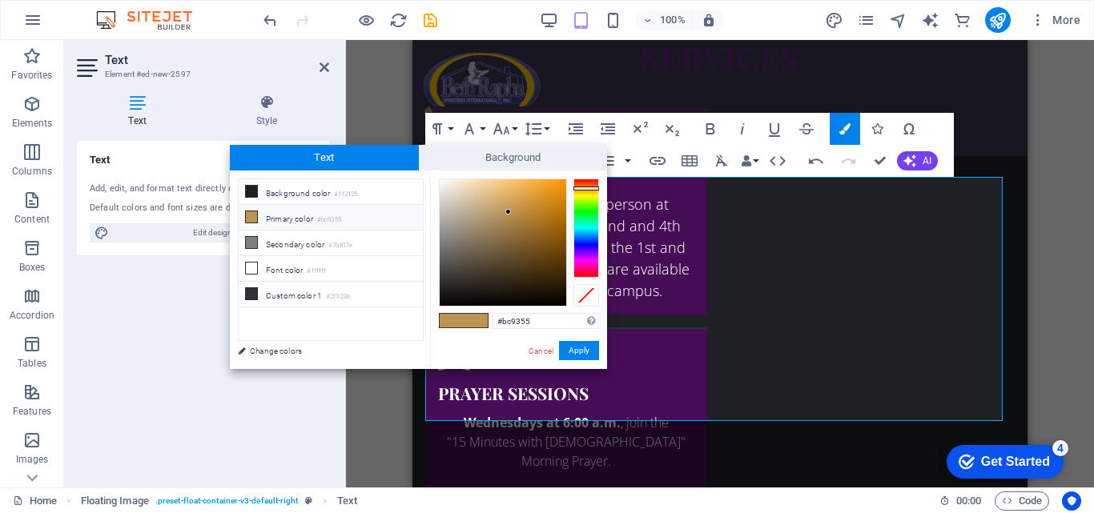
click at [442, 303] on div at bounding box center [503, 242] width 126 height 126
type input "#050505"
click at [585, 359] on button "Apply" at bounding box center [579, 350] width 40 height 19
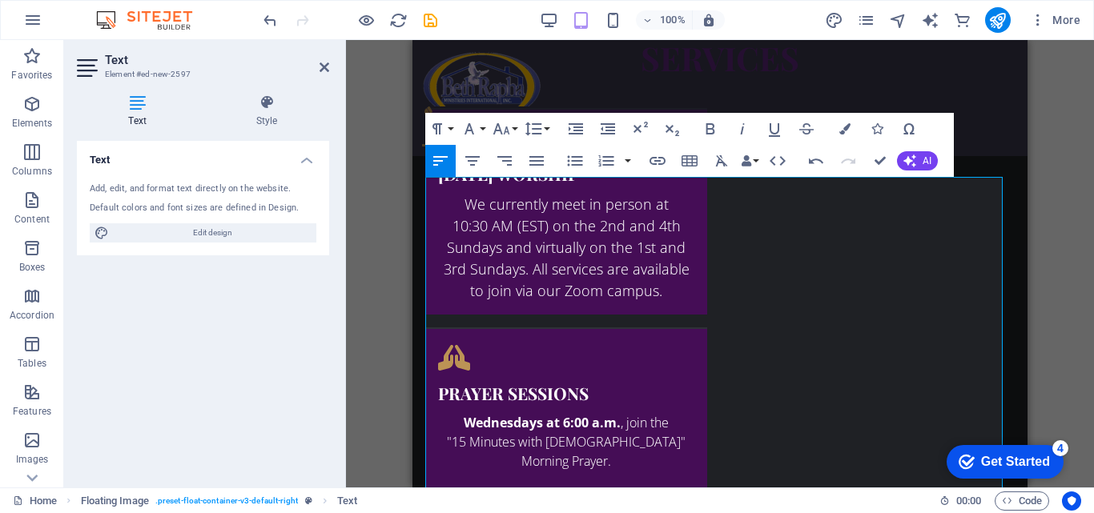
scroll to position [2274, 0]
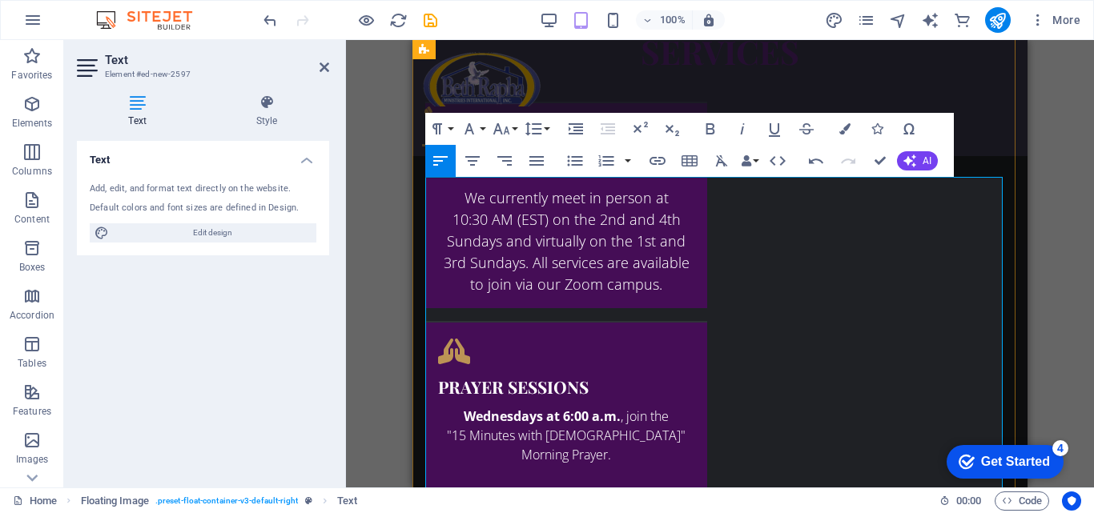
drag, startPoint x: 426, startPoint y: 232, endPoint x: 650, endPoint y: 456, distance: 317.0
click at [541, 143] on button "Line Height" at bounding box center [536, 129] width 30 height 32
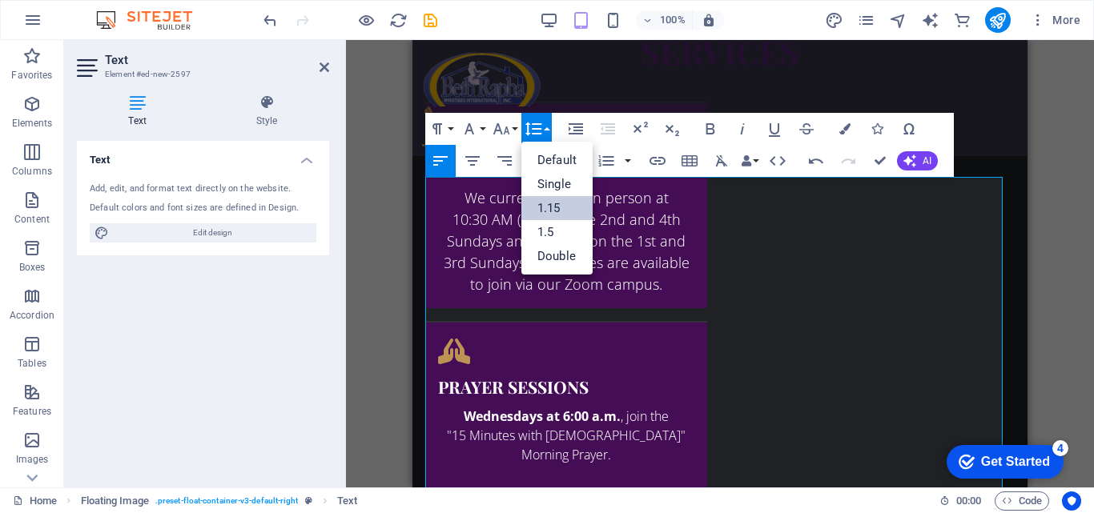
click at [541, 205] on link "1.15" at bounding box center [556, 208] width 71 height 24
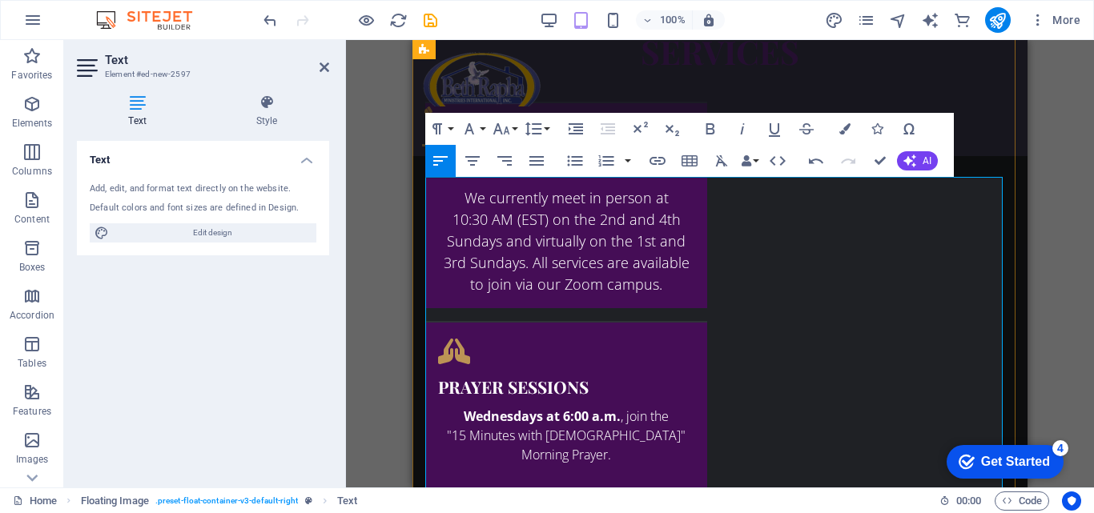
click at [819, 173] on button "Undo" at bounding box center [816, 161] width 30 height 32
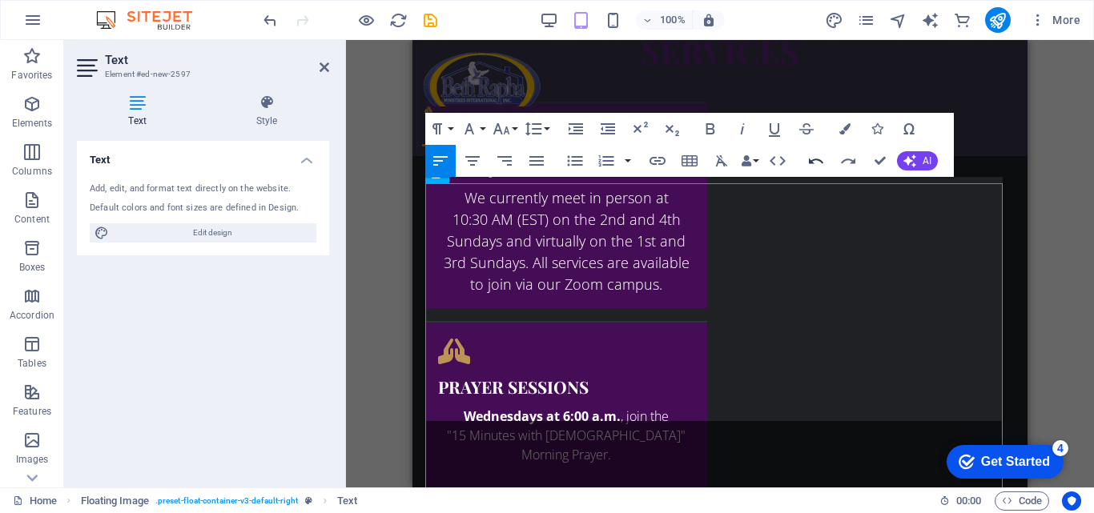
scroll to position [2267, 0]
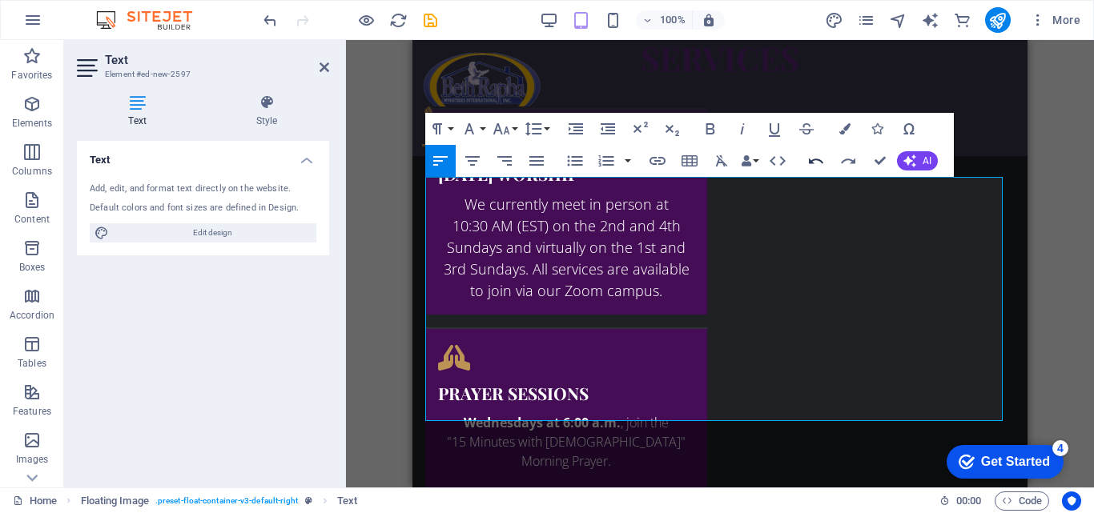
click at [819, 173] on button "Undo" at bounding box center [816, 161] width 30 height 32
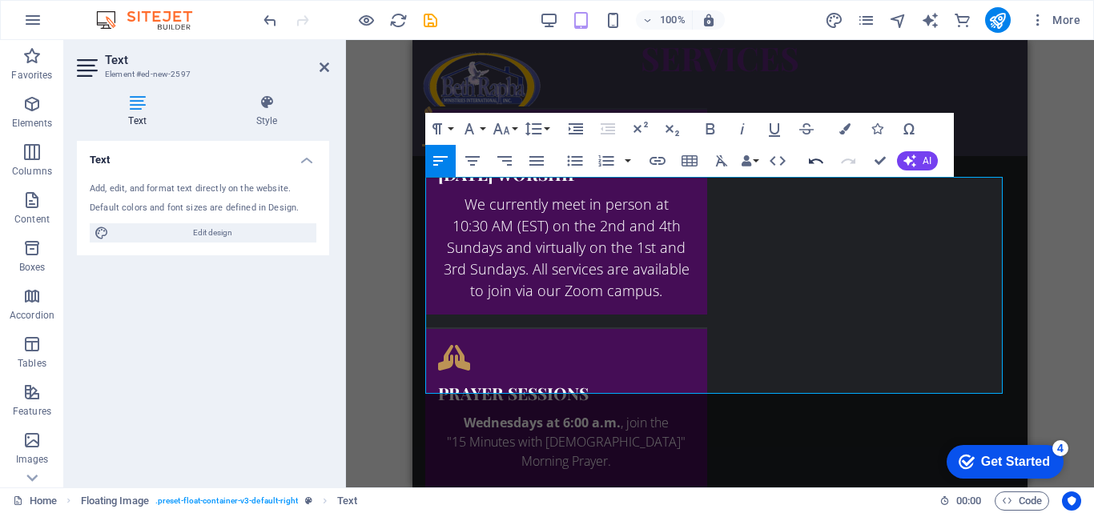
click at [819, 173] on button "Undo" at bounding box center [816, 161] width 30 height 32
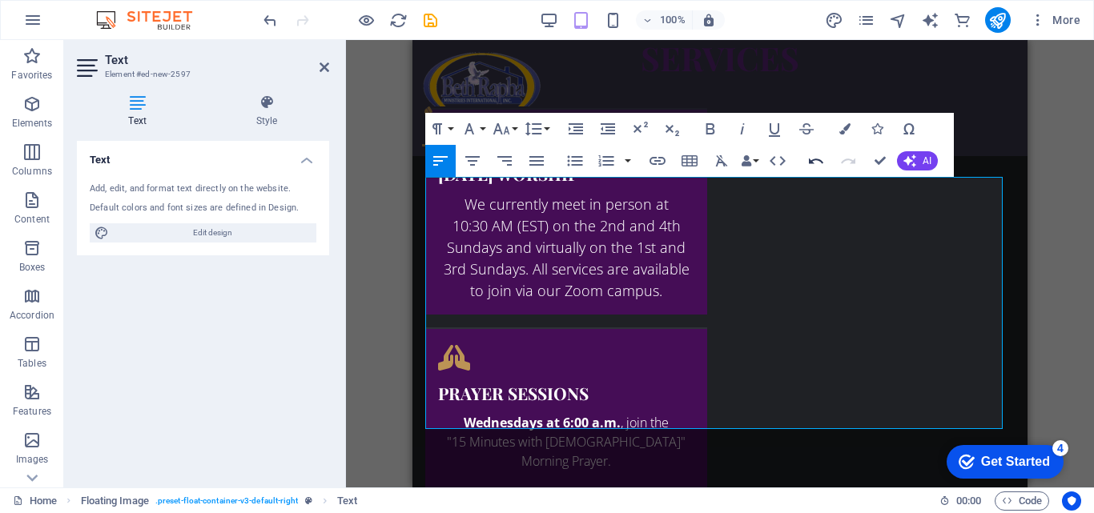
click at [822, 163] on icon "button" at bounding box center [816, 162] width 14 height 6
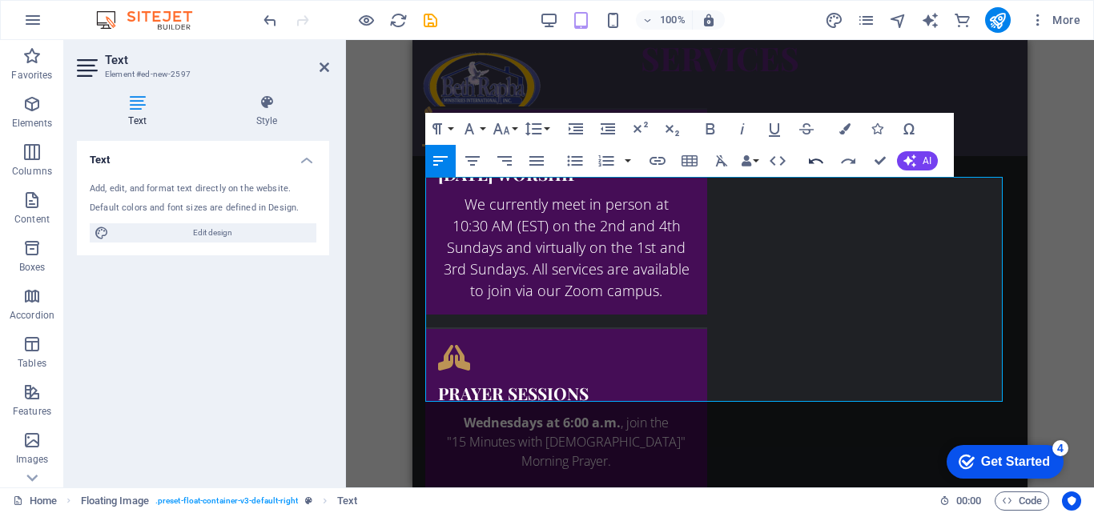
click at [822, 163] on icon "button" at bounding box center [816, 162] width 14 height 6
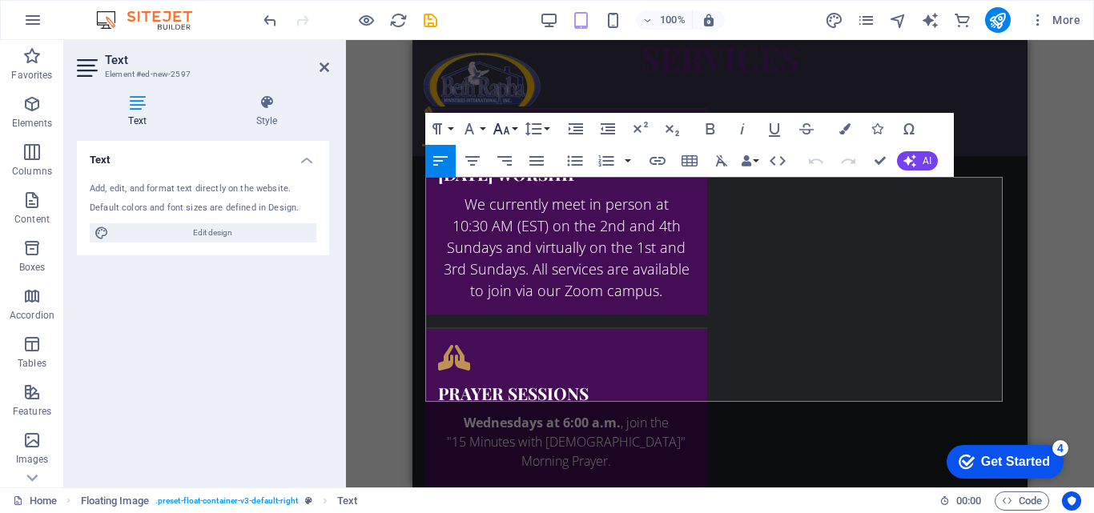
click at [498, 126] on icon "button" at bounding box center [501, 128] width 17 height 11
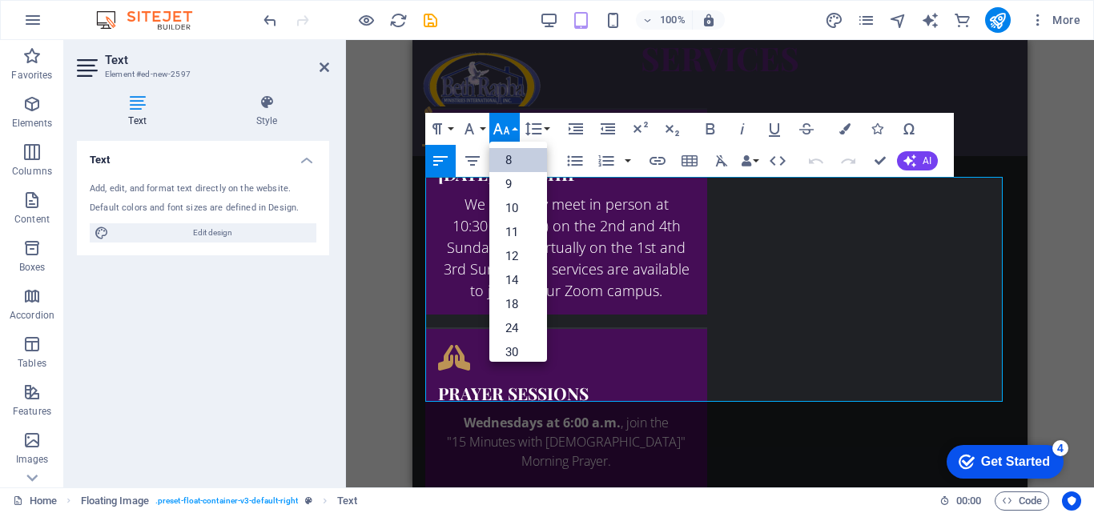
click at [498, 156] on link "8" at bounding box center [518, 160] width 58 height 24
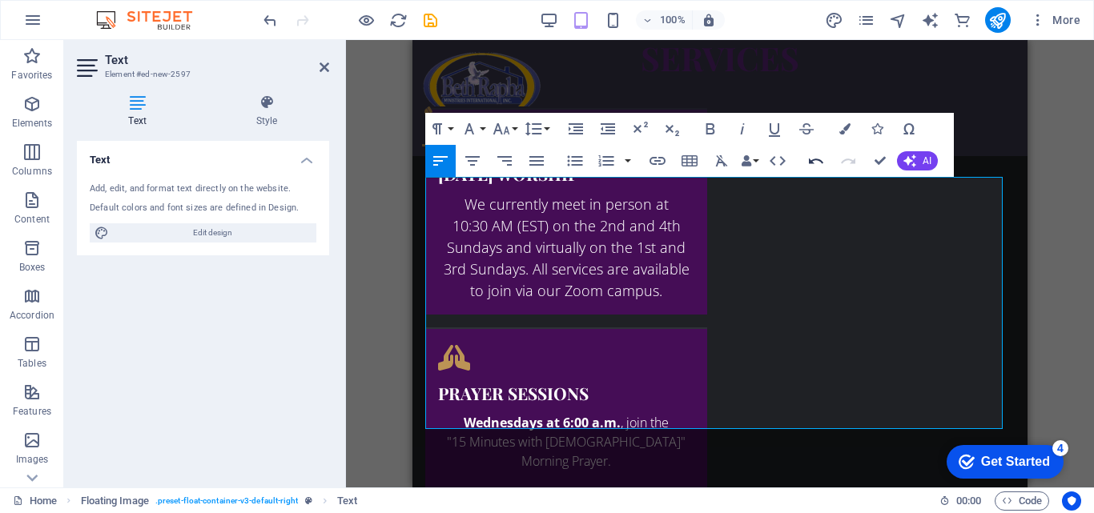
click at [808, 167] on icon "button" at bounding box center [815, 160] width 19 height 19
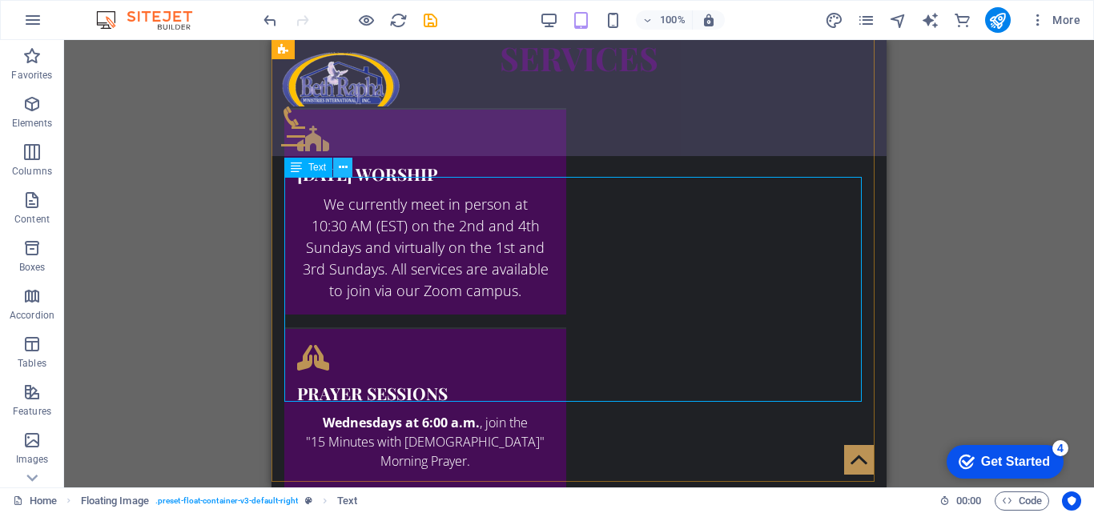
click at [341, 167] on icon at bounding box center [343, 167] width 9 height 17
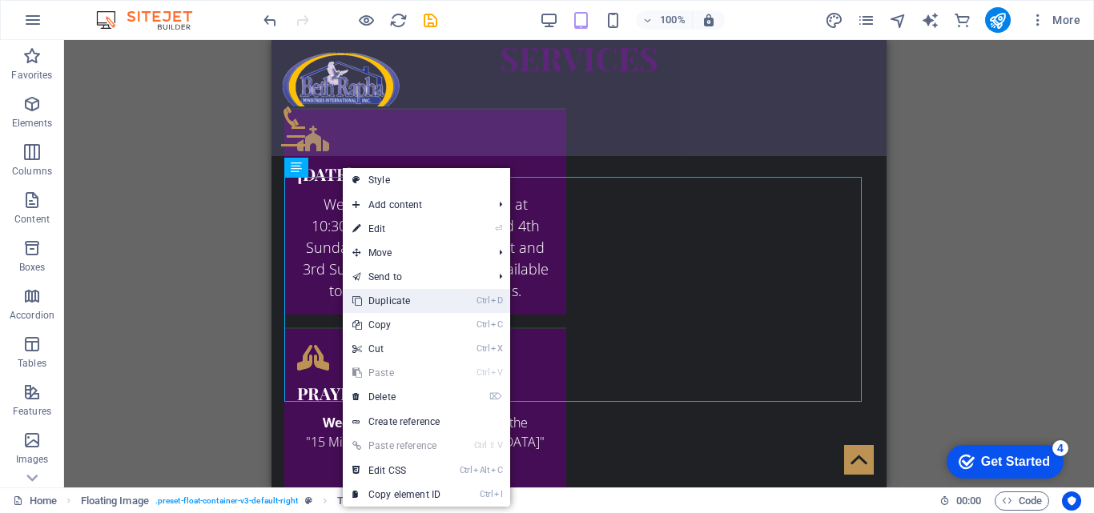
click at [465, 290] on li "Ctrl D Duplicate" at bounding box center [426, 301] width 167 height 24
click at [452, 303] on li "Ctrl D Duplicate" at bounding box center [426, 301] width 167 height 24
click at [404, 303] on link "Ctrl D Duplicate" at bounding box center [396, 301] width 107 height 24
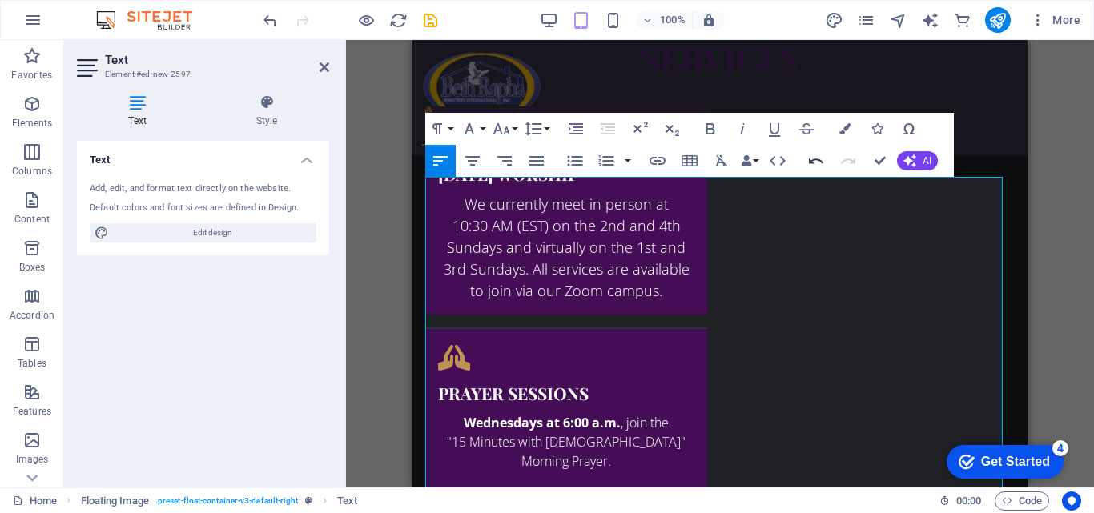
click at [805, 164] on button "Undo" at bounding box center [816, 161] width 30 height 32
